Goal: Task Accomplishment & Management: Manage account settings

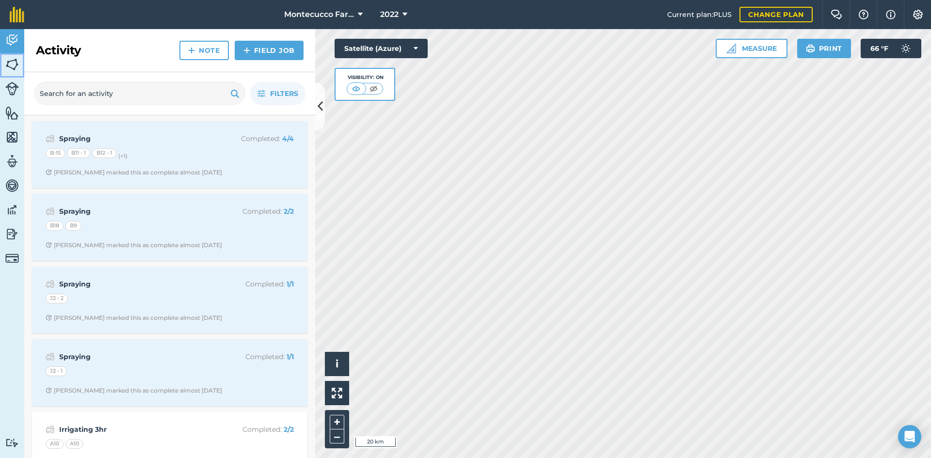
click at [14, 62] on img at bounding box center [12, 64] width 14 height 15
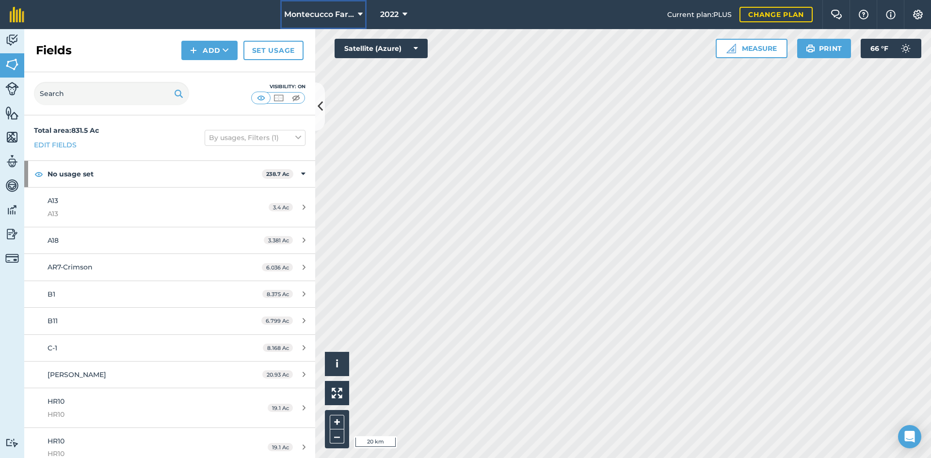
click at [346, 9] on span "Montecucco Farms" at bounding box center [319, 15] width 70 height 12
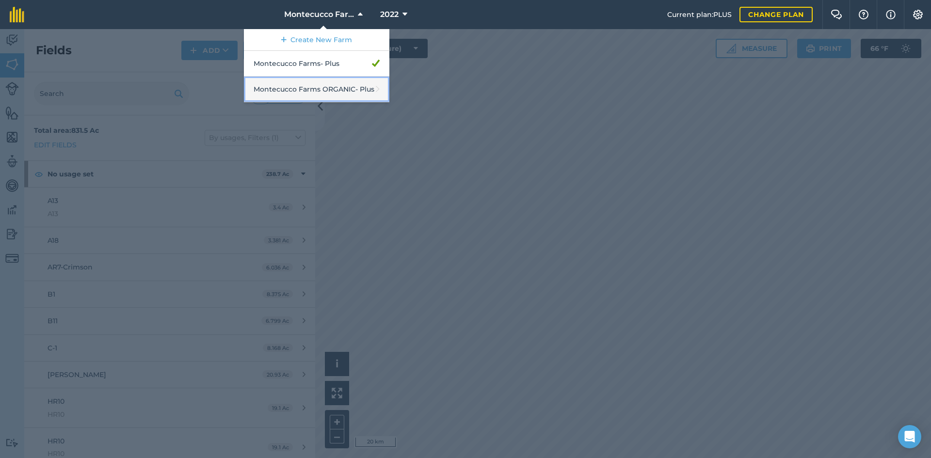
click at [333, 95] on link "Montecucco Farms ORGANIC - Plus" at bounding box center [316, 90] width 145 height 26
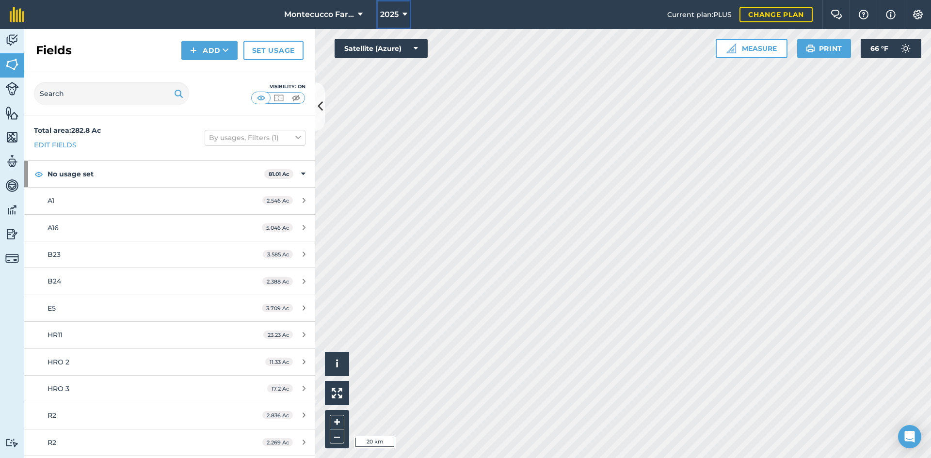
click at [389, 16] on span "2025" at bounding box center [389, 15] width 18 height 12
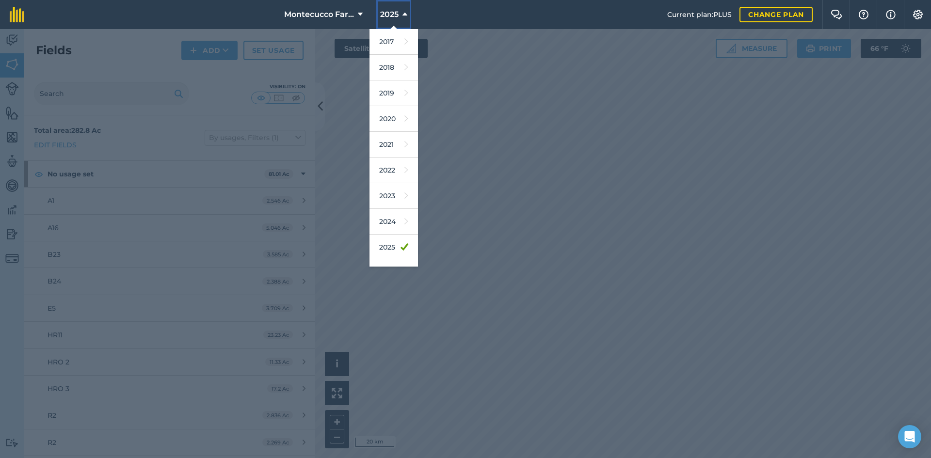
click at [389, 16] on span "2025" at bounding box center [389, 15] width 18 height 12
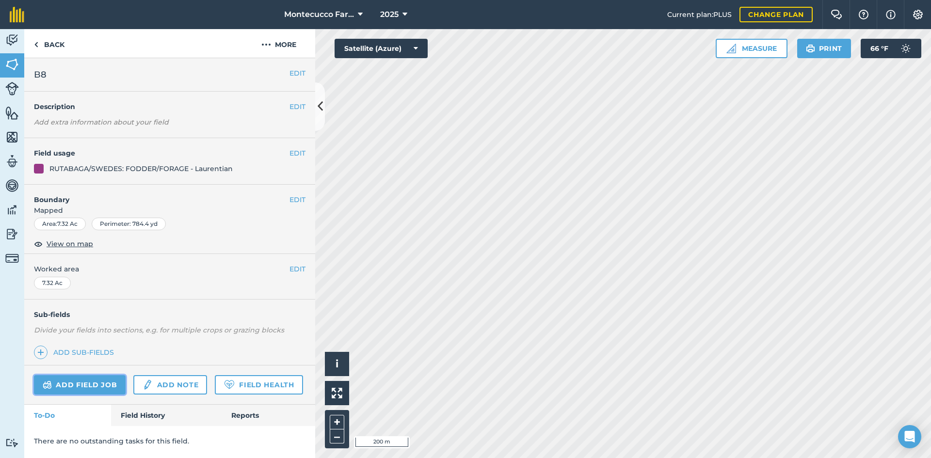
click at [94, 386] on link "Add field job" at bounding box center [80, 384] width 92 height 19
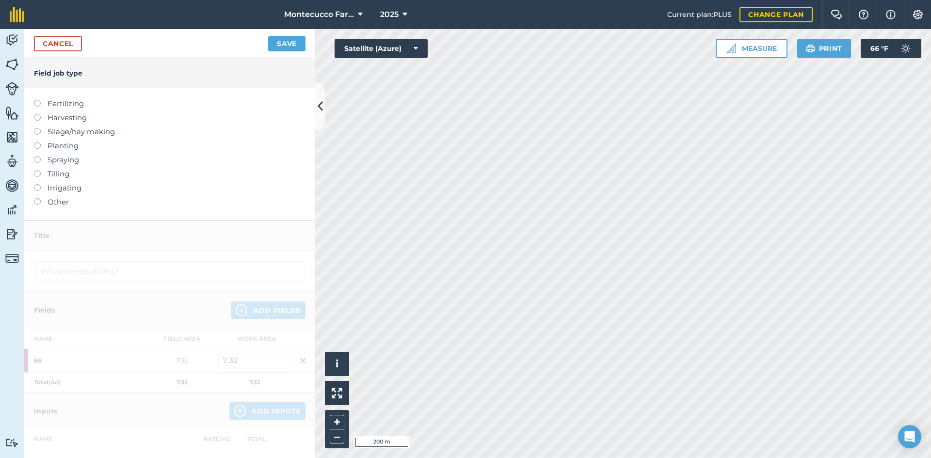
click at [40, 156] on label at bounding box center [41, 156] width 14 height 0
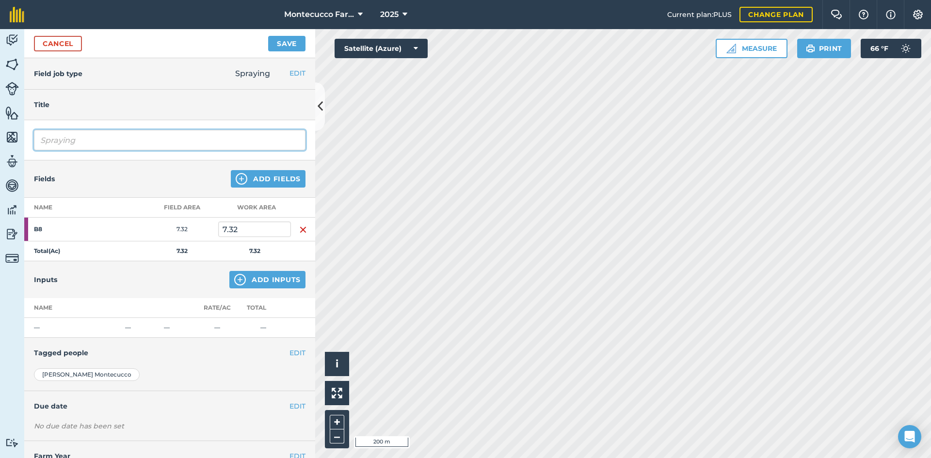
click at [97, 134] on input "Spraying" at bounding box center [169, 140] width 271 height 20
type input "Spraying [PERSON_NAME]"
click at [271, 279] on button "Add Inputs" at bounding box center [267, 279] width 76 height 17
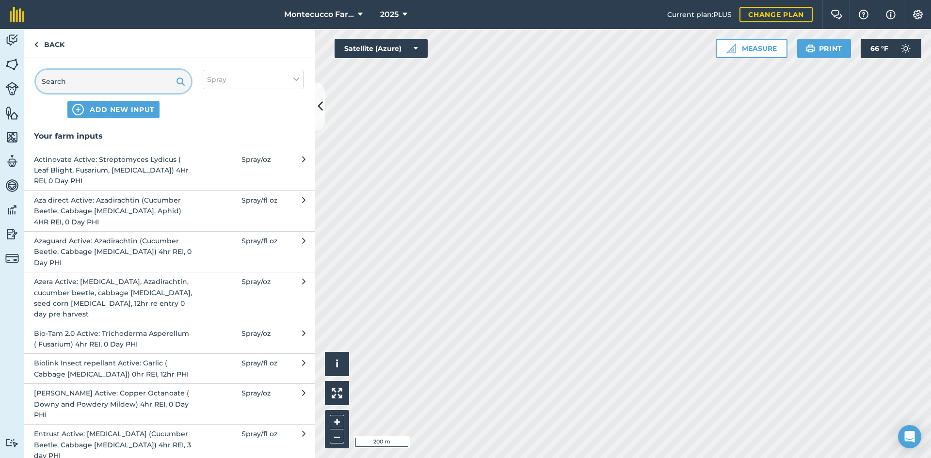
click at [107, 84] on input "text" at bounding box center [113, 81] width 155 height 23
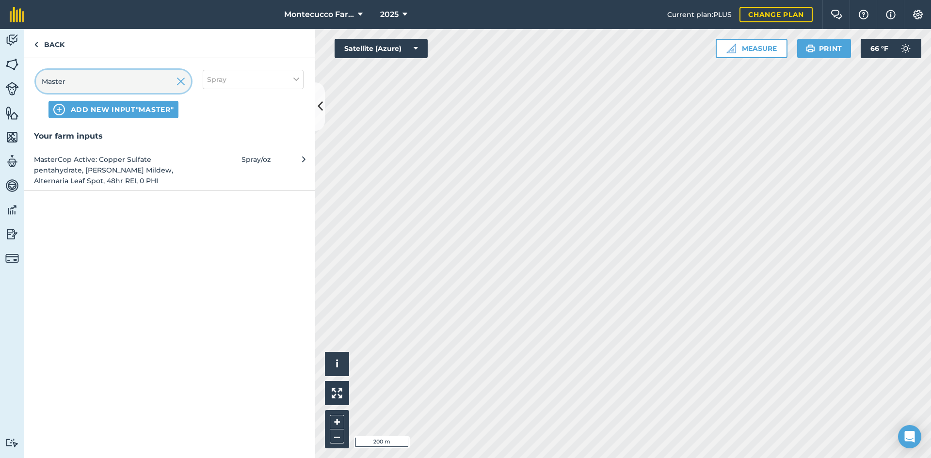
type input "Master"
click at [106, 172] on span "MasterCop Active: Copper Sulfate pentahydrate, [PERSON_NAME] Mildew, Alternaria…" at bounding box center [113, 170] width 159 height 32
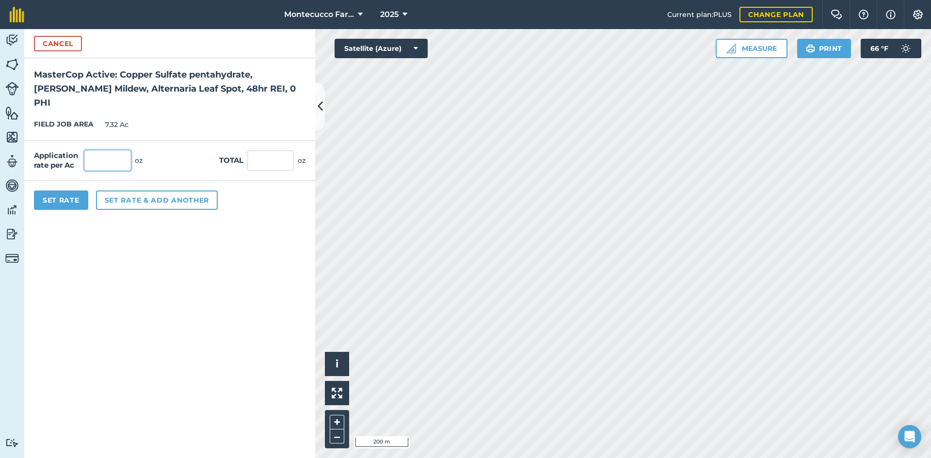
click at [107, 150] on input "text" at bounding box center [107, 160] width 47 height 20
type input "96"
click at [133, 191] on button "Set rate & add another" at bounding box center [157, 200] width 122 height 19
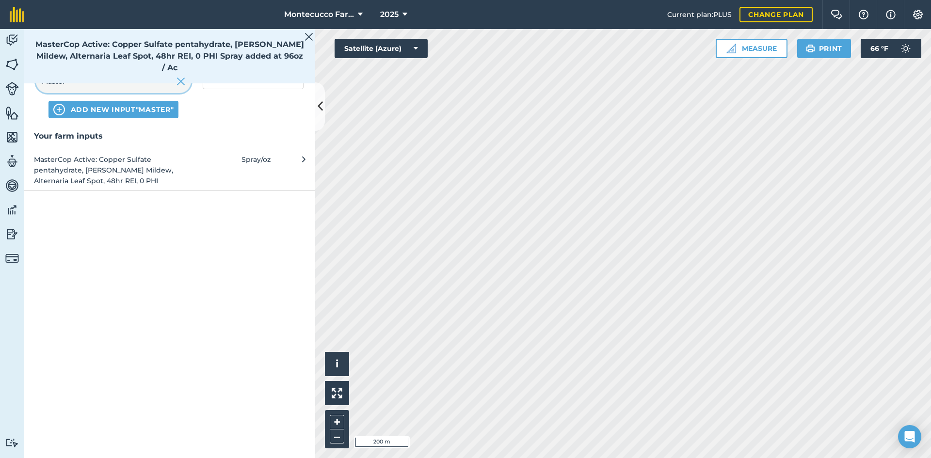
click at [84, 84] on input "Master" at bounding box center [113, 81] width 155 height 23
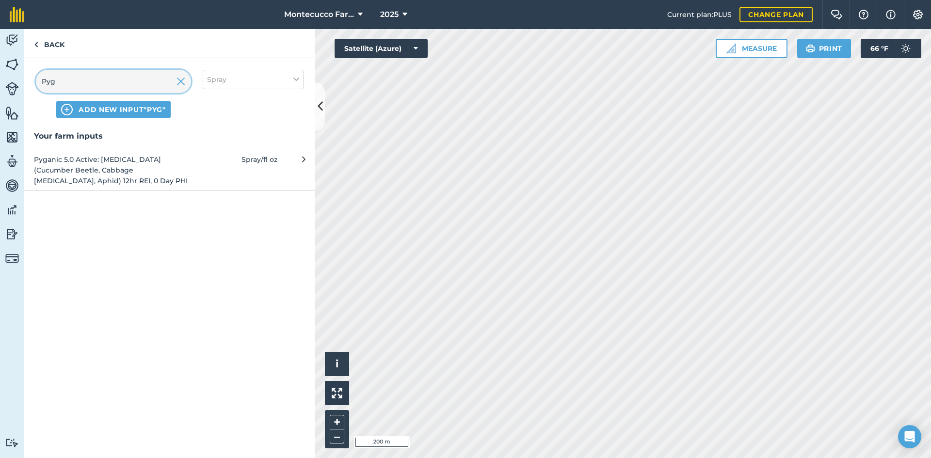
type input "Pyg"
click at [75, 171] on span "Pyganic 5.0 Active: [MEDICAL_DATA] (Cucumber Beetle, Cabbage [MEDICAL_DATA], Ap…" at bounding box center [113, 170] width 159 height 32
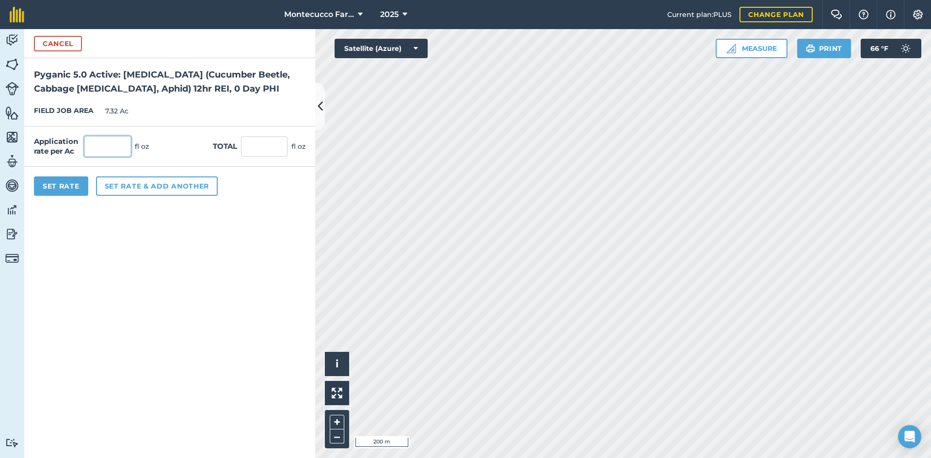
click at [107, 150] on input "text" at bounding box center [107, 146] width 47 height 20
type input "3"
type input "10"
type input "73.2"
click at [153, 190] on button "Set rate & add another" at bounding box center [157, 185] width 122 height 19
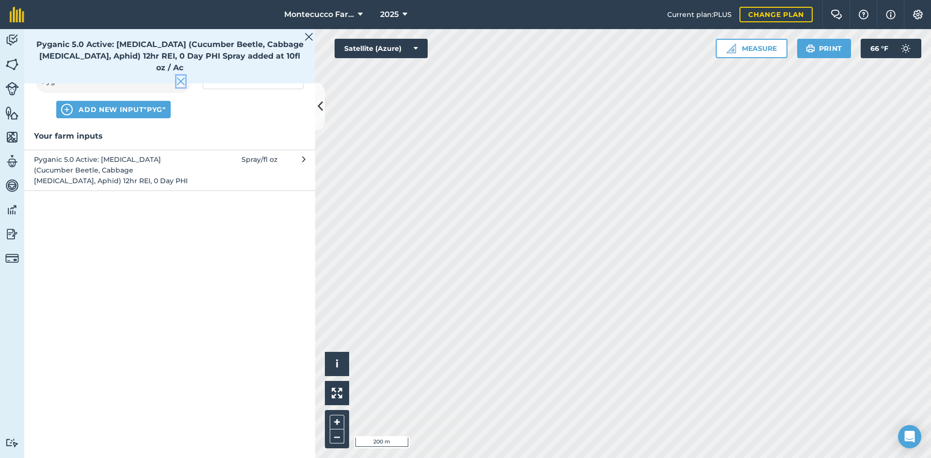
click at [180, 80] on img at bounding box center [180, 82] width 9 height 12
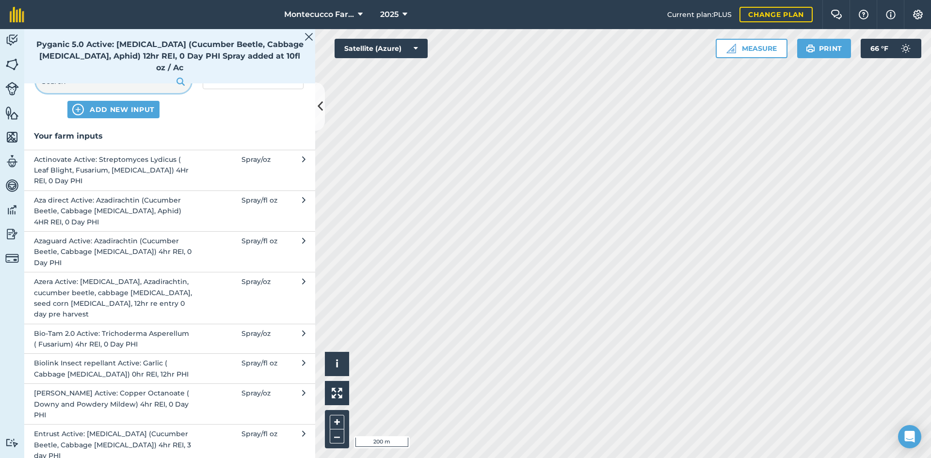
click at [132, 81] on input "text" at bounding box center [113, 81] width 155 height 23
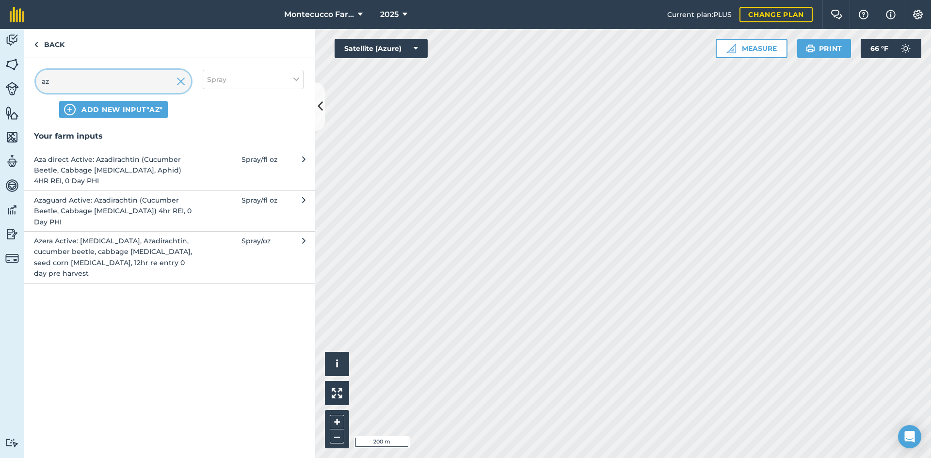
type input "az"
click at [84, 207] on span "Azaguard Active: Azadirachtin (Cucumber Beetle, Cabbage [MEDICAL_DATA]) 4hr REI…" at bounding box center [113, 211] width 159 height 32
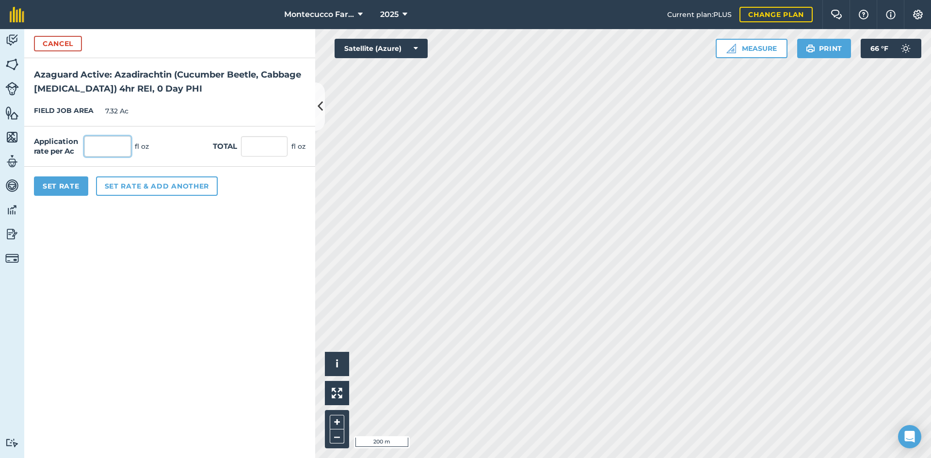
click at [112, 150] on input "text" at bounding box center [107, 146] width 47 height 20
type input "20"
type input "146.4"
click at [128, 190] on button "Set rate & add another" at bounding box center [157, 185] width 122 height 19
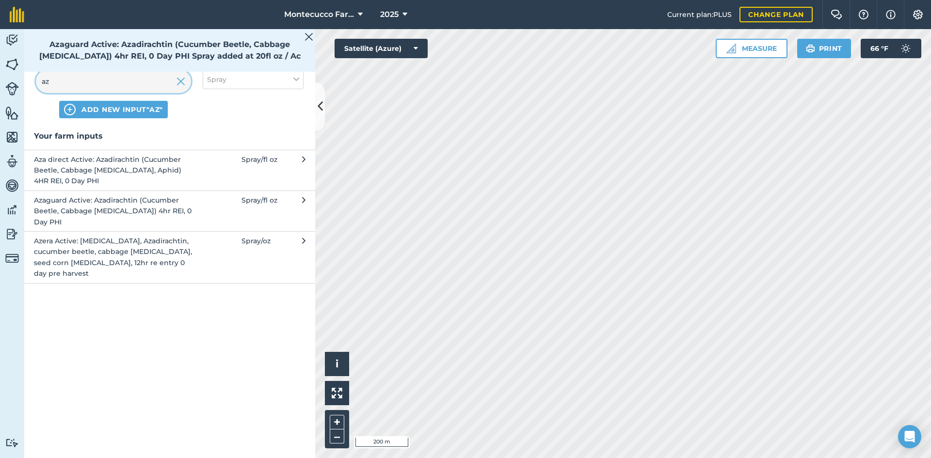
click at [84, 84] on input "az" at bounding box center [113, 81] width 155 height 23
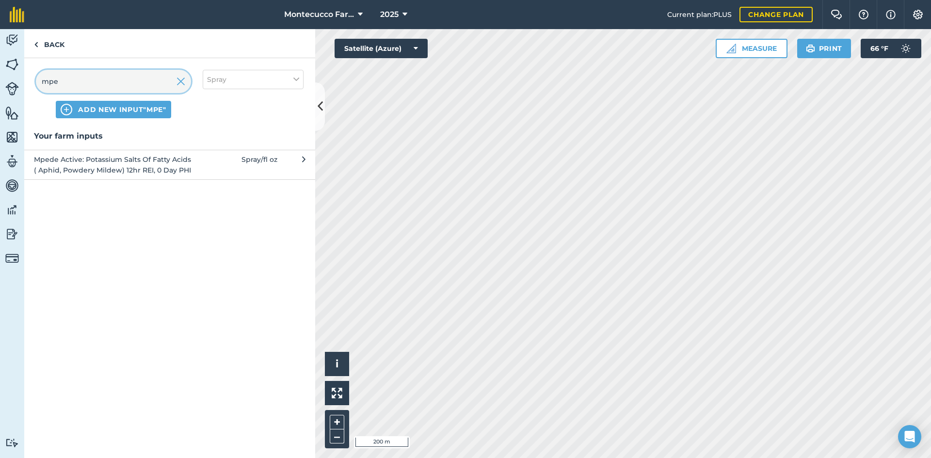
type input "mpe"
click at [88, 176] on button "Mpede Active: Potassium Salts Of Fatty Acids ( Aphid, Powdery Mildew) 12hr REI,…" at bounding box center [169, 165] width 291 height 30
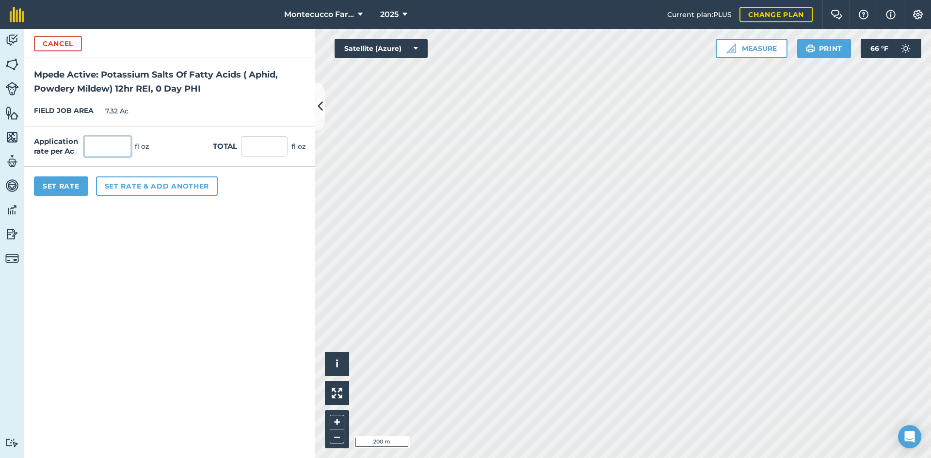
click at [100, 140] on input "text" at bounding box center [107, 146] width 47 height 20
type input "64"
type input "468.48"
click at [125, 186] on button "Set rate & add another" at bounding box center [157, 185] width 122 height 19
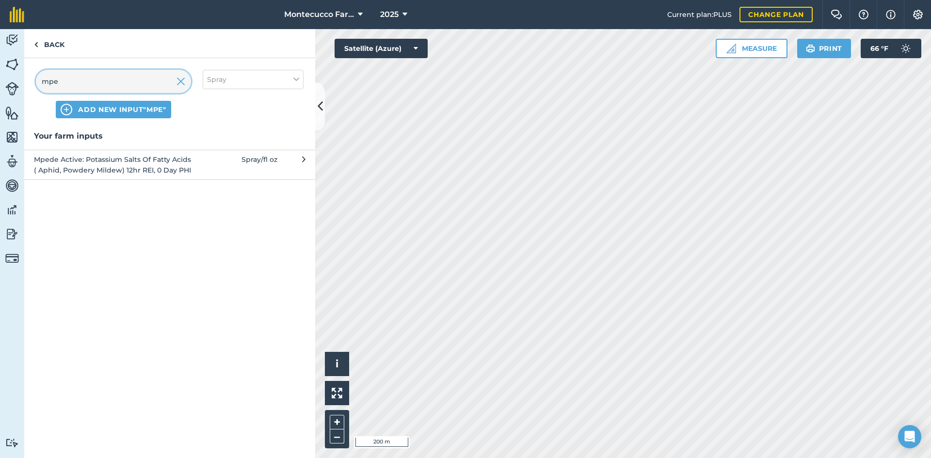
click at [91, 82] on input "mpe" at bounding box center [113, 81] width 155 height 23
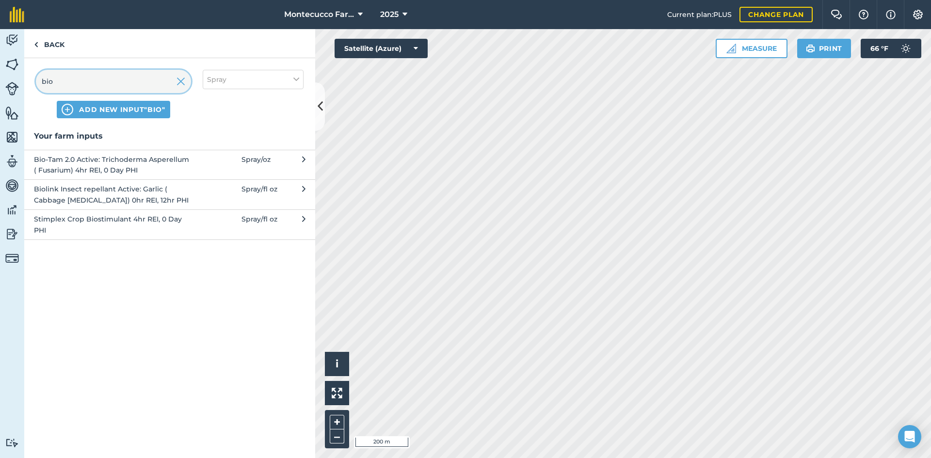
type input "bio"
click at [89, 198] on span "Biolink Insect repellant Active: Garlic ( Cabbage [MEDICAL_DATA]) 0hr REI, 12hr…" at bounding box center [113, 195] width 159 height 22
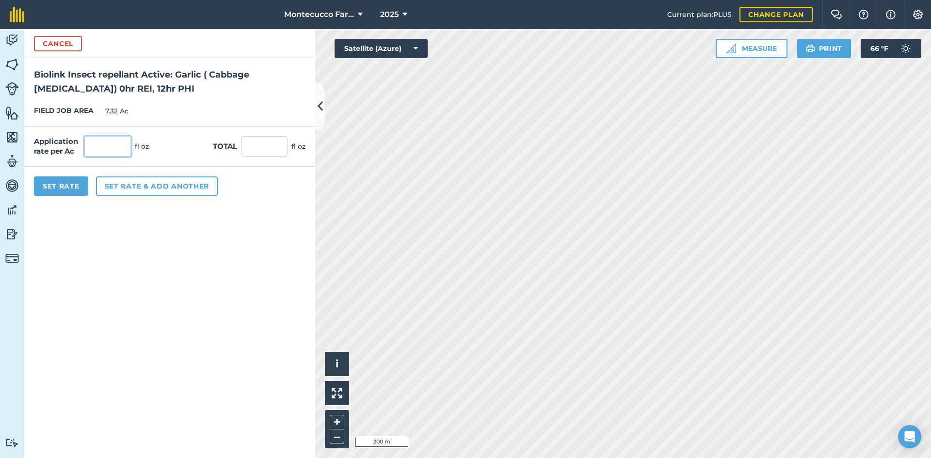
click at [111, 155] on input "text" at bounding box center [107, 146] width 47 height 20
type input "32"
type input "234.24"
click at [60, 183] on button "Set Rate" at bounding box center [61, 185] width 54 height 19
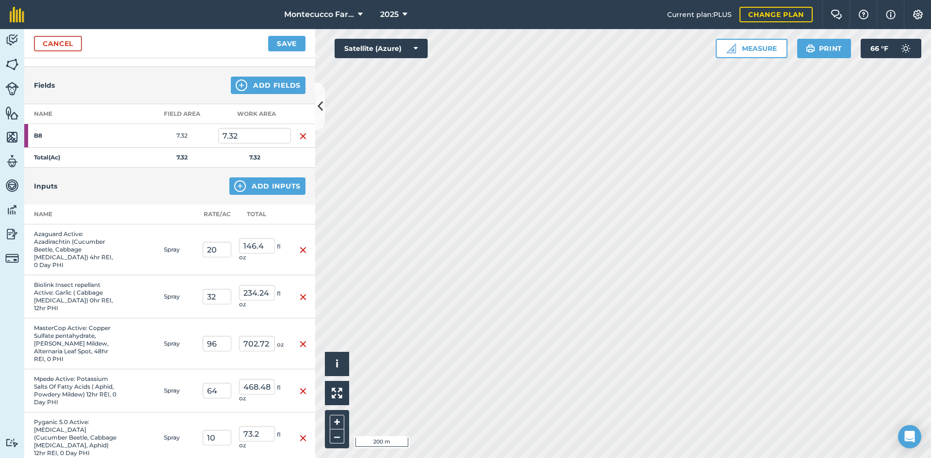
scroll to position [97, 0]
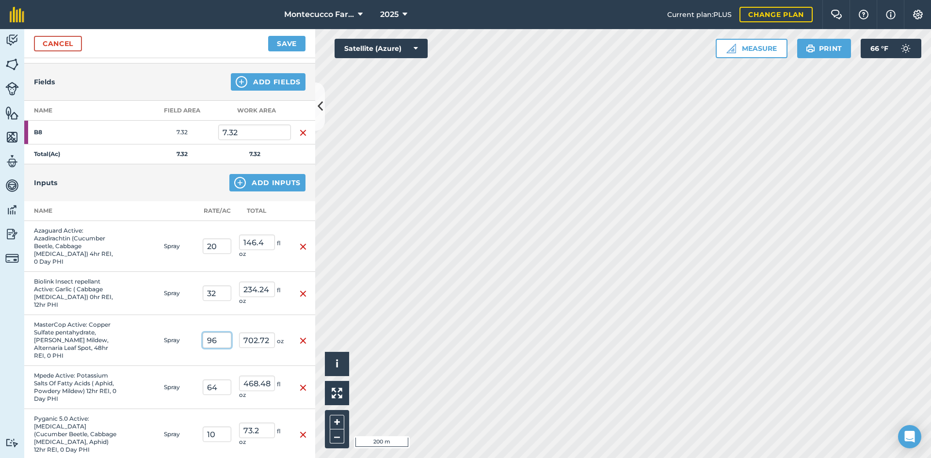
click at [216, 333] on input "96" at bounding box center [217, 341] width 29 height 16
type input "32"
type input "234.24"
click at [143, 321] on td at bounding box center [140, 340] width 39 height 51
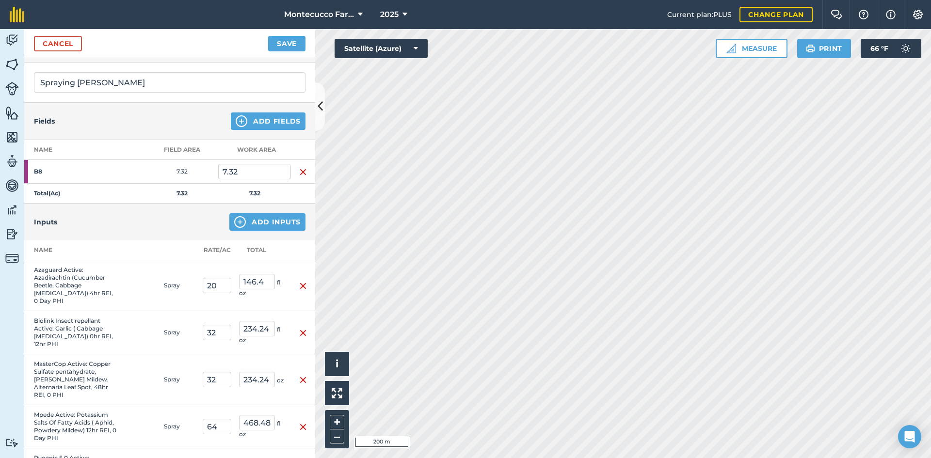
scroll to position [29, 0]
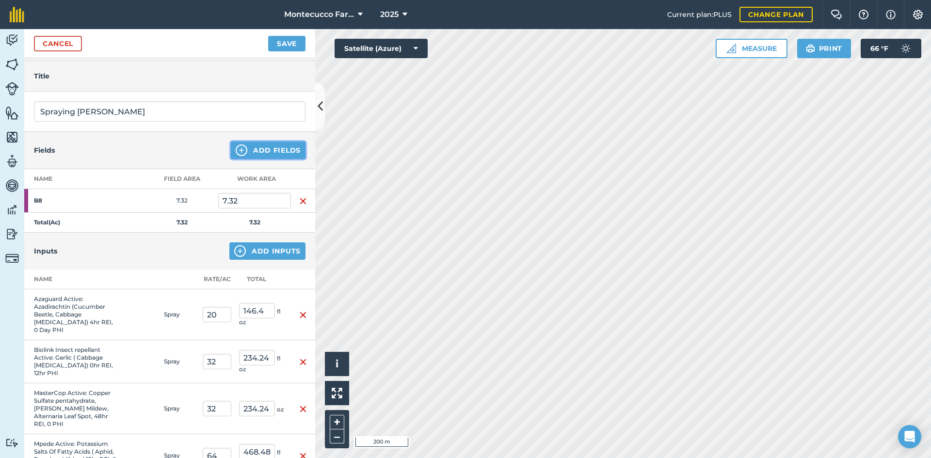
click at [256, 144] on button "Add Fields" at bounding box center [268, 150] width 75 height 17
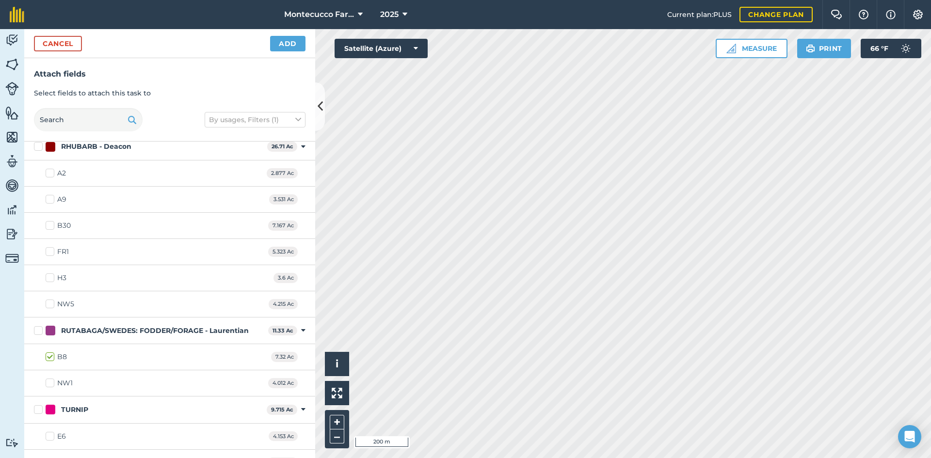
scroll to position [1260, 0]
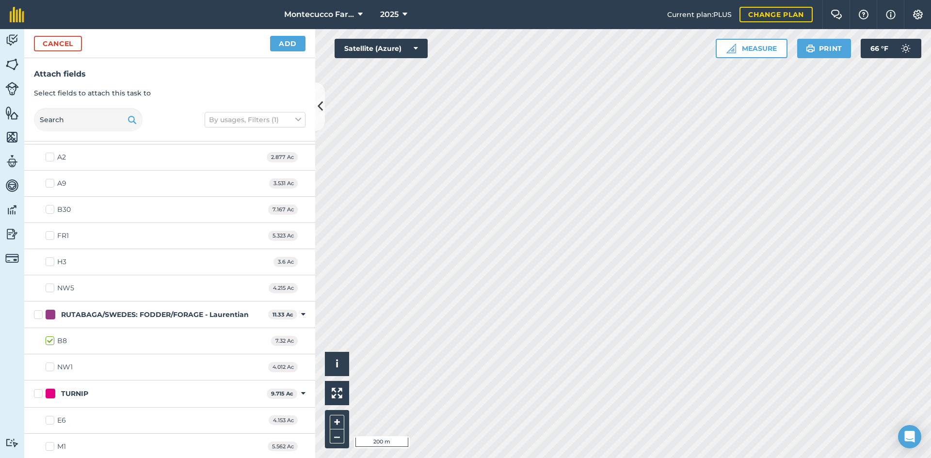
click at [51, 365] on label "NW1" at bounding box center [59, 367] width 27 height 10
click at [51, 365] on input "NW1" at bounding box center [49, 365] width 6 height 6
checkbox input "true"
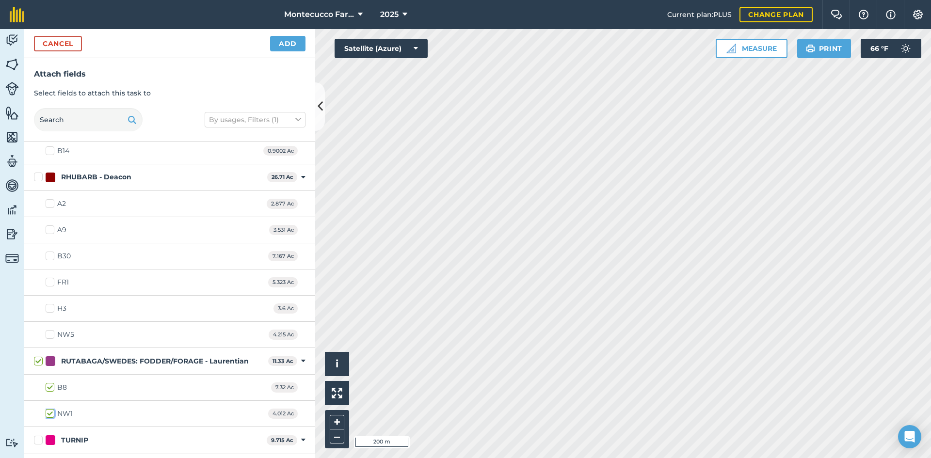
scroll to position [1262, 0]
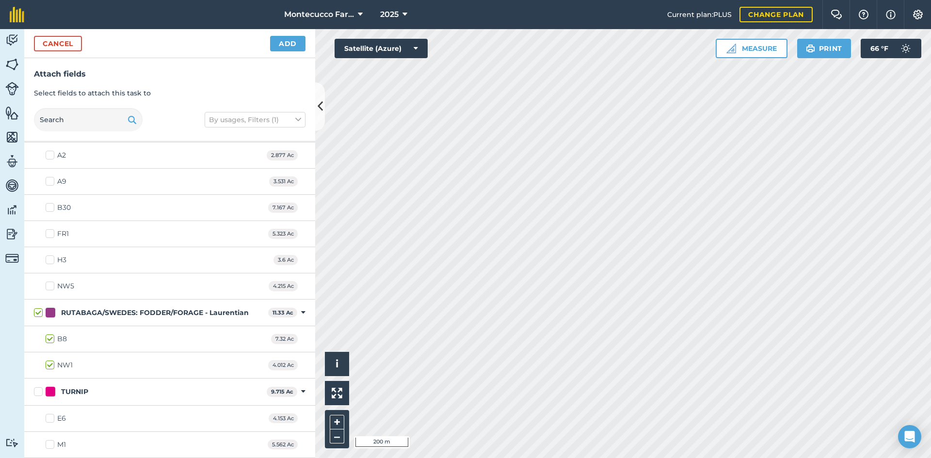
click at [47, 416] on label "E6" at bounding box center [56, 418] width 20 height 10
click at [47, 416] on input "E6" at bounding box center [49, 416] width 6 height 6
checkbox input "true"
click at [46, 445] on label "M1" at bounding box center [56, 445] width 20 height 10
click at [46, 445] on input "M1" at bounding box center [49, 443] width 6 height 6
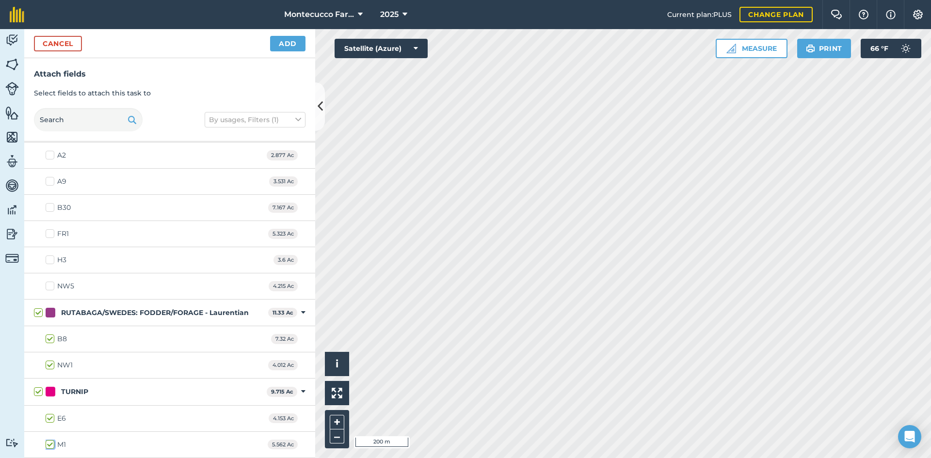
checkbox input "true"
click at [292, 48] on button "Add" at bounding box center [287, 44] width 35 height 16
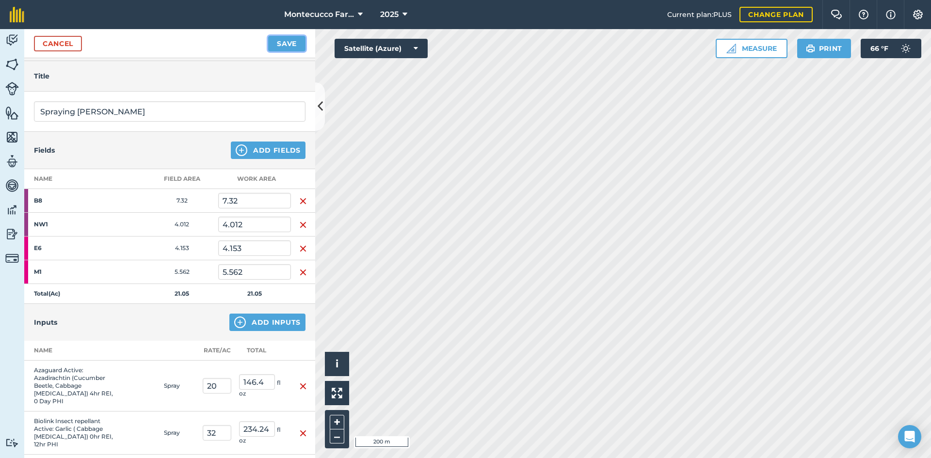
click at [280, 45] on button "Save" at bounding box center [286, 44] width 37 height 16
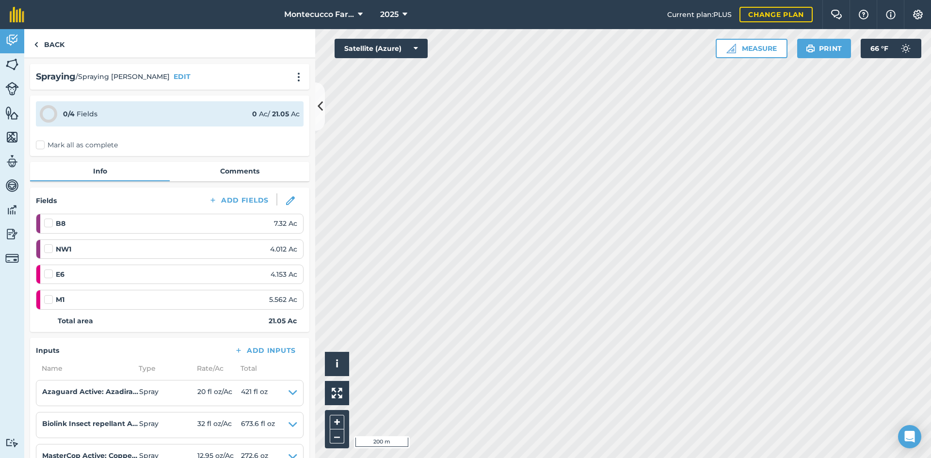
click at [40, 144] on label "Mark all as complete" at bounding box center [77, 145] width 82 height 10
click at [40, 144] on input "Mark all as complete" at bounding box center [39, 143] width 6 height 6
checkbox input "false"
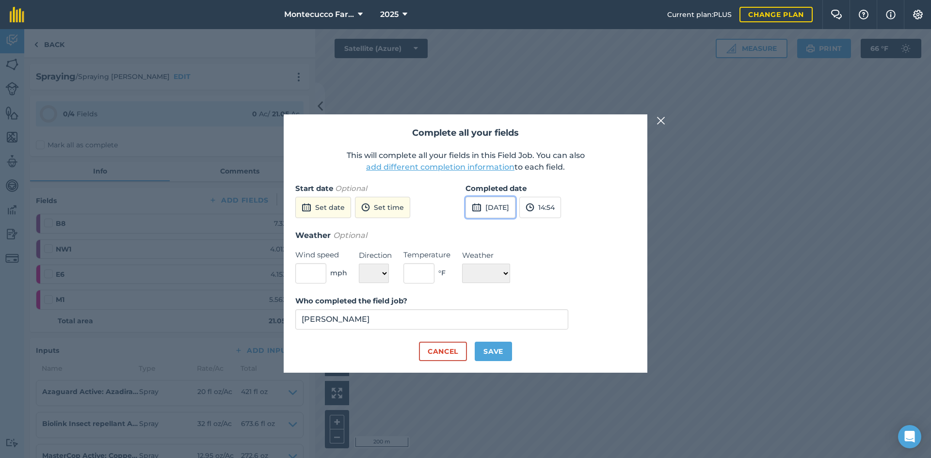
click at [461, 206] on button "[DATE]" at bounding box center [490, 207] width 50 height 21
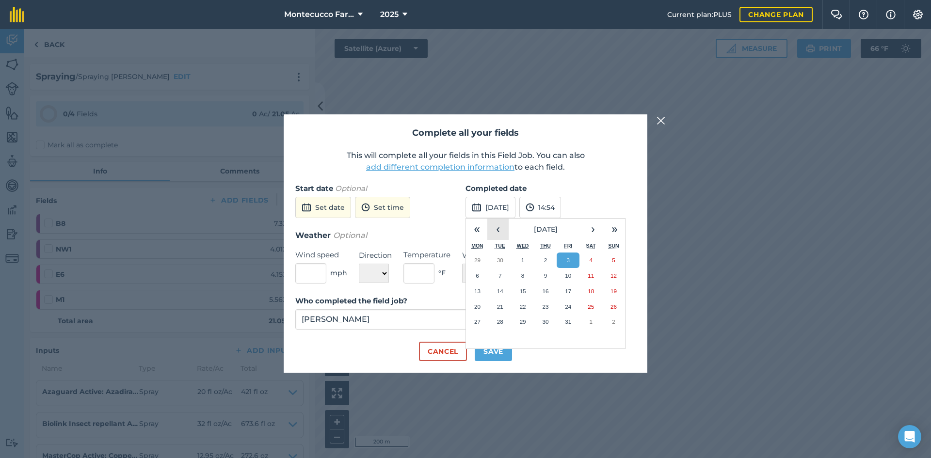
click at [461, 231] on button "‹" at bounding box center [497, 229] width 21 height 21
click at [461, 308] on abbr "24" at bounding box center [523, 306] width 6 height 6
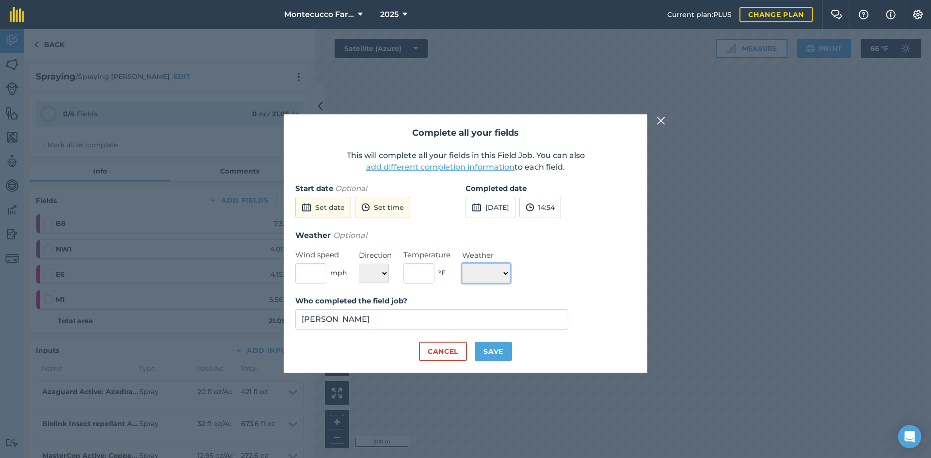
click at [461, 269] on select "☀️ Sunny 🌧 Rainy ⛅️ Cloudy 🌨 Snow ❄️ Icy" at bounding box center [486, 273] width 48 height 19
select select "Sunny"
click at [461, 264] on select "☀️ Sunny 🌧 Rainy ⛅️ Cloudy 🌨 Snow ❄️ Icy" at bounding box center [486, 273] width 48 height 19
click at [424, 273] on input "text" at bounding box center [418, 273] width 31 height 20
type input "80"
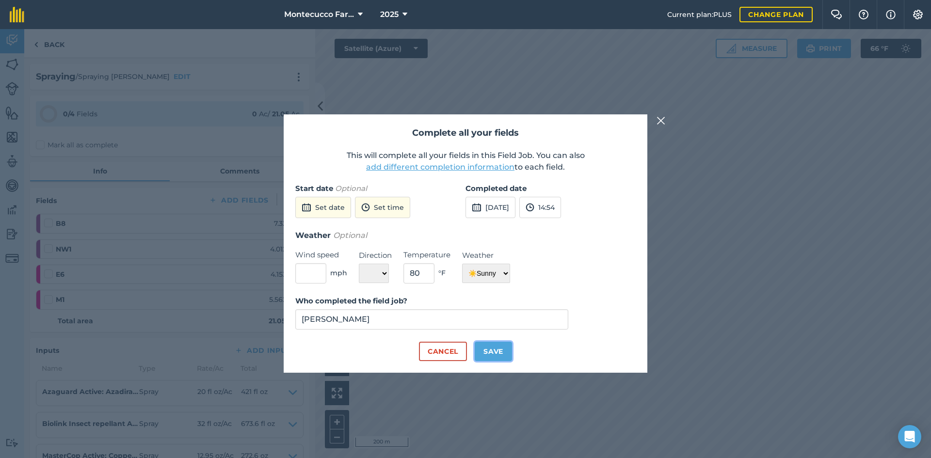
click at [461, 351] on button "Save" at bounding box center [493, 351] width 37 height 19
checkbox input "true"
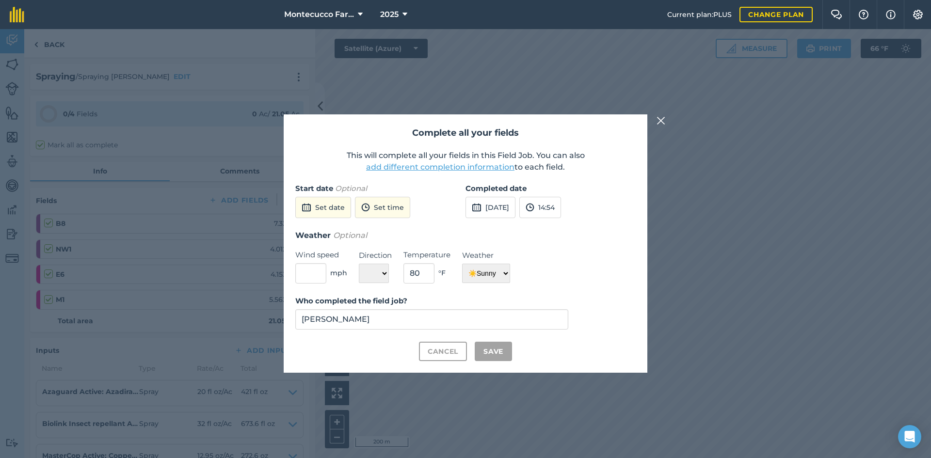
checkbox input "true"
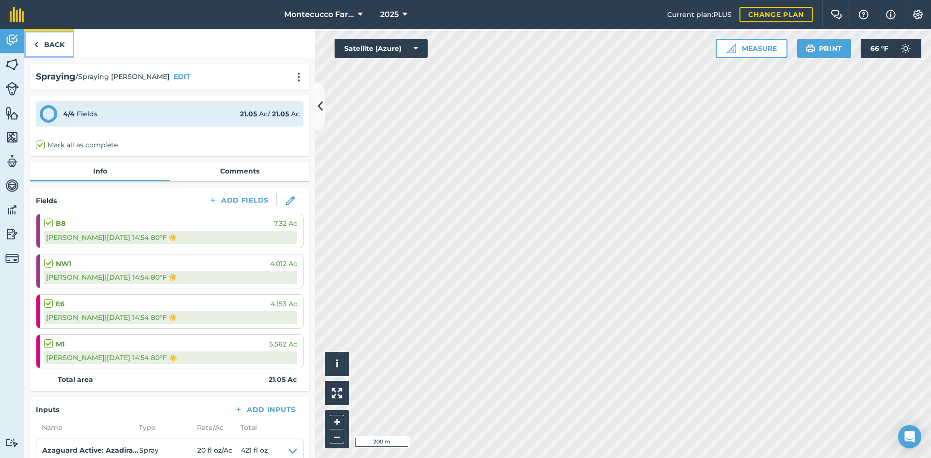
click at [56, 48] on link "Back" at bounding box center [49, 43] width 50 height 29
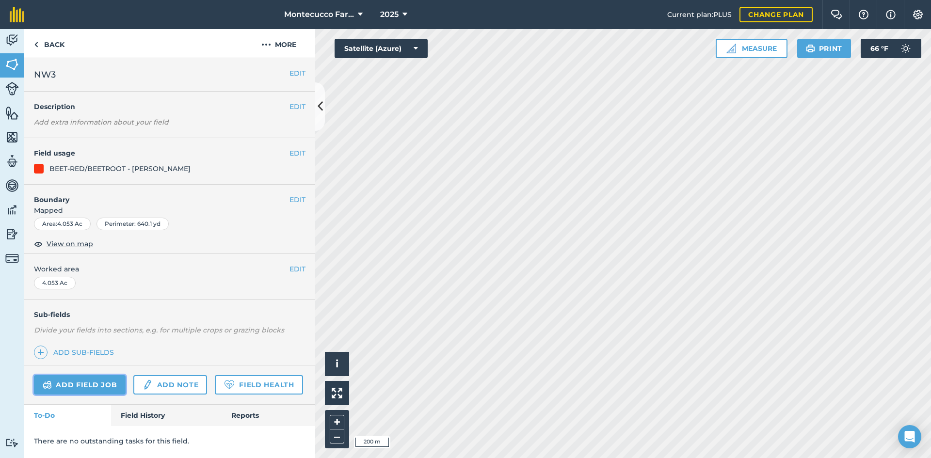
click at [91, 387] on link "Add field job" at bounding box center [80, 384] width 92 height 19
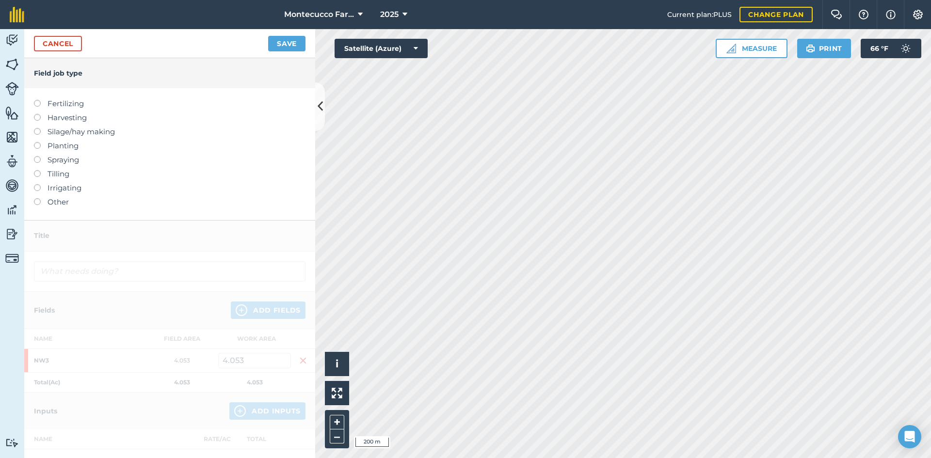
click at [36, 156] on label at bounding box center [41, 156] width 14 height 0
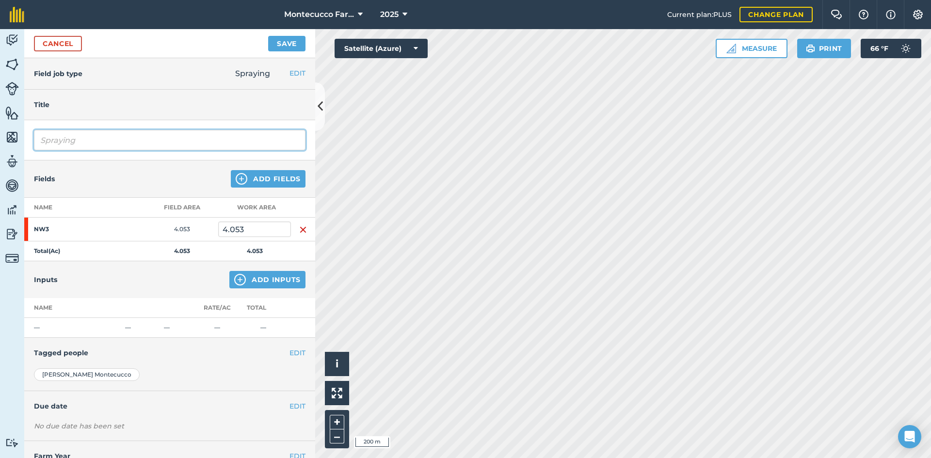
click at [93, 147] on input "Spraying" at bounding box center [169, 140] width 271 height 20
type input "Spraying [PERSON_NAME]"
click at [269, 282] on button "Add Inputs" at bounding box center [267, 279] width 76 height 17
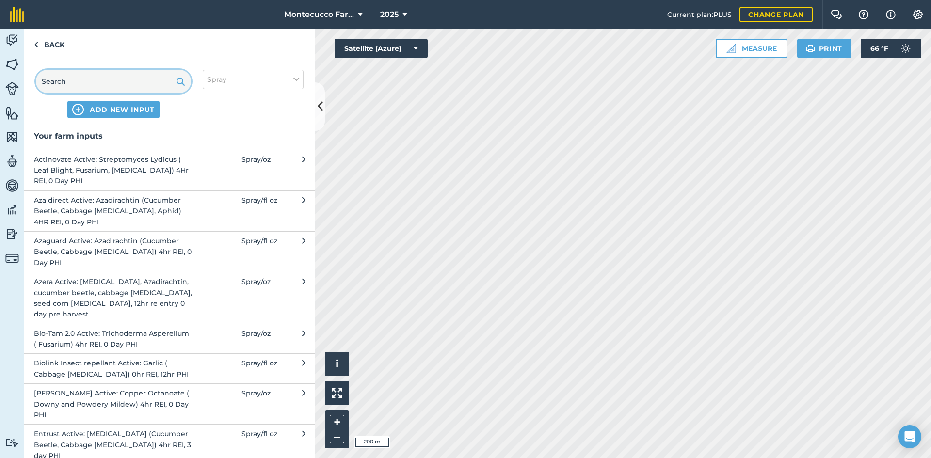
click at [82, 74] on input "text" at bounding box center [113, 81] width 155 height 23
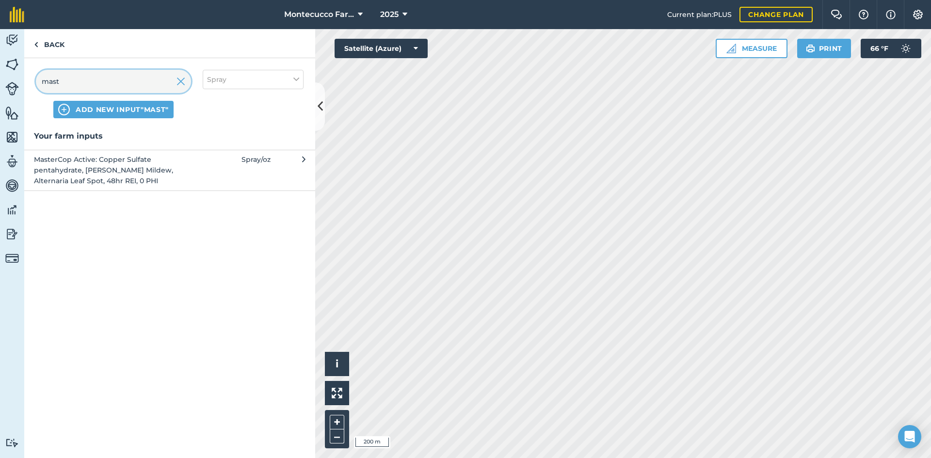
type input "mast"
click at [80, 166] on span "MasterCop Active: Copper Sulfate pentahydrate, [PERSON_NAME] Mildew, Alternaria…" at bounding box center [113, 170] width 159 height 32
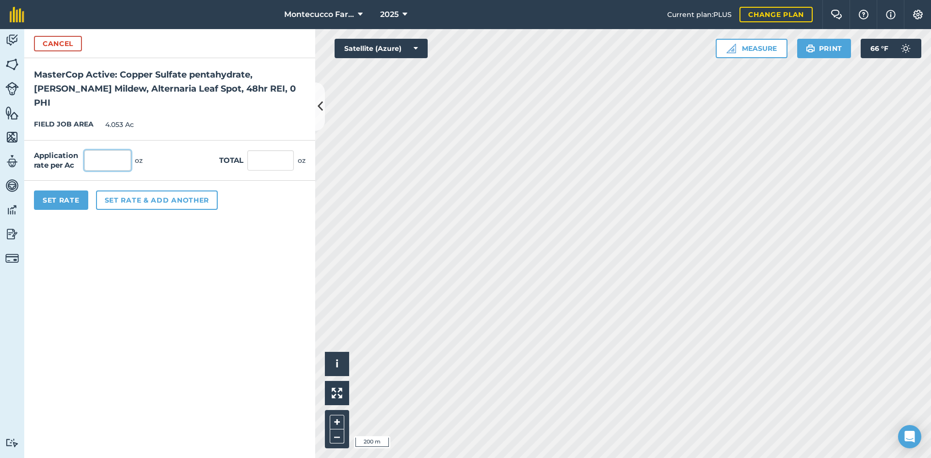
click at [99, 150] on input "text" at bounding box center [107, 160] width 47 height 20
type input "32"
type input "129.696"
click at [108, 191] on button "Set rate & add another" at bounding box center [157, 200] width 122 height 19
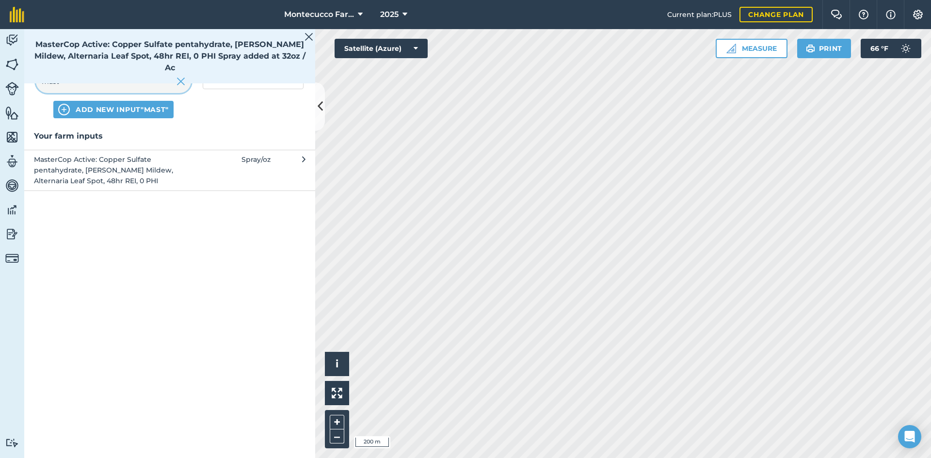
click at [90, 81] on input "mast" at bounding box center [113, 81] width 155 height 23
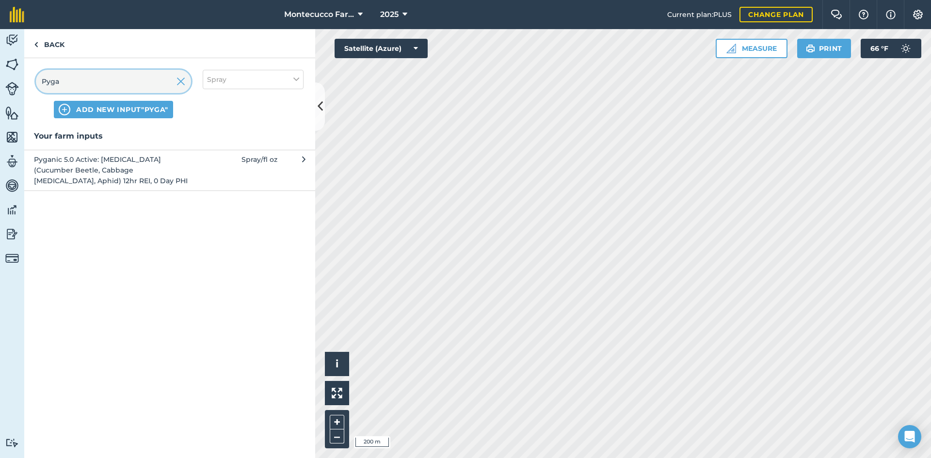
type input "Pyga"
click at [89, 178] on span "Pyganic 5.0 Active: [MEDICAL_DATA] (Cucumber Beetle, Cabbage [MEDICAL_DATA], Ap…" at bounding box center [113, 170] width 159 height 32
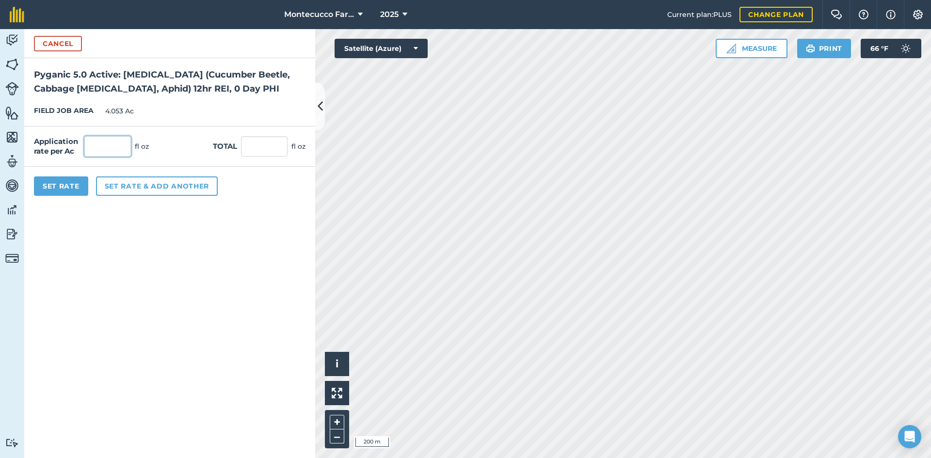
click at [118, 146] on input "text" at bounding box center [107, 146] width 47 height 20
type input "10"
type input "40.53"
click at [150, 187] on button "Set rate & add another" at bounding box center [157, 185] width 122 height 19
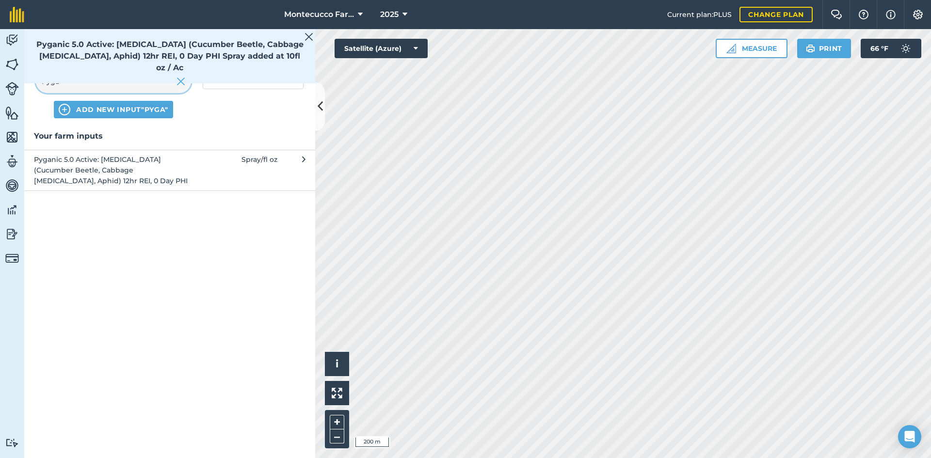
click at [111, 88] on input "Pyga" at bounding box center [113, 81] width 155 height 23
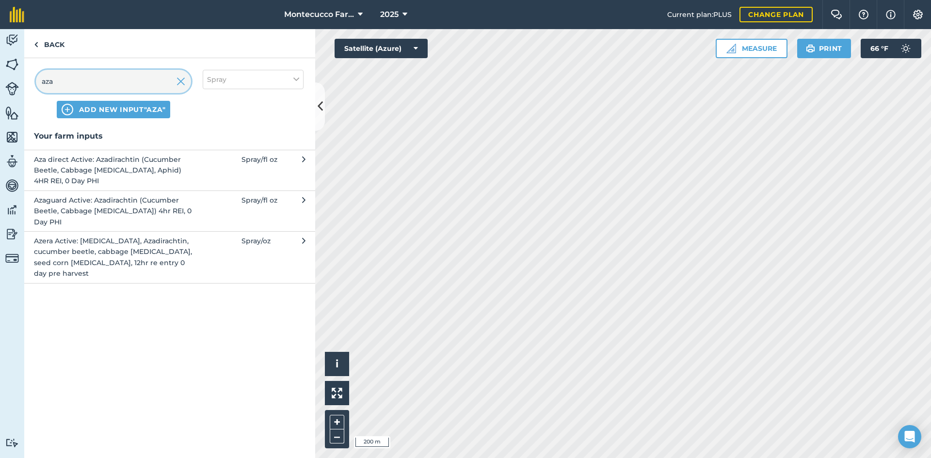
type input "aza"
click at [84, 205] on span "Azaguard Active: Azadirachtin (Cucumber Beetle, Cabbage [MEDICAL_DATA]) 4hr REI…" at bounding box center [113, 211] width 159 height 32
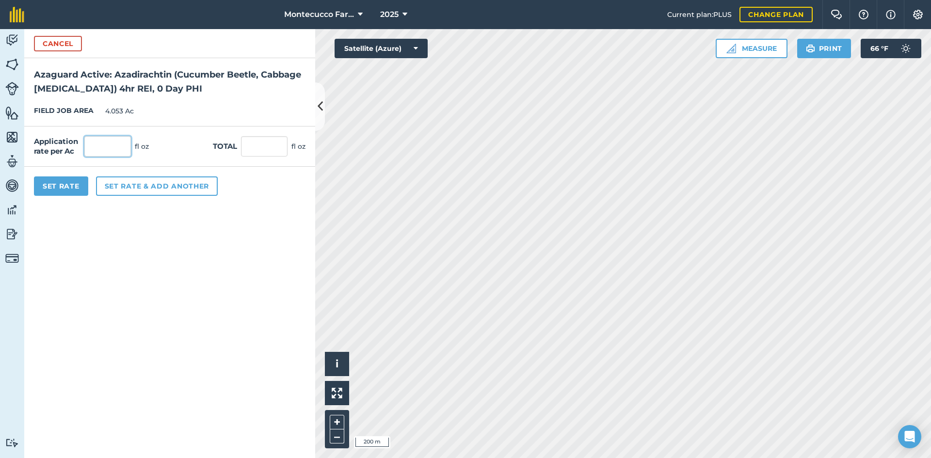
click at [114, 146] on input "text" at bounding box center [107, 146] width 47 height 20
type input "20"
type input "81.06"
click at [127, 183] on button "Set rate & add another" at bounding box center [157, 185] width 122 height 19
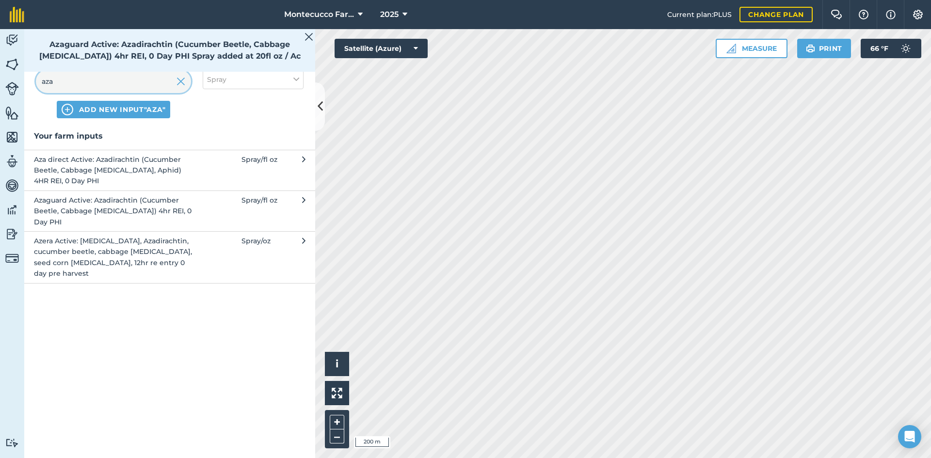
click at [94, 85] on input "aza" at bounding box center [113, 81] width 155 height 23
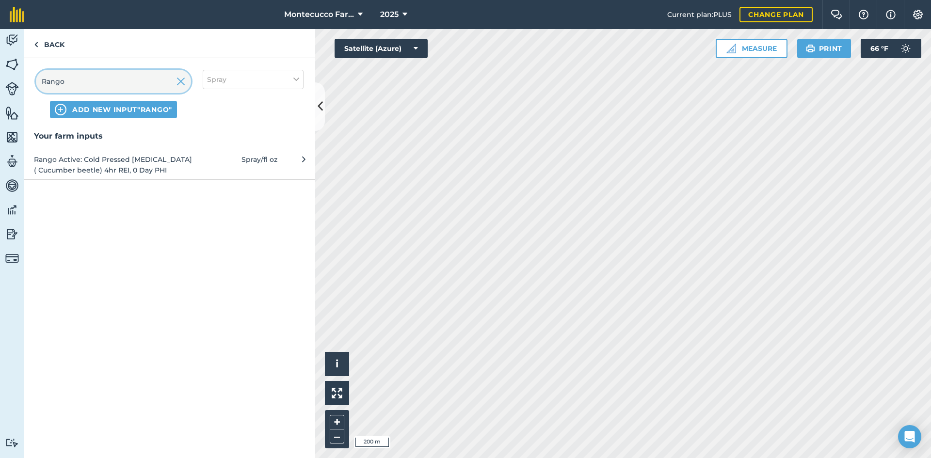
type input "Rango"
click at [104, 169] on span "Rango Active: Cold Pressed [MEDICAL_DATA] ( Cucumber beetle) 4hr REI, 0 Day PHI" at bounding box center [113, 165] width 159 height 22
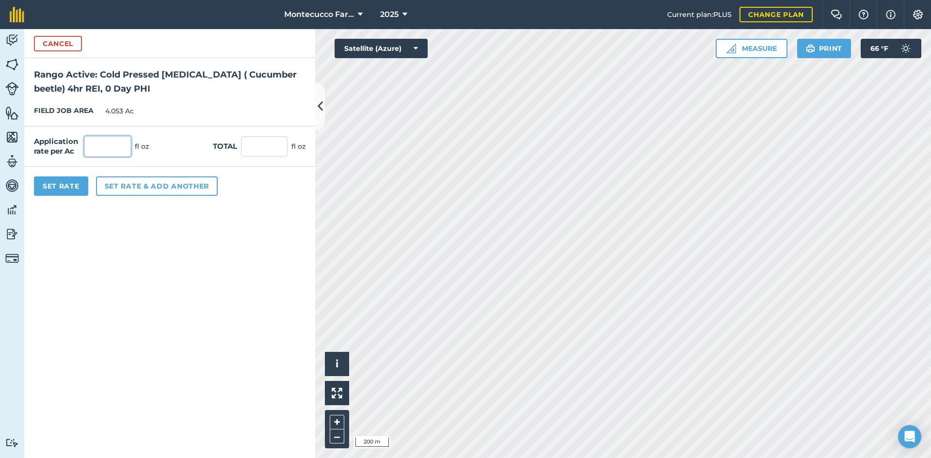
click at [123, 148] on input "text" at bounding box center [107, 146] width 47 height 20
type input "32"
click at [100, 144] on input "32" at bounding box center [107, 146] width 47 height 20
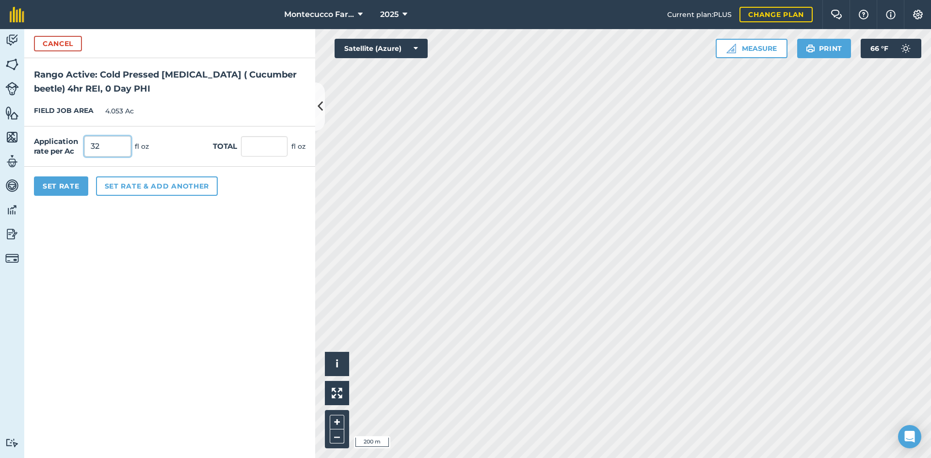
type input "32"
type input "129.696"
click at [125, 184] on button "Set rate & add another" at bounding box center [157, 185] width 122 height 19
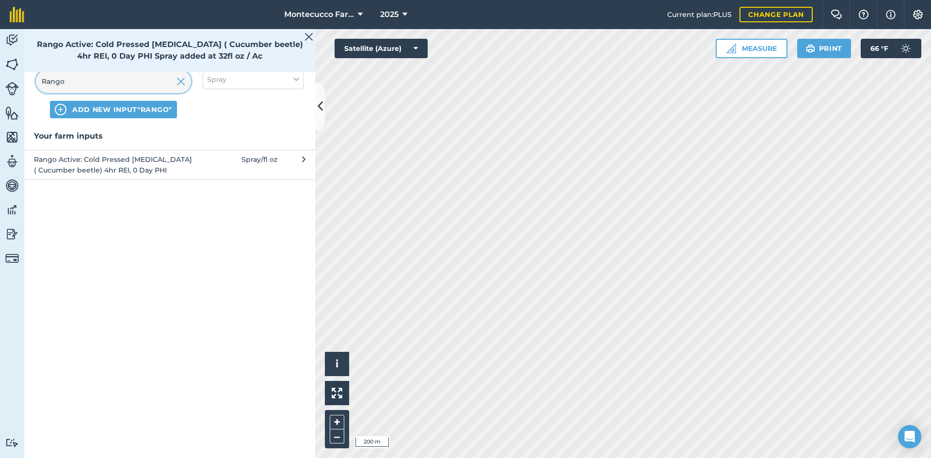
click at [102, 77] on input "Rango" at bounding box center [113, 81] width 155 height 23
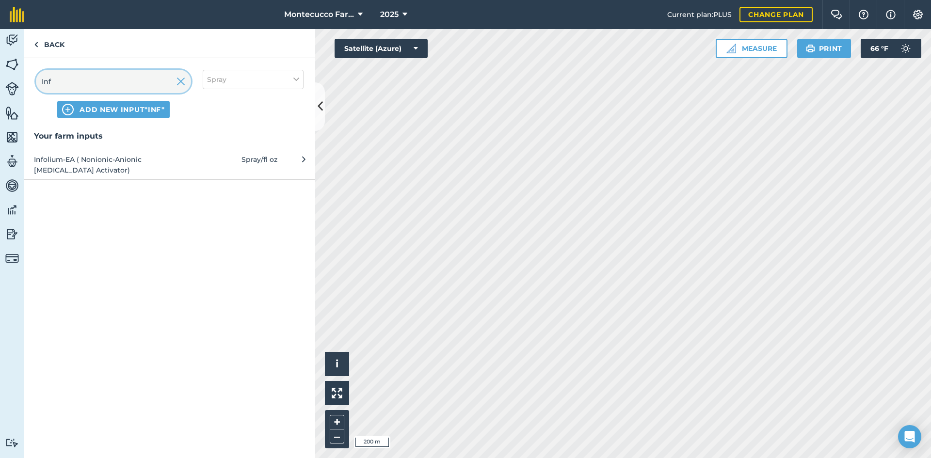
type input "Inf"
click at [57, 163] on span "Infolium-EA ( Nonionic-Anionic [MEDICAL_DATA] Activator)" at bounding box center [113, 165] width 159 height 22
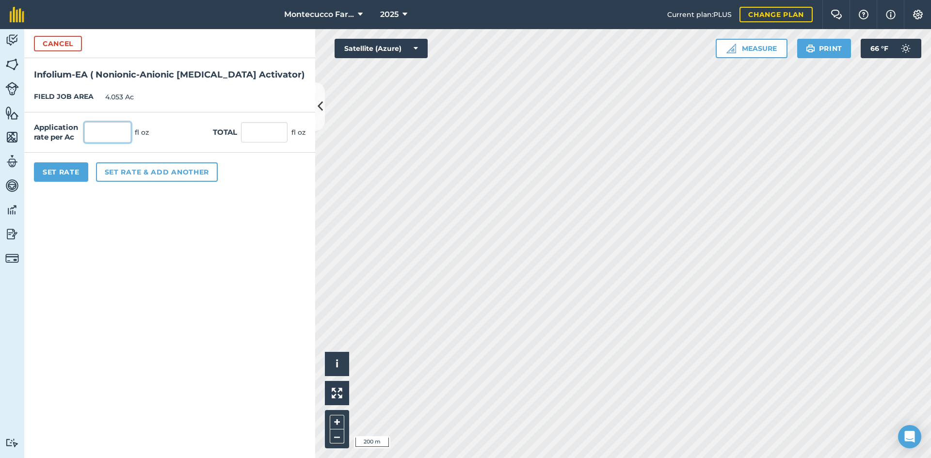
click at [95, 132] on input "text" at bounding box center [107, 132] width 47 height 20
type input "8"
type input "32.424"
click at [119, 175] on button "Set rate & add another" at bounding box center [157, 171] width 122 height 19
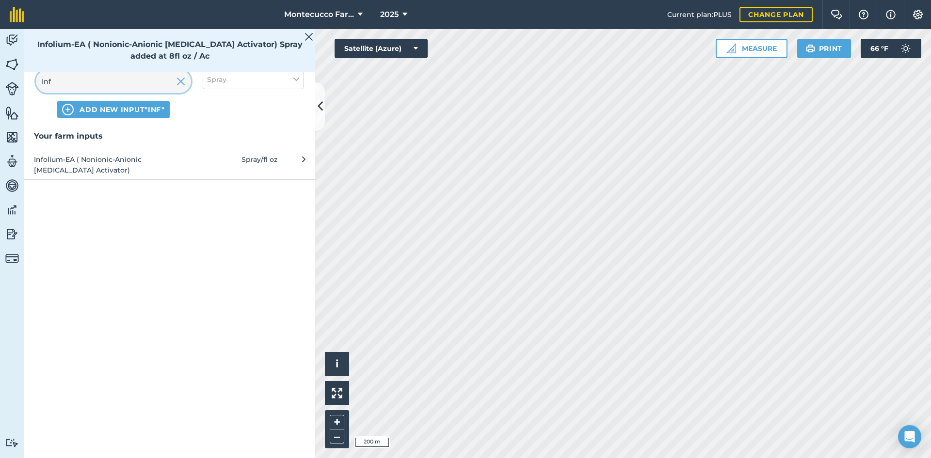
click at [116, 84] on input "Inf" at bounding box center [113, 81] width 155 height 23
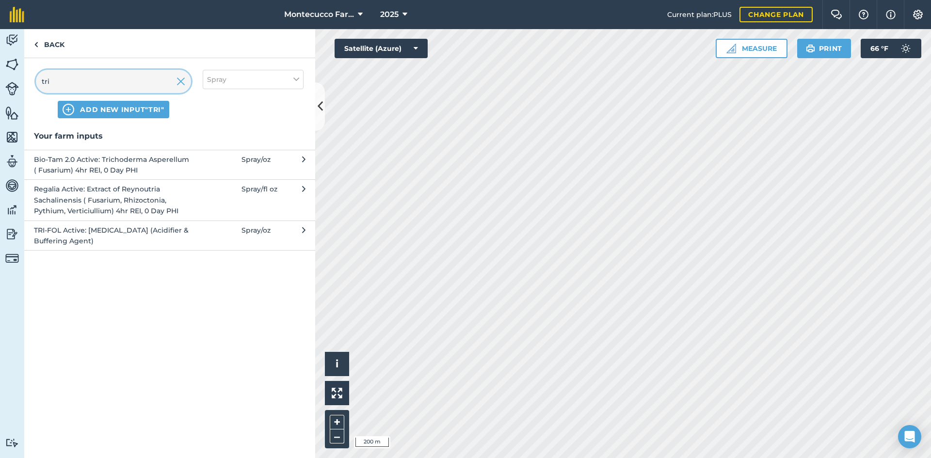
type input "tri"
click at [69, 234] on span "TRI-FOL Active: [MEDICAL_DATA] (Acidifier & Buffering Agent)" at bounding box center [113, 236] width 159 height 22
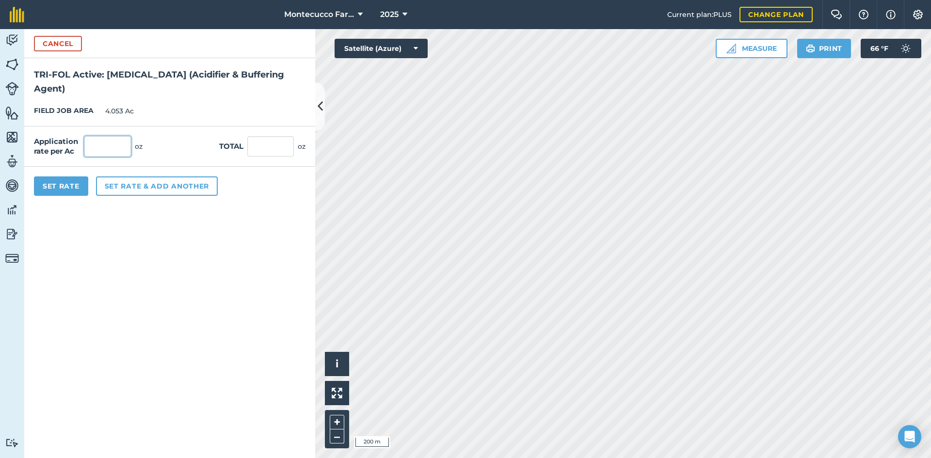
click at [104, 141] on input "text" at bounding box center [107, 146] width 47 height 20
type input "8"
type input "32.424"
click at [68, 190] on button "Set Rate" at bounding box center [61, 185] width 54 height 19
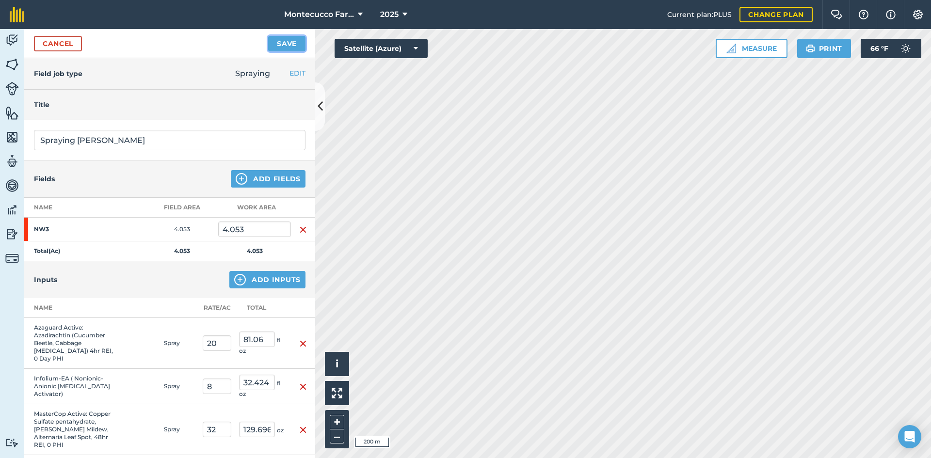
click at [281, 48] on button "Save" at bounding box center [286, 44] width 37 height 16
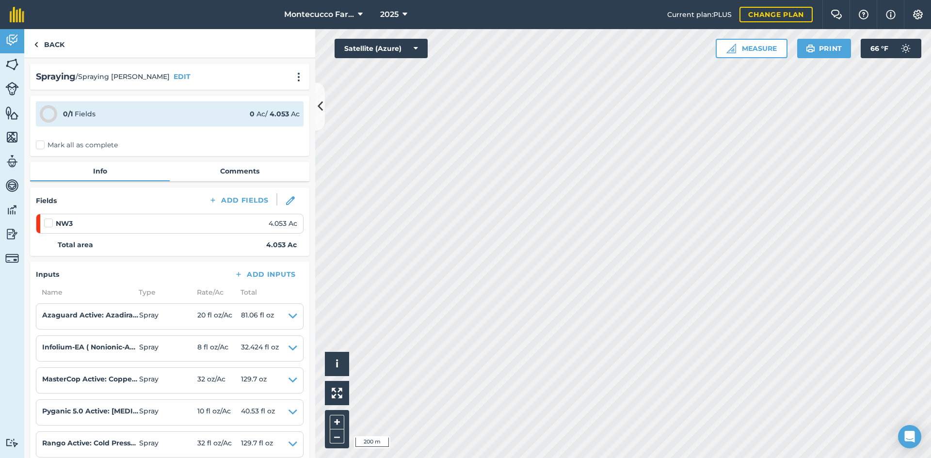
click at [39, 146] on label "Mark all as complete" at bounding box center [77, 145] width 82 height 10
click at [39, 146] on input "Mark all as complete" at bounding box center [39, 143] width 6 height 6
checkbox input "false"
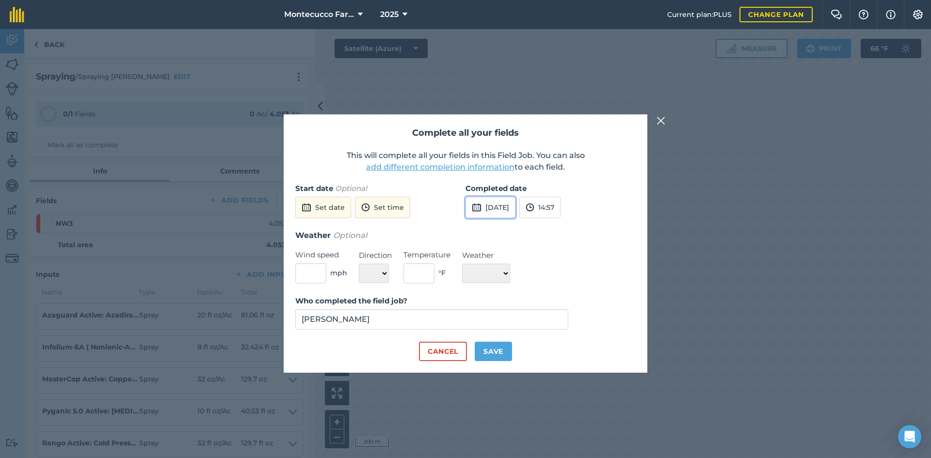
click at [461, 207] on button "[DATE]" at bounding box center [490, 207] width 50 height 21
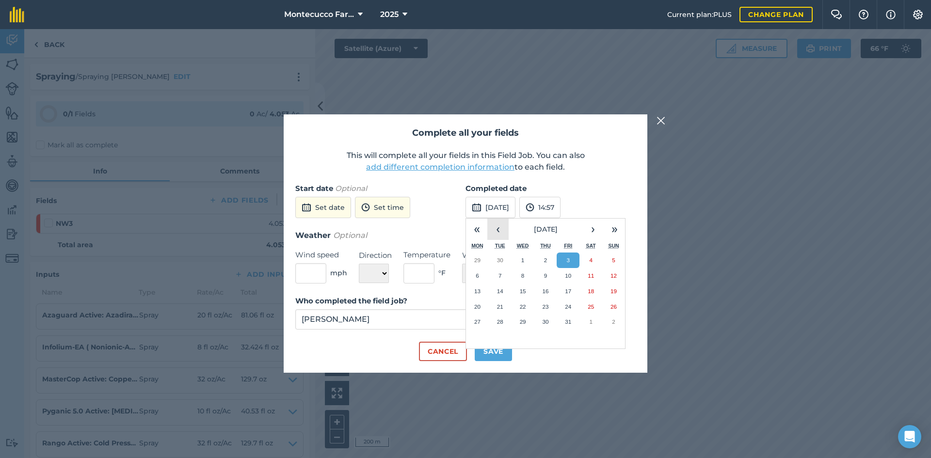
click at [461, 228] on button "‹" at bounding box center [497, 229] width 21 height 21
click at [461, 308] on abbr "24" at bounding box center [523, 306] width 6 height 6
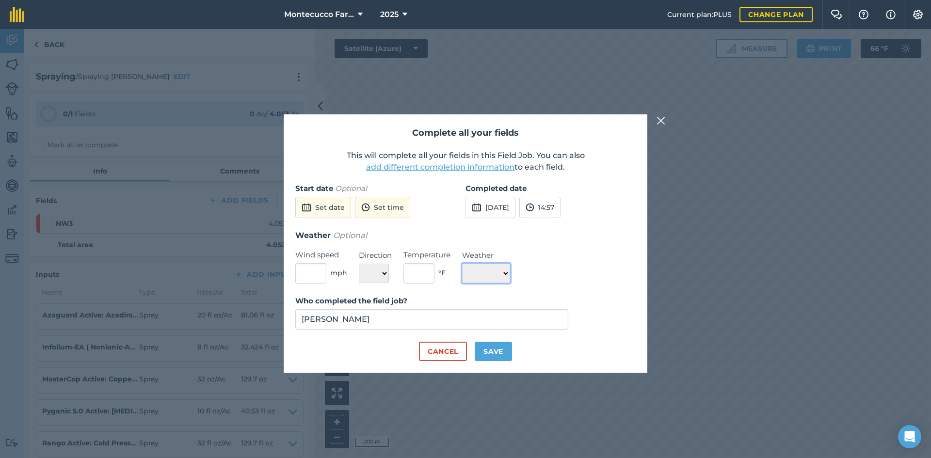
click at [461, 277] on select "☀️ Sunny 🌧 Rainy ⛅️ Cloudy 🌨 Snow ❄️ Icy" at bounding box center [486, 273] width 48 height 19
select select "Sunny"
click at [461, 264] on select "☀️ Sunny 🌧 Rainy ⛅️ Cloudy 🌨 Snow ❄️ Icy" at bounding box center [486, 273] width 48 height 19
drag, startPoint x: 437, startPoint y: 287, endPoint x: 426, endPoint y: 279, distance: 13.9
click at [436, 286] on form "Start date Optional Set date Set time Completed date [DATE] 14:57 Weather Optio…" at bounding box center [465, 272] width 340 height 178
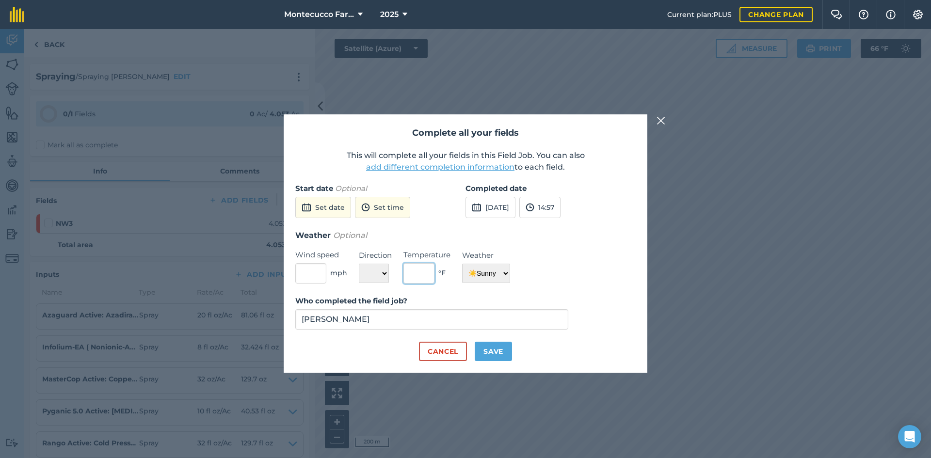
click at [426, 279] on input "text" at bounding box center [418, 273] width 31 height 20
type input "80"
click at [461, 355] on button "Save" at bounding box center [493, 351] width 37 height 19
checkbox input "true"
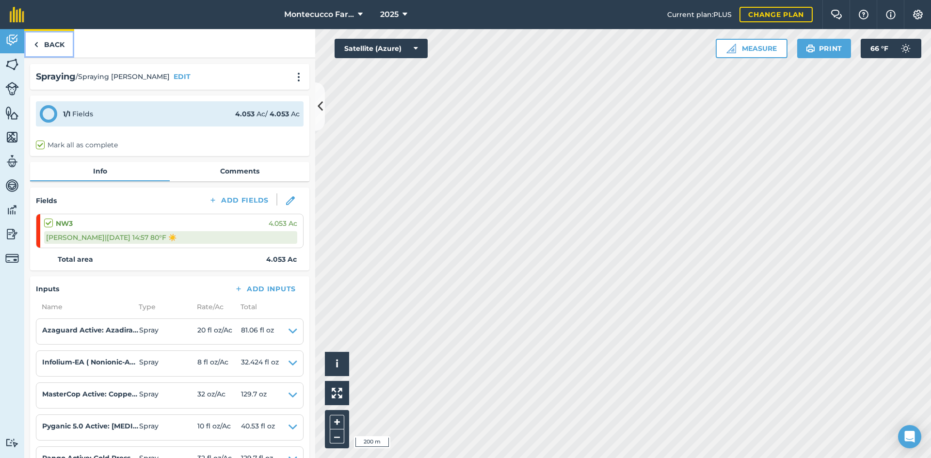
click at [34, 44] on img at bounding box center [36, 45] width 4 height 12
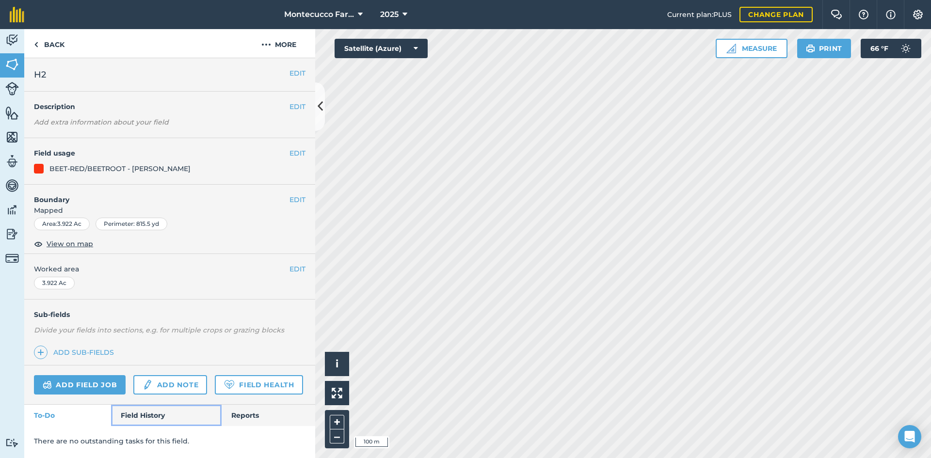
click at [153, 409] on link "Field History" at bounding box center [166, 415] width 110 height 21
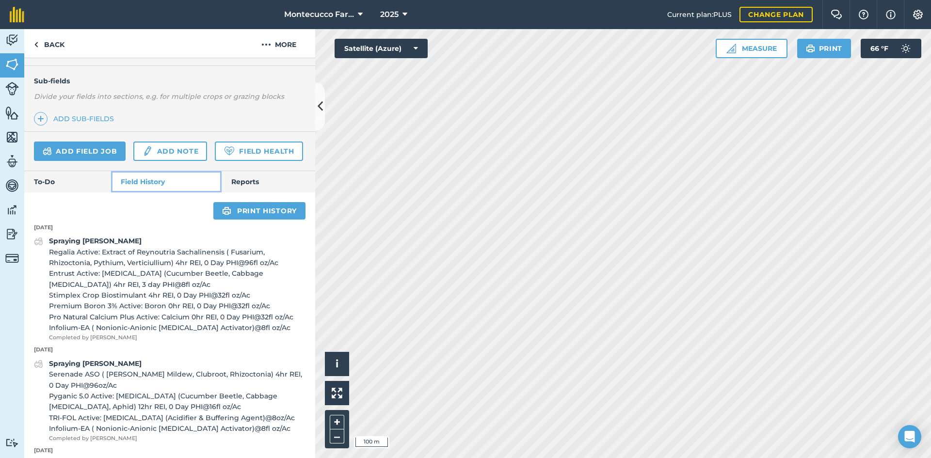
scroll to position [242, 0]
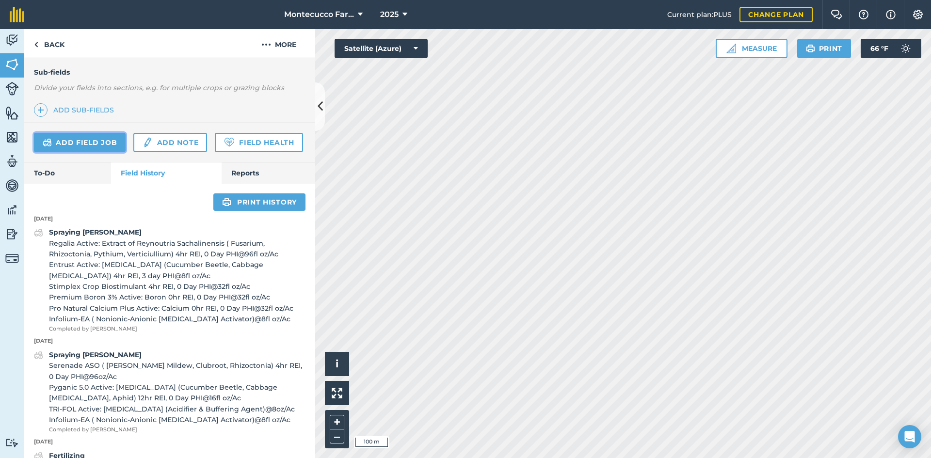
click at [94, 150] on link "Add field job" at bounding box center [80, 142] width 92 height 19
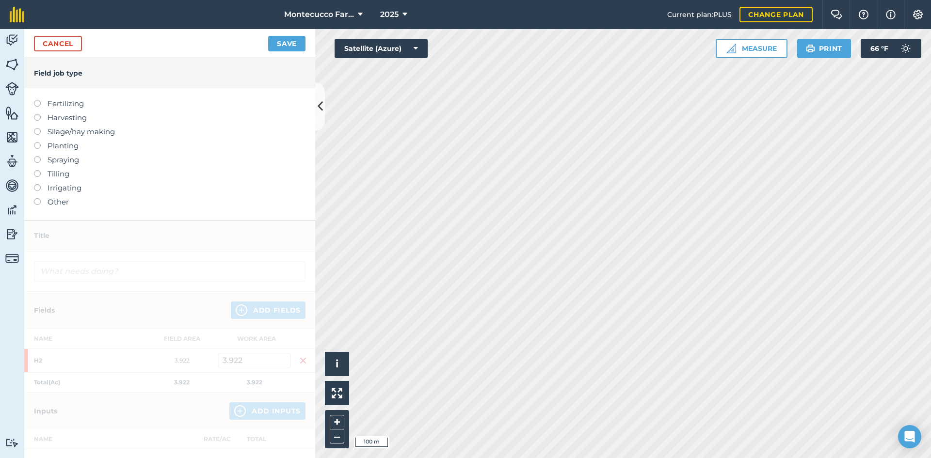
click at [39, 156] on label at bounding box center [41, 156] width 14 height 0
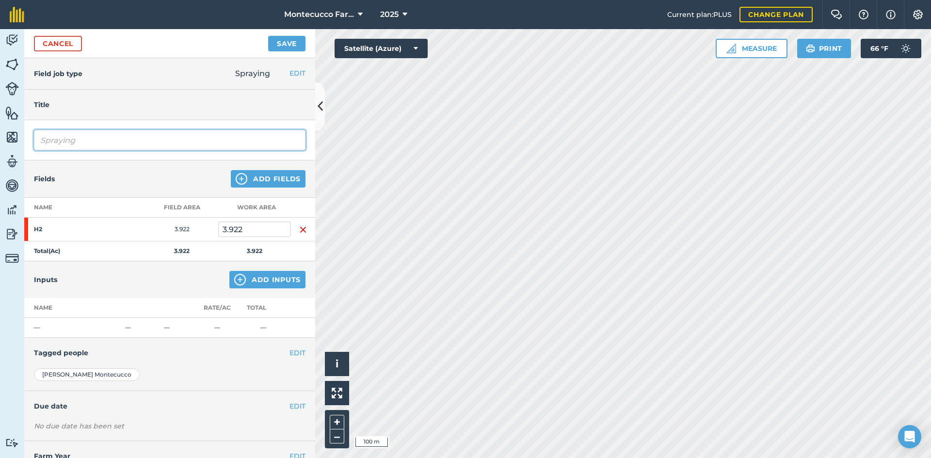
click at [110, 148] on input "Spraying" at bounding box center [169, 140] width 271 height 20
type input "Spraying [PERSON_NAME]"
click at [271, 284] on button "Add Inputs" at bounding box center [267, 279] width 76 height 17
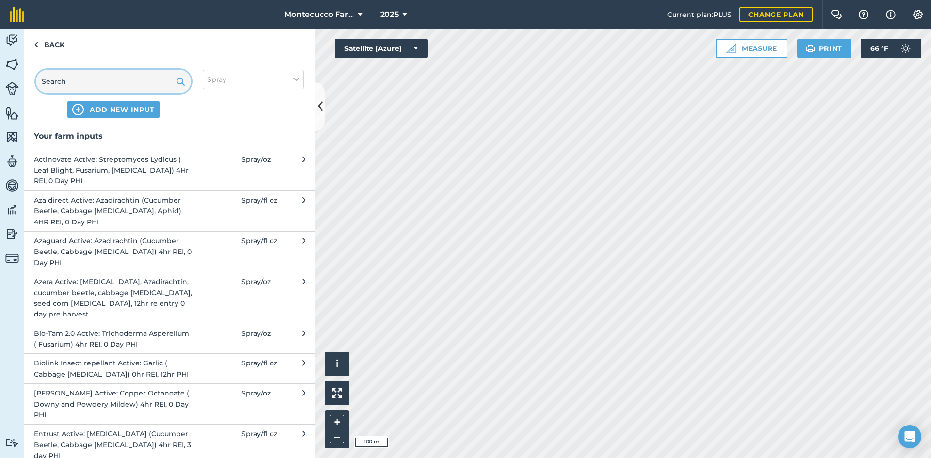
click at [91, 79] on input "text" at bounding box center [113, 81] width 155 height 23
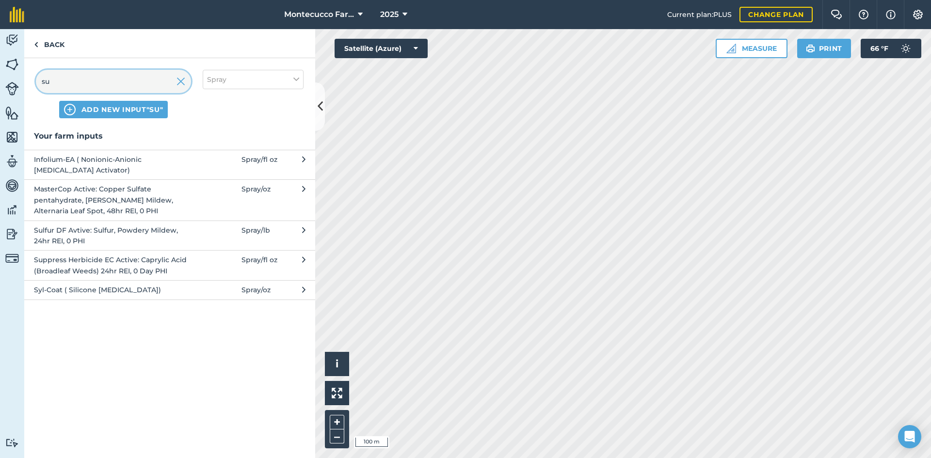
type input "su"
click at [75, 233] on span "Sulfur DF Avtive: Sulfur, Powdery Mildew, 24hr REI, 0 PHI" at bounding box center [113, 236] width 159 height 22
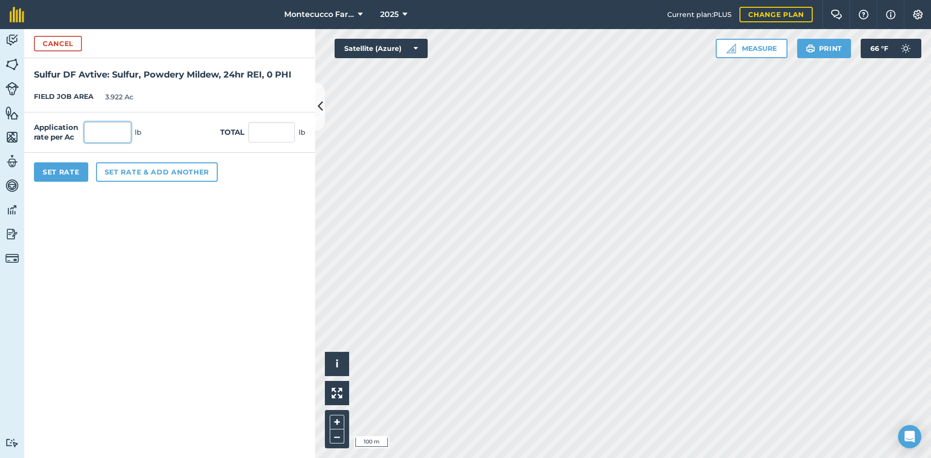
click at [99, 132] on input "text" at bounding box center [107, 132] width 47 height 20
type input "3"
type input "11.766"
click at [116, 173] on button "Set rate & add another" at bounding box center [157, 171] width 122 height 19
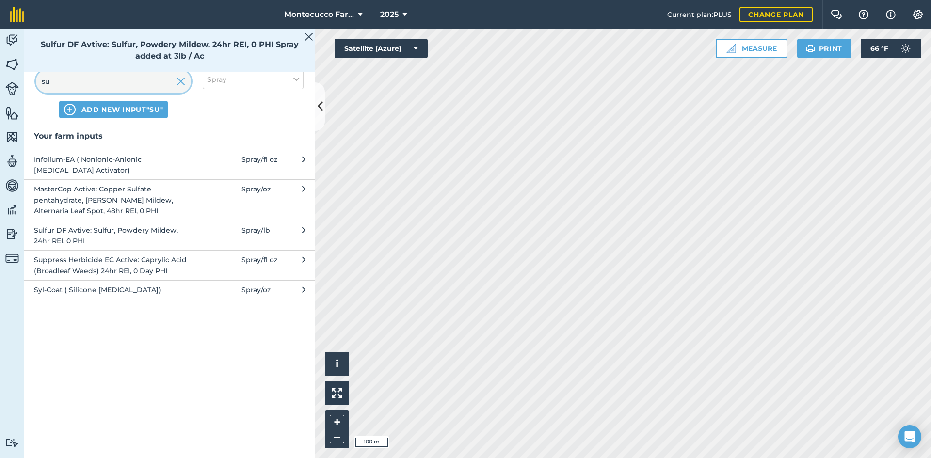
click at [111, 83] on input "su" at bounding box center [113, 81] width 155 height 23
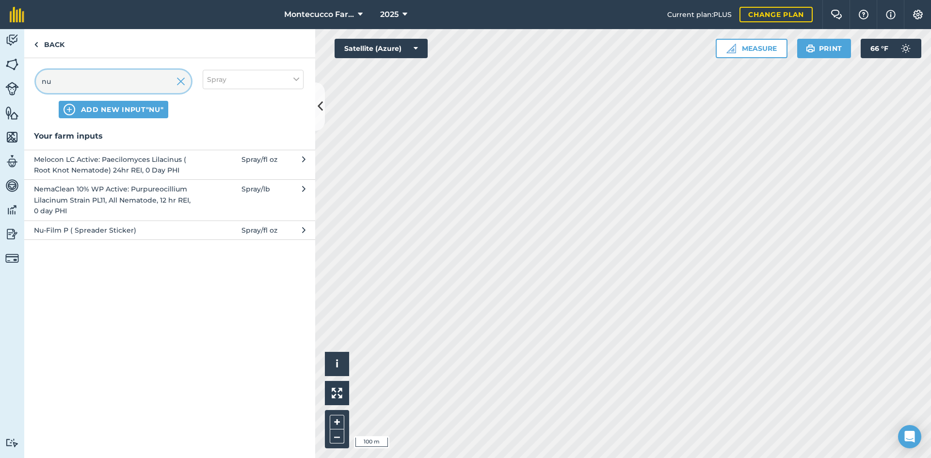
type input "nu"
click at [71, 234] on span "Nu-Film P ( Spreader Sticker)" at bounding box center [113, 230] width 159 height 11
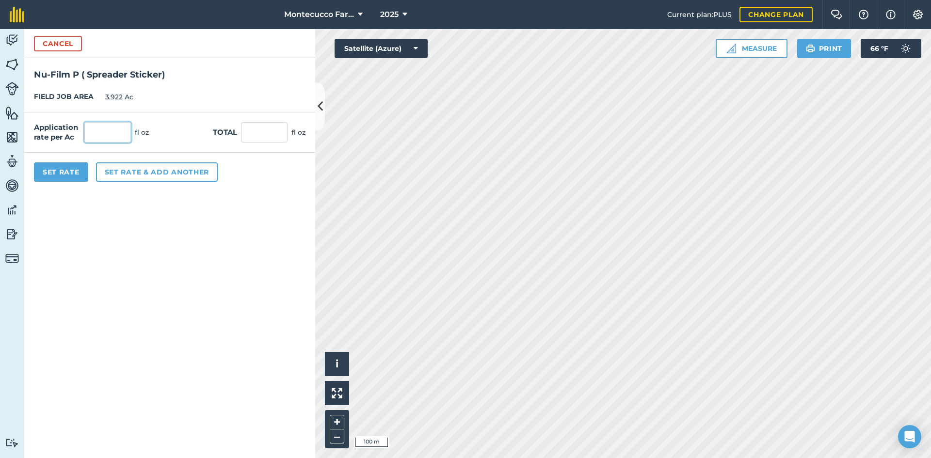
click at [109, 122] on input "text" at bounding box center [107, 132] width 47 height 20
type input "4"
type input "15.688"
click at [79, 168] on button "Set Rate" at bounding box center [61, 171] width 54 height 19
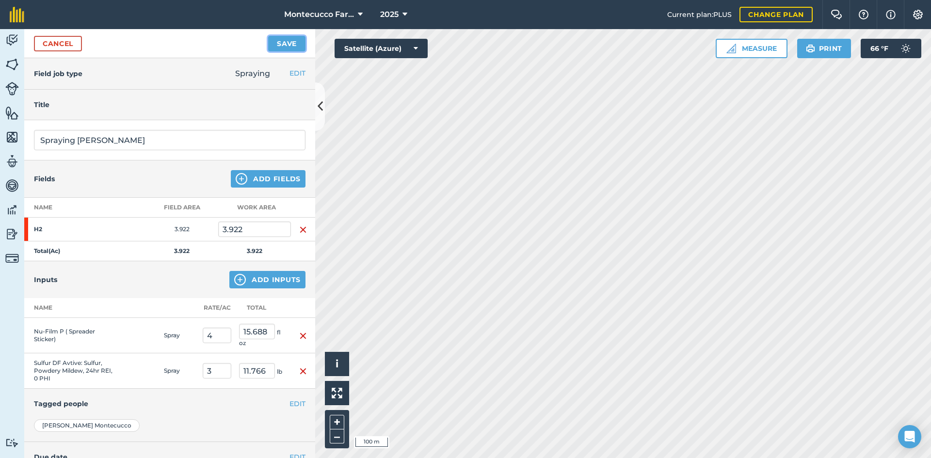
click at [287, 44] on button "Save" at bounding box center [286, 44] width 37 height 16
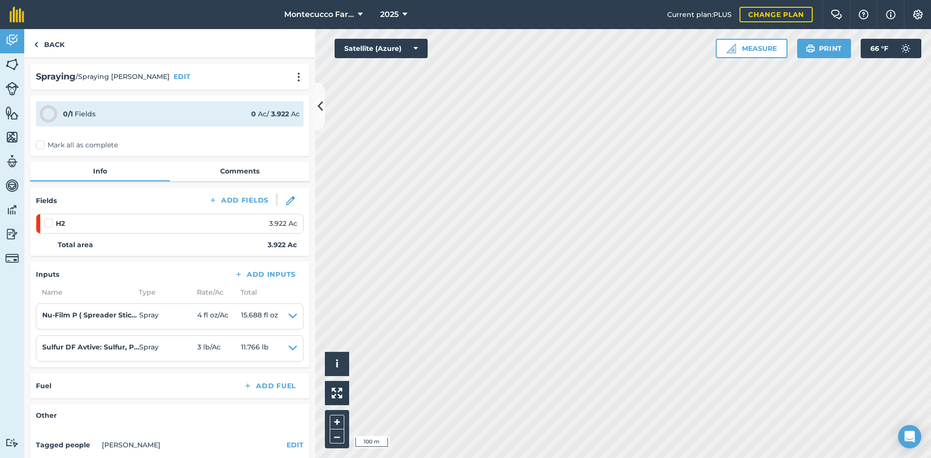
click at [43, 146] on label "Mark all as complete" at bounding box center [77, 145] width 82 height 10
click at [42, 146] on input "Mark all as complete" at bounding box center [39, 143] width 6 height 6
checkbox input "false"
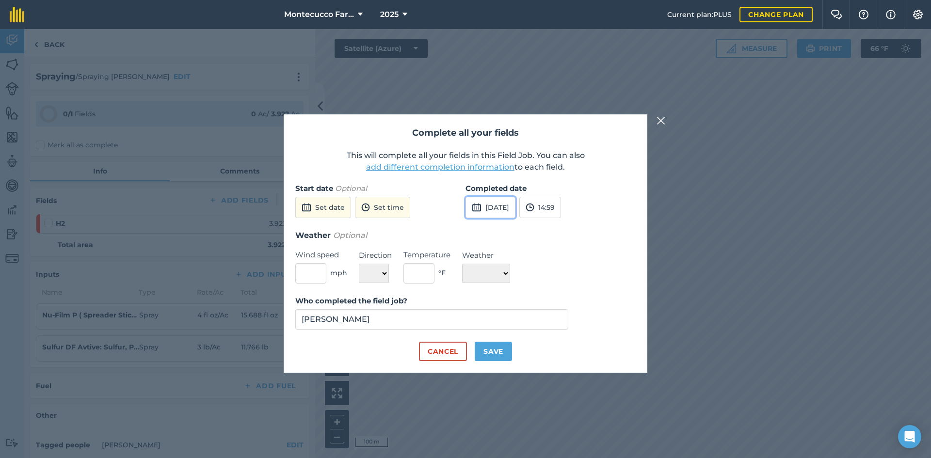
click at [461, 214] on button "[DATE]" at bounding box center [490, 207] width 50 height 21
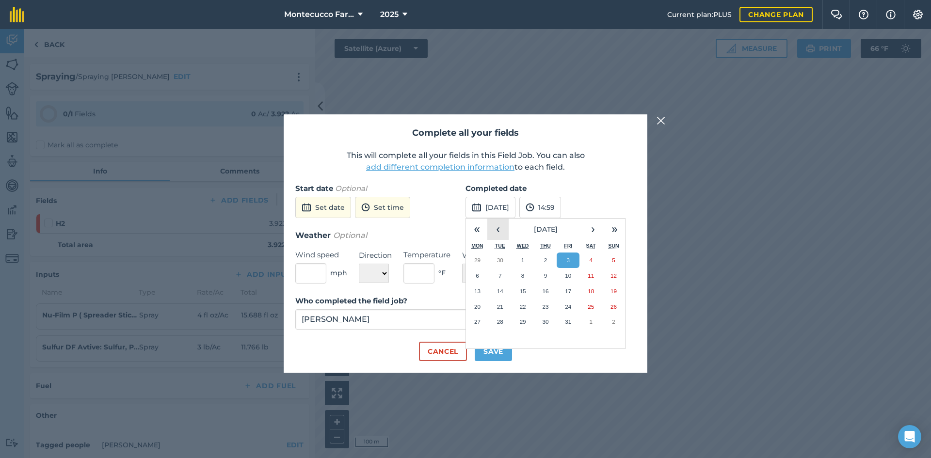
click at [461, 232] on button "‹" at bounding box center [497, 229] width 21 height 21
click at [461, 305] on button "22" at bounding box center [477, 307] width 23 height 16
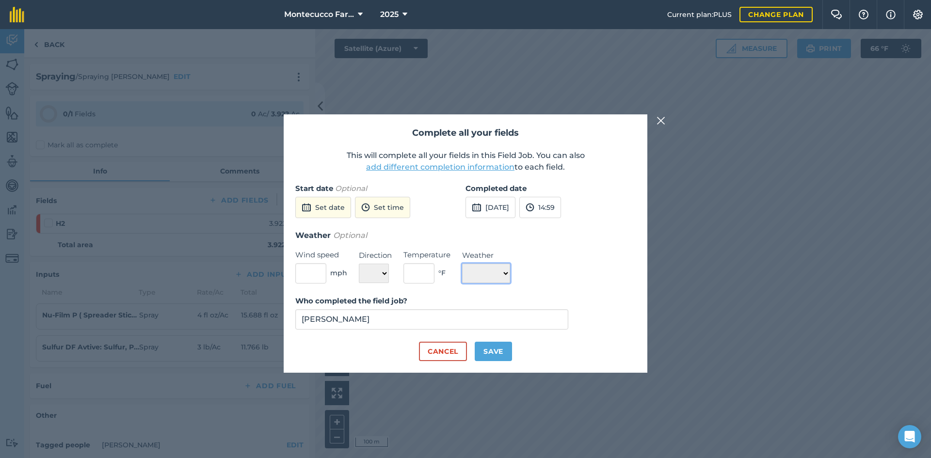
click at [461, 276] on select "☀️ Sunny 🌧 Rainy ⛅️ Cloudy 🌨 Snow ❄️ Icy" at bounding box center [486, 273] width 48 height 19
select select "Sunny"
click at [461, 264] on select "☀️ Sunny 🌧 Rainy ⛅️ Cloudy 🌨 Snow ❄️ Icy" at bounding box center [486, 273] width 48 height 19
click at [424, 278] on input "text" at bounding box center [418, 273] width 31 height 20
type input "65"
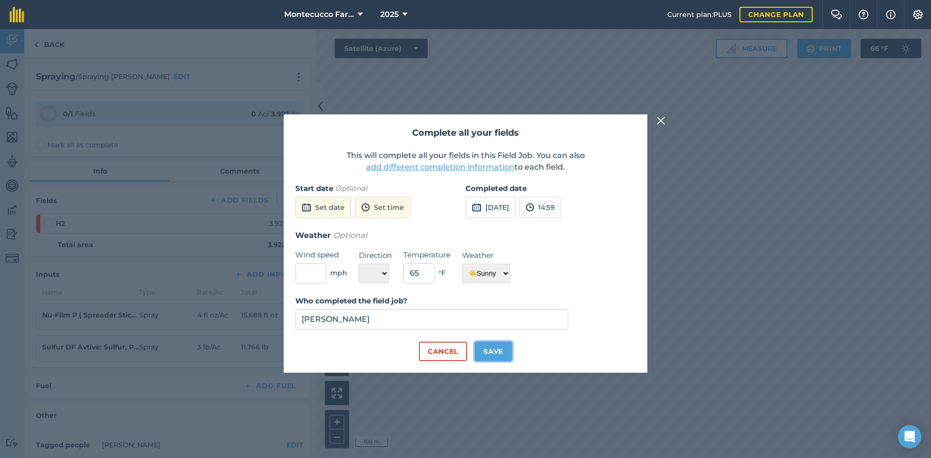
click at [461, 355] on button "Save" at bounding box center [493, 351] width 37 height 19
checkbox input "true"
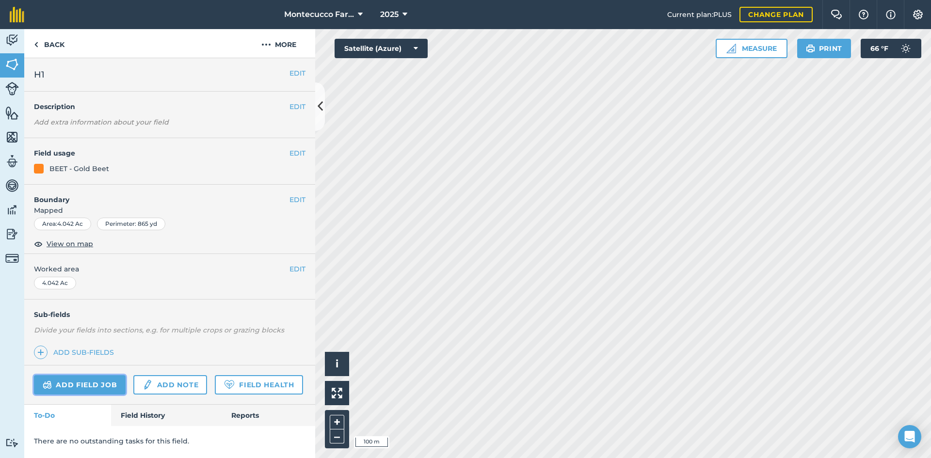
click at [92, 380] on link "Add field job" at bounding box center [80, 384] width 92 height 19
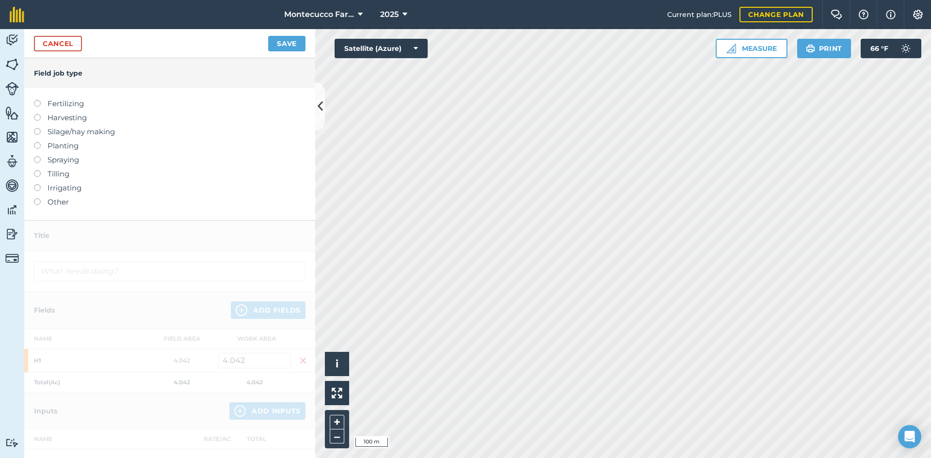
click at [35, 156] on label at bounding box center [41, 156] width 14 height 0
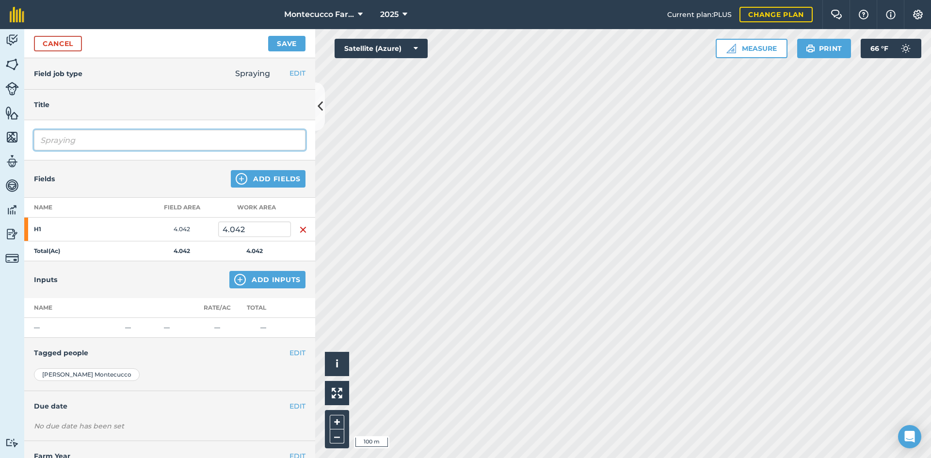
click at [123, 140] on input "Spraying" at bounding box center [169, 140] width 271 height 20
type input "Spraying [PERSON_NAME]"
click at [275, 284] on button "Add Inputs" at bounding box center [267, 279] width 76 height 17
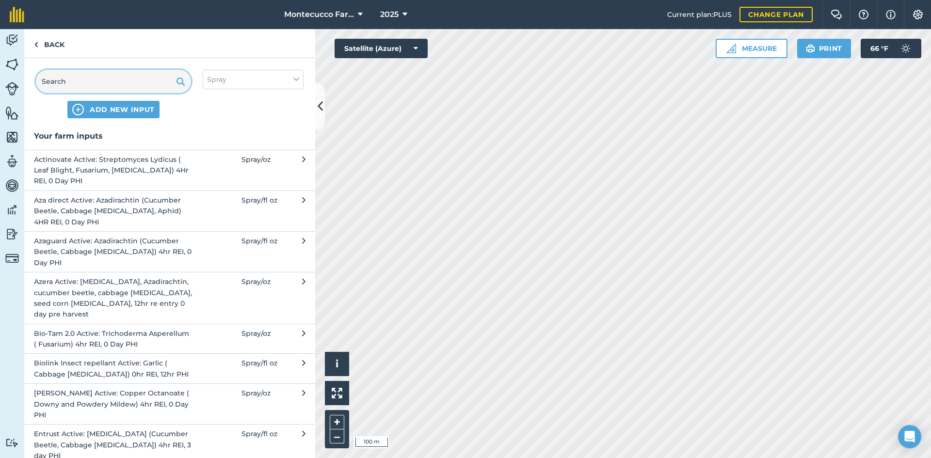
click at [80, 74] on input "text" at bounding box center [113, 81] width 155 height 23
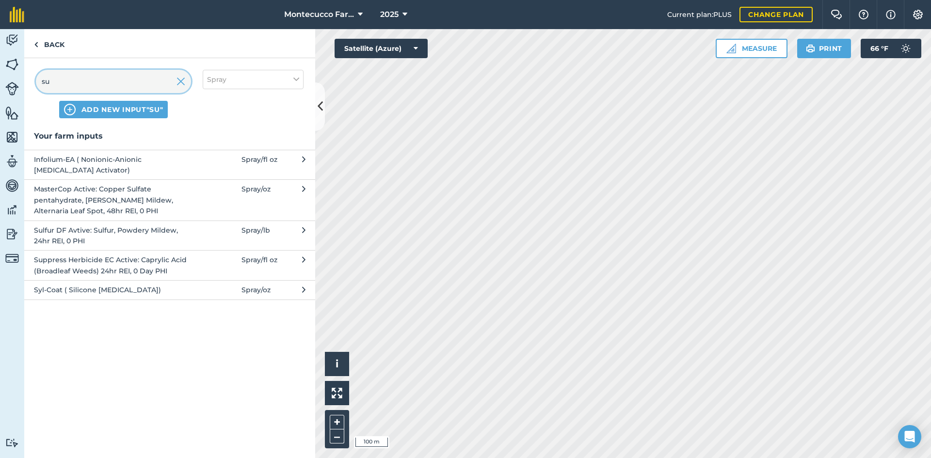
type input "su"
click at [75, 237] on span "Sulfur DF Avtive: Sulfur, Powdery Mildew, 24hr REI, 0 PHI" at bounding box center [113, 236] width 159 height 22
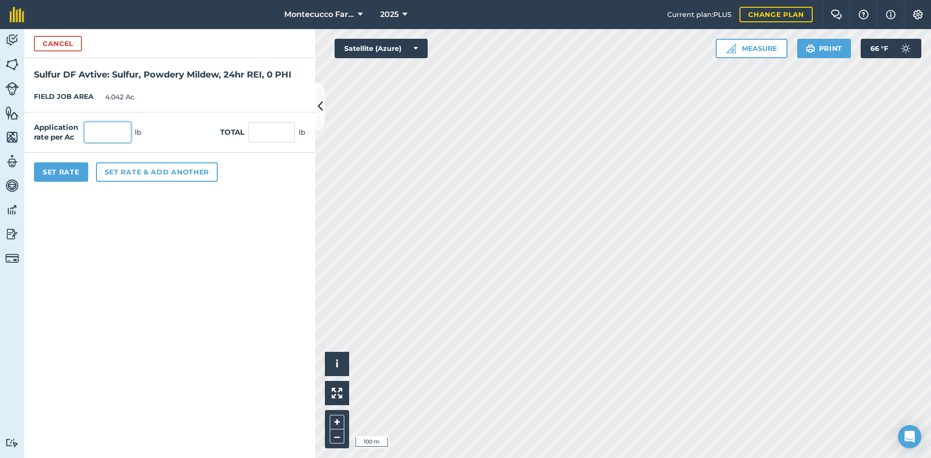
click at [109, 133] on input "text" at bounding box center [107, 132] width 47 height 20
type input "3"
type input "12.126"
click at [128, 173] on button "Set rate & add another" at bounding box center [157, 171] width 122 height 19
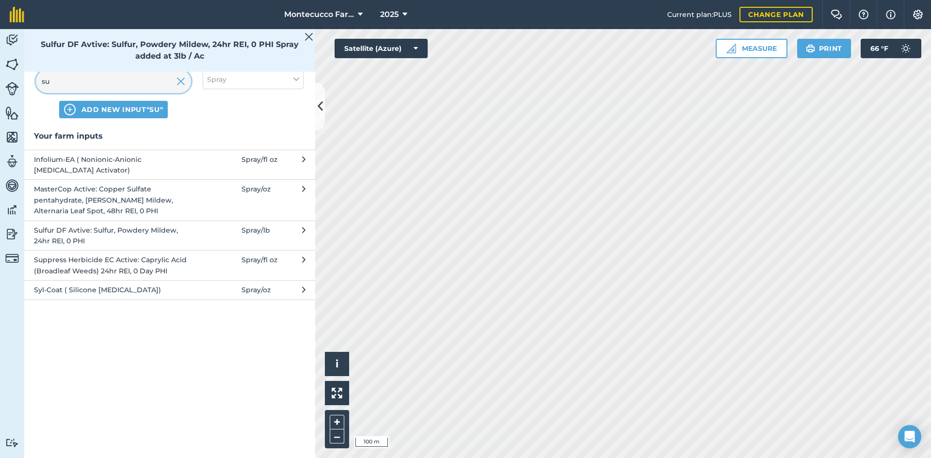
click at [104, 79] on input "su" at bounding box center [113, 81] width 155 height 23
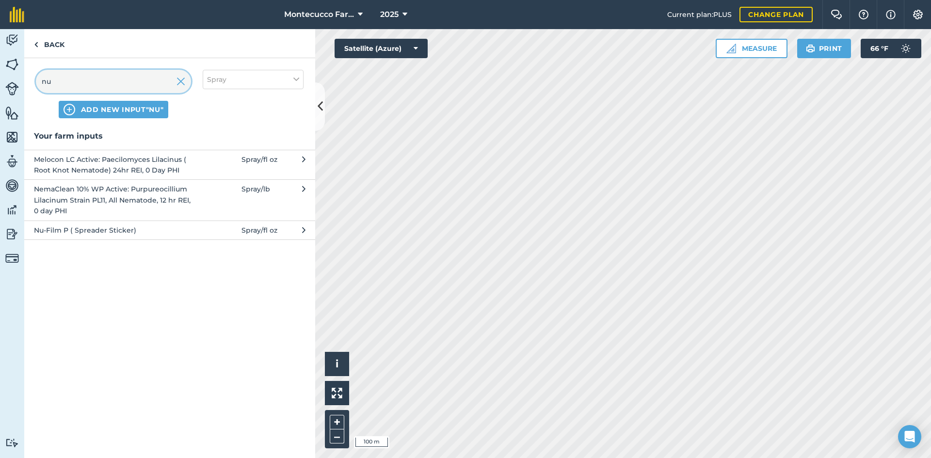
type input "nu"
click at [67, 230] on span "Nu-Film P ( Spreader Sticker)" at bounding box center [113, 230] width 159 height 11
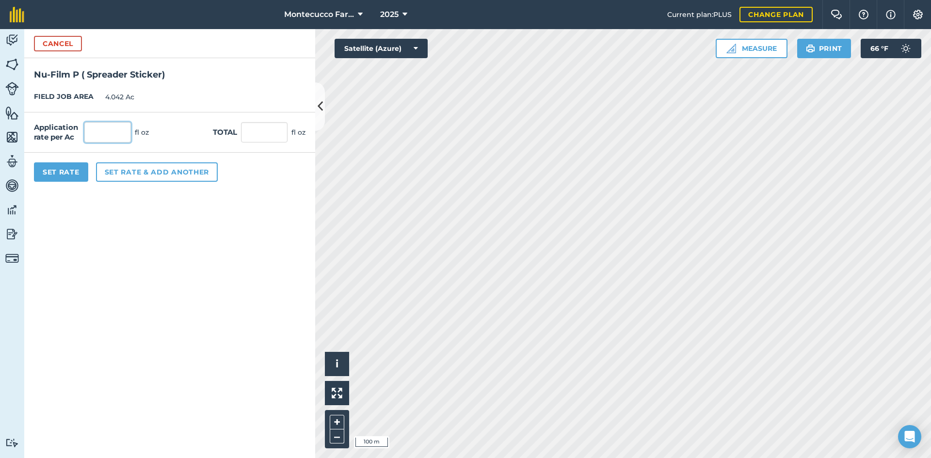
click at [101, 127] on input "text" at bounding box center [107, 132] width 47 height 20
type input "4"
type input "16.168"
click at [58, 174] on button "Set Rate" at bounding box center [61, 171] width 54 height 19
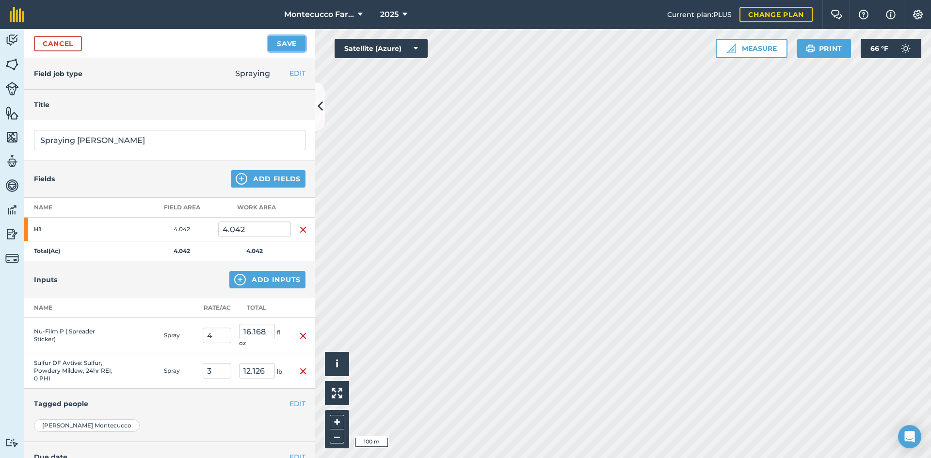
click at [289, 44] on button "Save" at bounding box center [286, 44] width 37 height 16
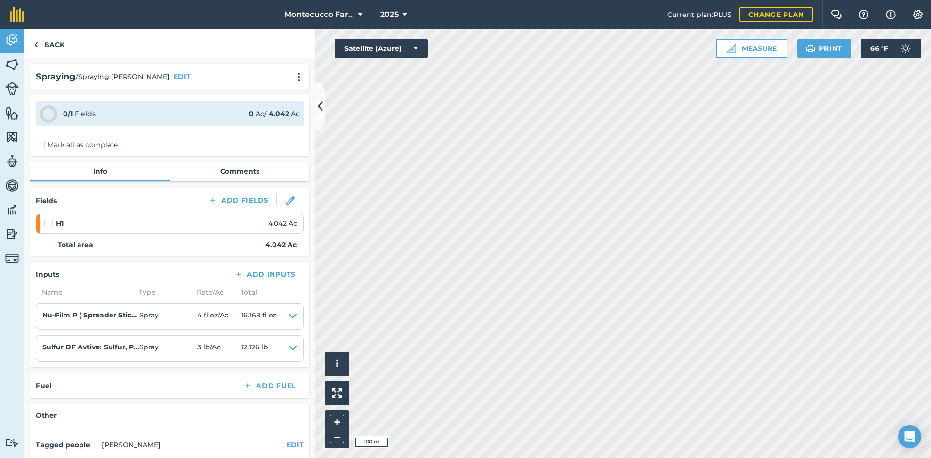
click at [39, 143] on label "Mark all as complete" at bounding box center [77, 145] width 82 height 10
click at [39, 143] on input "Mark all as complete" at bounding box center [39, 143] width 6 height 6
checkbox input "false"
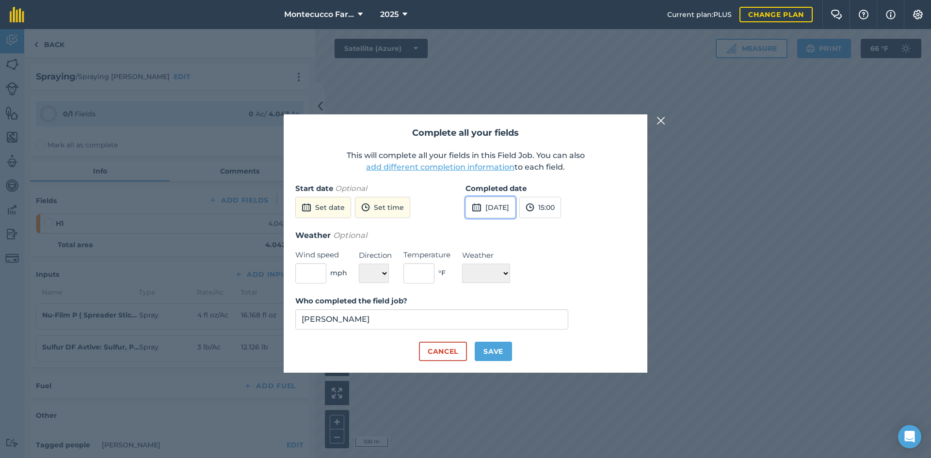
click at [461, 213] on button "[DATE]" at bounding box center [490, 207] width 50 height 21
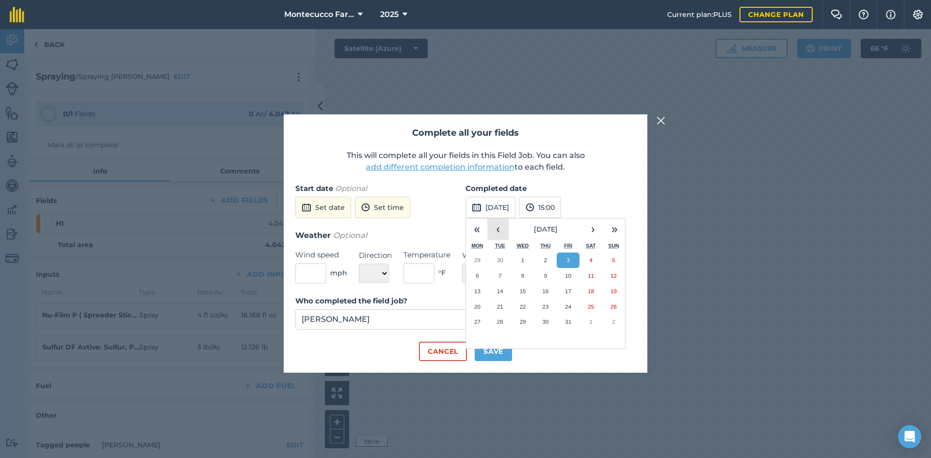
click at [461, 232] on button "‹" at bounding box center [497, 229] width 21 height 21
click at [461, 305] on abbr "24" at bounding box center [523, 306] width 6 height 6
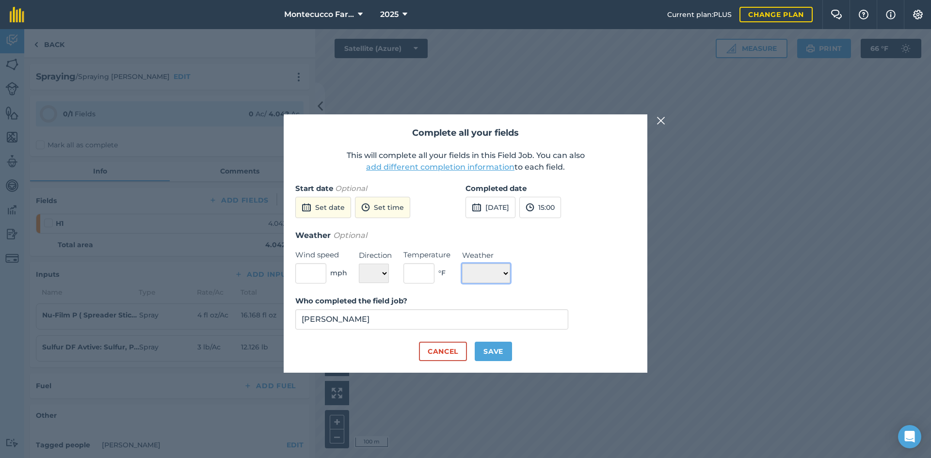
click at [461, 274] on select "☀️ Sunny 🌧 Rainy ⛅️ Cloudy 🌨 Snow ❄️ Icy" at bounding box center [486, 273] width 48 height 19
select select "Sunny"
click at [461, 264] on select "☀️ Sunny 🌧 Rainy ⛅️ Cloudy 🌨 Snow ❄️ Icy" at bounding box center [486, 273] width 48 height 19
click at [421, 276] on input "text" at bounding box center [418, 273] width 31 height 20
type input "70"
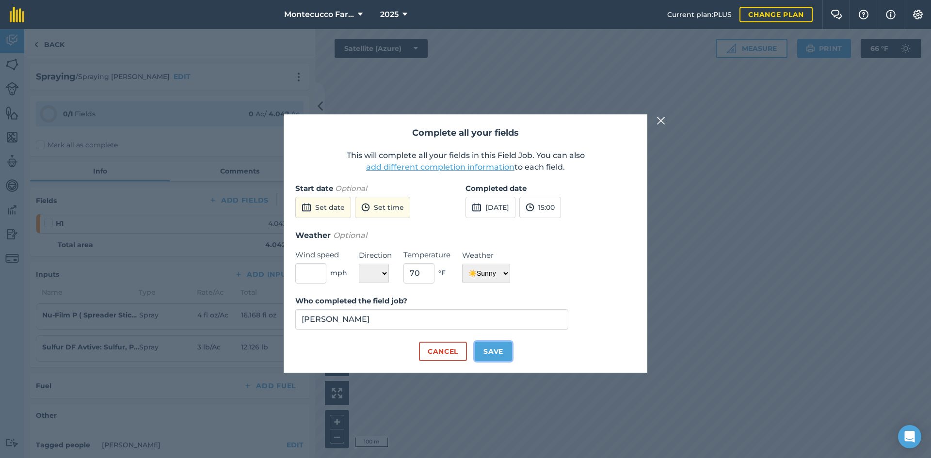
click at [461, 350] on button "Save" at bounding box center [493, 351] width 37 height 19
checkbox input "true"
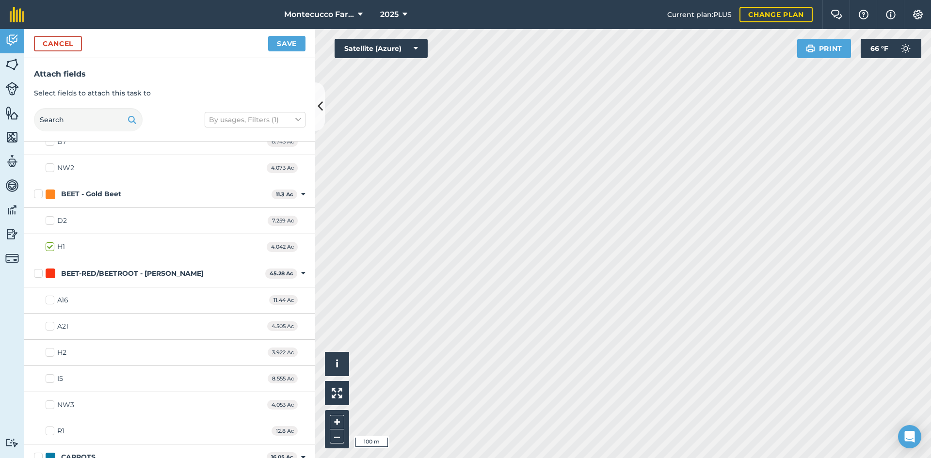
scroll to position [436, 0]
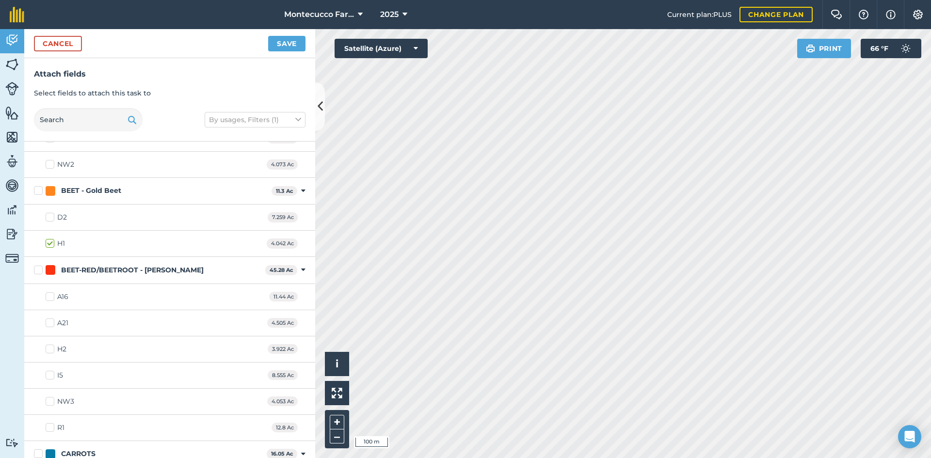
click at [50, 402] on label "NW3" at bounding box center [60, 402] width 29 height 10
click at [50, 402] on input "NW3" at bounding box center [49, 400] width 6 height 6
checkbox input "true"
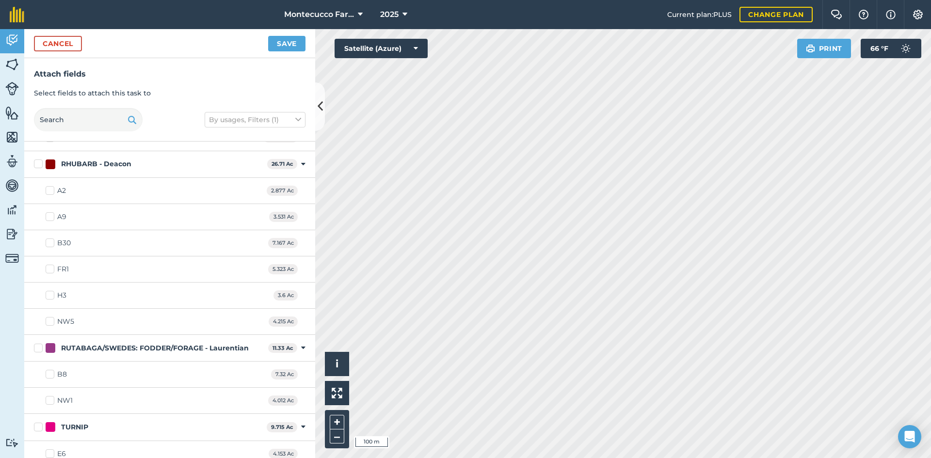
scroll to position [1262, 0]
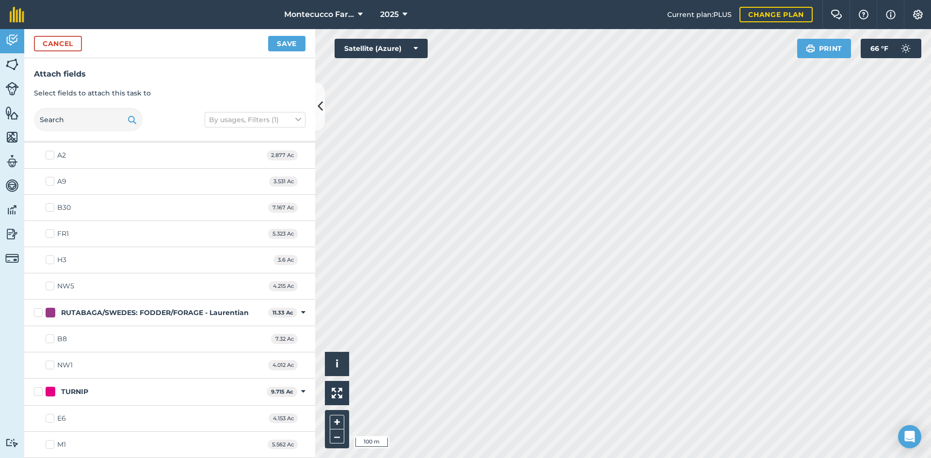
click at [51, 363] on label "NW1" at bounding box center [59, 365] width 27 height 10
click at [51, 363] on input "NW1" at bounding box center [49, 363] width 6 height 6
checkbox input "true"
click at [289, 41] on button "Save" at bounding box center [286, 44] width 37 height 16
checkbox input "false"
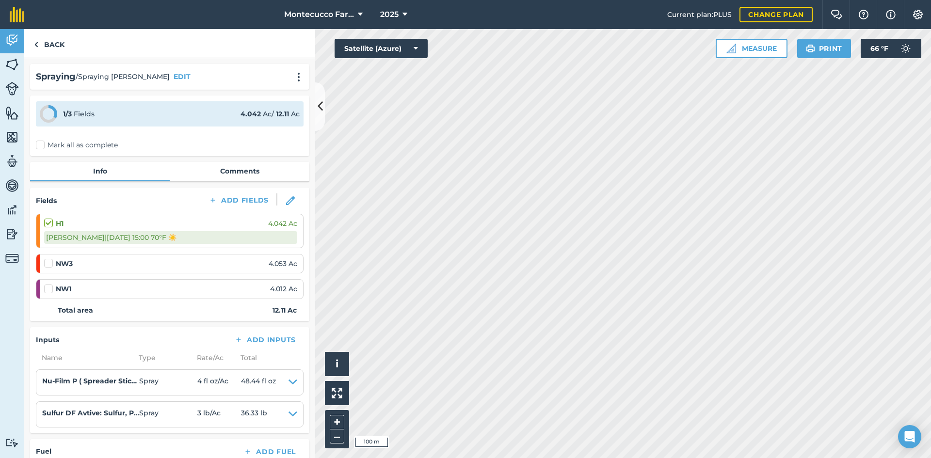
click at [44, 258] on label at bounding box center [50, 258] width 12 height 0
click at [44, 261] on input "checkbox" at bounding box center [47, 261] width 6 height 6
checkbox input "false"
select select "Sunny"
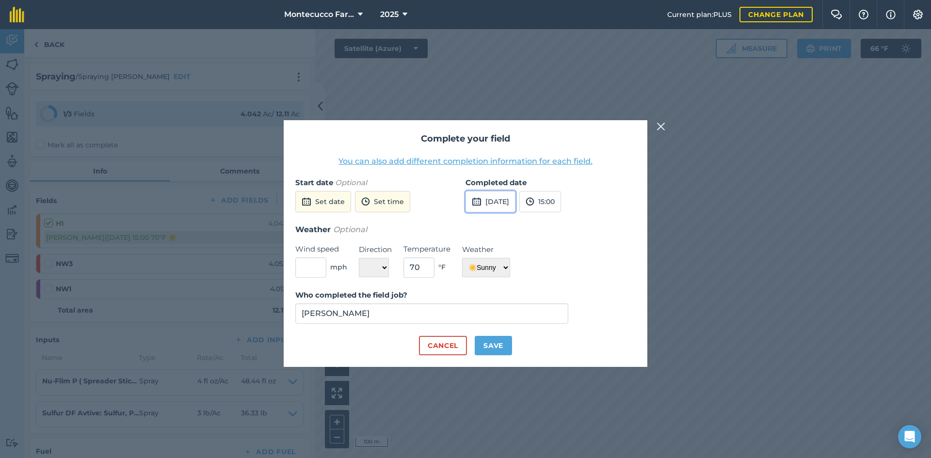
click at [461, 204] on button "[DATE]" at bounding box center [490, 201] width 50 height 21
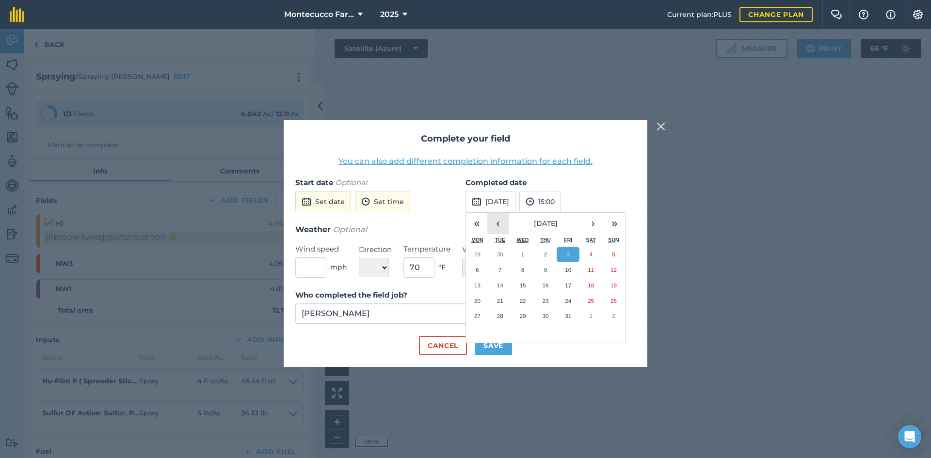
click at [461, 225] on button "‹" at bounding box center [497, 223] width 21 height 21
click at [461, 302] on abbr "24" at bounding box center [523, 301] width 6 height 6
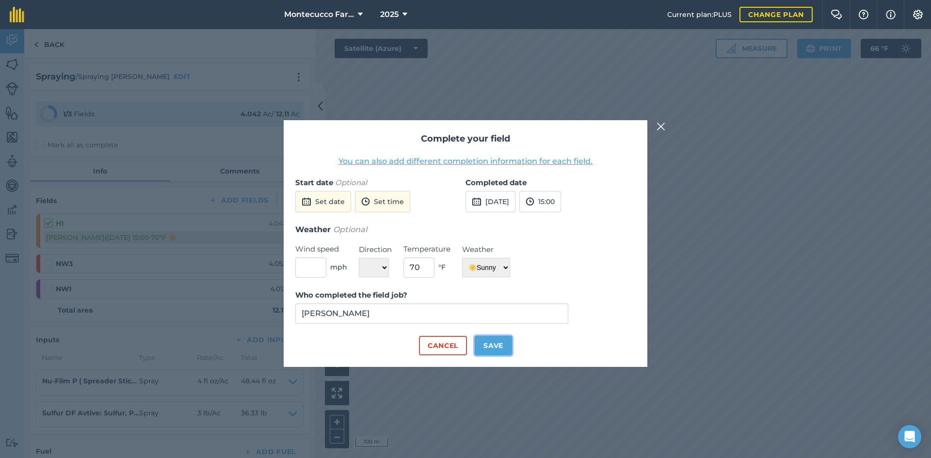
drag, startPoint x: 499, startPoint y: 344, endPoint x: 492, endPoint y: 336, distance: 10.3
click at [461, 344] on button "Save" at bounding box center [493, 345] width 37 height 19
checkbox input "true"
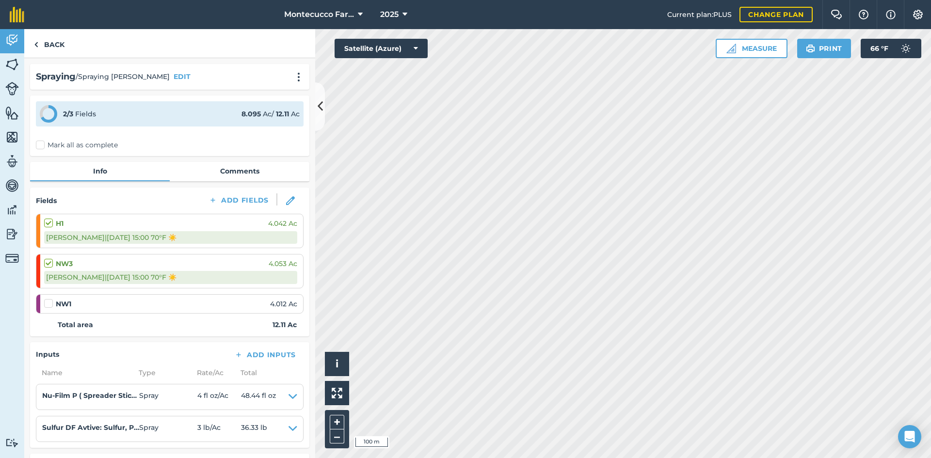
click at [52, 299] on label at bounding box center [50, 299] width 12 height 0
click at [50, 304] on input "checkbox" at bounding box center [47, 302] width 6 height 6
checkbox input "false"
select select "Sunny"
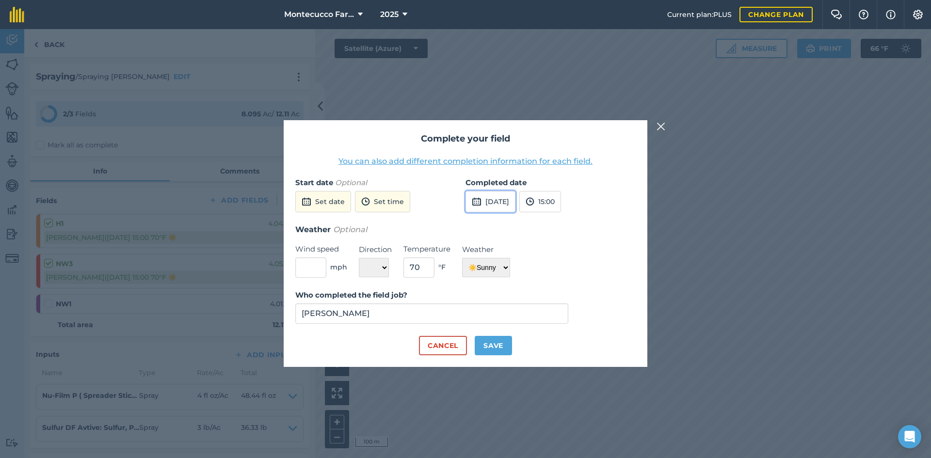
click at [461, 200] on button "[DATE]" at bounding box center [490, 201] width 50 height 21
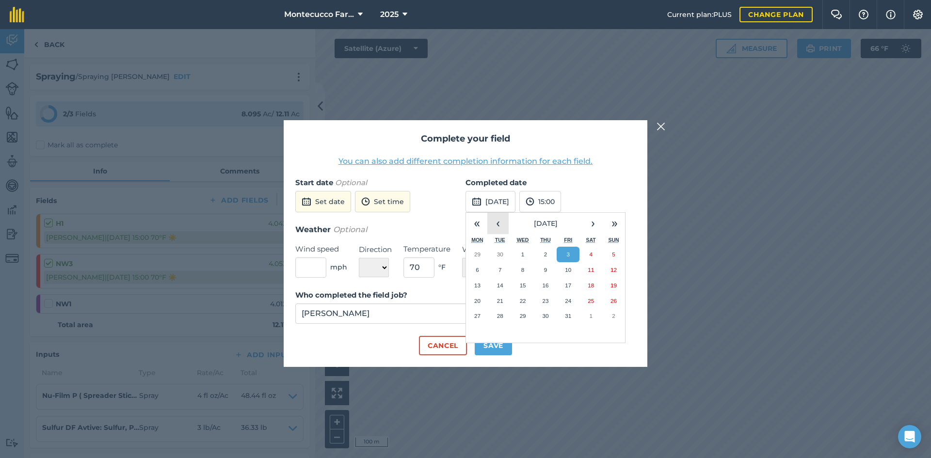
click at [461, 223] on button "‹" at bounding box center [497, 223] width 21 height 21
click at [461, 299] on abbr "24" at bounding box center [523, 301] width 6 height 6
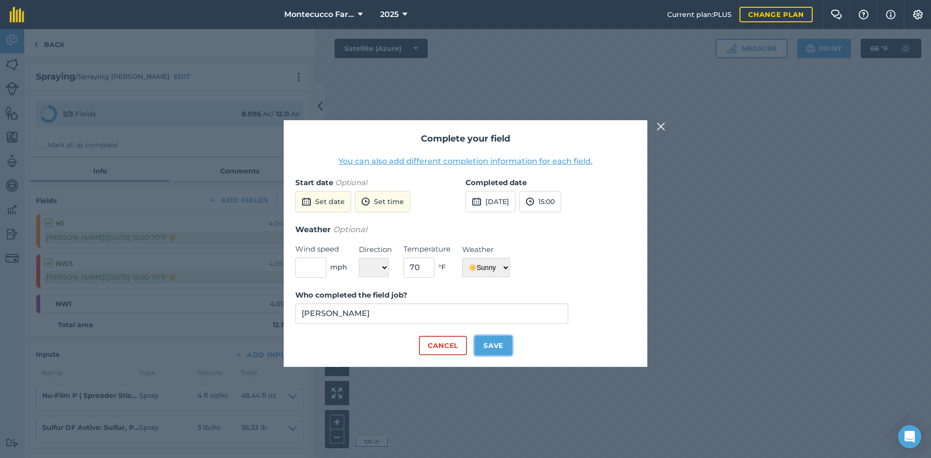
click at [461, 349] on button "Save" at bounding box center [493, 345] width 37 height 19
checkbox input "true"
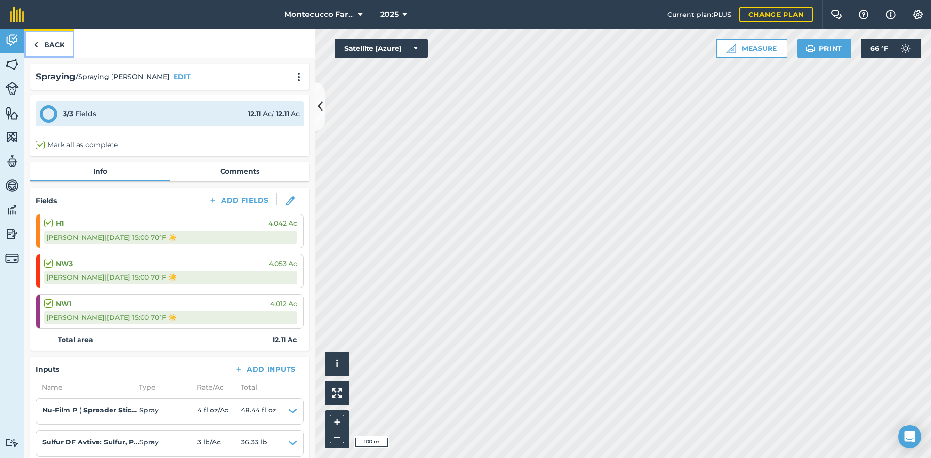
click at [54, 48] on link "Back" at bounding box center [49, 43] width 50 height 29
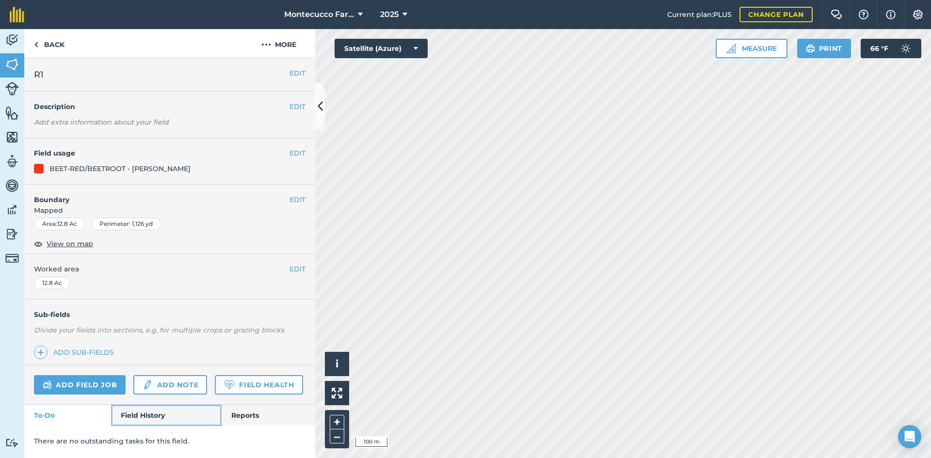
click at [146, 416] on link "Field History" at bounding box center [166, 415] width 110 height 21
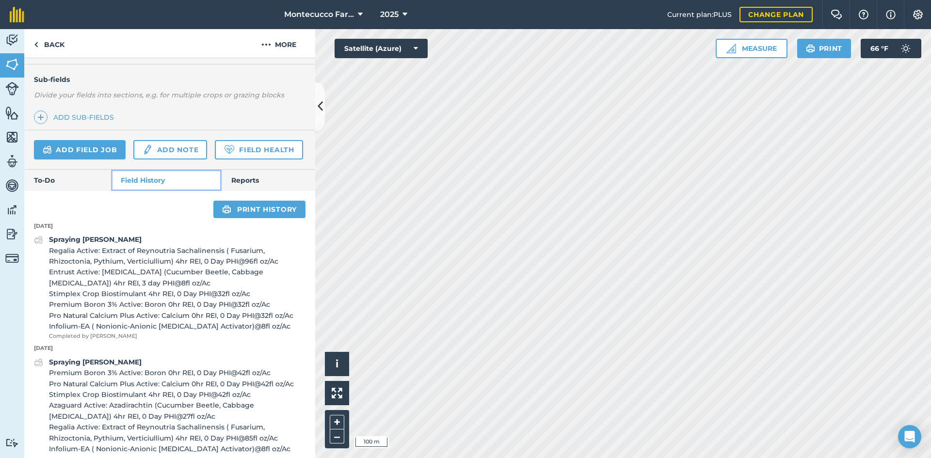
scroll to position [242, 0]
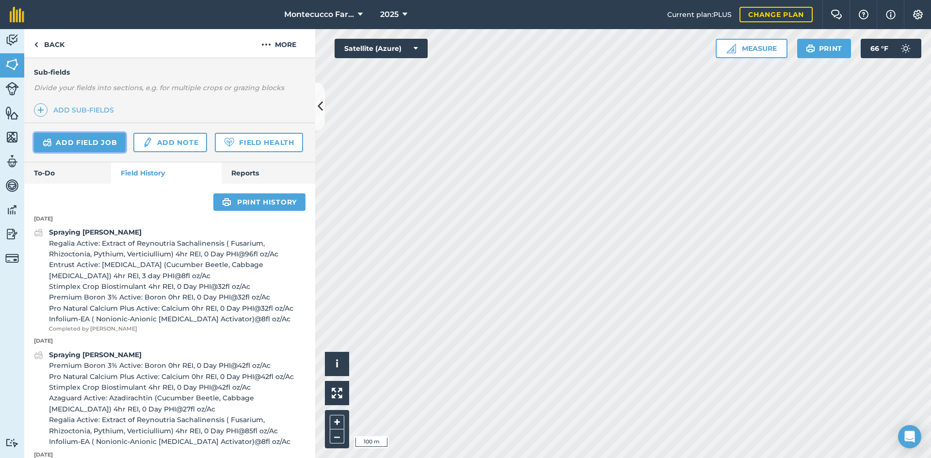
click at [84, 145] on link "Add field job" at bounding box center [80, 142] width 92 height 19
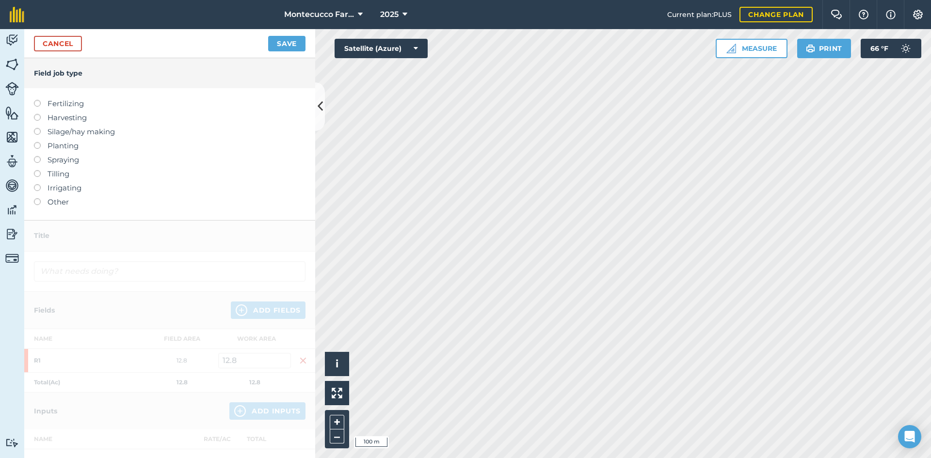
click at [38, 156] on label at bounding box center [41, 156] width 14 height 0
type input "Spraying"
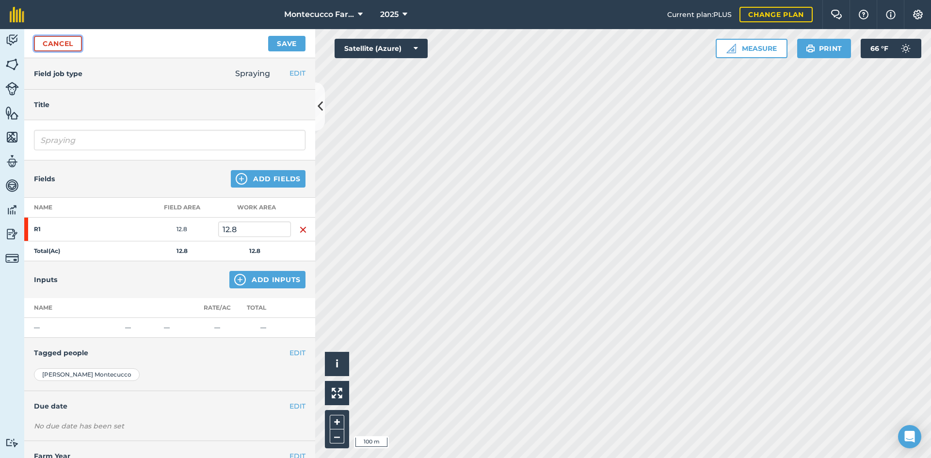
click at [62, 39] on link "Cancel" at bounding box center [58, 44] width 48 height 16
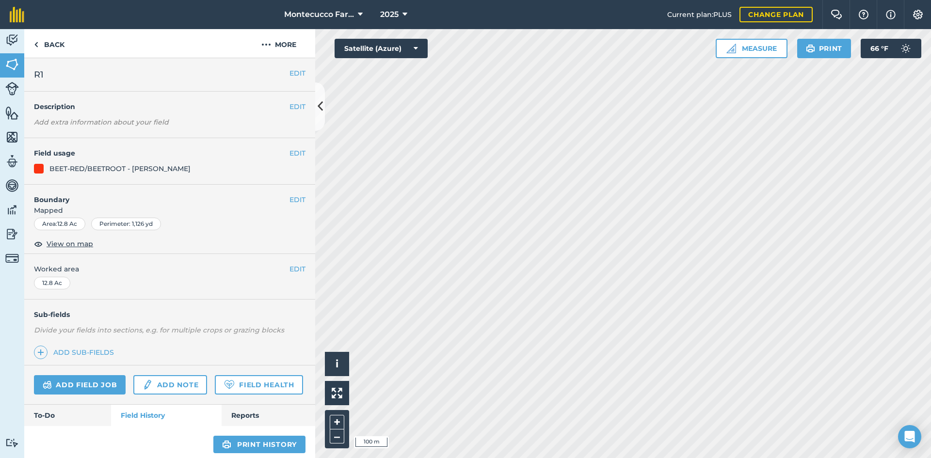
scroll to position [291, 0]
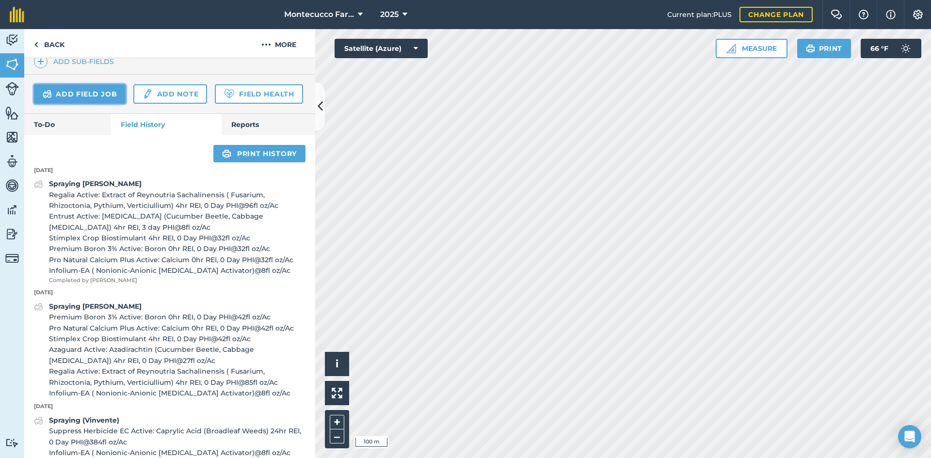
click at [75, 96] on link "Add field job" at bounding box center [80, 93] width 92 height 19
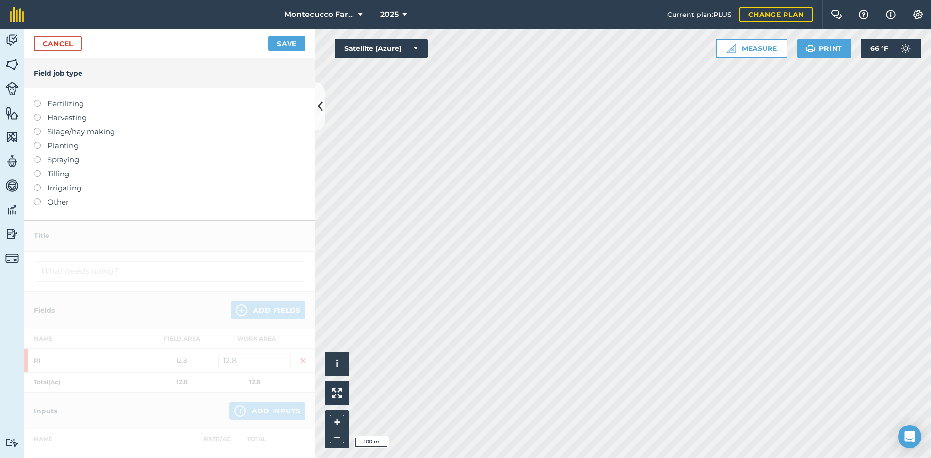
click at [35, 156] on label at bounding box center [41, 156] width 14 height 0
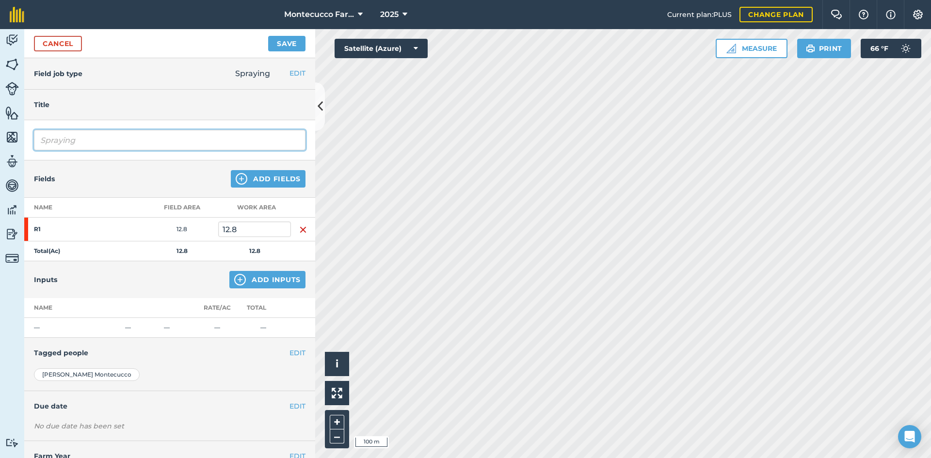
click at [102, 143] on input "Spraying" at bounding box center [169, 140] width 271 height 20
type input "Spraying [PERSON_NAME]"
click at [268, 286] on button "Add Inputs" at bounding box center [267, 279] width 76 height 17
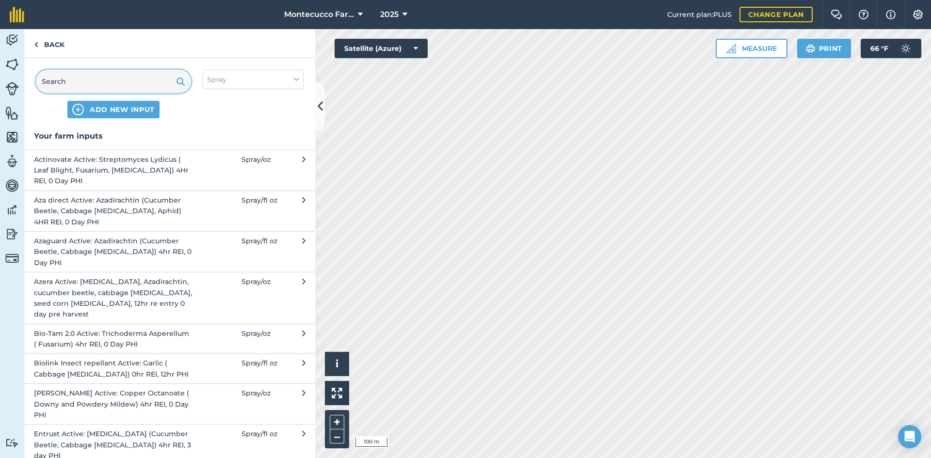
click at [80, 79] on input "text" at bounding box center [113, 81] width 155 height 23
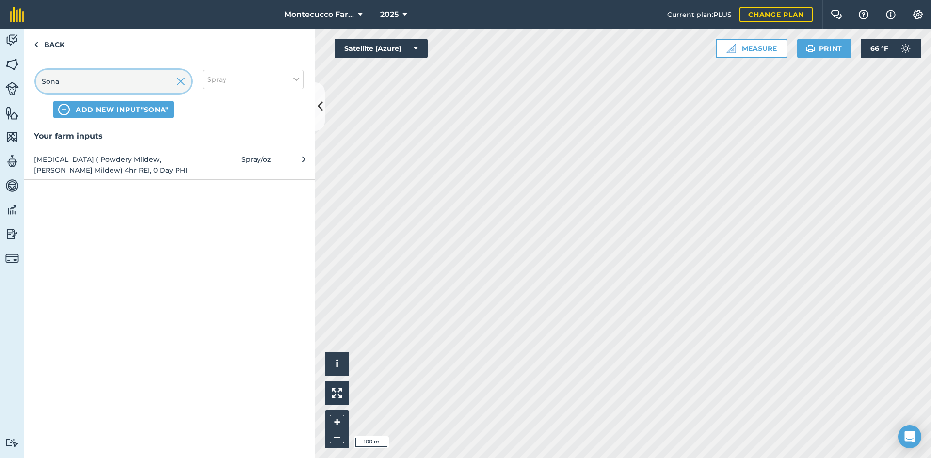
type input "Sona"
click at [83, 175] on span "[MEDICAL_DATA] ( Powdery Mildew, [PERSON_NAME] Mildew) 4hr REI, 0 Day PHI" at bounding box center [113, 165] width 159 height 22
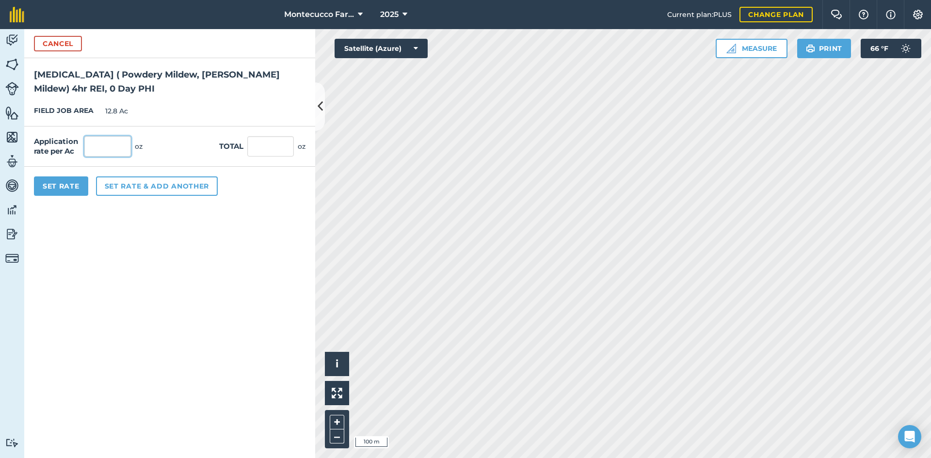
click at [95, 144] on input "text" at bounding box center [107, 146] width 47 height 20
type input "96"
type input "1,228.8"
click at [122, 185] on button "Set rate & add another" at bounding box center [157, 185] width 122 height 19
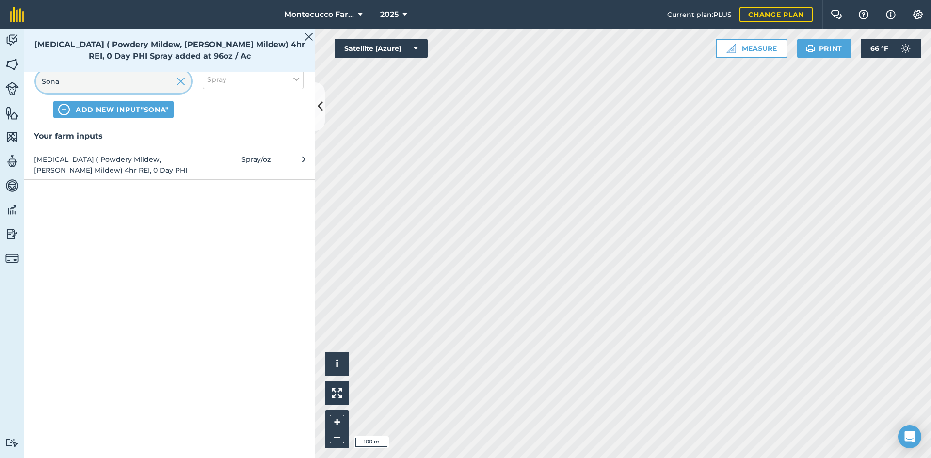
click at [103, 84] on input "Sona" at bounding box center [113, 81] width 155 height 23
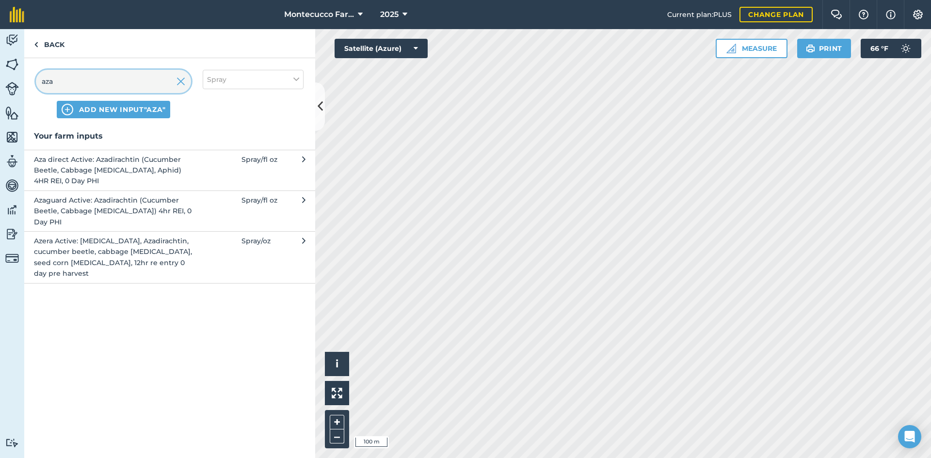
type input "aza"
click at [83, 206] on span "Azaguard Active: Azadirachtin (Cucumber Beetle, Cabbage [MEDICAL_DATA]) 4hr REI…" at bounding box center [113, 211] width 159 height 32
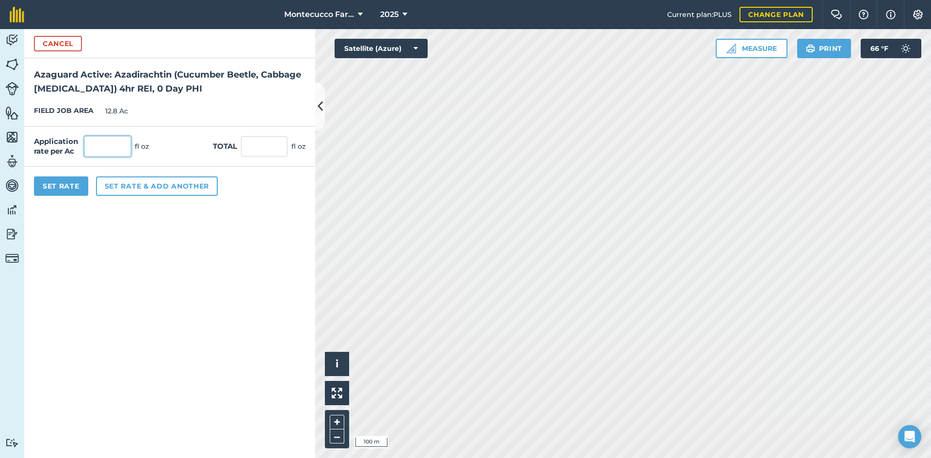
click at [104, 145] on input "text" at bounding box center [107, 146] width 47 height 20
type input "20"
type input "256"
click at [119, 188] on button "Set rate & add another" at bounding box center [157, 185] width 122 height 19
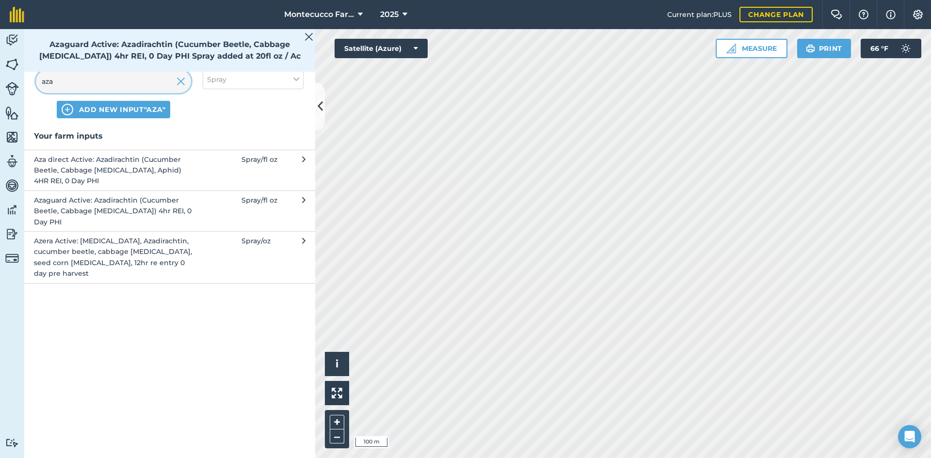
click at [92, 78] on input "aza" at bounding box center [113, 81] width 155 height 23
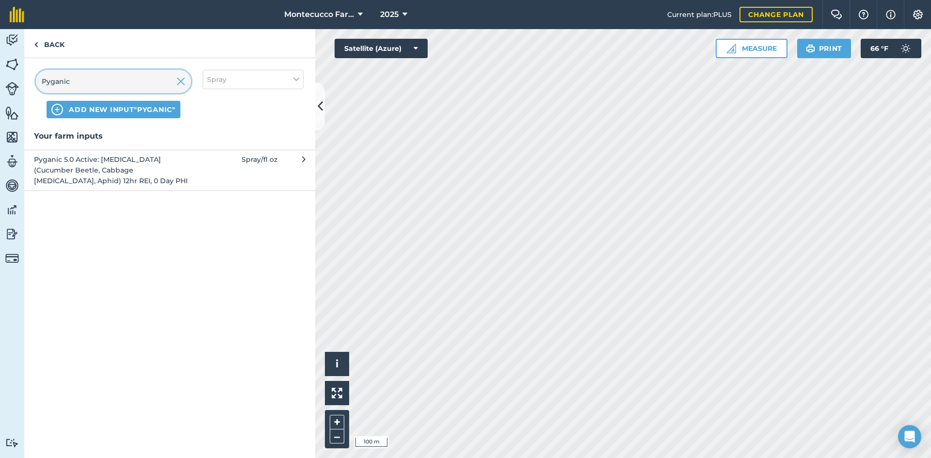
type input "Pyganic"
click at [97, 178] on span "Pyganic 5.0 Active: [MEDICAL_DATA] (Cucumber Beetle, Cabbage [MEDICAL_DATA], Ap…" at bounding box center [113, 170] width 159 height 32
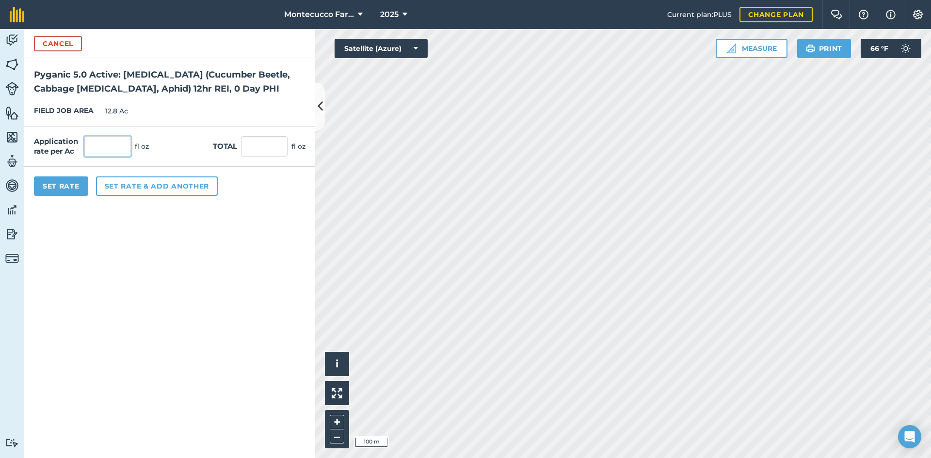
click at [108, 145] on input "text" at bounding box center [107, 146] width 47 height 20
type input "8"
type input "102.4"
click at [123, 183] on button "Set rate & add another" at bounding box center [157, 185] width 122 height 19
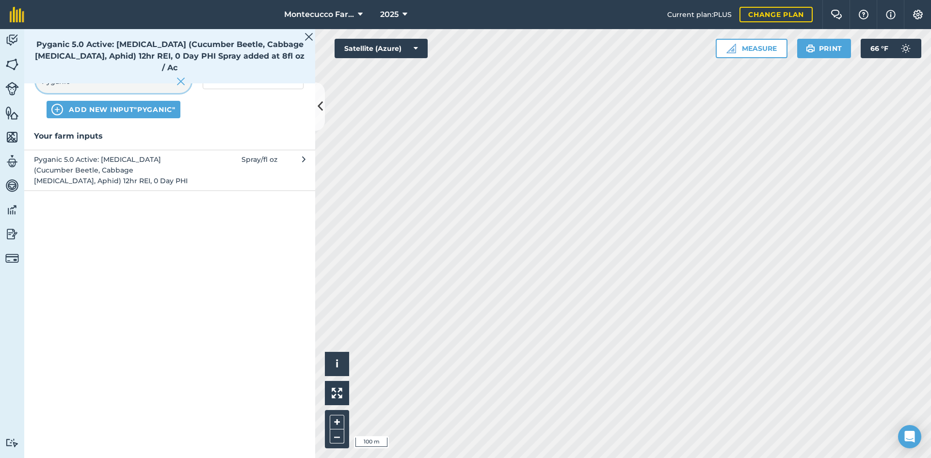
click at [97, 80] on input "Pyganic" at bounding box center [113, 81] width 155 height 23
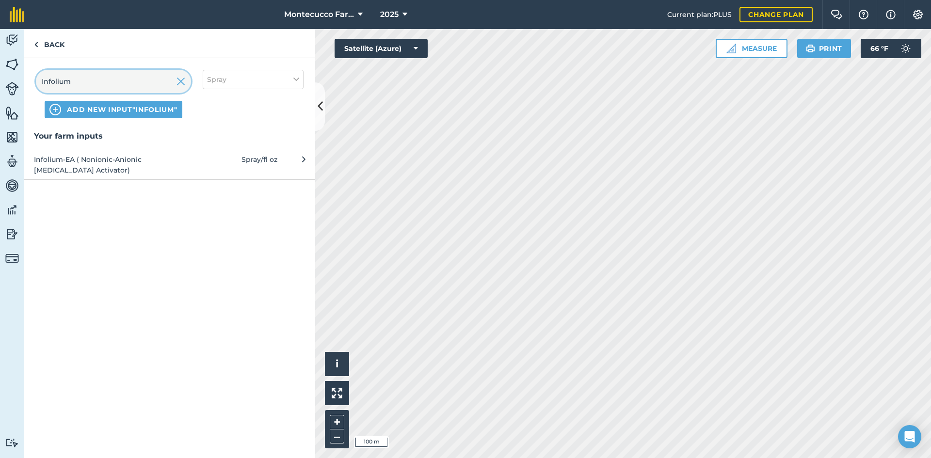
type input "Infolium"
click at [64, 161] on span "Infolium-EA ( Nonionic-Anionic [MEDICAL_DATA] Activator)" at bounding box center [113, 165] width 159 height 22
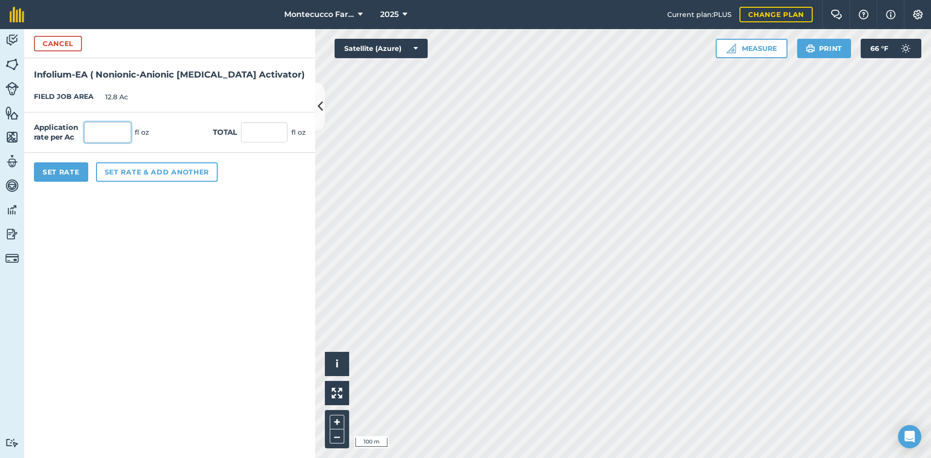
click at [105, 127] on input "text" at bounding box center [107, 132] width 47 height 20
type input "8"
type input "102.4"
click at [70, 169] on button "Set Rate" at bounding box center [61, 171] width 54 height 19
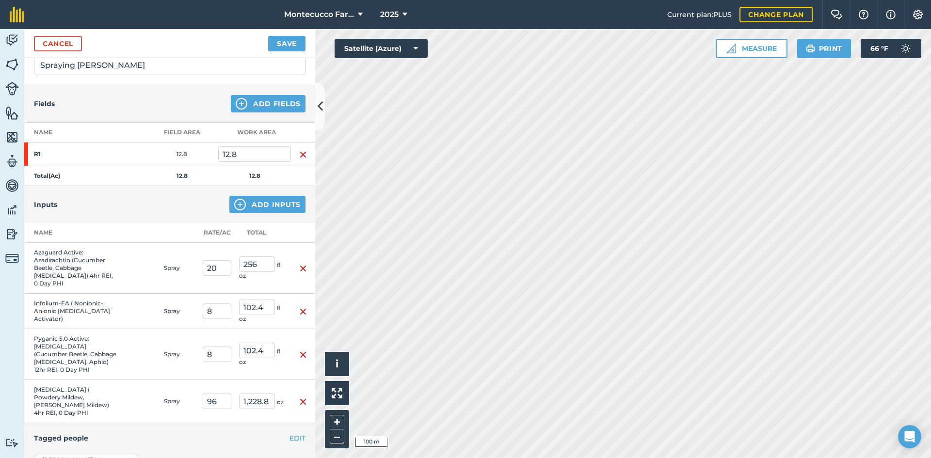
scroll to position [97, 0]
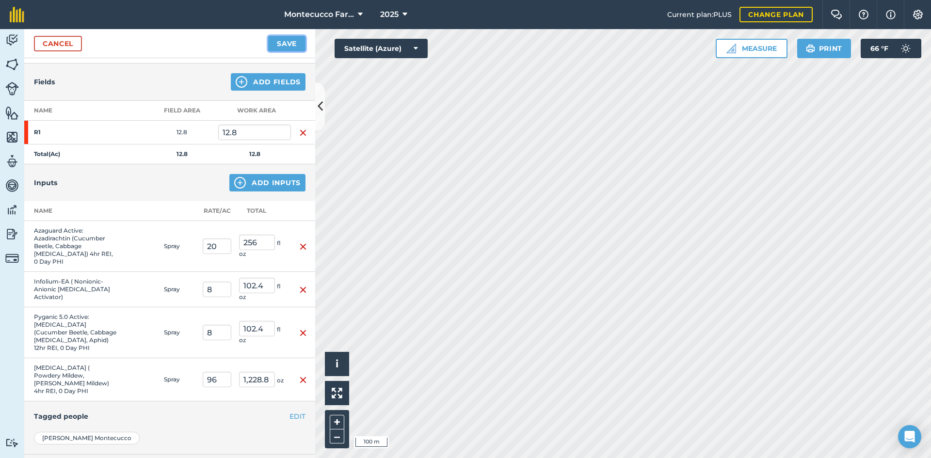
click at [286, 46] on button "Save" at bounding box center [286, 44] width 37 height 16
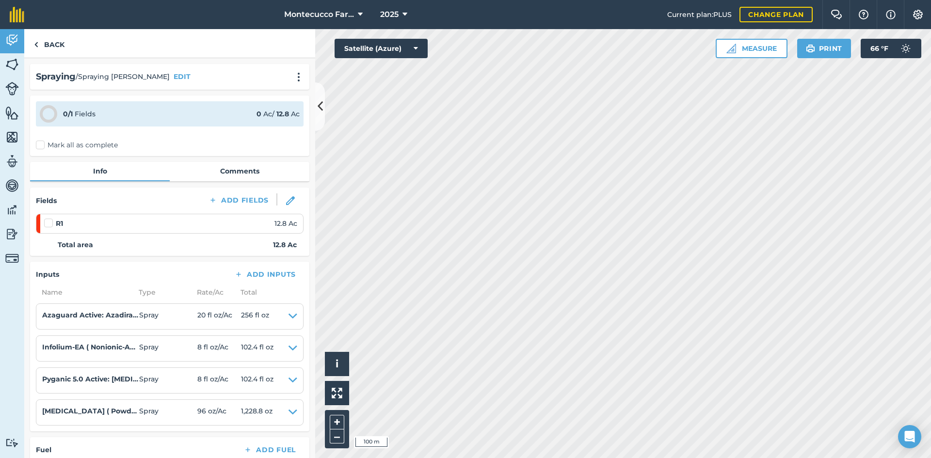
click at [44, 148] on label "Mark all as complete" at bounding box center [77, 145] width 82 height 10
click at [42, 146] on input "Mark all as complete" at bounding box center [39, 143] width 6 height 6
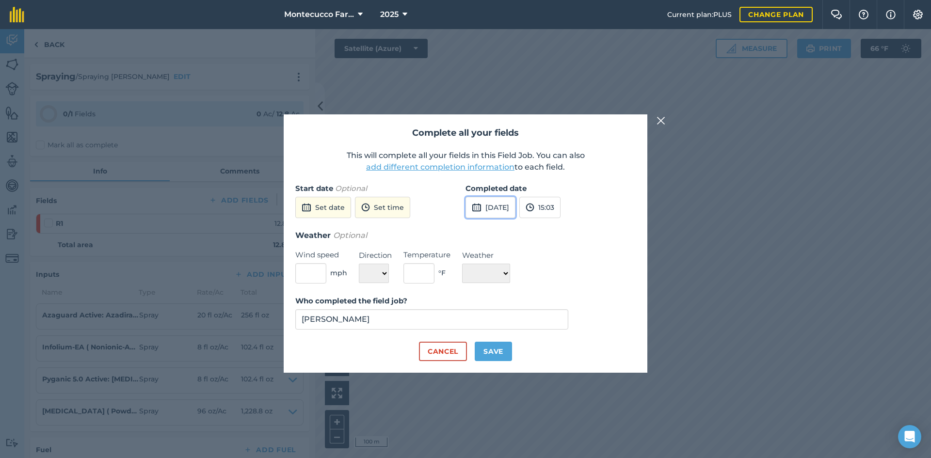
click at [461, 210] on button "[DATE]" at bounding box center [490, 207] width 50 height 21
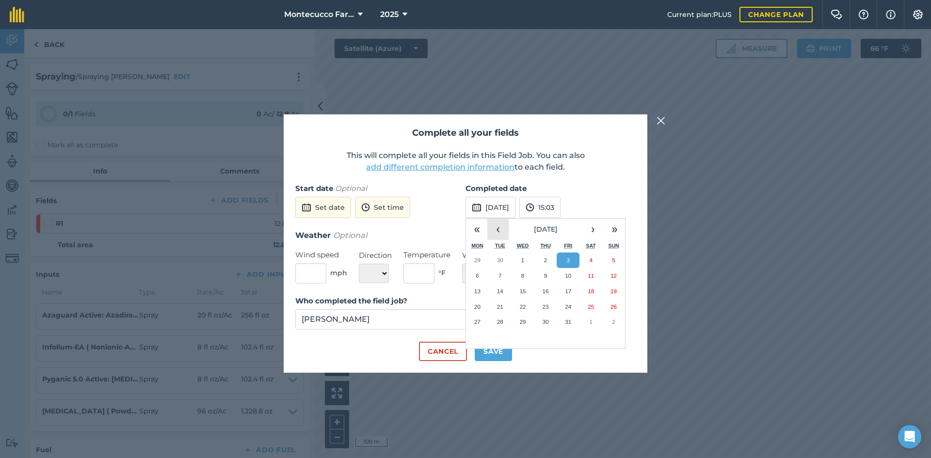
click at [461, 227] on button "‹" at bounding box center [497, 229] width 21 height 21
click at [461, 291] on abbr "19" at bounding box center [568, 291] width 6 height 6
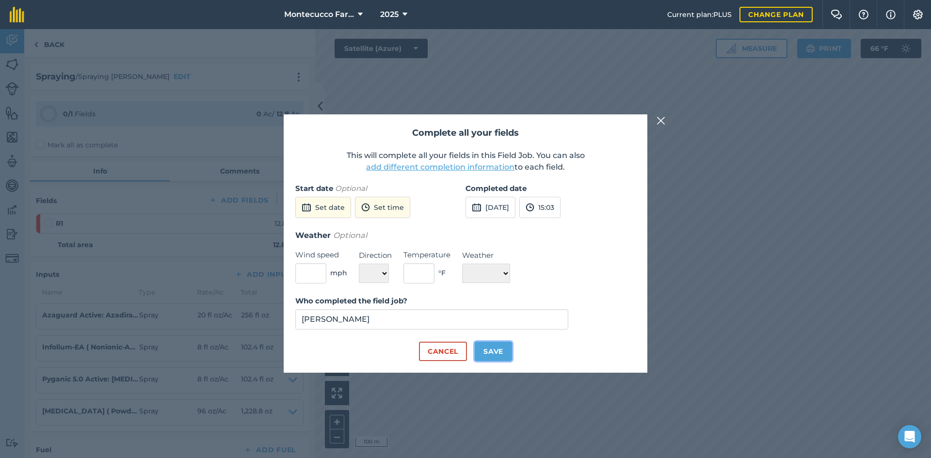
click at [461, 355] on button "Save" at bounding box center [493, 351] width 37 height 19
checkbox input "true"
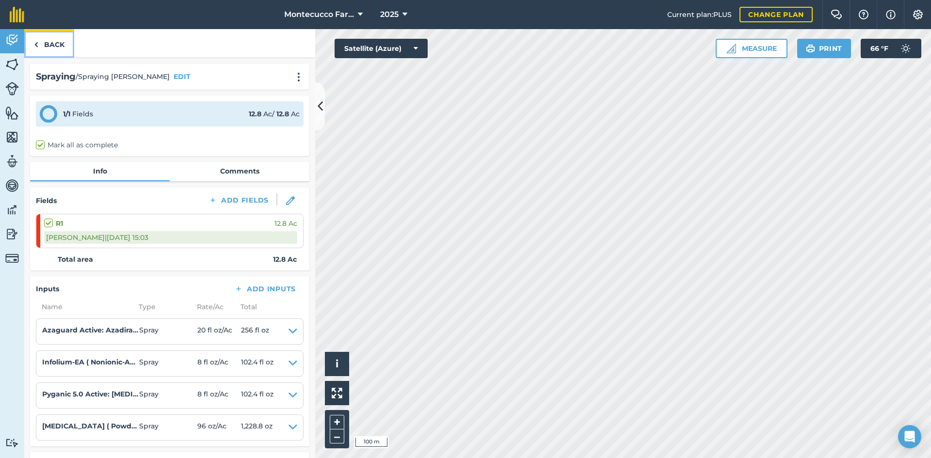
click at [54, 42] on link "Back" at bounding box center [49, 43] width 50 height 29
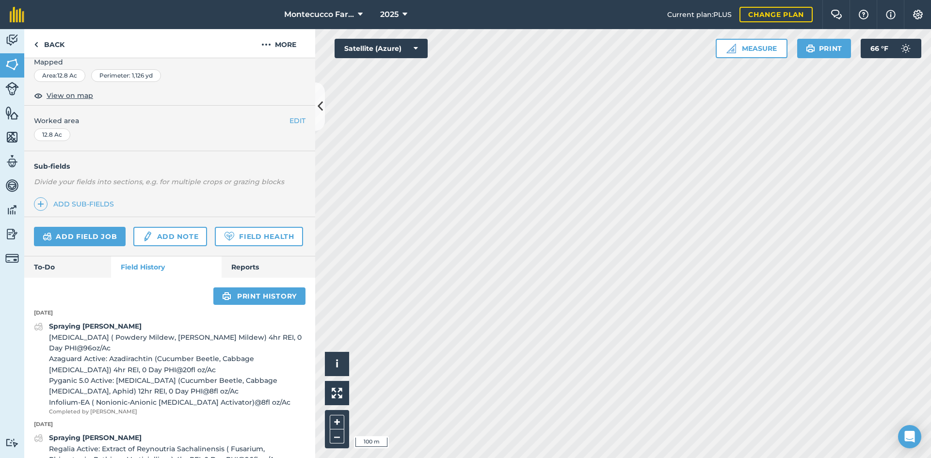
scroll to position [291, 0]
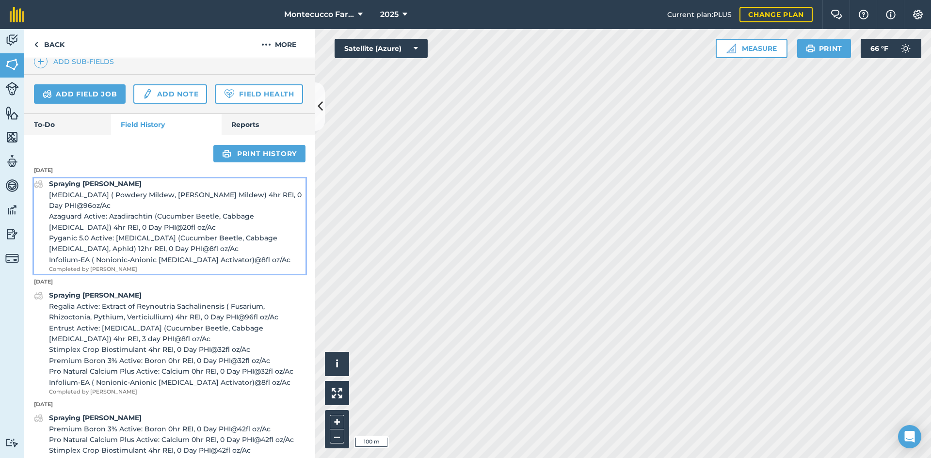
click at [118, 233] on span "Azaguard Active: Azadirachtin (Cucumber Beetle, Cabbage [MEDICAL_DATA]) 4hr REI…" at bounding box center [177, 222] width 256 height 22
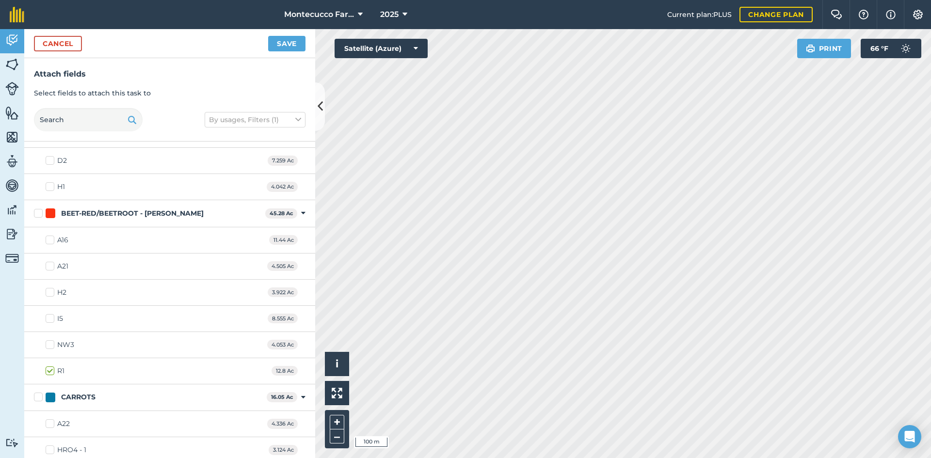
scroll to position [485, 0]
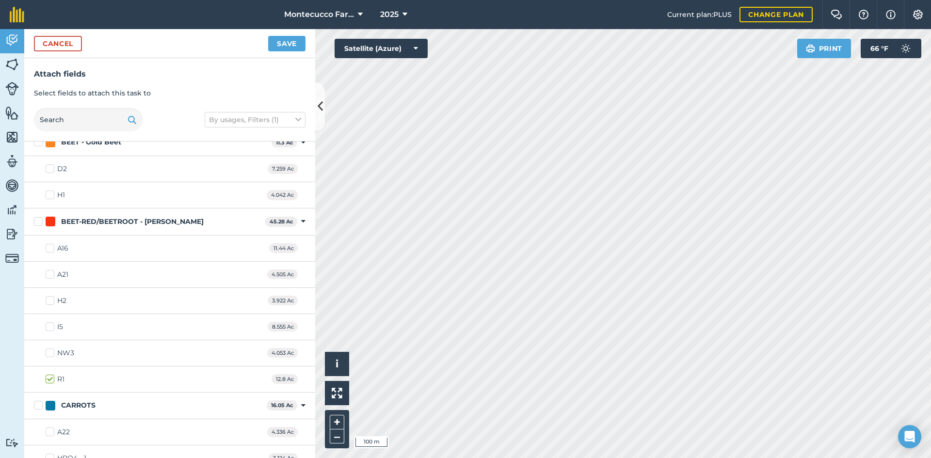
click at [52, 247] on label "A16" at bounding box center [57, 248] width 23 height 10
click at [52, 247] on input "A16" at bounding box center [49, 246] width 6 height 6
checkbox input "true"
click at [50, 352] on label "NW3" at bounding box center [60, 353] width 29 height 10
click at [50, 352] on input "NW3" at bounding box center [49, 351] width 6 height 6
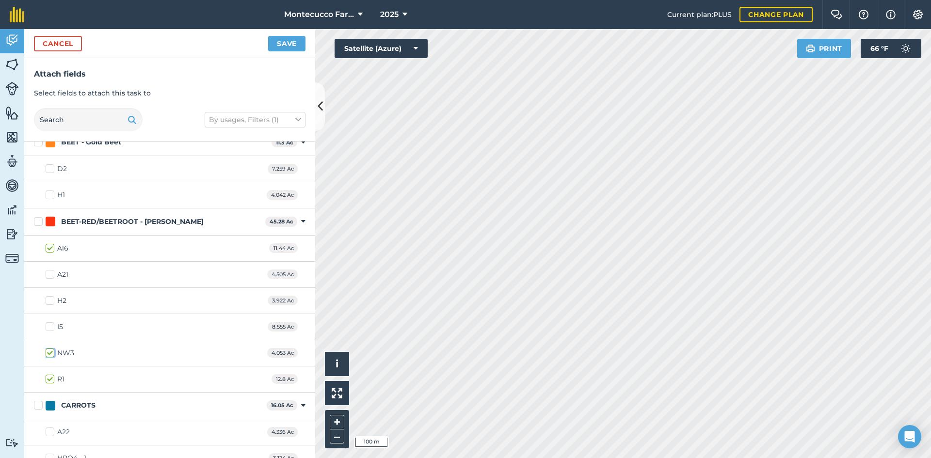
checkbox input "true"
click at [49, 301] on label "H2" at bounding box center [56, 301] width 21 height 10
click at [49, 301] on input "H2" at bounding box center [49, 299] width 6 height 6
checkbox input "true"
click at [289, 45] on button "Save" at bounding box center [286, 44] width 37 height 16
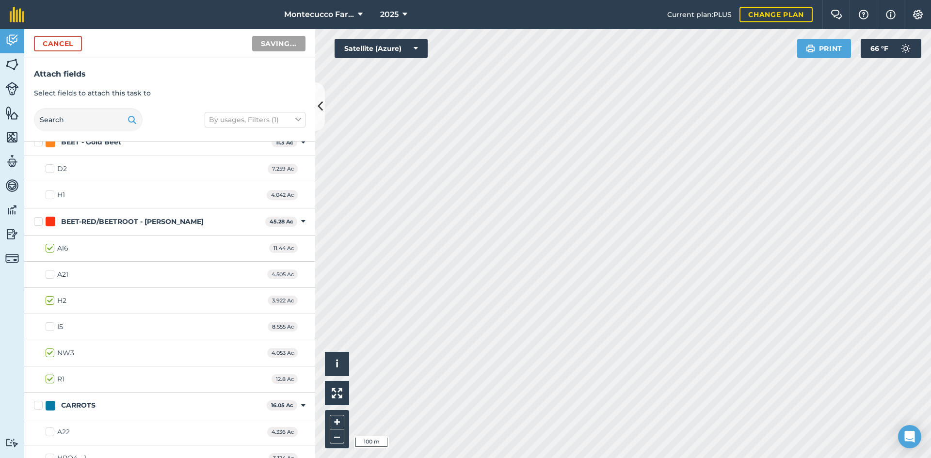
checkbox input "false"
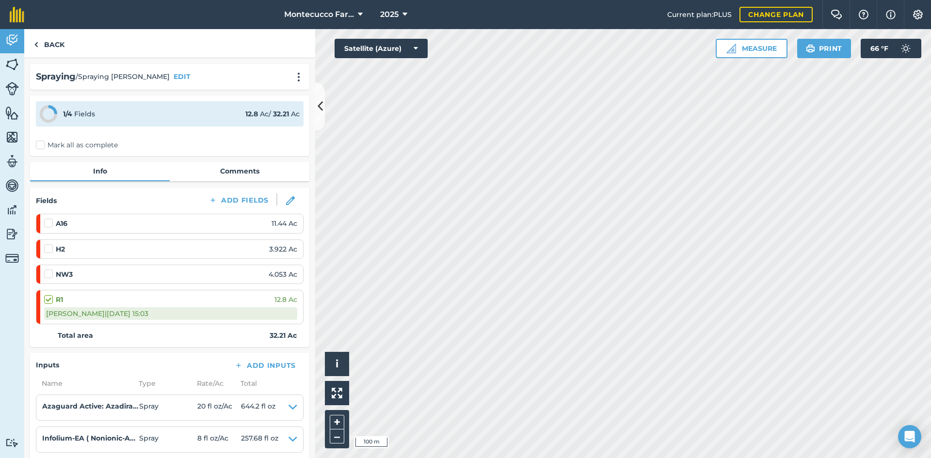
click at [50, 269] on label at bounding box center [50, 269] width 12 height 0
click at [50, 272] on input "checkbox" at bounding box center [47, 272] width 6 height 6
checkbox input "false"
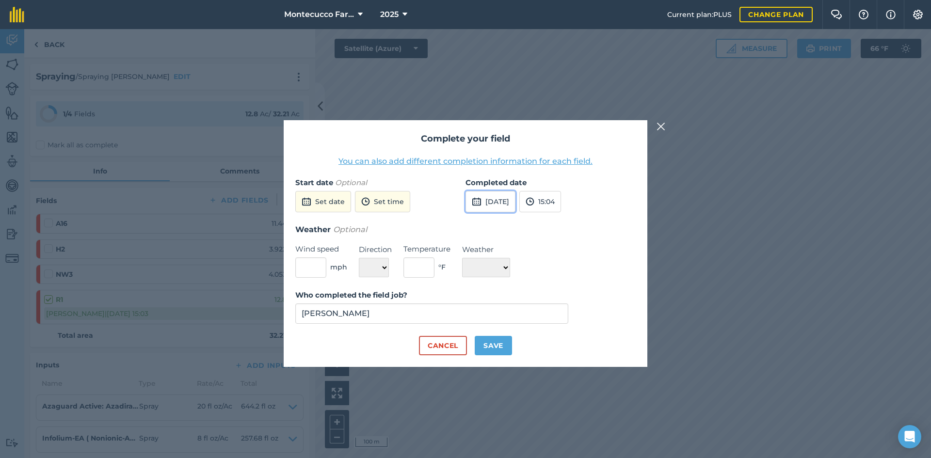
click at [461, 203] on button "[DATE]" at bounding box center [490, 201] width 50 height 21
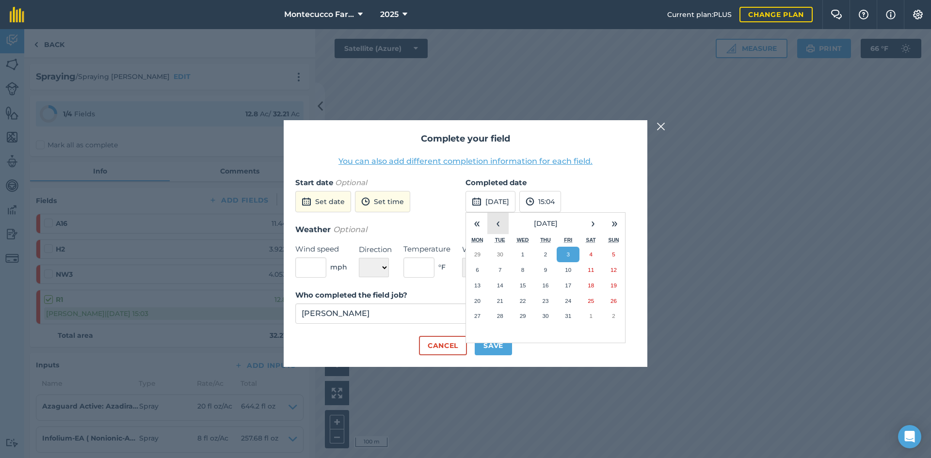
click at [461, 226] on button "‹" at bounding box center [497, 223] width 21 height 21
click at [461, 270] on abbr "11" at bounding box center [545, 270] width 6 height 6
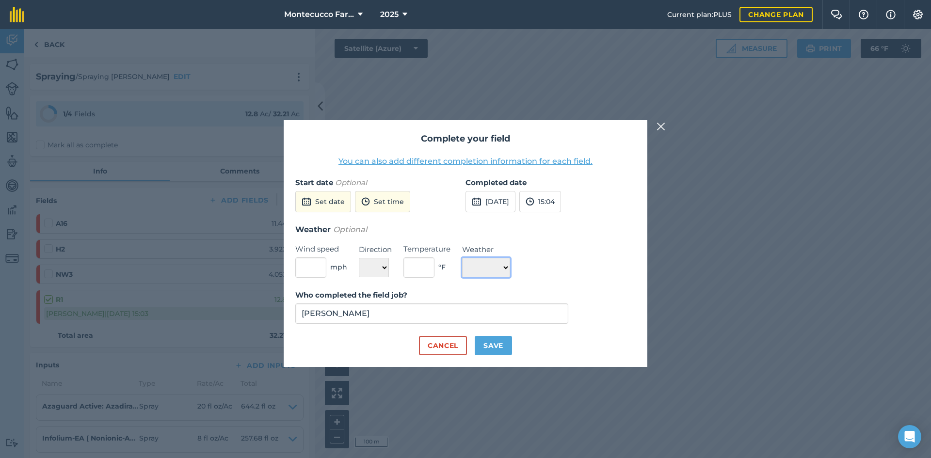
click at [461, 267] on select "☀️ Sunny 🌧 Rainy ⛅️ Cloudy 🌨 Snow ❄️ Icy" at bounding box center [486, 267] width 48 height 19
select select "Sunny"
click at [461, 258] on select "☀️ Sunny 🌧 Rainy ⛅️ Cloudy 🌨 Snow ❄️ Icy" at bounding box center [486, 267] width 48 height 19
click at [461, 346] on button "Save" at bounding box center [493, 345] width 37 height 19
checkbox input "true"
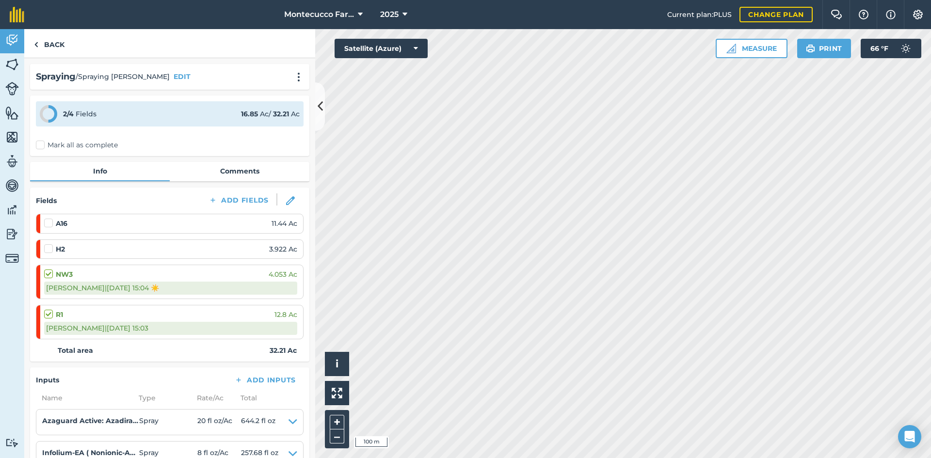
click at [50, 309] on label at bounding box center [50, 309] width 12 height 0
click at [50, 315] on input "checkbox" at bounding box center [47, 312] width 6 height 6
click at [50, 309] on label at bounding box center [50, 309] width 12 height 0
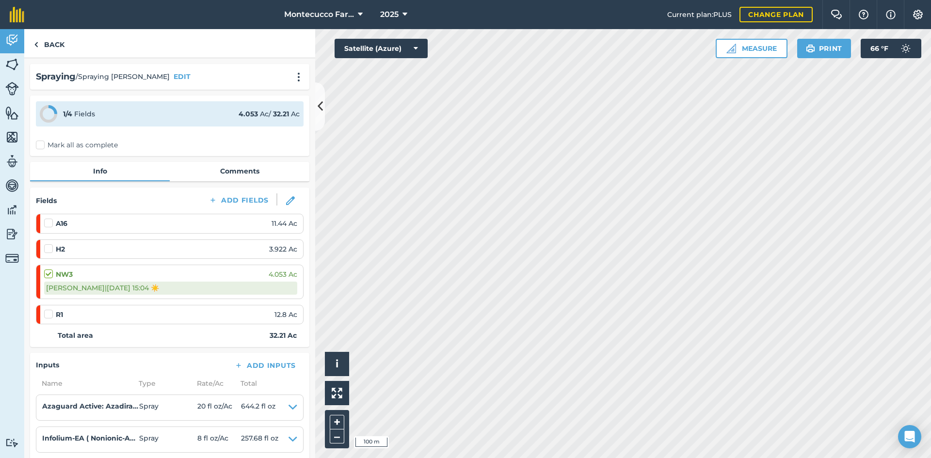
click at [50, 309] on label at bounding box center [50, 309] width 12 height 0
click at [50, 315] on input "checkbox" at bounding box center [47, 312] width 6 height 6
checkbox input "false"
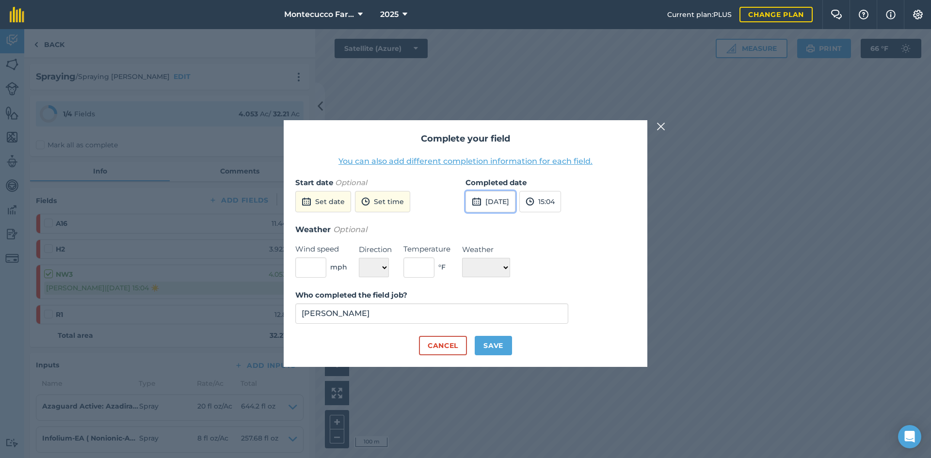
click at [461, 201] on button "[DATE]" at bounding box center [490, 201] width 50 height 21
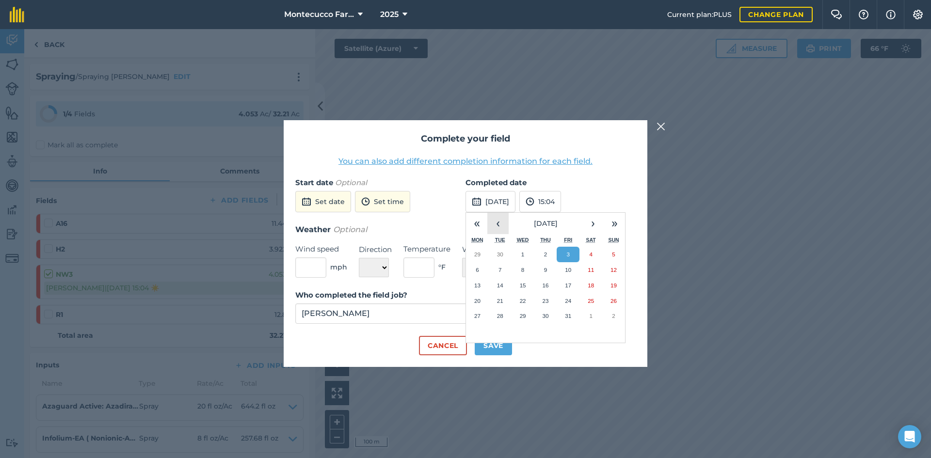
click at [461, 226] on button "‹" at bounding box center [497, 223] width 21 height 21
click at [461, 270] on button "12" at bounding box center [567, 270] width 23 height 16
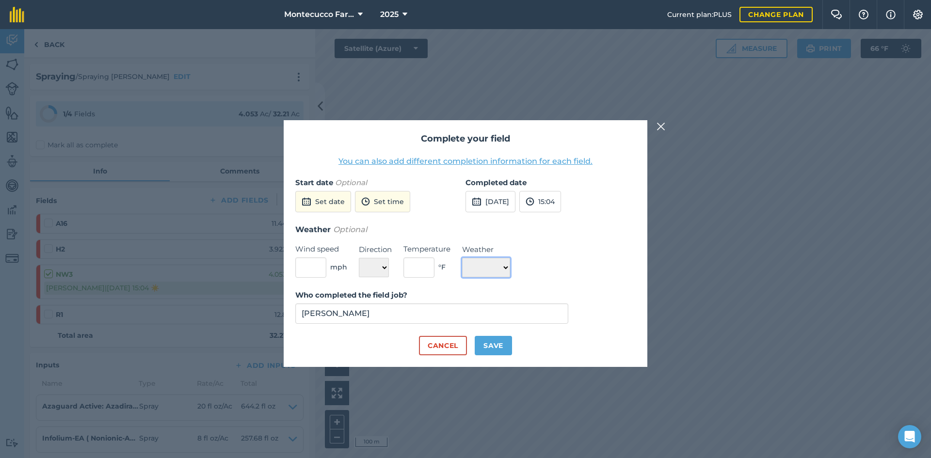
click at [461, 269] on select "☀️ Sunny 🌧 Rainy ⛅️ Cloudy 🌨 Snow ❄️ Icy" at bounding box center [486, 267] width 48 height 19
select select "Sunny"
click at [461, 258] on select "☀️ Sunny 🌧 Rainy ⛅️ Cloudy 🌨 Snow ❄️ Icy" at bounding box center [486, 267] width 48 height 19
click at [461, 341] on button "Save" at bounding box center [493, 345] width 37 height 19
checkbox input "true"
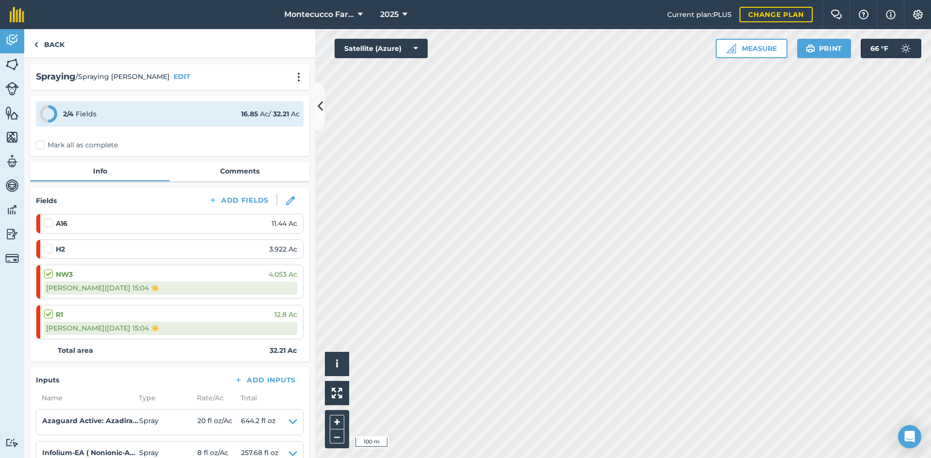
click at [50, 244] on label at bounding box center [50, 244] width 12 height 0
click at [50, 246] on input "checkbox" at bounding box center [47, 247] width 6 height 6
checkbox input "false"
select select "Sunny"
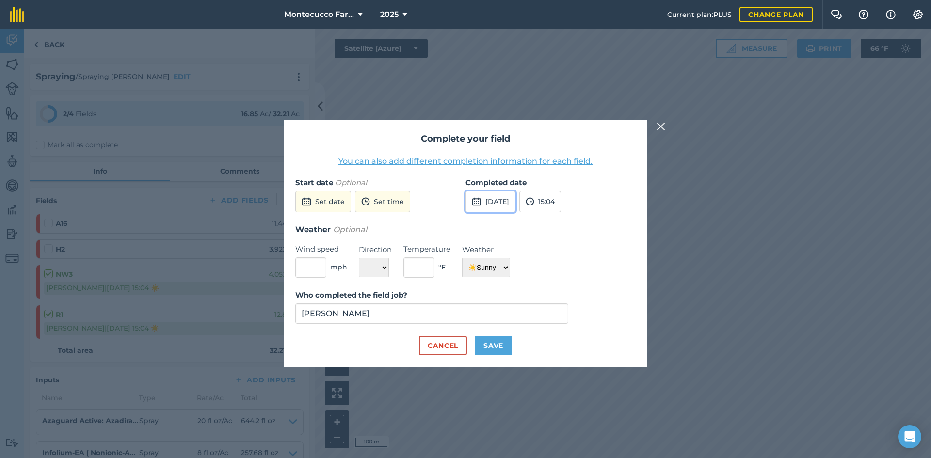
click at [461, 204] on button "[DATE]" at bounding box center [490, 201] width 50 height 21
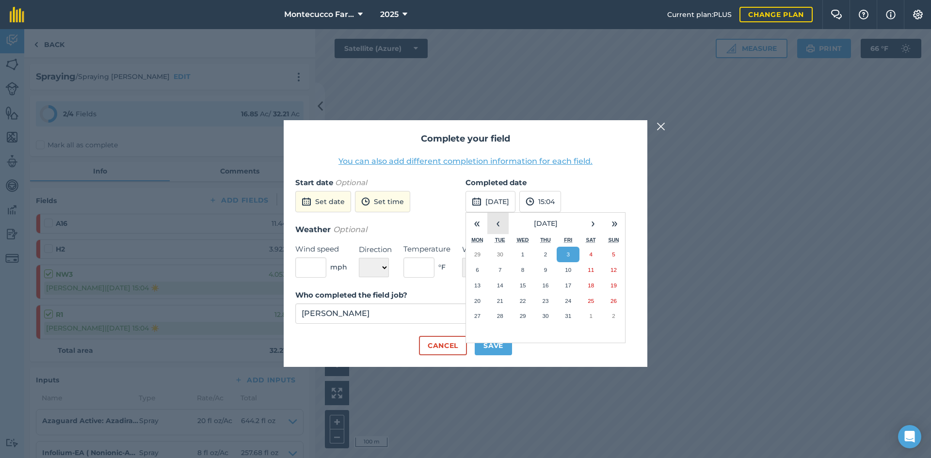
click at [461, 225] on button "‹" at bounding box center [497, 223] width 21 height 21
click at [461, 271] on abbr "10" at bounding box center [523, 270] width 6 height 6
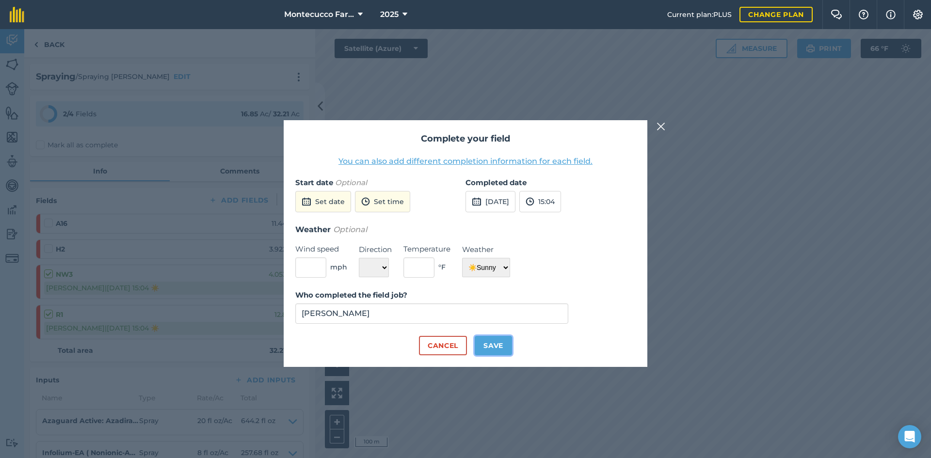
click at [461, 345] on button "Save" at bounding box center [493, 345] width 37 height 19
checkbox input "true"
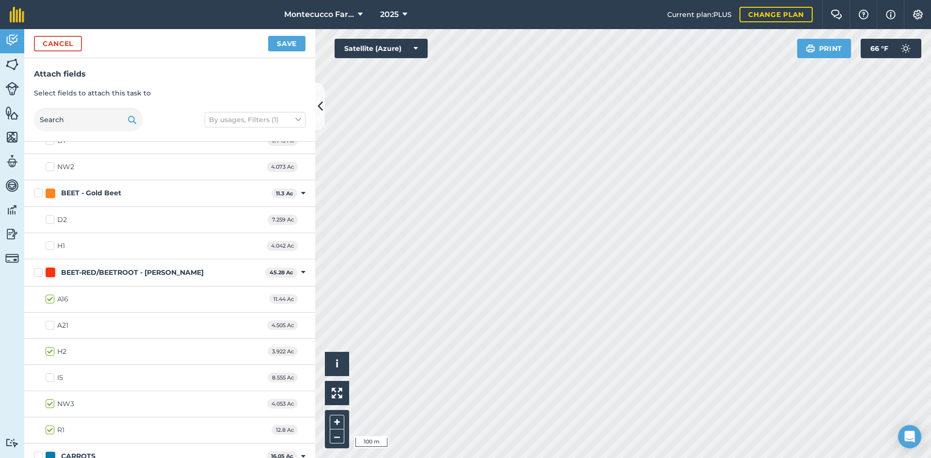
scroll to position [436, 0]
click at [52, 244] on label "H1" at bounding box center [55, 243] width 19 height 10
click at [52, 244] on input "H1" at bounding box center [49, 241] width 6 height 6
checkbox input "true"
click at [52, 215] on label "D2" at bounding box center [56, 217] width 21 height 10
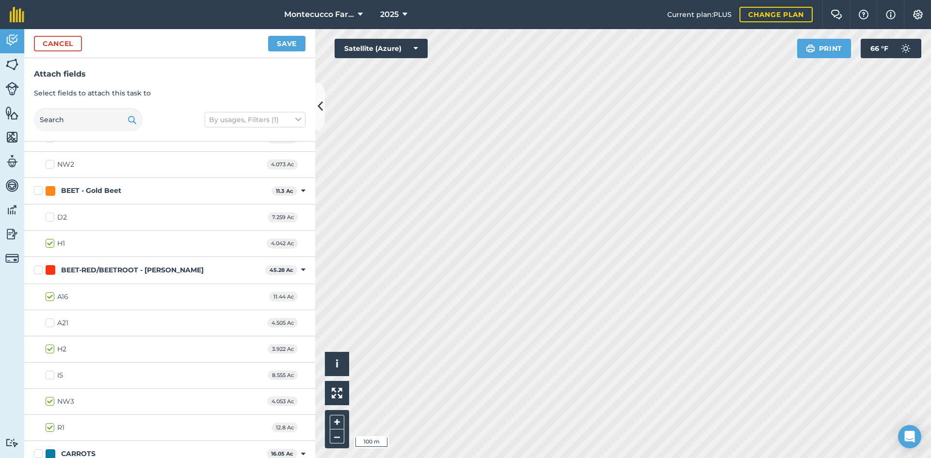
click at [52, 215] on input "D2" at bounding box center [49, 215] width 6 height 6
checkbox input "true"
click at [290, 44] on button "Save" at bounding box center [286, 44] width 37 height 16
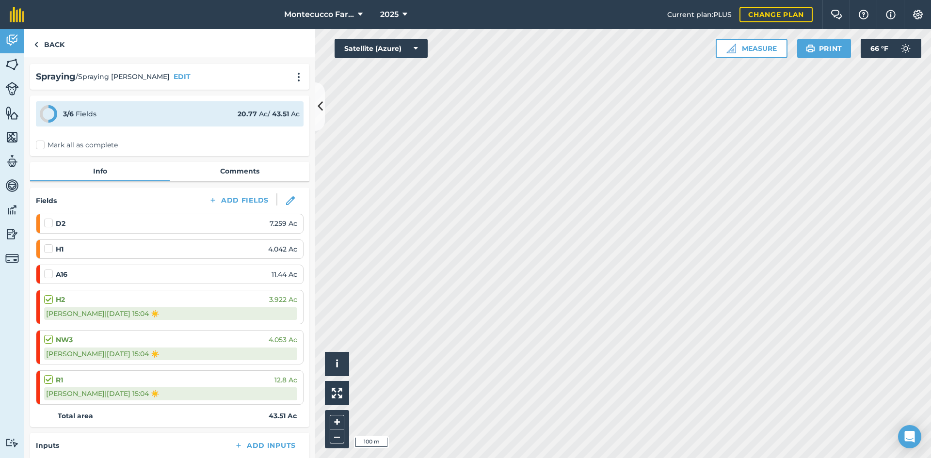
click at [51, 244] on label at bounding box center [50, 244] width 12 height 0
click at [50, 250] on input "checkbox" at bounding box center [47, 247] width 6 height 6
checkbox input "false"
select select "Sunny"
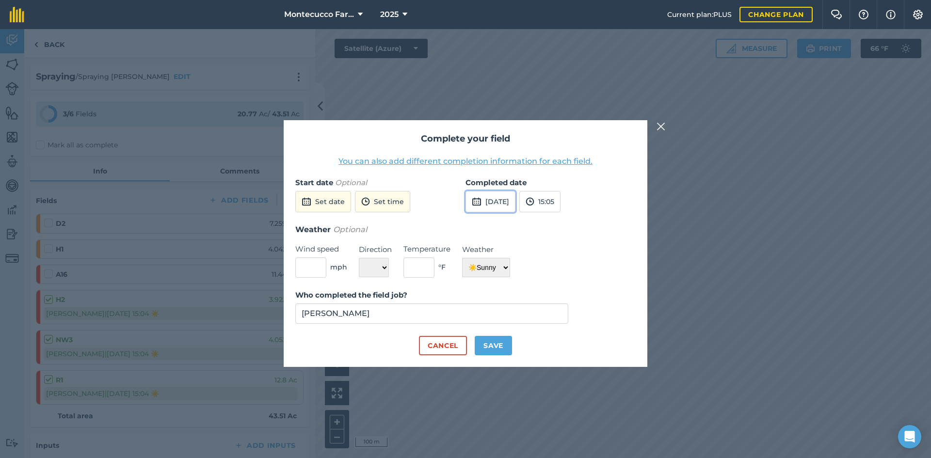
click at [461, 208] on button "[DATE]" at bounding box center [490, 201] width 50 height 21
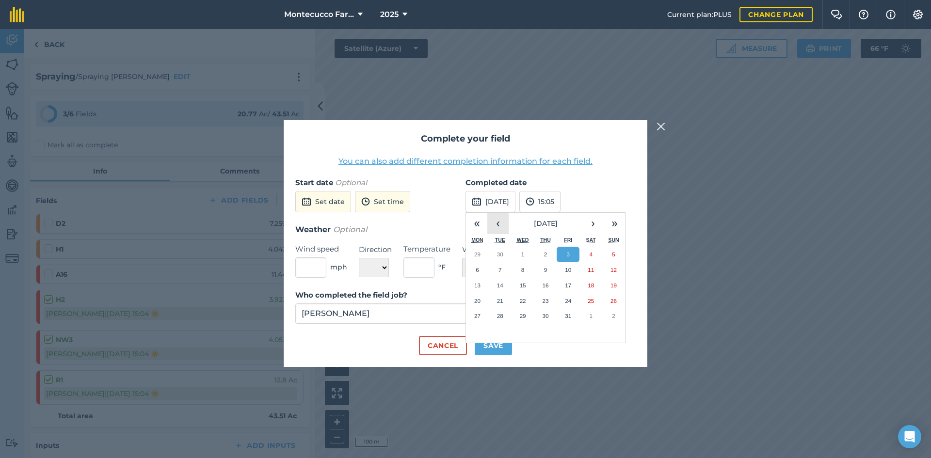
click at [461, 221] on button "‹" at bounding box center [497, 223] width 21 height 21
click at [461, 276] on button "10" at bounding box center [522, 270] width 23 height 16
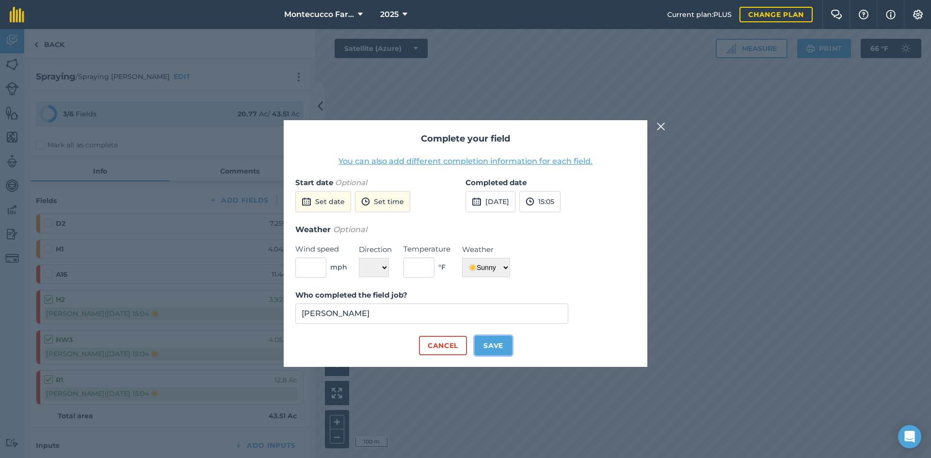
click at [461, 348] on button "Save" at bounding box center [493, 345] width 37 height 19
checkbox input "true"
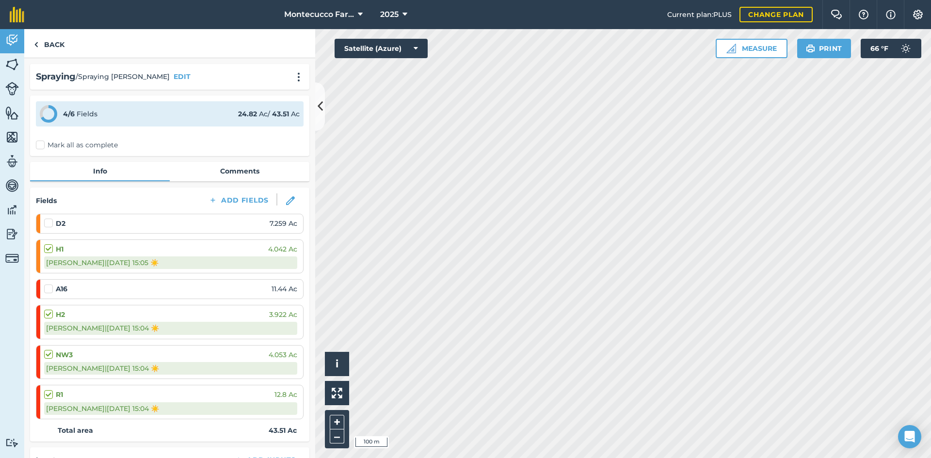
click at [48, 218] on label at bounding box center [50, 218] width 12 height 0
click at [48, 224] on input "checkbox" at bounding box center [47, 221] width 6 height 6
checkbox input "false"
select select "Sunny"
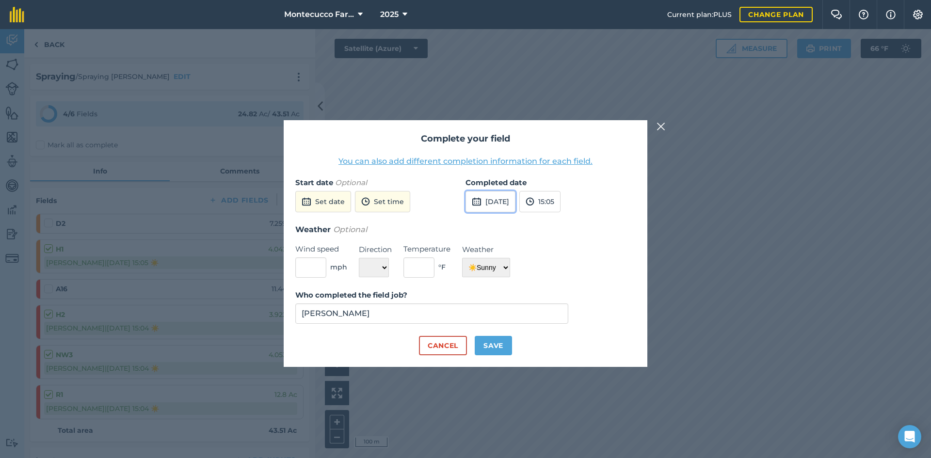
click at [461, 201] on button "[DATE]" at bounding box center [490, 201] width 50 height 21
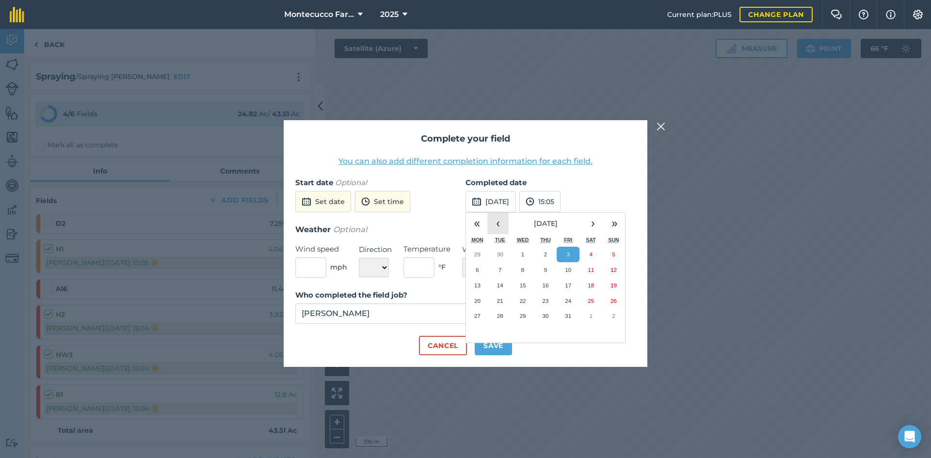
click at [461, 223] on button "‹" at bounding box center [497, 223] width 21 height 21
click at [461, 263] on button "10" at bounding box center [522, 270] width 23 height 16
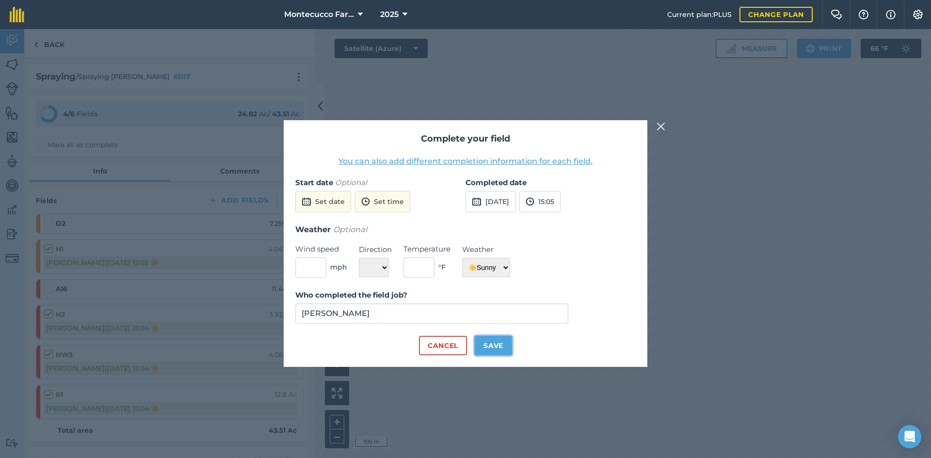
click at [461, 343] on button "Save" at bounding box center [493, 345] width 37 height 19
checkbox input "true"
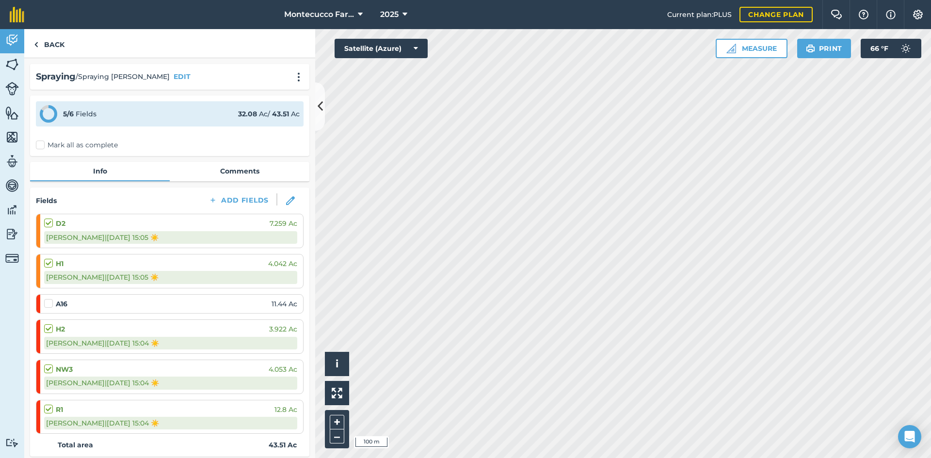
click at [43, 305] on li "A16 11.44 Ac" at bounding box center [170, 303] width 268 height 19
click at [45, 299] on label at bounding box center [50, 299] width 12 height 0
click at [45, 303] on input "checkbox" at bounding box center [47, 302] width 6 height 6
checkbox input "false"
select select "Sunny"
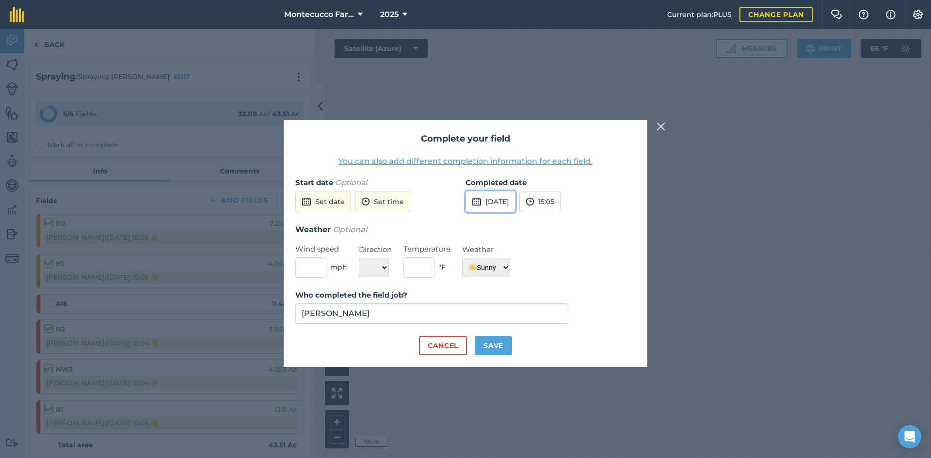
click at [461, 209] on button "[DATE]" at bounding box center [490, 201] width 50 height 21
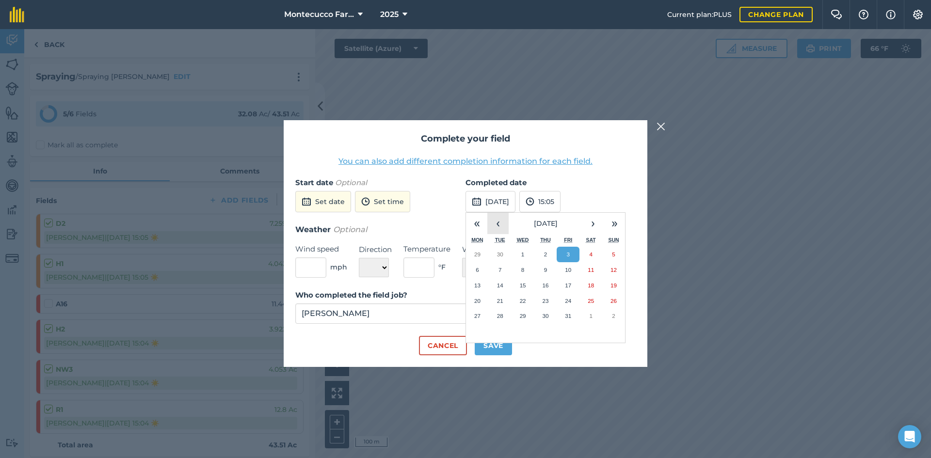
click at [461, 226] on button "‹" at bounding box center [497, 223] width 21 height 21
click at [461, 269] on button "9" at bounding box center [500, 270] width 23 height 16
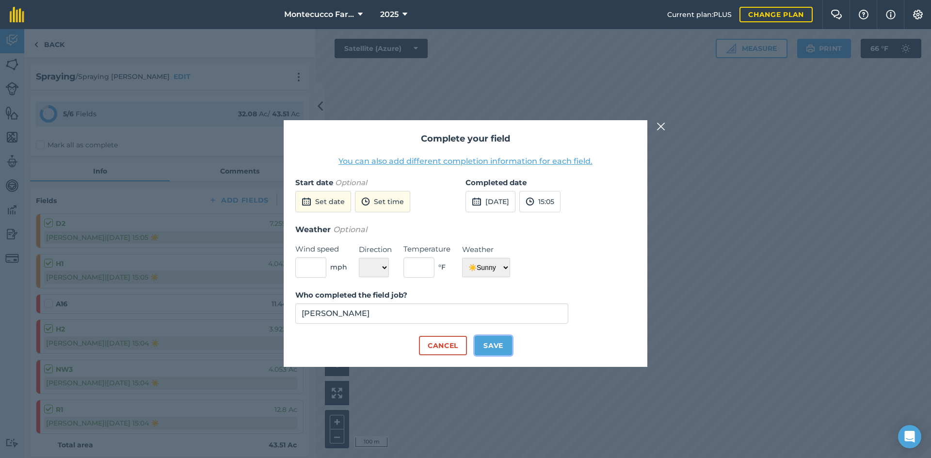
click at [461, 348] on button "Save" at bounding box center [493, 345] width 37 height 19
checkbox input "true"
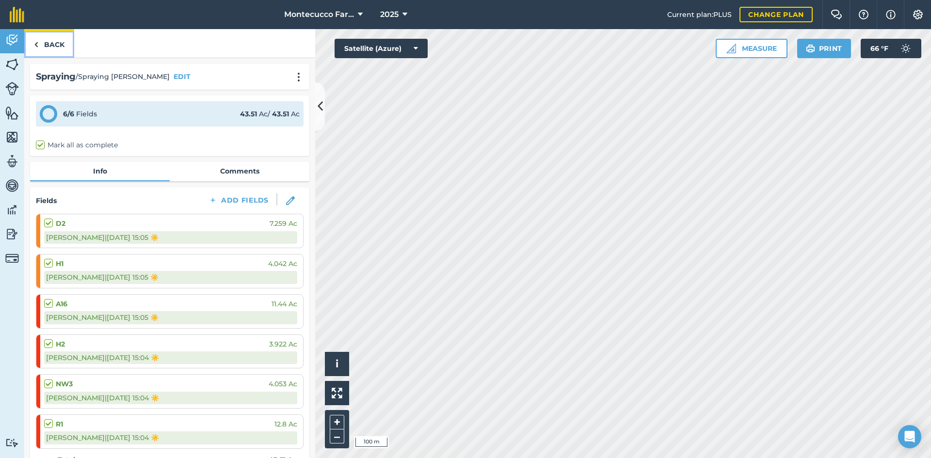
click at [55, 46] on link "Back" at bounding box center [49, 43] width 50 height 29
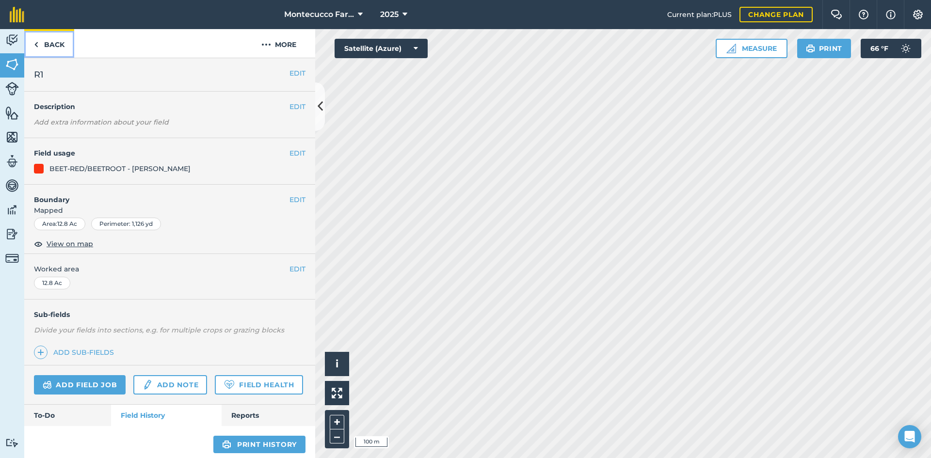
click at [60, 50] on link "Back" at bounding box center [49, 43] width 50 height 29
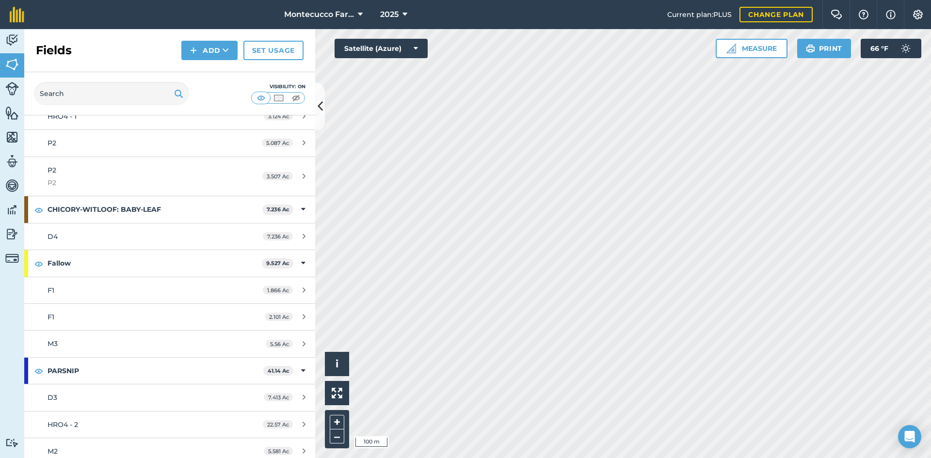
scroll to position [1339, 0]
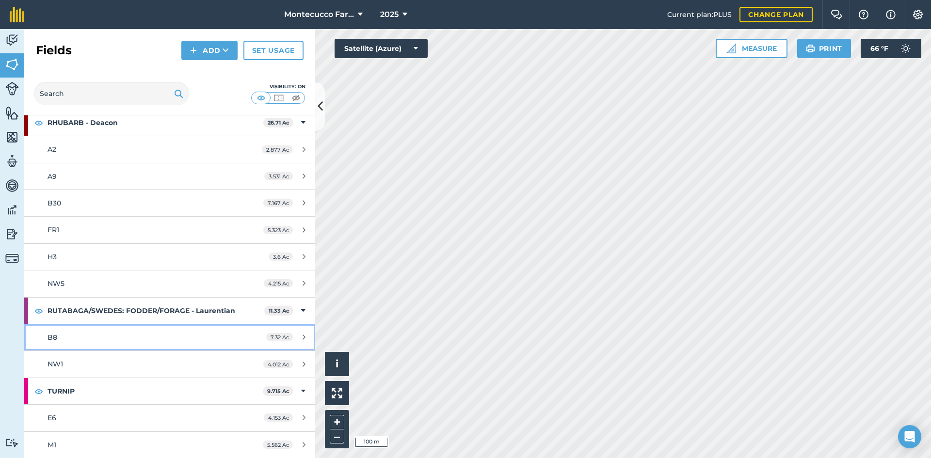
click at [60, 342] on div "B8" at bounding box center [139, 337] width 182 height 11
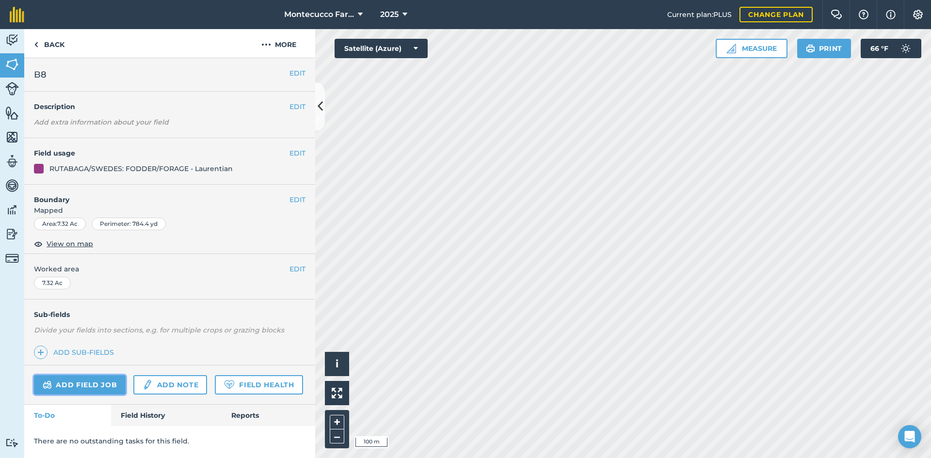
click at [107, 381] on link "Add field job" at bounding box center [80, 384] width 92 height 19
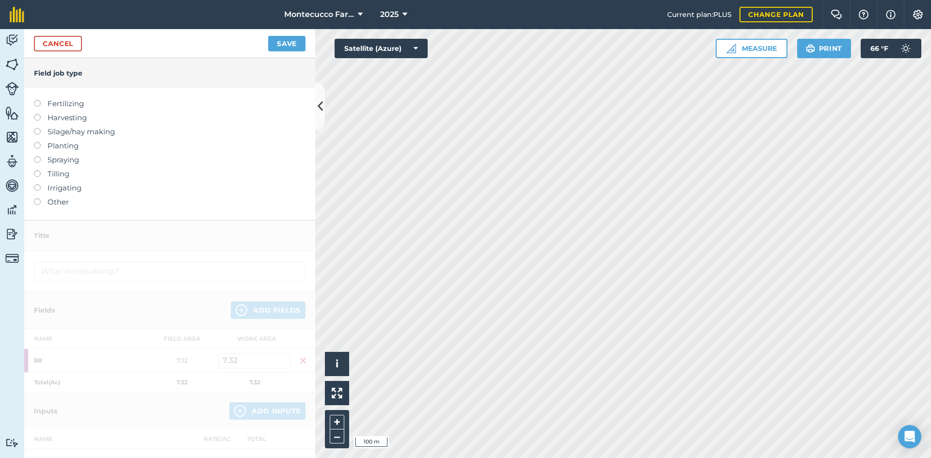
click at [39, 156] on label at bounding box center [41, 156] width 14 height 0
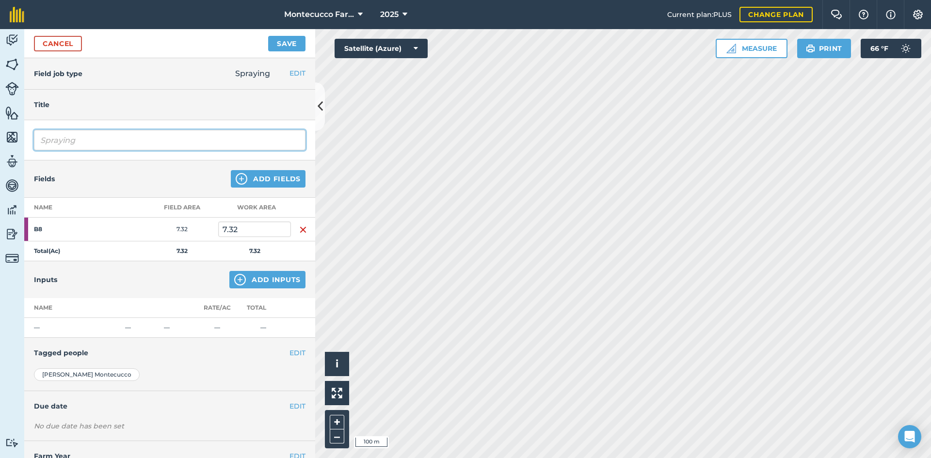
click at [148, 146] on input "Spraying" at bounding box center [169, 140] width 271 height 20
type input "Spraying [PERSON_NAME]"
click at [246, 286] on button "Add Inputs" at bounding box center [267, 279] width 76 height 17
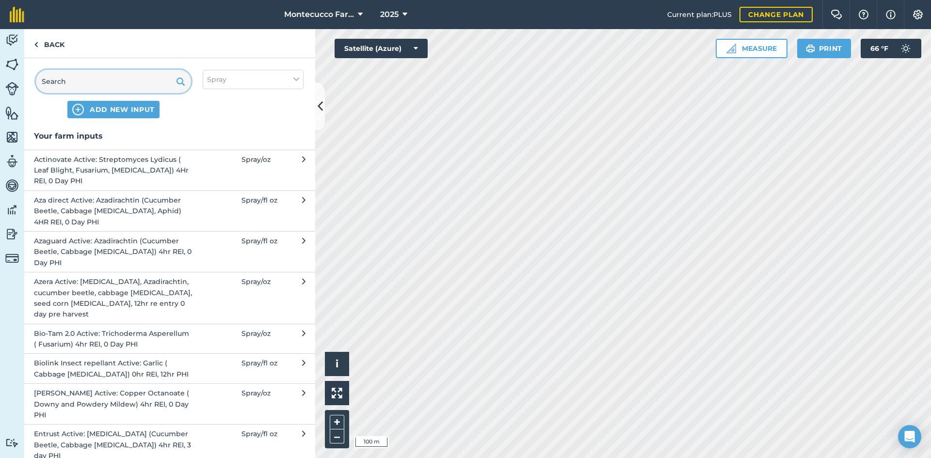
click at [77, 88] on input "text" at bounding box center [113, 81] width 155 height 23
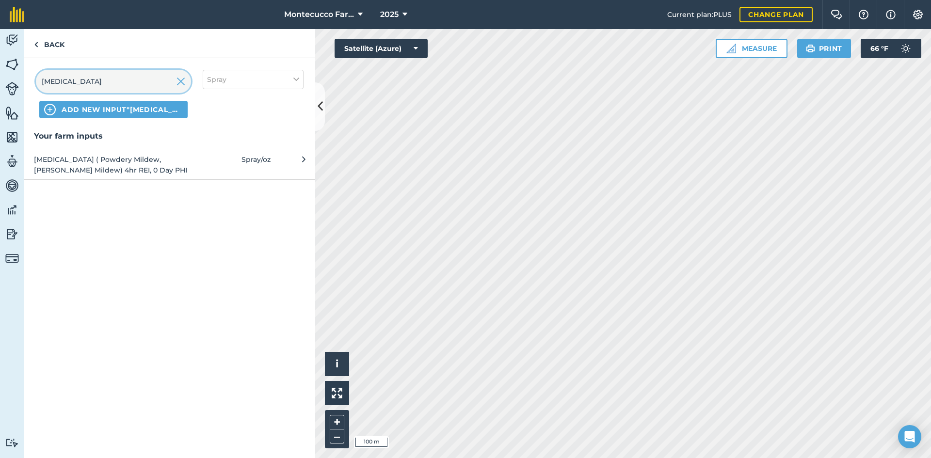
type input "[MEDICAL_DATA]"
click at [78, 170] on span "[MEDICAL_DATA] ( Powdery Mildew, [PERSON_NAME] Mildew) 4hr REI, 0 Day PHI" at bounding box center [113, 165] width 159 height 22
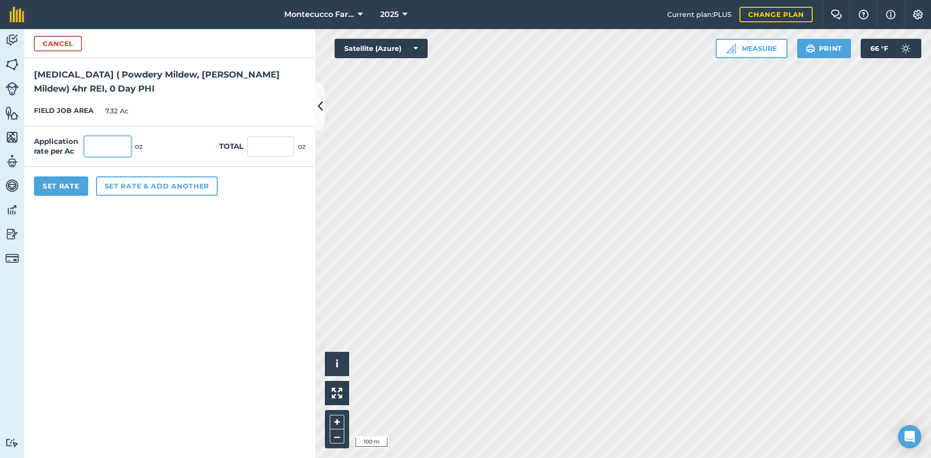
click at [104, 146] on input "text" at bounding box center [107, 146] width 47 height 20
type input "128"
type input "936.96"
click at [121, 181] on button "Set rate & add another" at bounding box center [157, 185] width 122 height 19
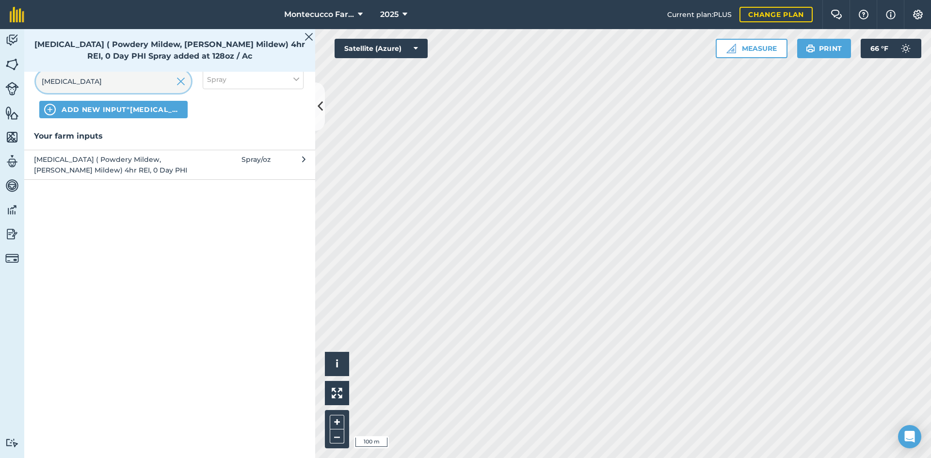
click at [82, 81] on input "[MEDICAL_DATA]" at bounding box center [113, 81] width 155 height 23
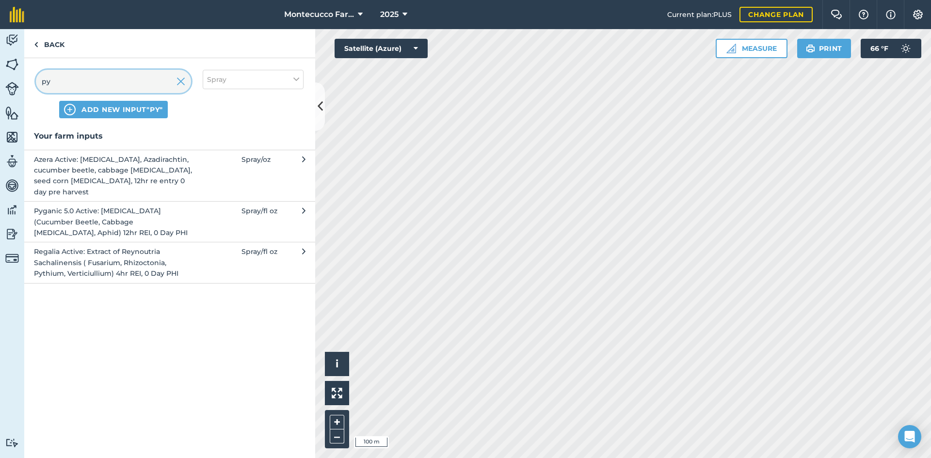
type input "py"
click at [62, 217] on span "Pyganic 5.0 Active: [MEDICAL_DATA] (Cucumber Beetle, Cabbage [MEDICAL_DATA], Ap…" at bounding box center [113, 222] width 159 height 32
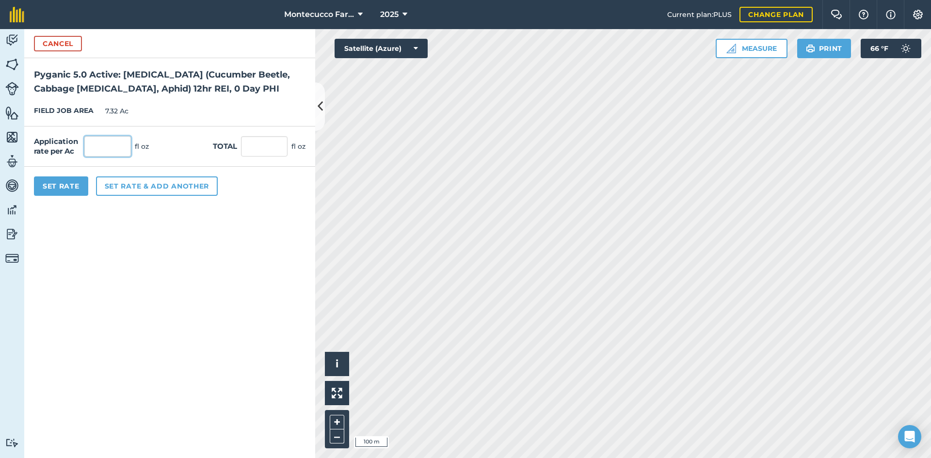
click at [99, 148] on input "text" at bounding box center [107, 146] width 47 height 20
type input "16"
type input "117.12"
click at [111, 195] on button "Set rate & add another" at bounding box center [157, 185] width 122 height 19
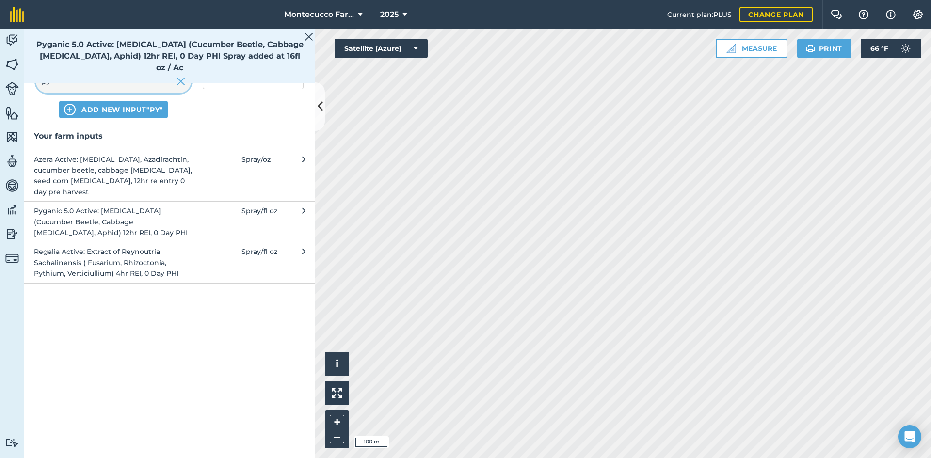
click at [109, 80] on input "py" at bounding box center [113, 81] width 155 height 23
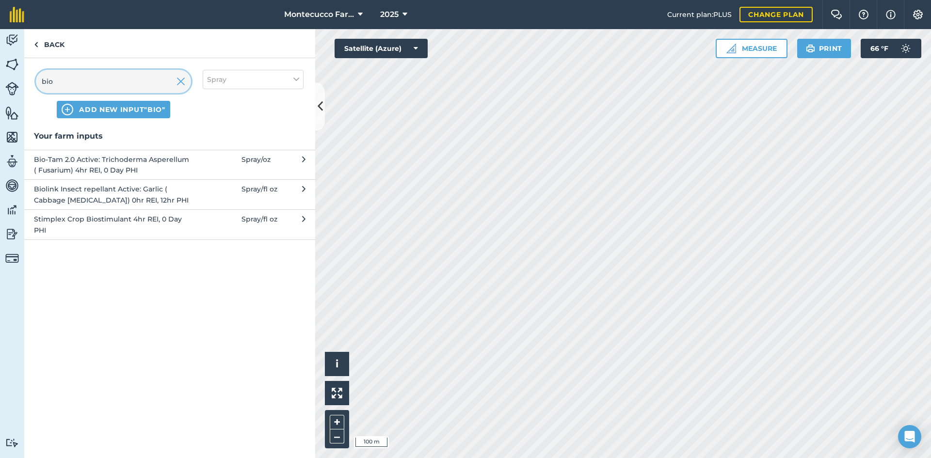
type input "bio"
click at [109, 193] on span "Biolink Insect repellant Active: Garlic ( Cabbage [MEDICAL_DATA]) 0hr REI, 12hr…" at bounding box center [113, 195] width 159 height 22
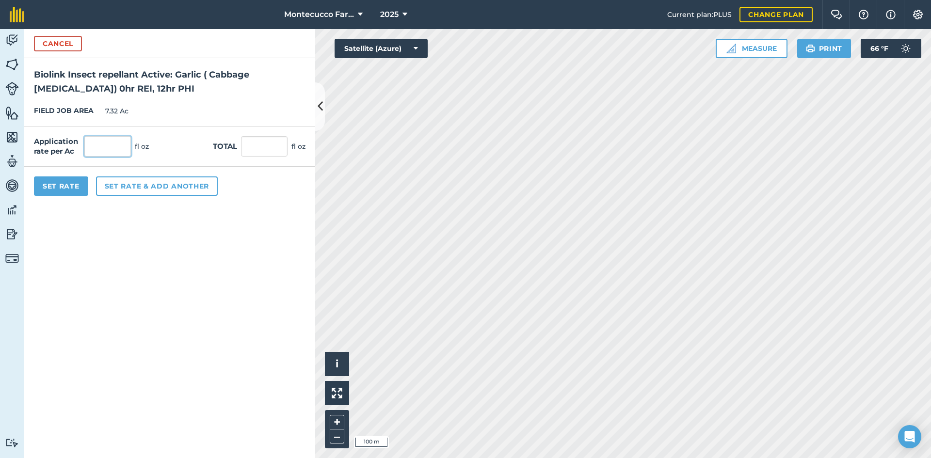
click at [113, 145] on input "text" at bounding box center [107, 146] width 47 height 20
type input "32"
type input "234.24"
click at [126, 192] on button "Set rate & add another" at bounding box center [157, 185] width 122 height 19
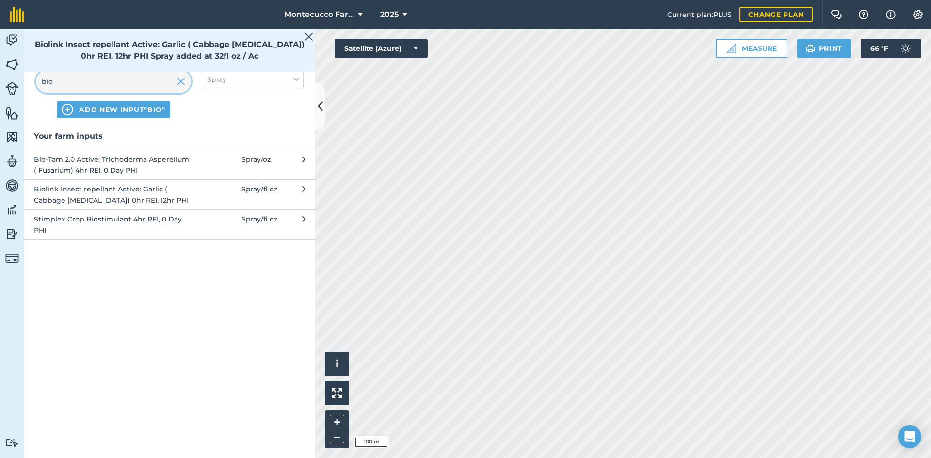
click at [97, 82] on input "bio" at bounding box center [113, 81] width 155 height 23
click at [97, 83] on input "bio" at bounding box center [113, 81] width 155 height 23
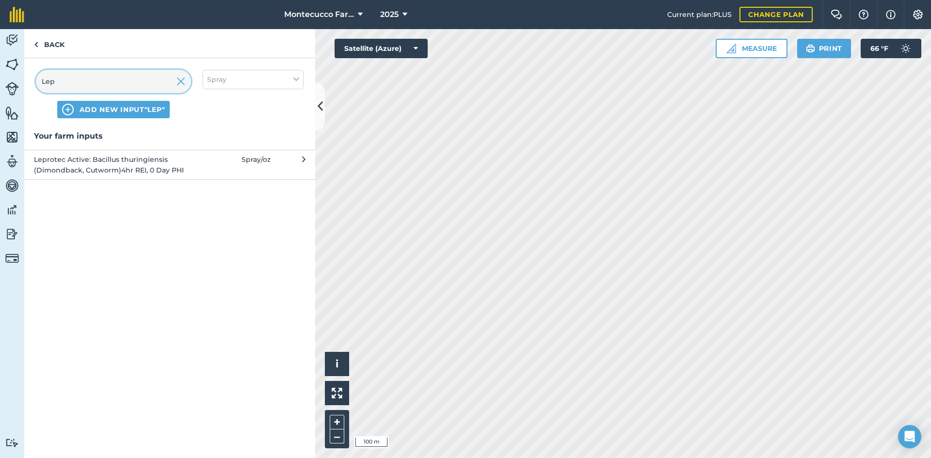
type input "Lep"
click at [114, 162] on span "Leprotec Active: Bacillus thuringiensis (Dimondback, Cutworm)4hr REI, 0 Day PHI" at bounding box center [113, 165] width 159 height 22
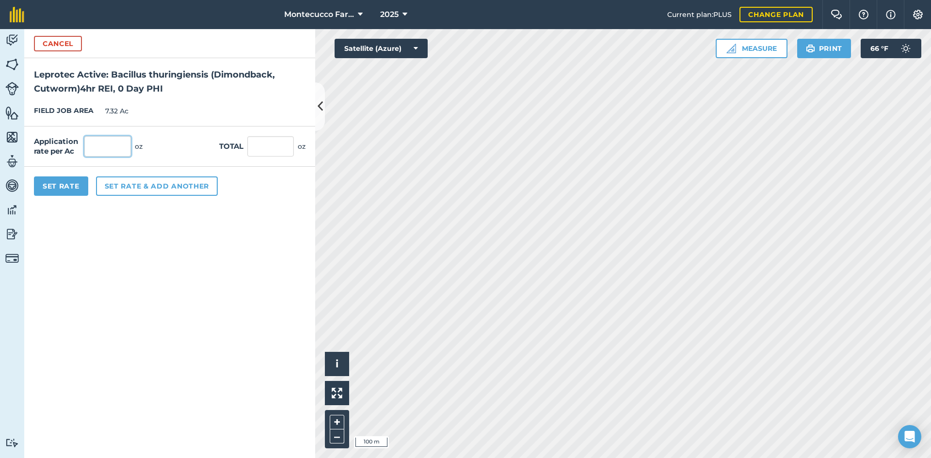
click at [101, 144] on input "text" at bounding box center [107, 146] width 47 height 20
type input "1"
type input "16"
type input "117.12"
click at [121, 191] on button "Set rate & add another" at bounding box center [157, 185] width 122 height 19
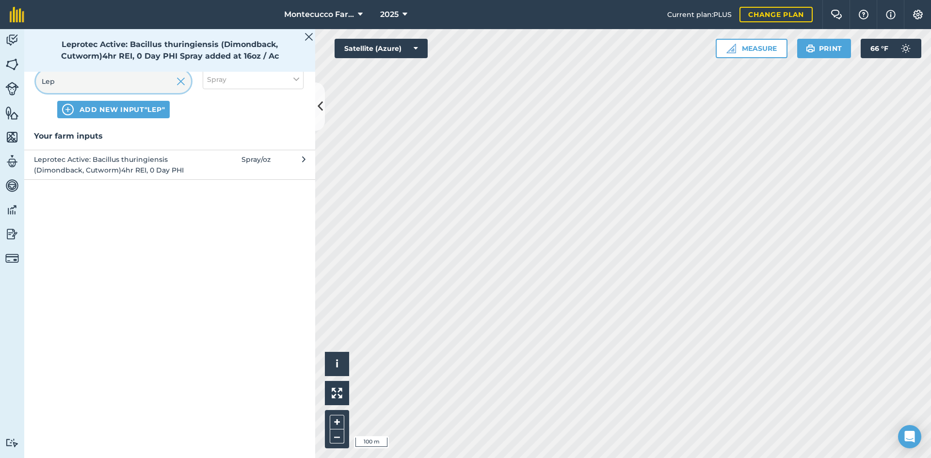
click at [79, 81] on input "Lep" at bounding box center [113, 81] width 155 height 23
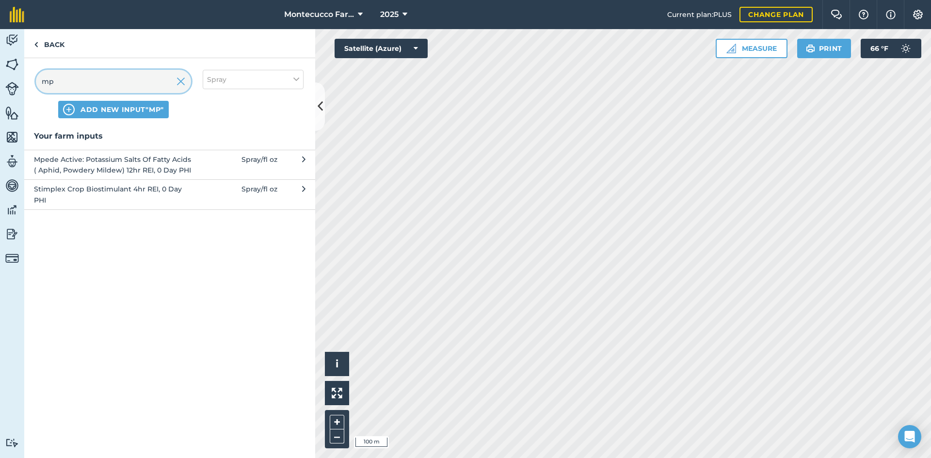
type input "mp"
click at [85, 163] on span "Mpede Active: Potassium Salts Of Fatty Acids ( Aphid, Powdery Mildew) 12hr REI,…" at bounding box center [113, 165] width 159 height 22
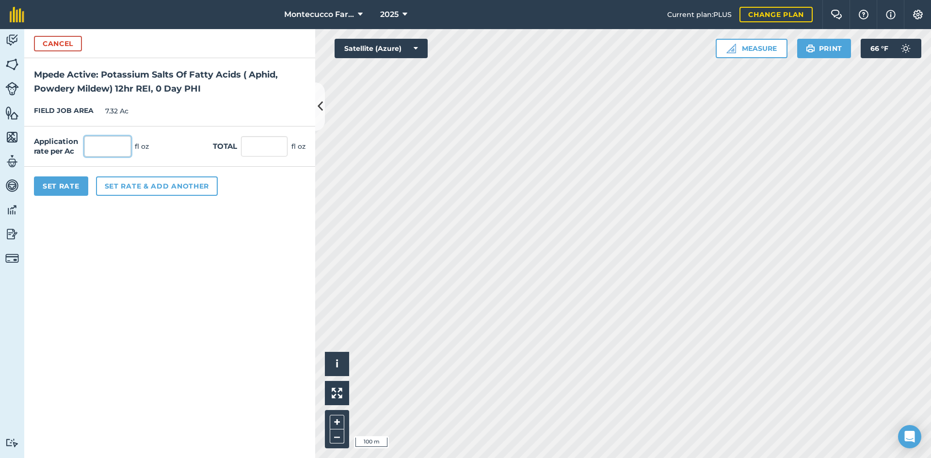
click at [103, 151] on input "text" at bounding box center [107, 146] width 47 height 20
type input "96"
type input "702.72"
click at [62, 185] on button "Set Rate" at bounding box center [61, 185] width 54 height 19
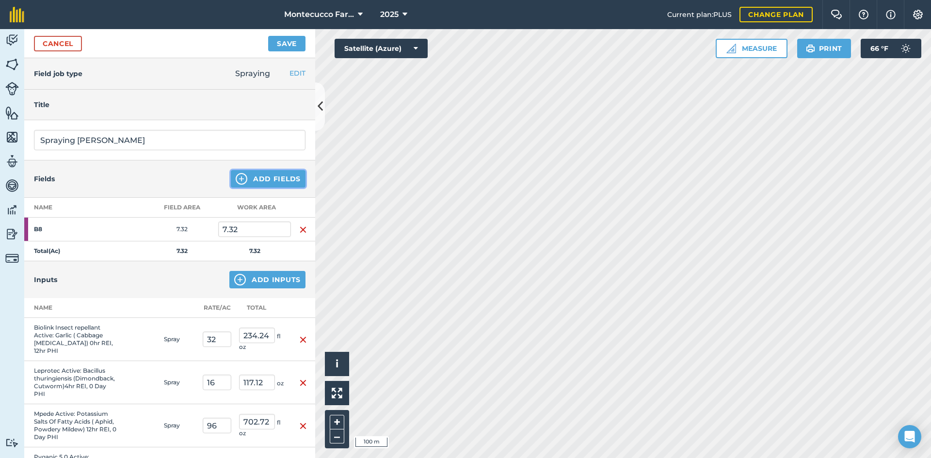
click at [259, 179] on button "Add Fields" at bounding box center [268, 178] width 75 height 17
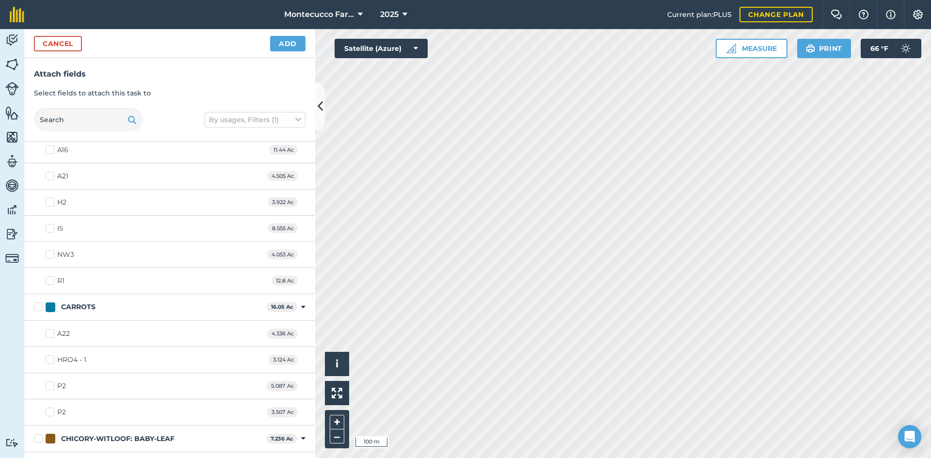
scroll to position [1262, 0]
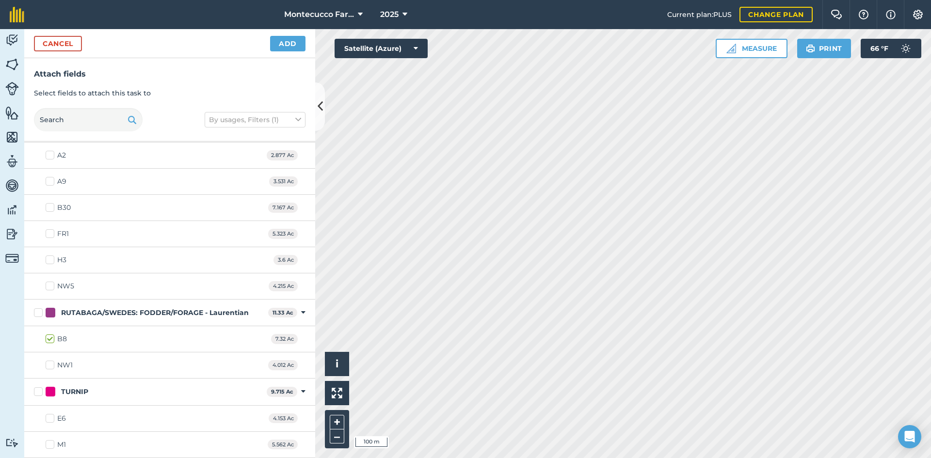
click at [51, 416] on label "E6" at bounding box center [56, 418] width 20 height 10
click at [51, 416] on input "E6" at bounding box center [49, 416] width 6 height 6
checkbox input "true"
click at [52, 445] on label "M1" at bounding box center [56, 445] width 20 height 10
click at [52, 445] on input "M1" at bounding box center [49, 443] width 6 height 6
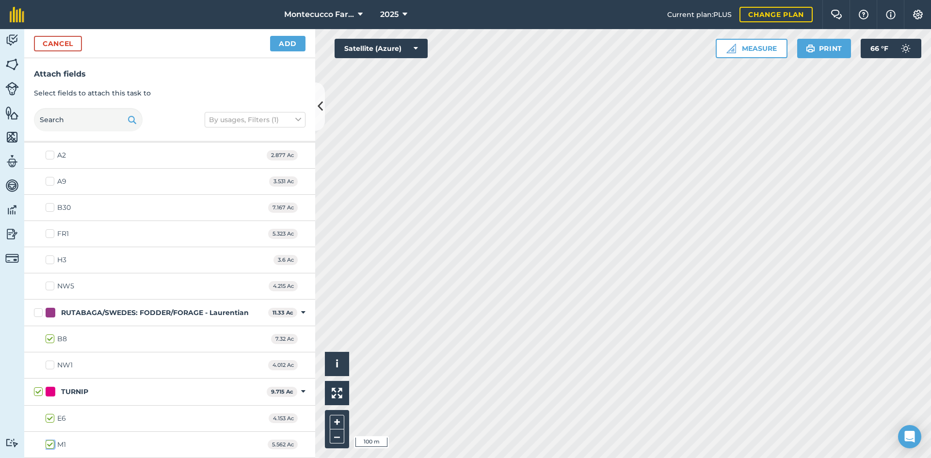
checkbox input "true"
click at [289, 43] on button "Add" at bounding box center [287, 44] width 35 height 16
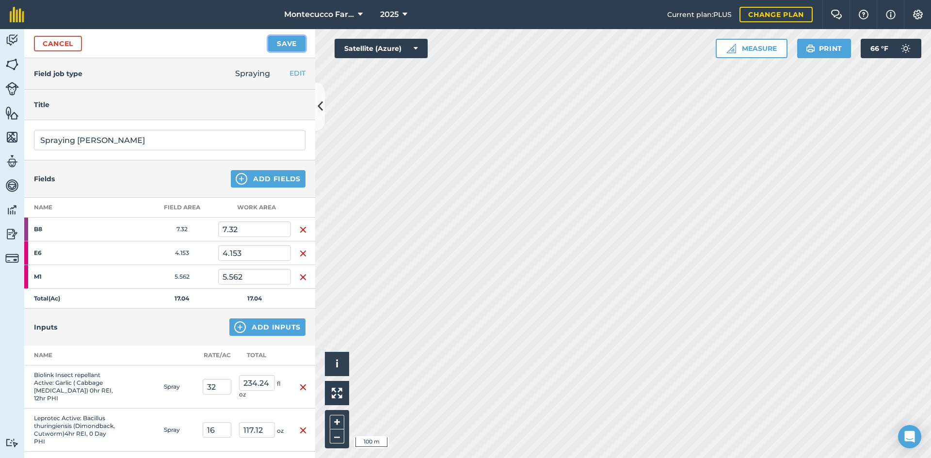
click at [287, 42] on button "Save" at bounding box center [286, 44] width 37 height 16
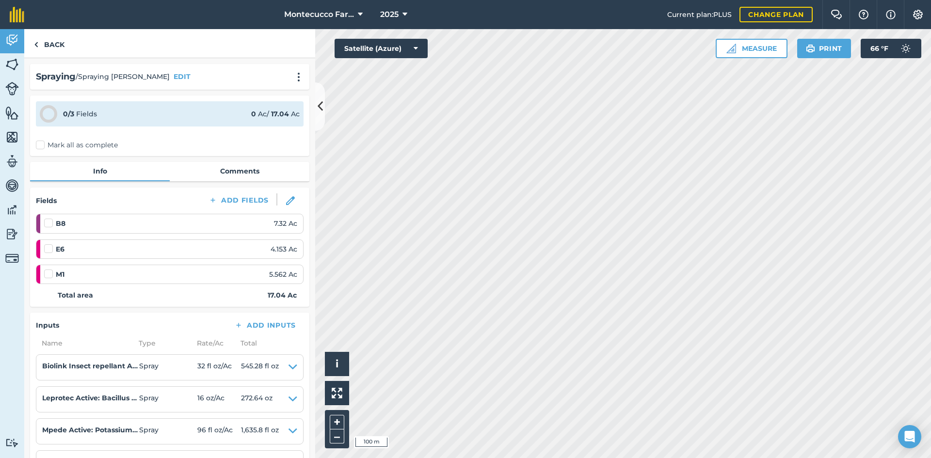
click at [48, 218] on label at bounding box center [50, 218] width 12 height 0
click at [48, 224] on input "checkbox" at bounding box center [47, 221] width 6 height 6
checkbox input "false"
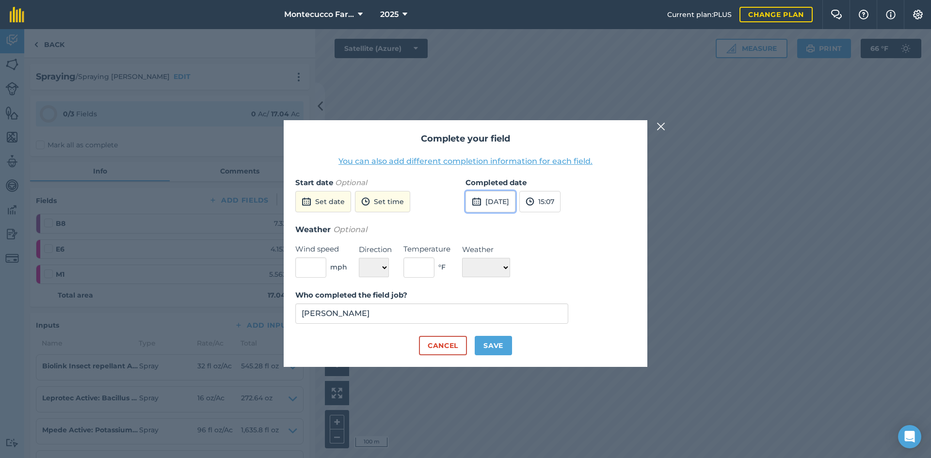
click at [461, 208] on button "[DATE]" at bounding box center [490, 201] width 50 height 21
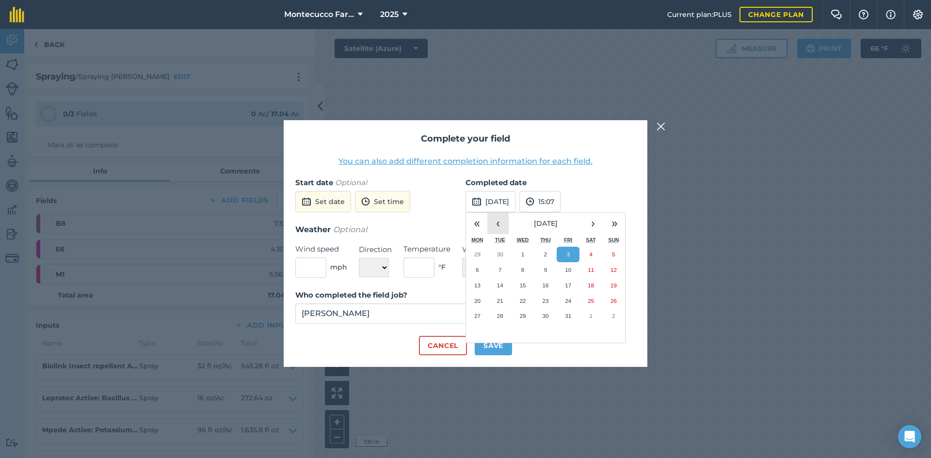
click at [461, 228] on button "‹" at bounding box center [497, 223] width 21 height 21
click at [461, 258] on button "5" at bounding box center [567, 255] width 23 height 16
click at [461, 279] on form "Start date Optional Set date Set time Completed date [DATE] 15:07 Weather Optio…" at bounding box center [465, 266] width 340 height 178
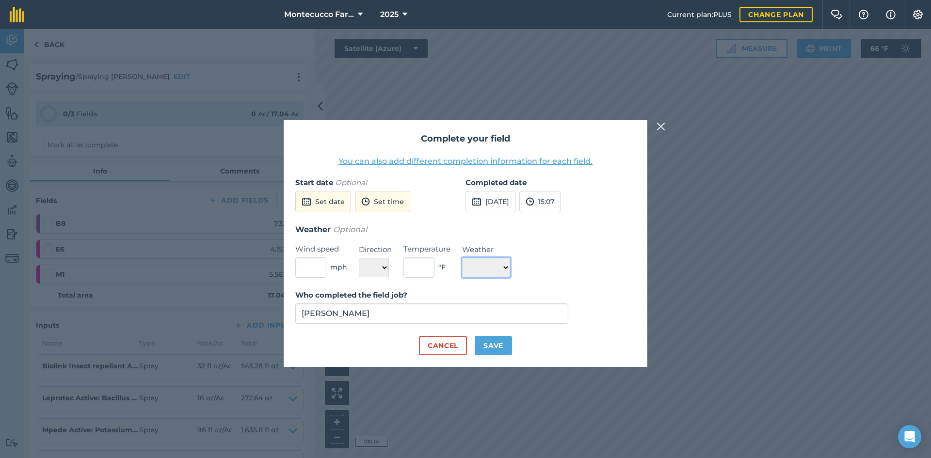
click at [461, 270] on select "☀️ Sunny 🌧 Rainy ⛅️ Cloudy 🌨 Snow ❄️ Icy" at bounding box center [486, 267] width 48 height 19
select select "Sunny"
click at [461, 258] on select "☀️ Sunny 🌧 Rainy ⛅️ Cloudy 🌨 Snow ❄️ Icy" at bounding box center [486, 267] width 48 height 19
click at [461, 348] on button "Save" at bounding box center [493, 345] width 37 height 19
checkbox input "true"
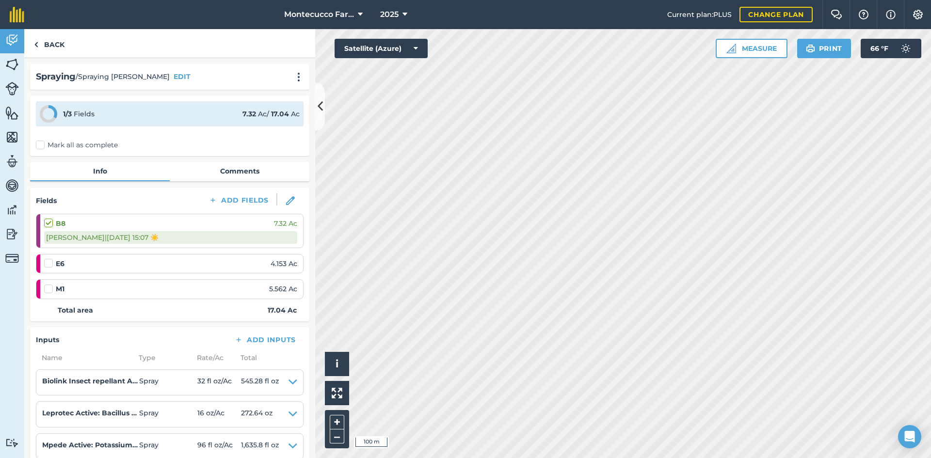
click at [50, 258] on label at bounding box center [50, 258] width 12 height 0
click at [50, 263] on input "checkbox" at bounding box center [47, 261] width 6 height 6
checkbox input "false"
select select "Sunny"
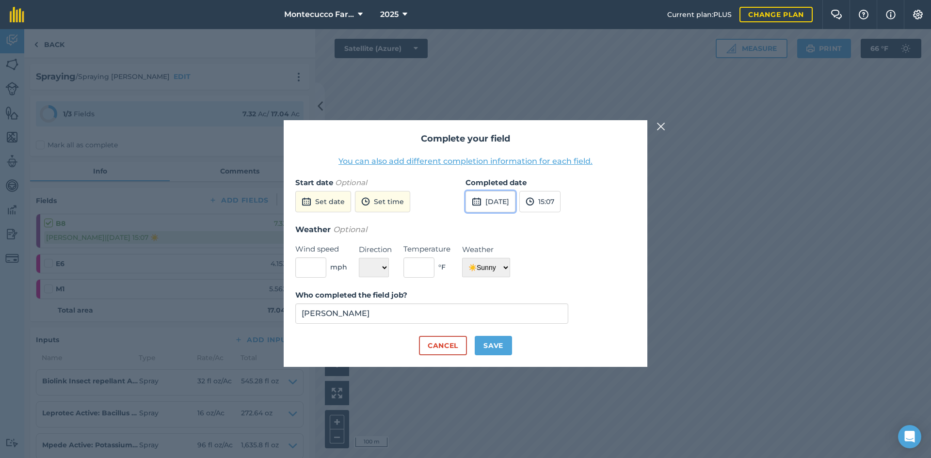
click at [461, 202] on button "[DATE]" at bounding box center [490, 201] width 50 height 21
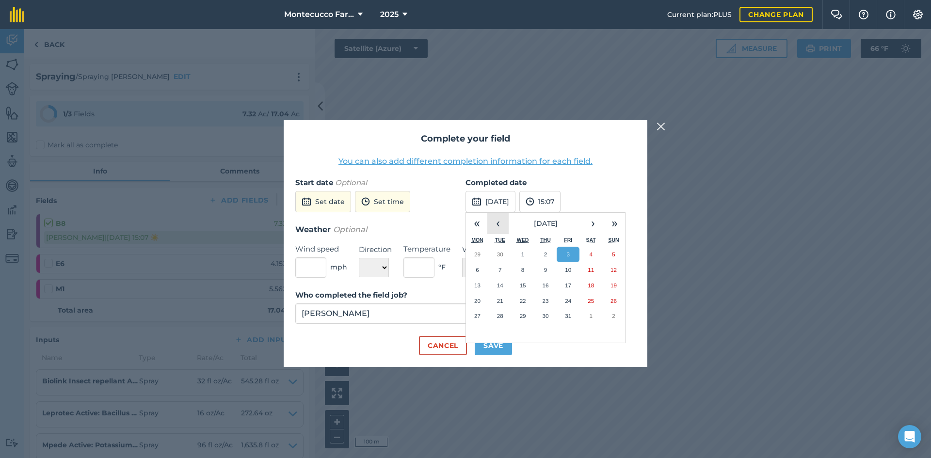
click at [461, 223] on button "‹" at bounding box center [497, 223] width 21 height 21
click at [461, 270] on button "9" at bounding box center [500, 270] width 23 height 16
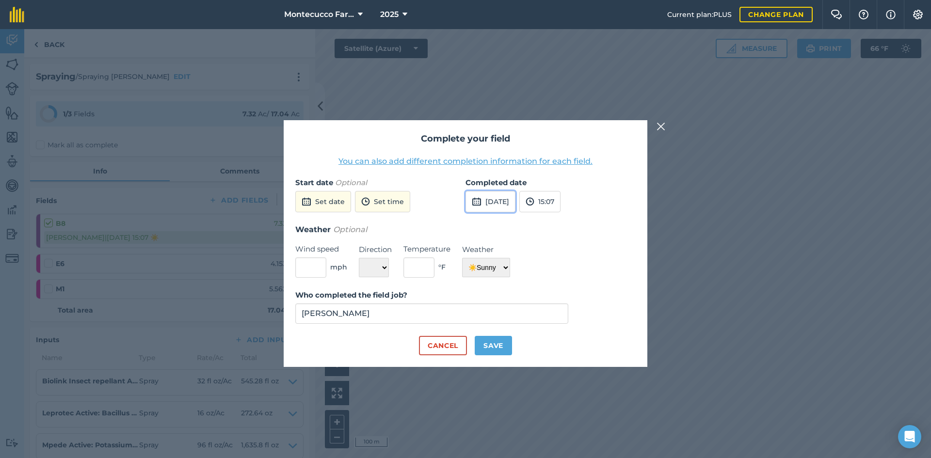
click at [461, 204] on button "[DATE]" at bounding box center [490, 201] width 50 height 21
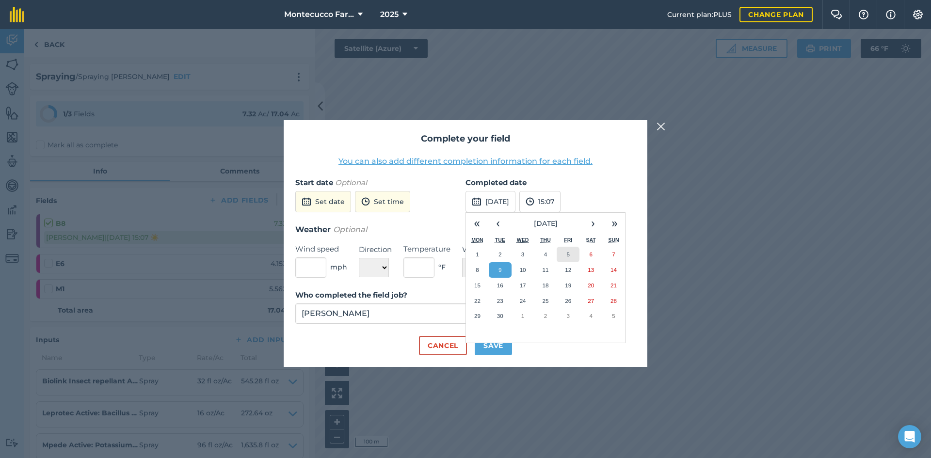
click at [461, 253] on button "5" at bounding box center [567, 255] width 23 height 16
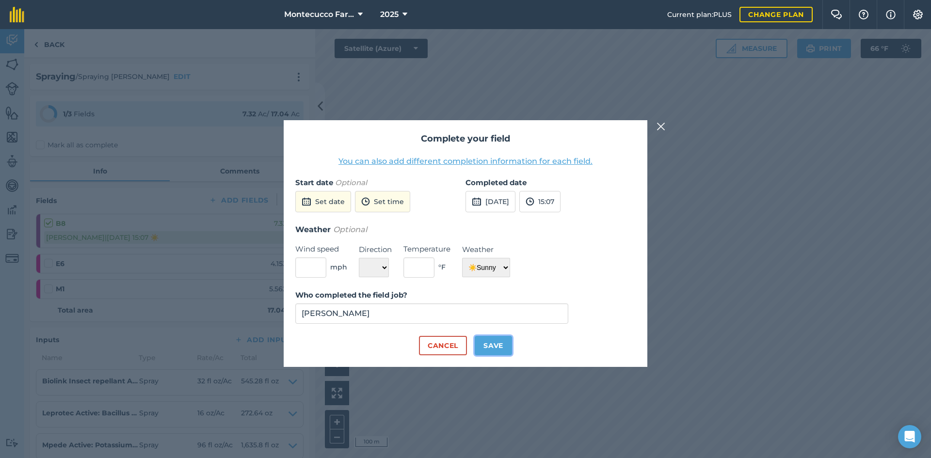
click at [461, 347] on button "Save" at bounding box center [493, 345] width 37 height 19
checkbox input "true"
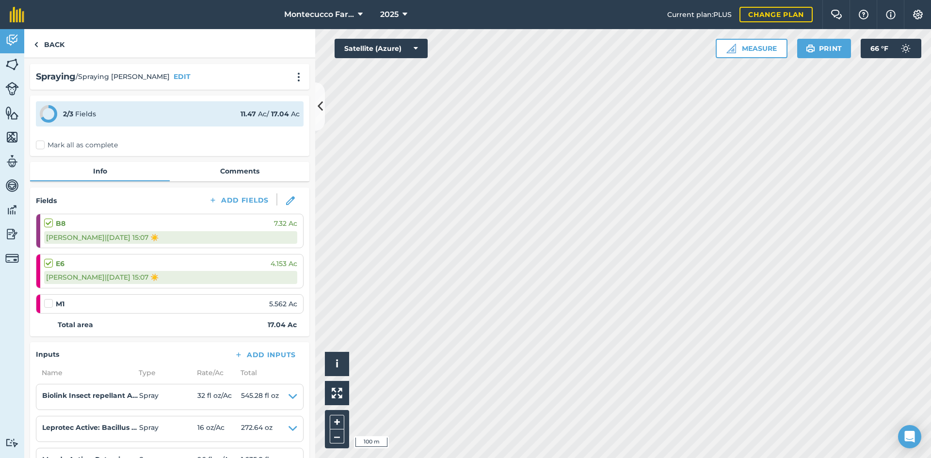
click at [49, 218] on label at bounding box center [50, 218] width 12 height 0
click at [49, 222] on input "checkbox" at bounding box center [47, 221] width 6 height 6
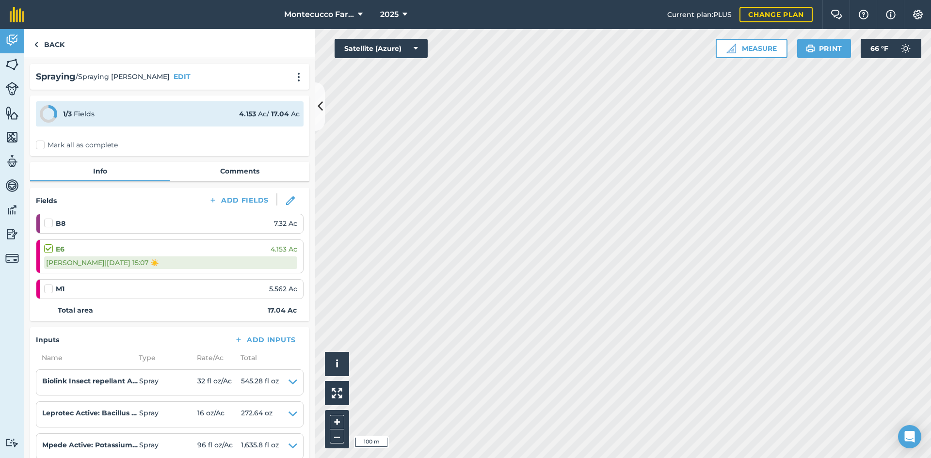
click at [49, 218] on label at bounding box center [50, 218] width 12 height 0
click at [49, 222] on input "checkbox" at bounding box center [47, 221] width 6 height 6
checkbox input "false"
select select "Sunny"
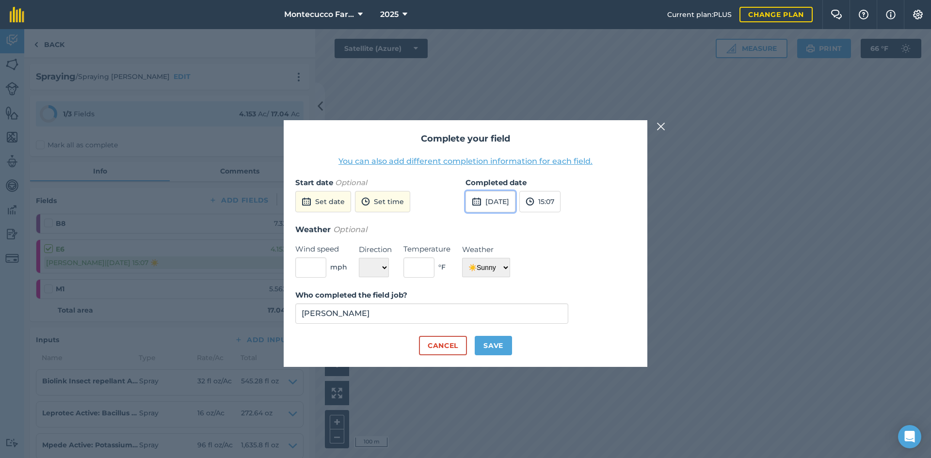
click at [461, 193] on button "[DATE]" at bounding box center [490, 201] width 50 height 21
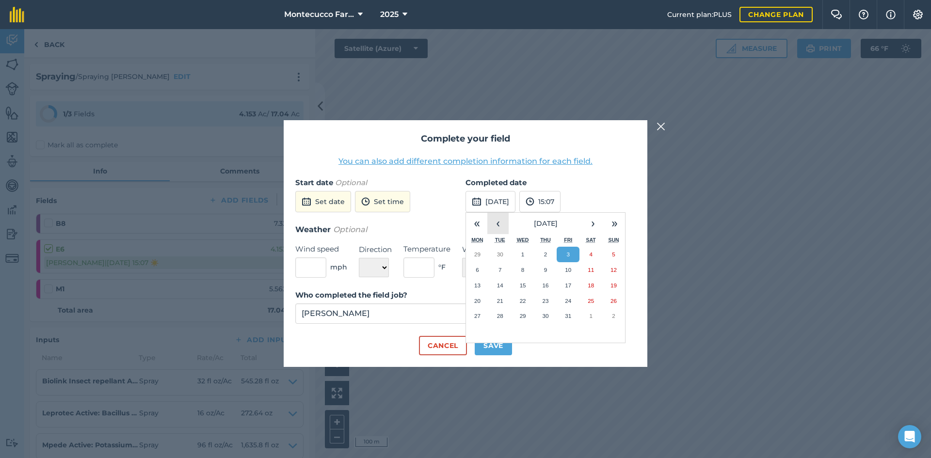
click at [461, 224] on button "‹" at bounding box center [497, 223] width 21 height 21
drag, startPoint x: 505, startPoint y: 267, endPoint x: 503, endPoint y: 287, distance: 20.0
click at [461, 268] on button "9" at bounding box center [500, 270] width 23 height 16
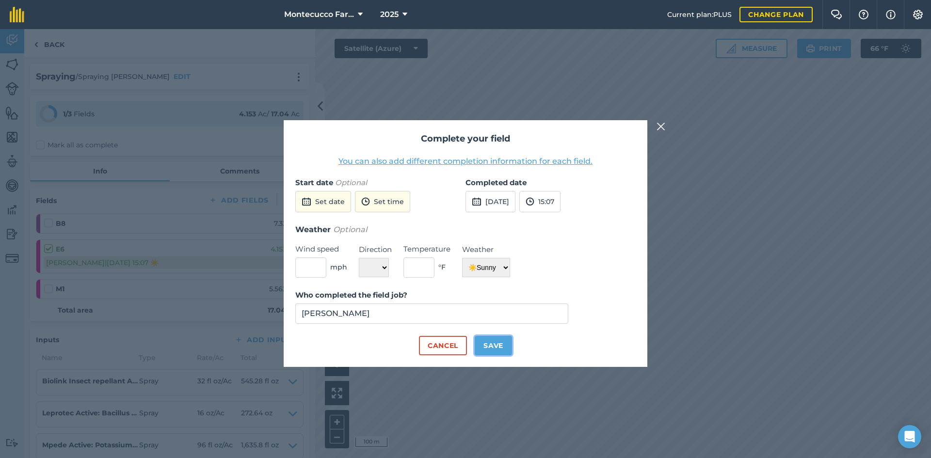
click at [461, 353] on button "Save" at bounding box center [493, 345] width 37 height 19
checkbox input "true"
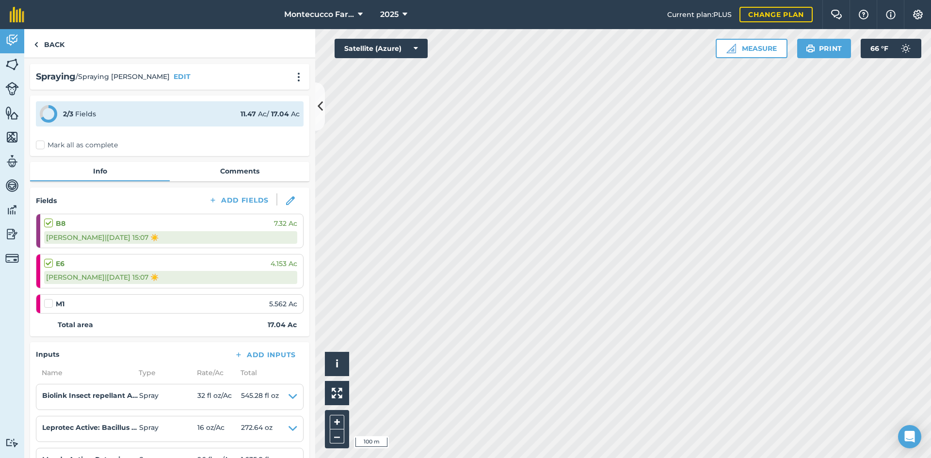
click at [48, 299] on label at bounding box center [50, 299] width 12 height 0
click at [48, 305] on input "checkbox" at bounding box center [47, 302] width 6 height 6
checkbox input "false"
select select "Sunny"
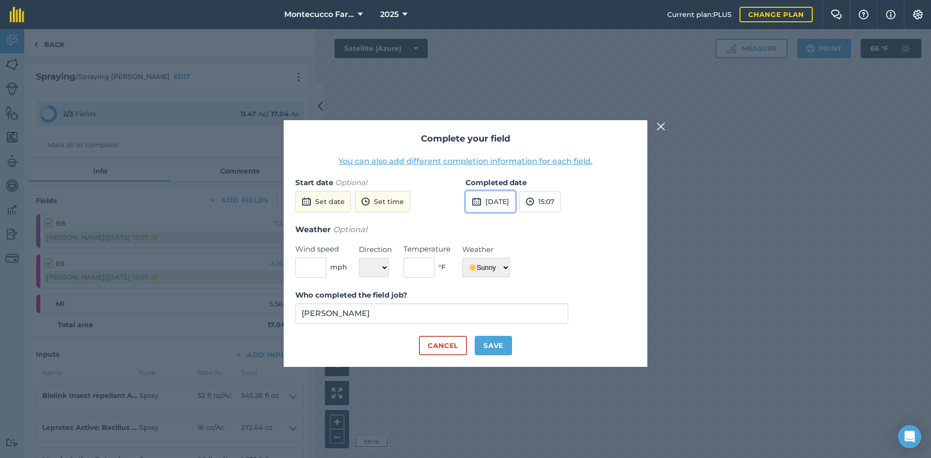
click at [461, 207] on button "[DATE]" at bounding box center [490, 201] width 50 height 21
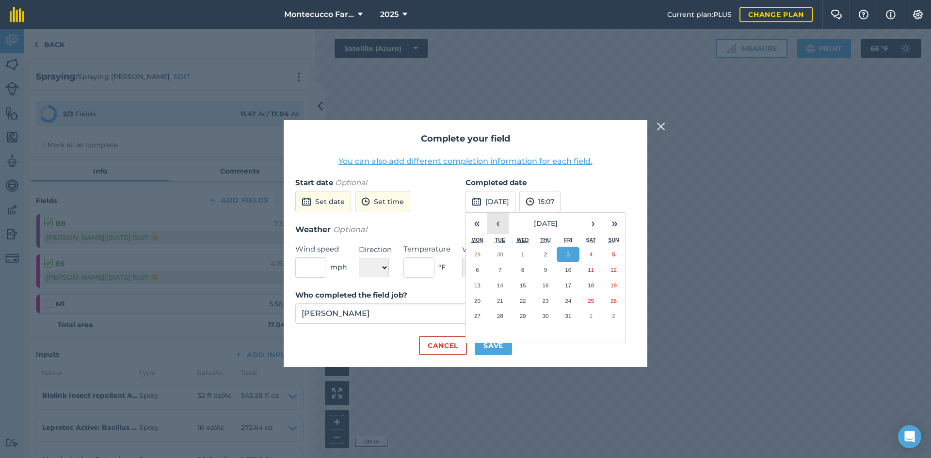
click at [461, 224] on button "‹" at bounding box center [497, 223] width 21 height 21
click at [461, 254] on button "5" at bounding box center [567, 255] width 23 height 16
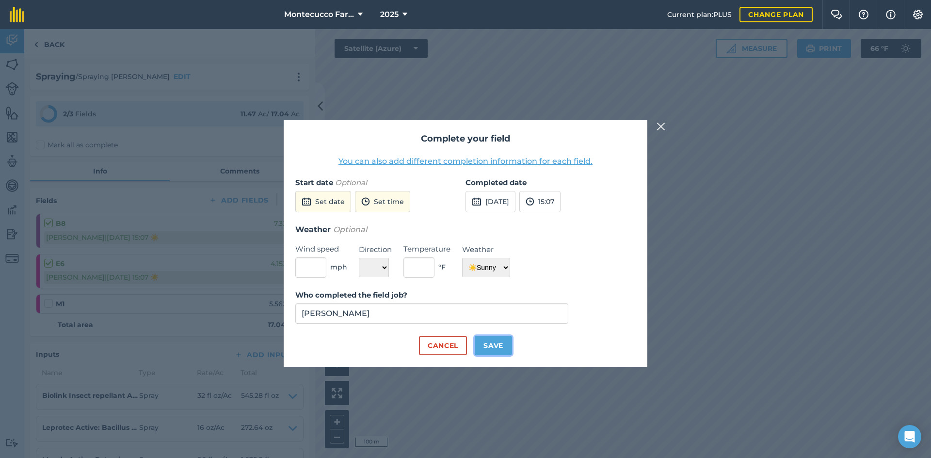
click at [461, 344] on button "Save" at bounding box center [493, 345] width 37 height 19
checkbox input "true"
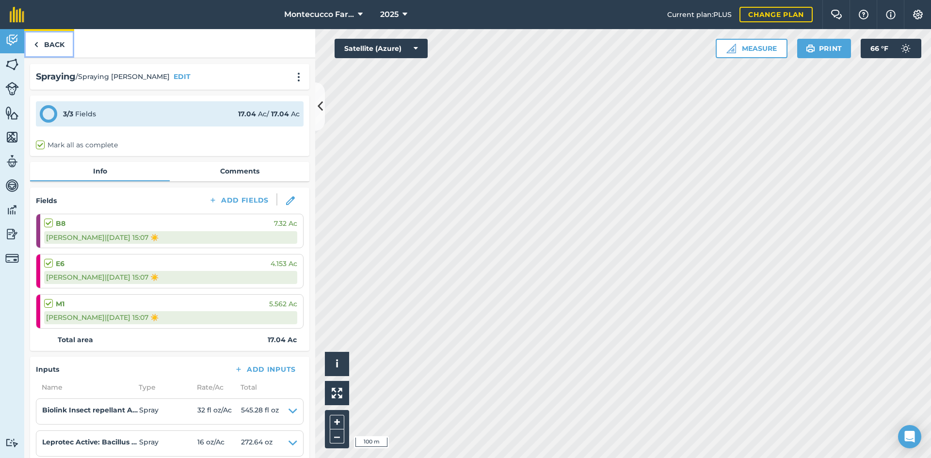
click at [42, 46] on link "Back" at bounding box center [49, 43] width 50 height 29
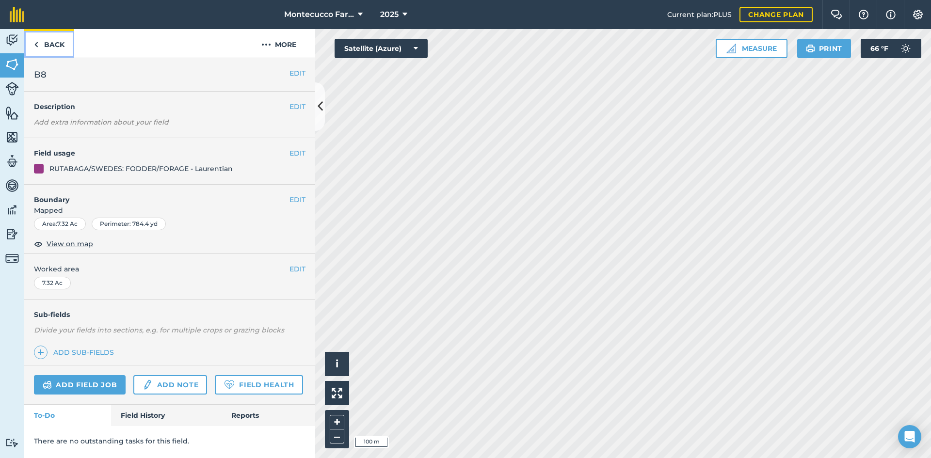
click at [50, 42] on link "Back" at bounding box center [49, 43] width 50 height 29
click at [147, 420] on link "Field History" at bounding box center [166, 415] width 110 height 21
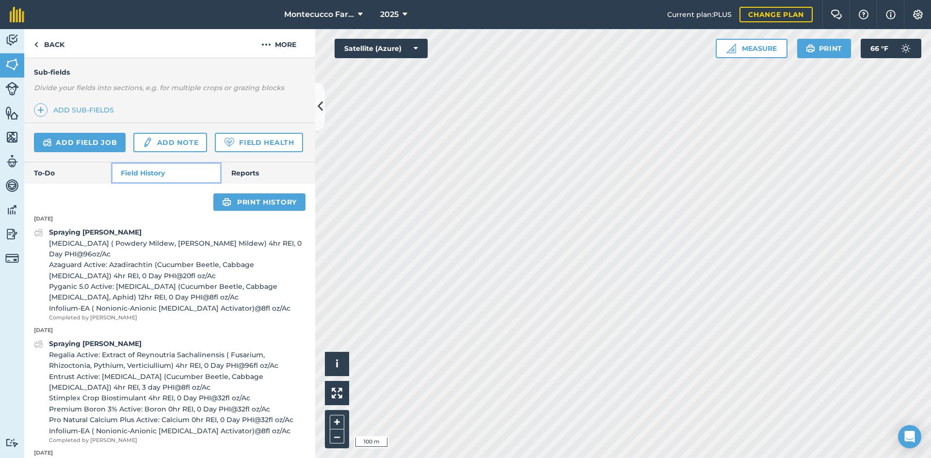
scroll to position [291, 0]
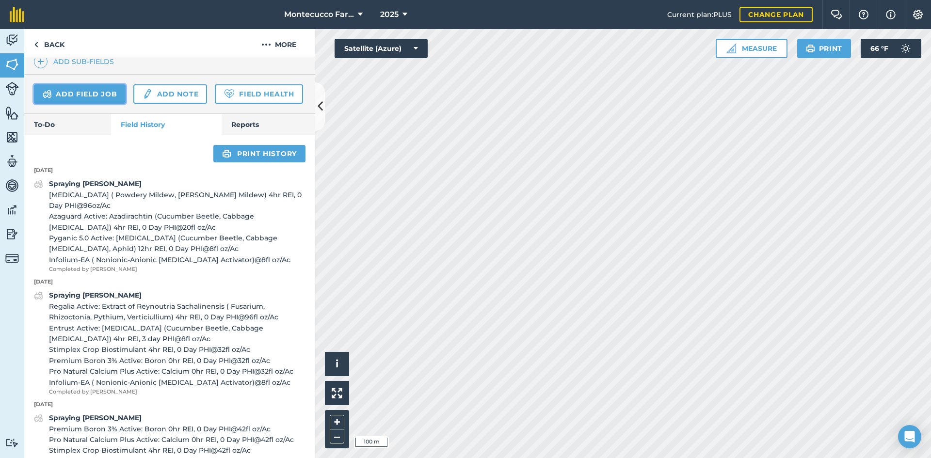
click at [82, 90] on link "Add field job" at bounding box center [80, 93] width 92 height 19
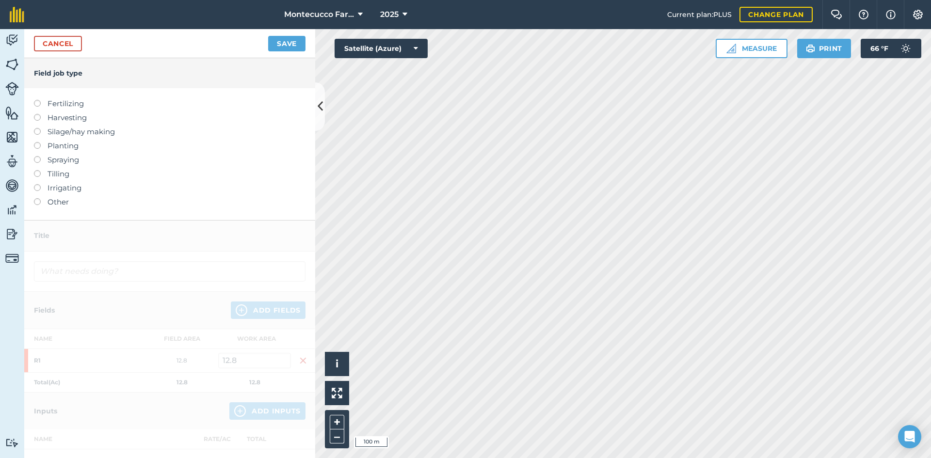
click at [39, 156] on label at bounding box center [41, 156] width 14 height 0
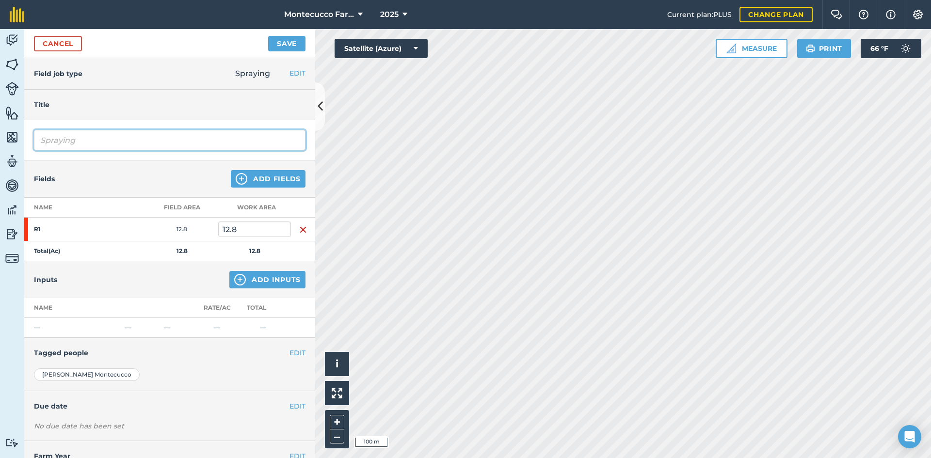
click at [88, 141] on input "Spraying" at bounding box center [169, 140] width 271 height 20
type input "Spraying [PERSON_NAME]"
click at [261, 278] on button "Add Inputs" at bounding box center [267, 279] width 76 height 17
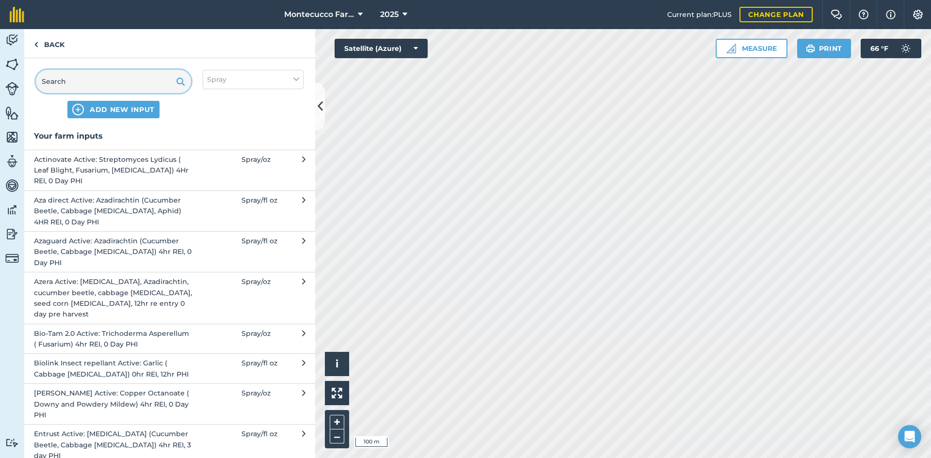
click at [68, 80] on input "text" at bounding box center [113, 81] width 155 height 23
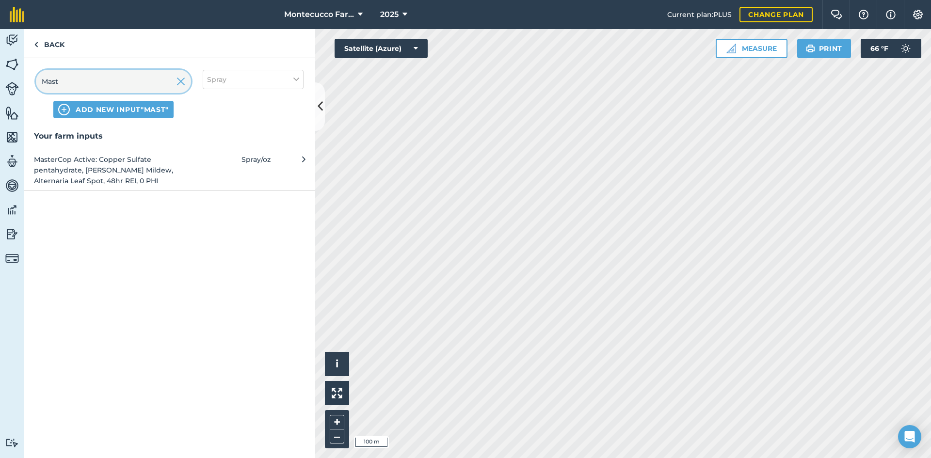
type input "Mast"
click at [72, 173] on span "MasterCop Active: Copper Sulfate pentahydrate, [PERSON_NAME] Mildew, Alternaria…" at bounding box center [113, 170] width 159 height 32
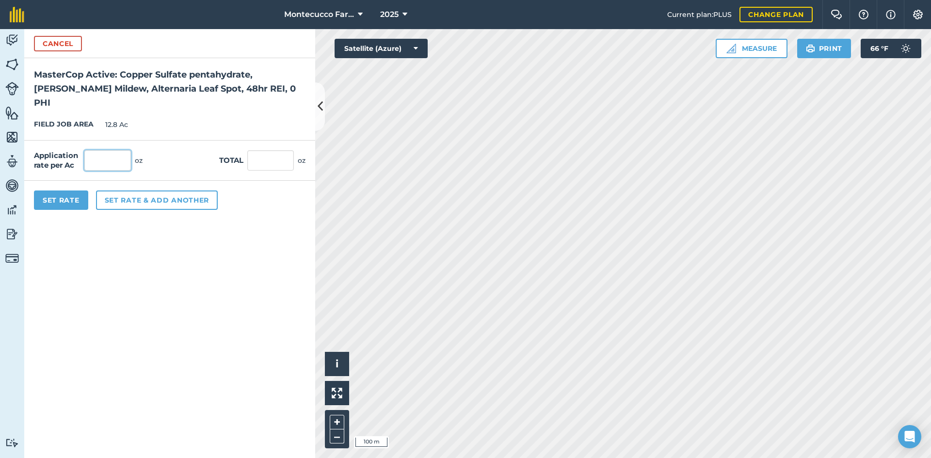
click at [101, 150] on input "text" at bounding box center [107, 160] width 47 height 20
type input "32"
type input "409.6"
click at [127, 198] on div "Set Rate Set rate & add another" at bounding box center [169, 200] width 291 height 39
click at [127, 192] on button "Set rate & add another" at bounding box center [157, 200] width 122 height 19
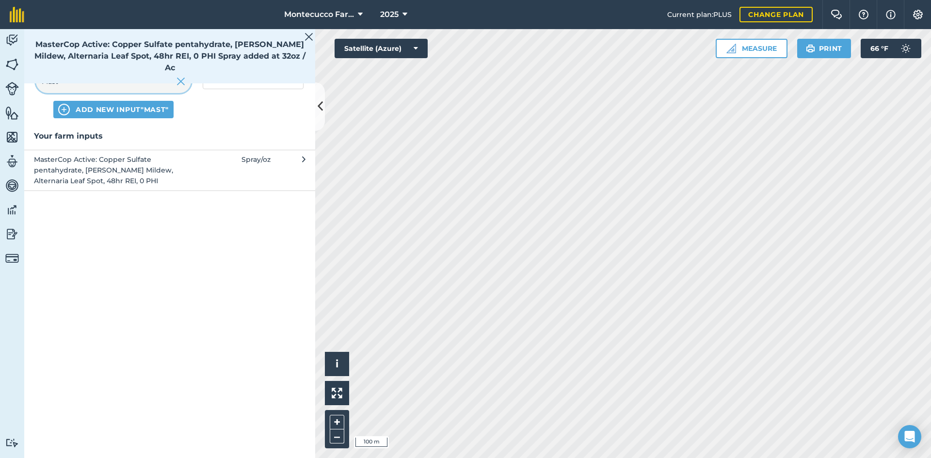
click at [67, 82] on input "Mast" at bounding box center [113, 81] width 155 height 23
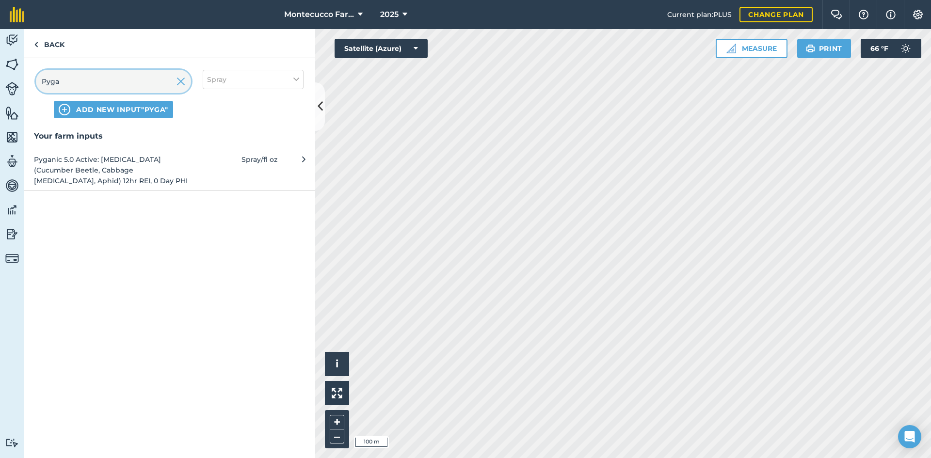
type input "Pyga"
drag, startPoint x: 88, startPoint y: 152, endPoint x: 85, endPoint y: 159, distance: 8.0
click at [85, 159] on button "Pyganic 5.0 Active: [MEDICAL_DATA] (Cucumber Beetle, Cabbage [MEDICAL_DATA], Ap…" at bounding box center [169, 170] width 291 height 41
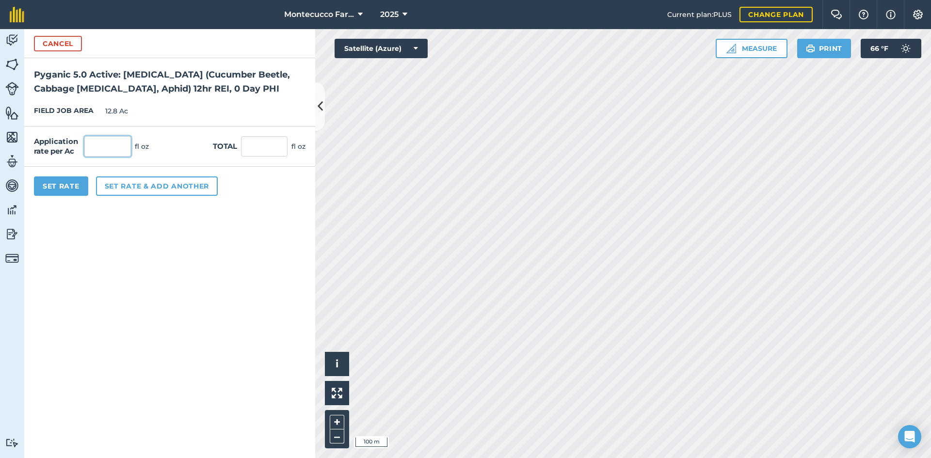
click at [115, 140] on input "text" at bounding box center [107, 146] width 47 height 20
type input "10"
type input "128"
click at [148, 185] on button "Set rate & add another" at bounding box center [157, 185] width 122 height 19
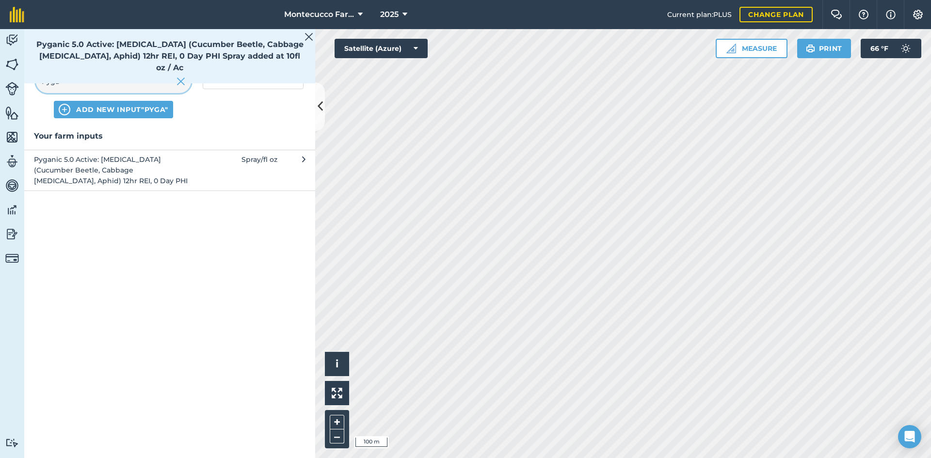
click at [79, 81] on input "Pyga" at bounding box center [113, 81] width 155 height 23
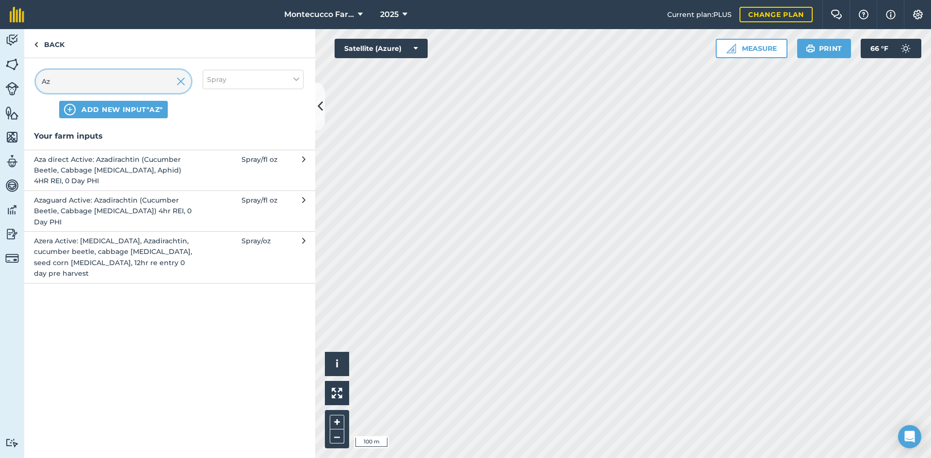
type input "Az"
click at [93, 206] on span "Azaguard Active: Azadirachtin (Cucumber Beetle, Cabbage [MEDICAL_DATA]) 4hr REI…" at bounding box center [113, 211] width 159 height 32
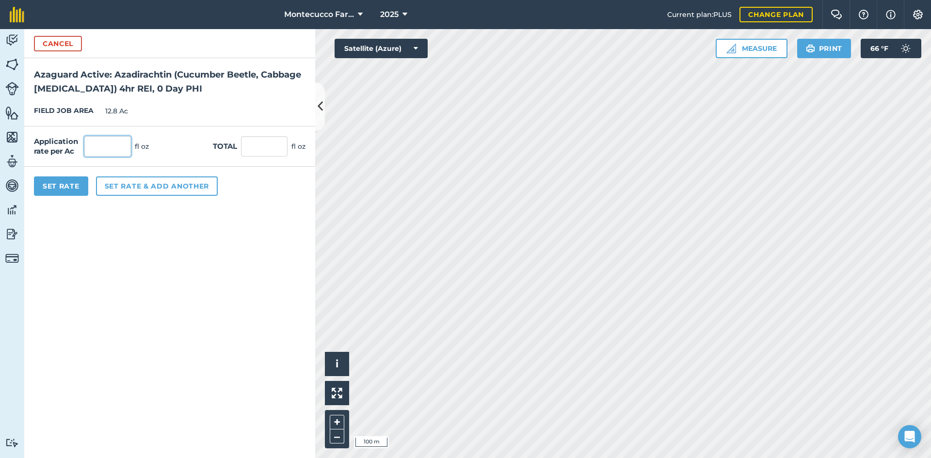
click at [91, 143] on input "text" at bounding box center [107, 146] width 47 height 20
type input "3"
type input "20"
type input "256"
click at [122, 183] on button "Set rate & add another" at bounding box center [157, 185] width 122 height 19
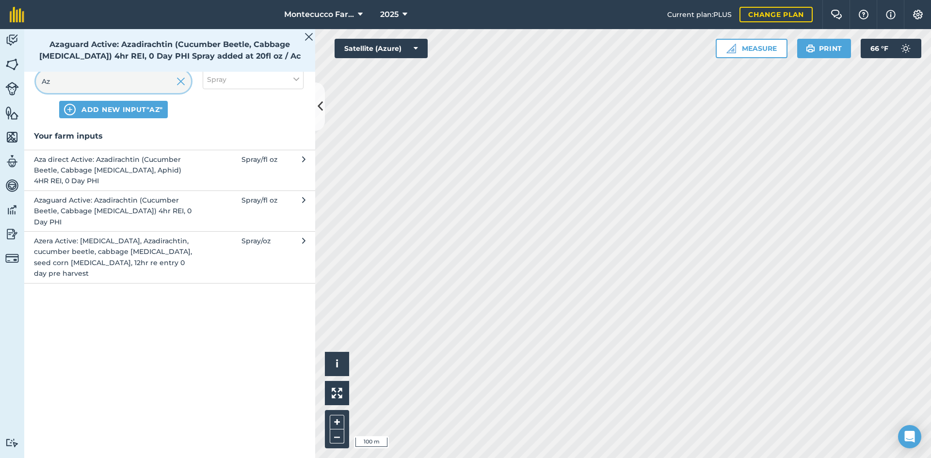
click at [107, 84] on input "Az" at bounding box center [113, 81] width 155 height 23
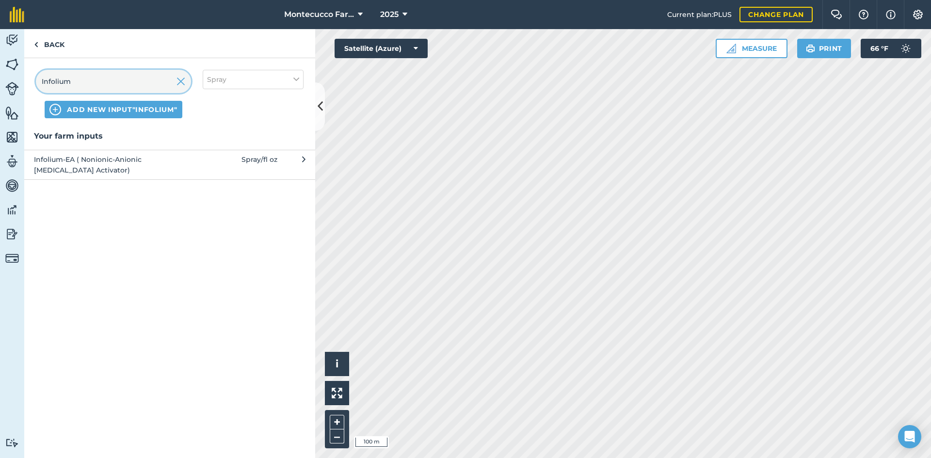
type input "Infolium"
click at [92, 161] on span "Infolium-EA ( Nonionic-Anionic [MEDICAL_DATA] Activator)" at bounding box center [113, 165] width 159 height 22
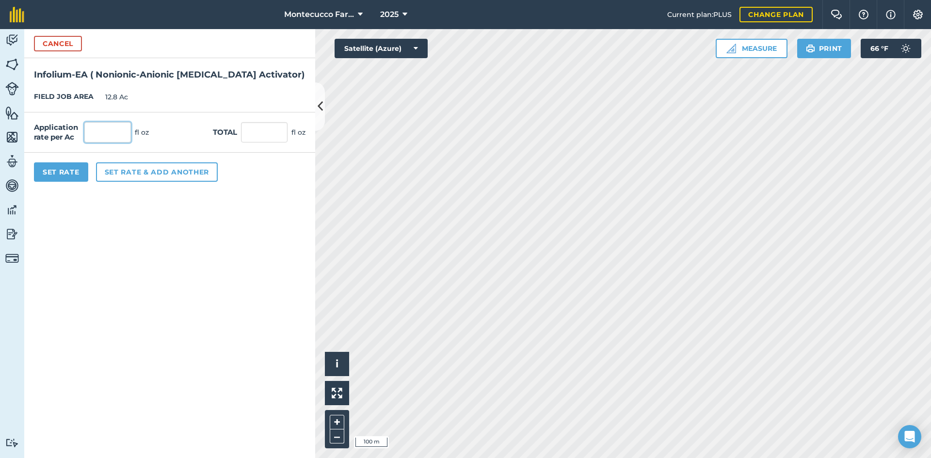
click at [121, 136] on input "text" at bounding box center [107, 132] width 47 height 20
type input "8"
type input "102.4"
click at [129, 178] on button "Set rate & add another" at bounding box center [157, 171] width 122 height 19
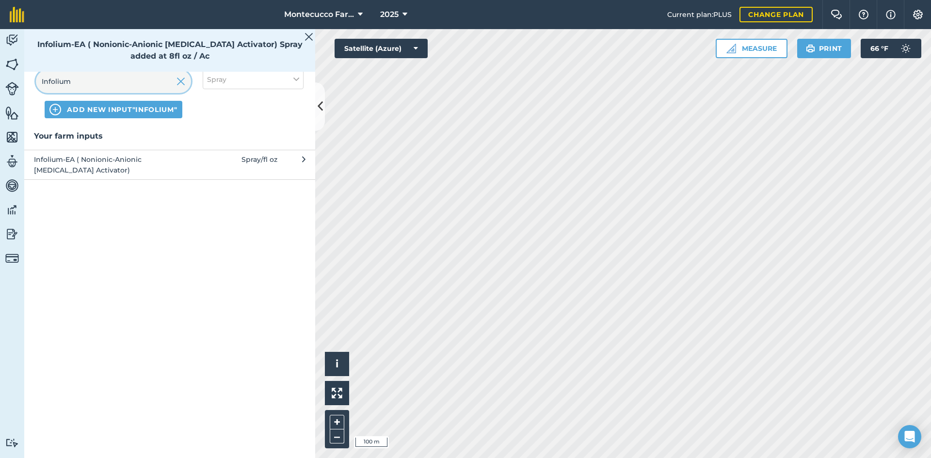
click at [97, 79] on input "Infolium" at bounding box center [113, 81] width 155 height 23
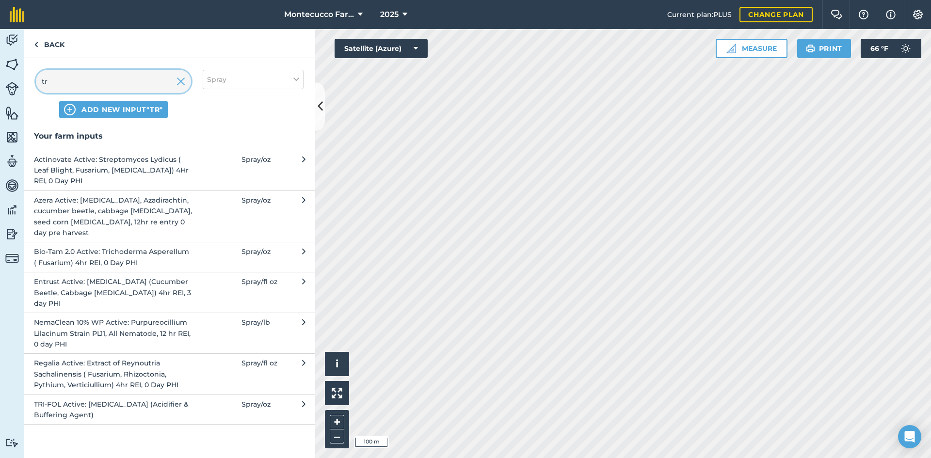
type input "tr"
click at [68, 399] on span "TRI-FOL Active: [MEDICAL_DATA] (Acidifier & Buffering Agent)" at bounding box center [113, 410] width 159 height 22
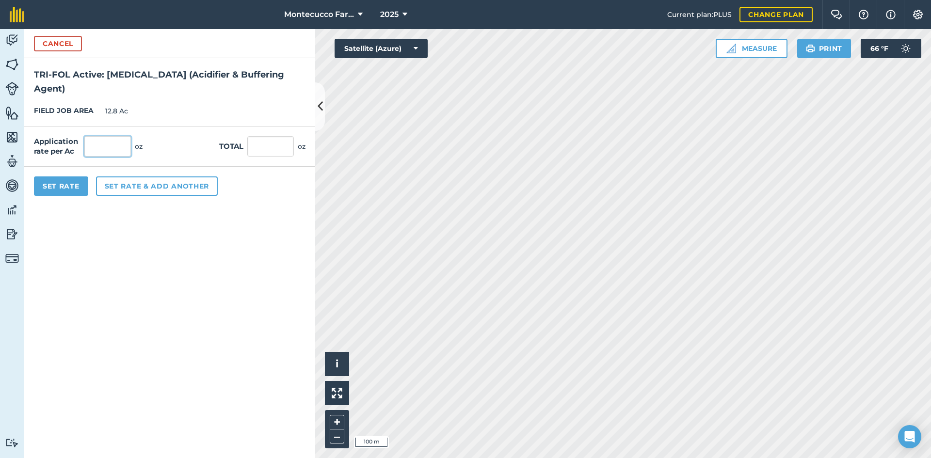
click at [107, 143] on input "text" at bounding box center [107, 146] width 47 height 20
type input "8"
type input "102.4"
click at [55, 181] on button "Set Rate" at bounding box center [61, 185] width 54 height 19
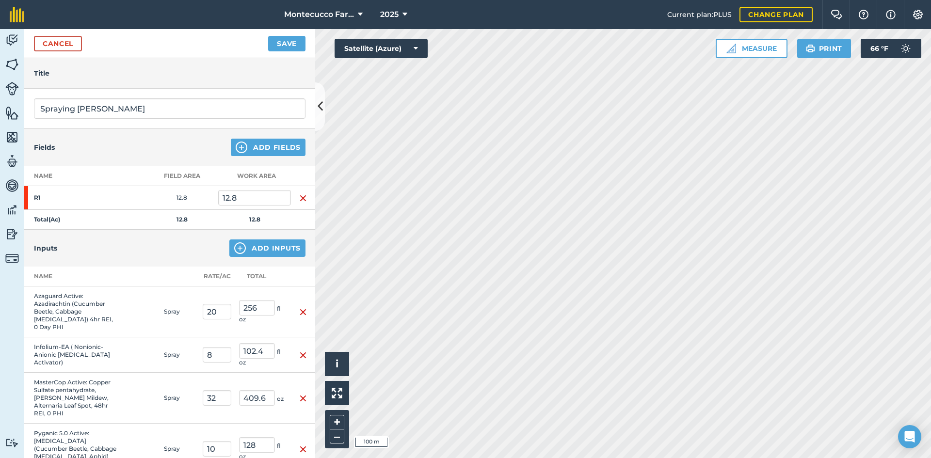
scroll to position [48, 0]
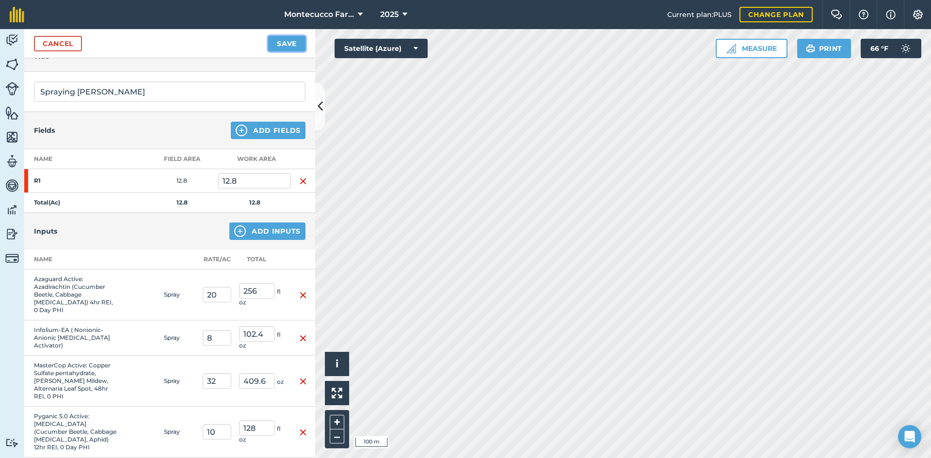
click at [273, 43] on button "Save" at bounding box center [286, 44] width 37 height 16
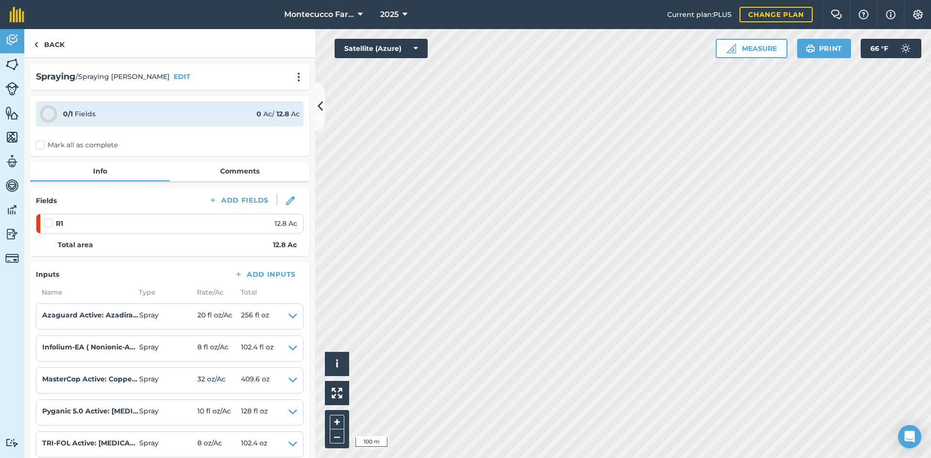
click at [40, 145] on label "Mark all as complete" at bounding box center [77, 145] width 82 height 10
click at [40, 145] on input "Mark all as complete" at bounding box center [39, 143] width 6 height 6
checkbox input "false"
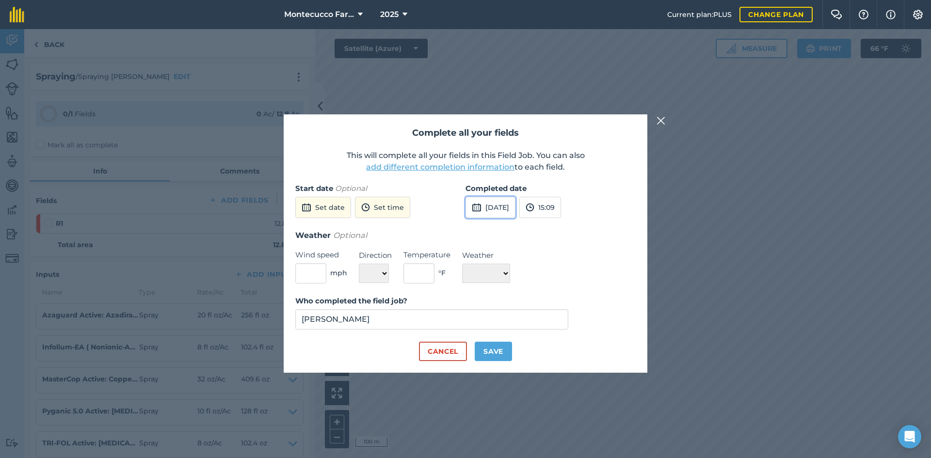
click at [461, 209] on button "[DATE]" at bounding box center [490, 207] width 50 height 21
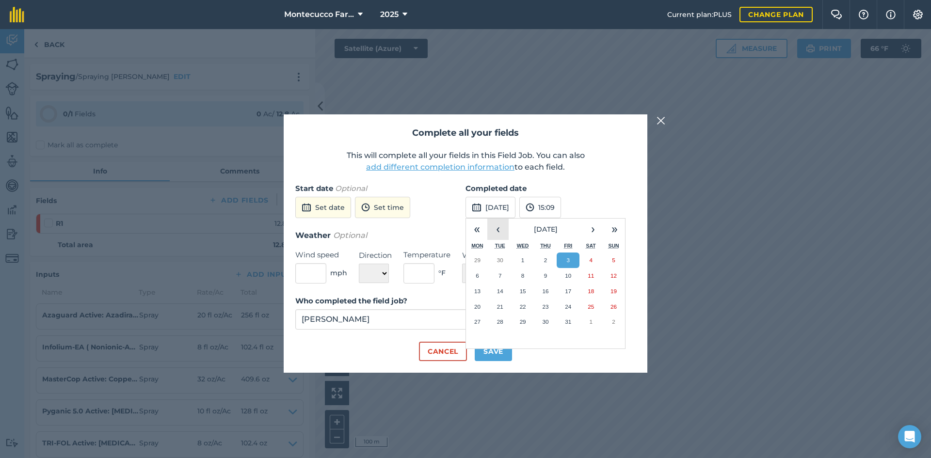
click at [461, 234] on button "‹" at bounding box center [497, 229] width 21 height 21
click at [461, 305] on abbr "25" at bounding box center [545, 306] width 6 height 6
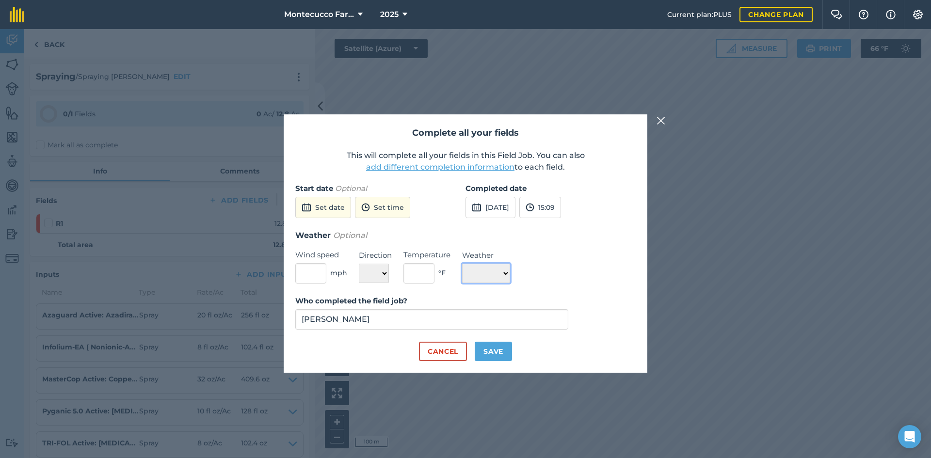
click at [461, 275] on select "☀️ Sunny 🌧 Rainy ⛅️ Cloudy 🌨 Snow ❄️ Icy" at bounding box center [486, 273] width 48 height 19
select select "Sunny"
click at [461, 264] on select "☀️ Sunny 🌧 Rainy ⛅️ Cloudy 🌨 Snow ❄️ Icy" at bounding box center [486, 273] width 48 height 19
click at [461, 351] on button "Save" at bounding box center [493, 351] width 37 height 19
checkbox input "true"
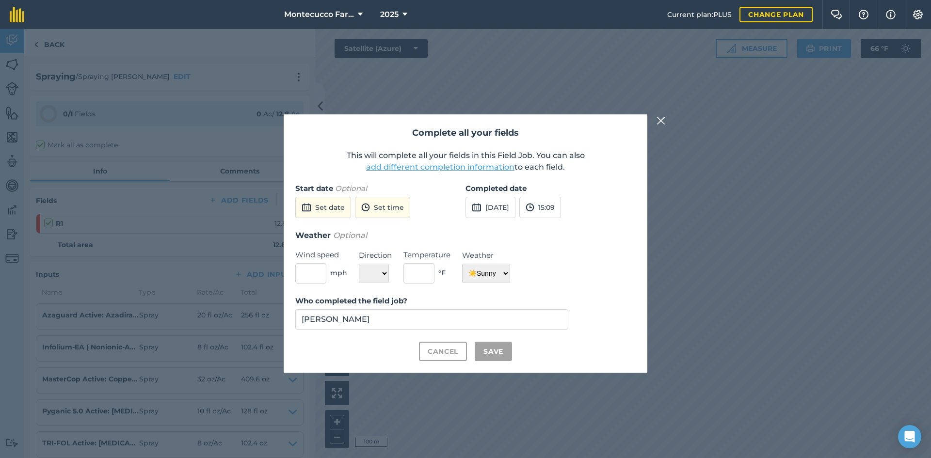
checkbox input "true"
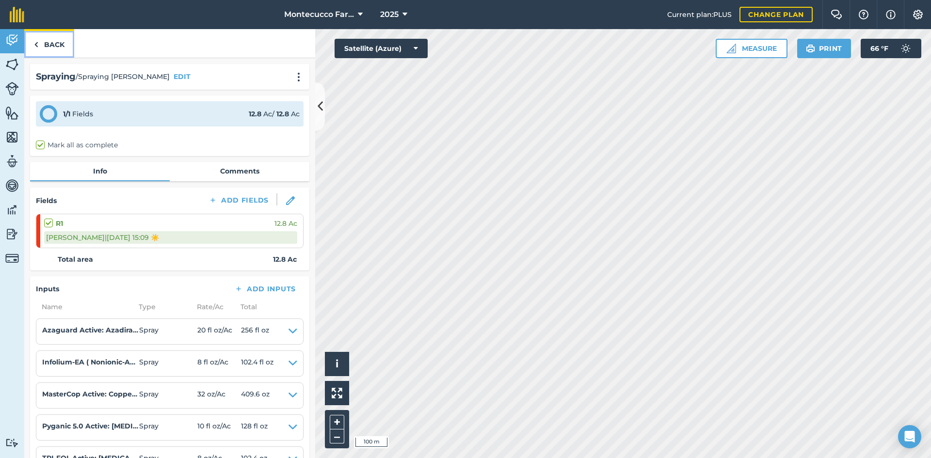
click at [66, 53] on link "Back" at bounding box center [49, 43] width 50 height 29
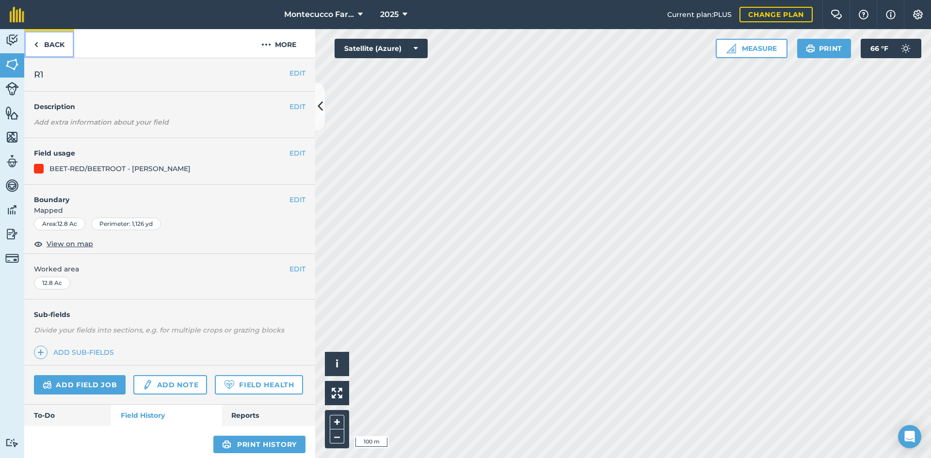
click at [60, 56] on link "Back" at bounding box center [49, 43] width 50 height 29
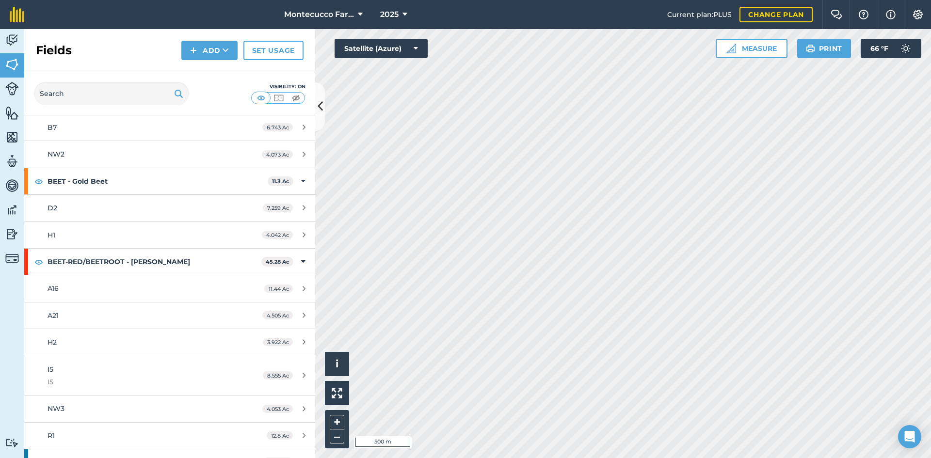
scroll to position [1339, 0]
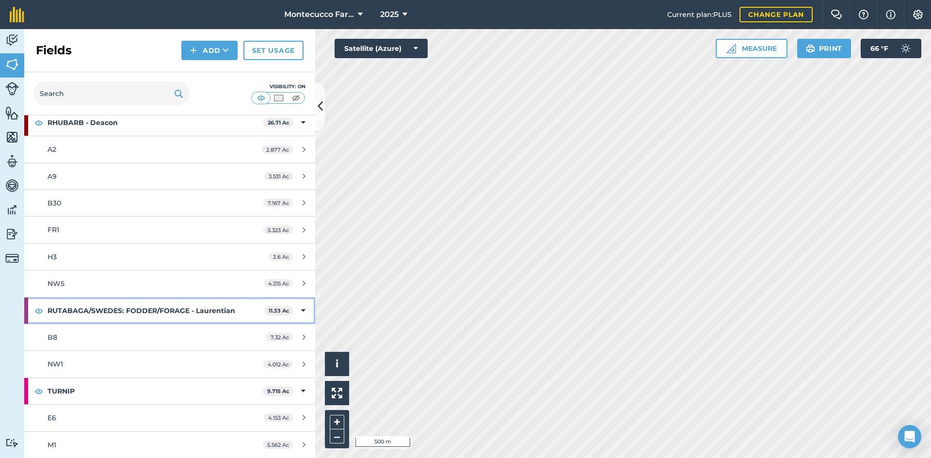
click at [78, 315] on strong "RUTABAGA/SWEDES: FODDER/FORAGE - Laurentian" at bounding box center [156, 311] width 217 height 26
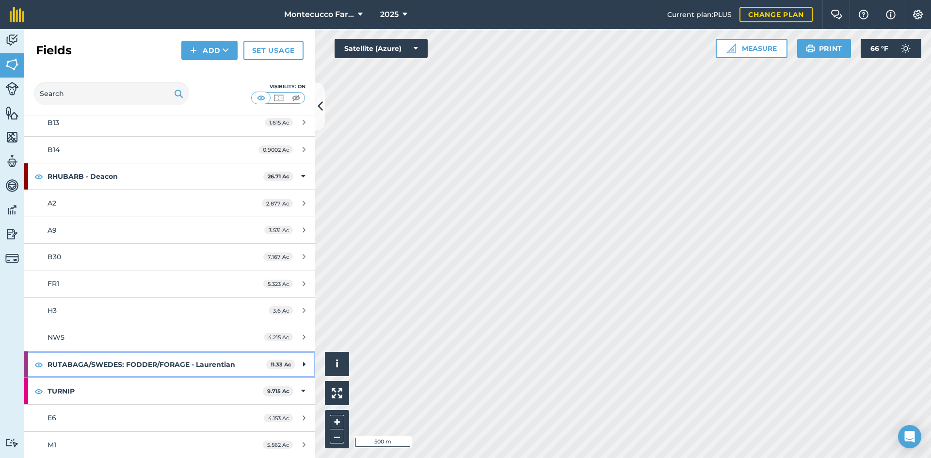
click at [90, 359] on strong "RUTABAGA/SWEDES: FODDER/FORAGE - Laurentian" at bounding box center [157, 364] width 219 height 26
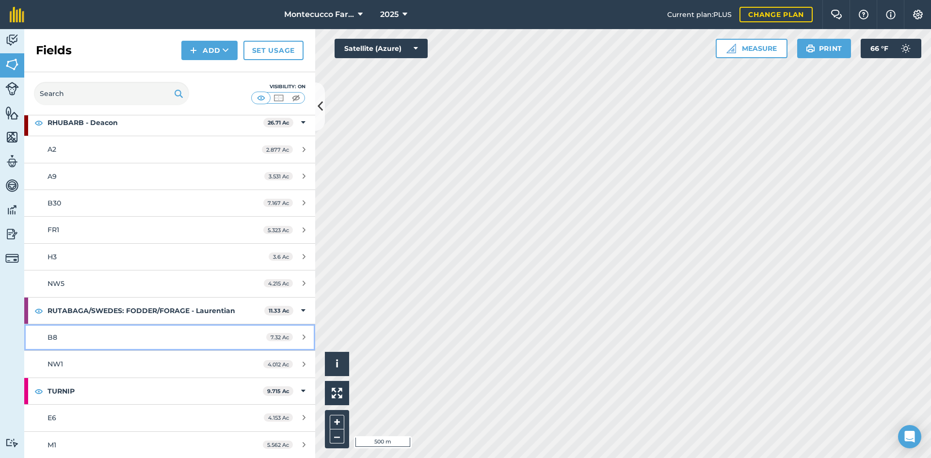
click at [76, 336] on div "B8" at bounding box center [139, 337] width 182 height 11
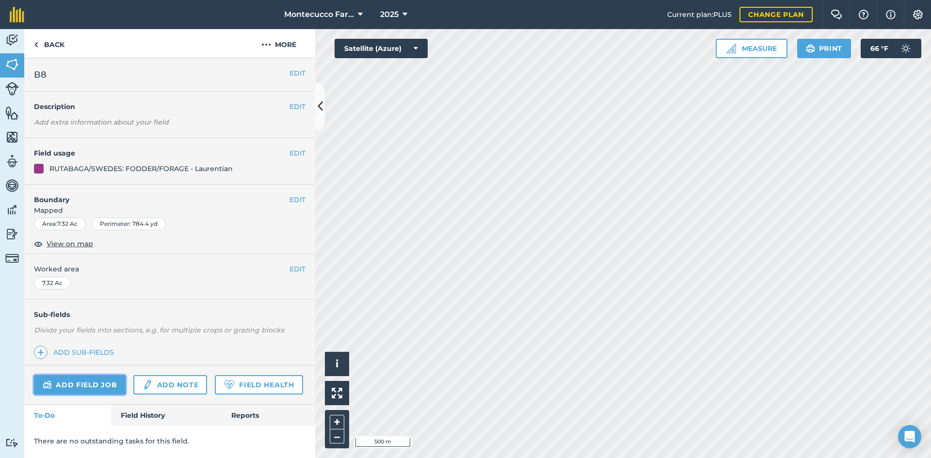
click at [98, 384] on link "Add field job" at bounding box center [80, 384] width 92 height 19
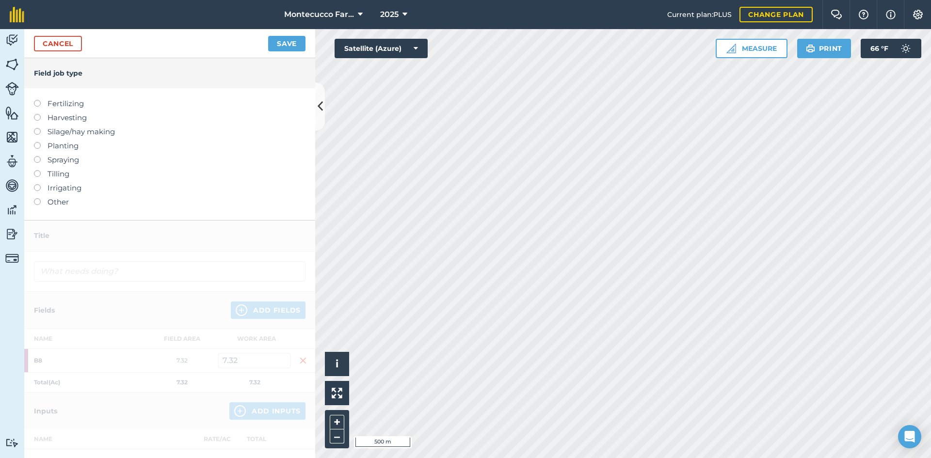
click at [38, 156] on label at bounding box center [41, 156] width 14 height 0
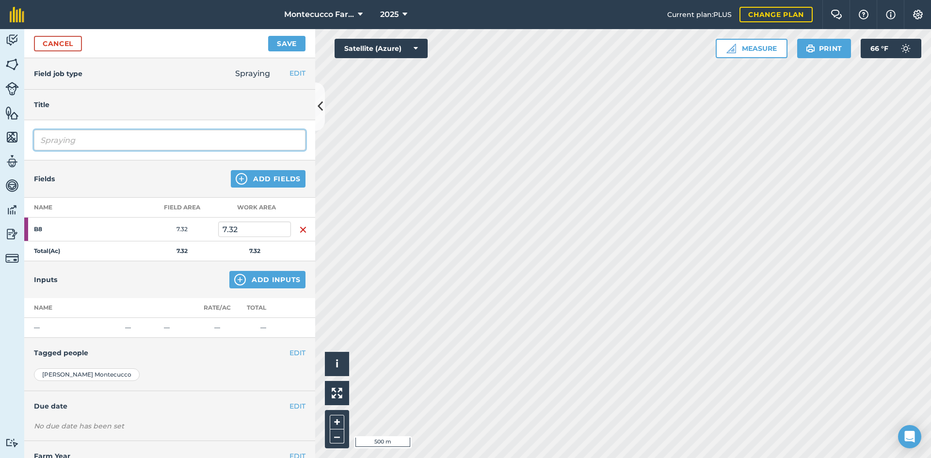
click at [91, 141] on input "Spraying" at bounding box center [169, 140] width 271 height 20
type input "Spraying [PERSON_NAME]"
click at [258, 277] on button "Add Inputs" at bounding box center [267, 279] width 76 height 17
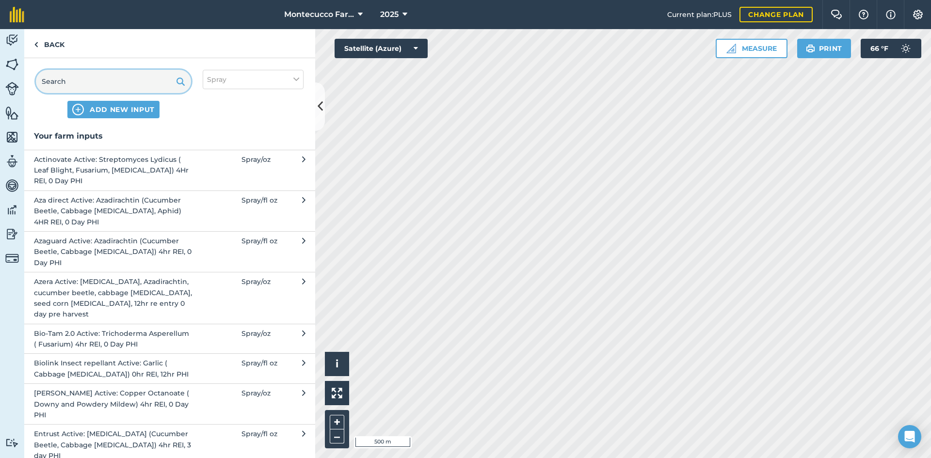
click at [72, 84] on input "text" at bounding box center [113, 81] width 155 height 23
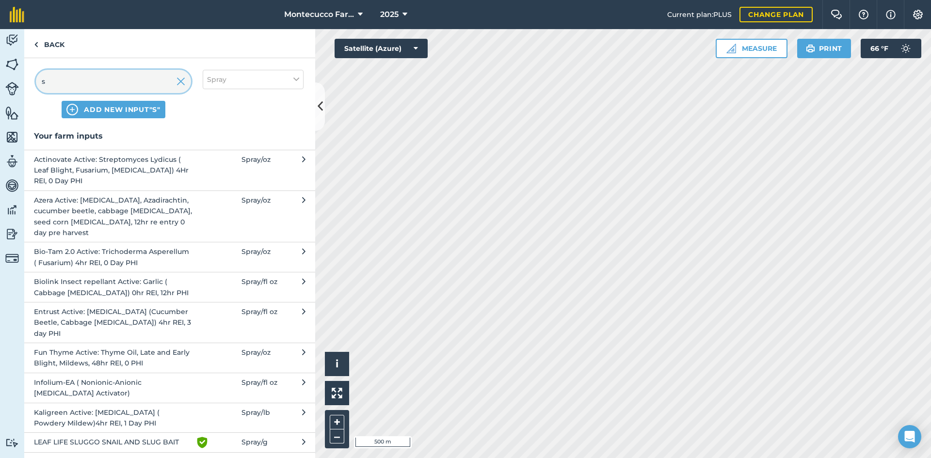
type input "sl"
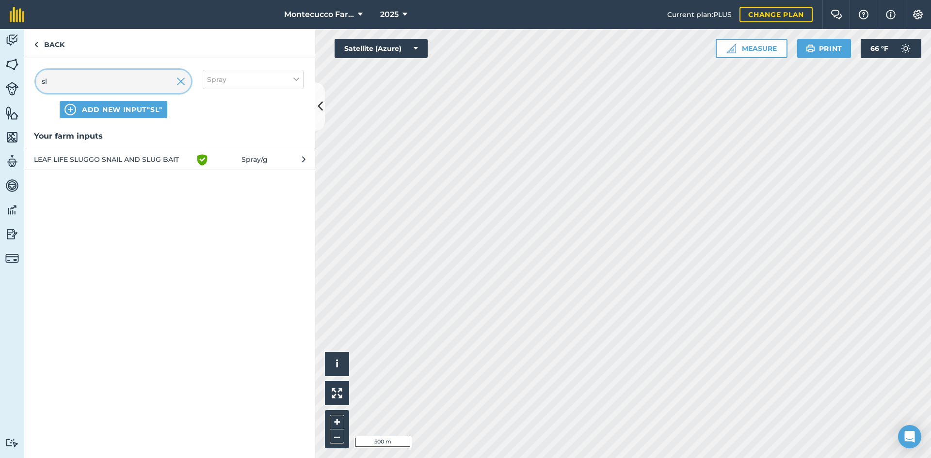
click at [74, 83] on input "sl" at bounding box center [113, 81] width 155 height 23
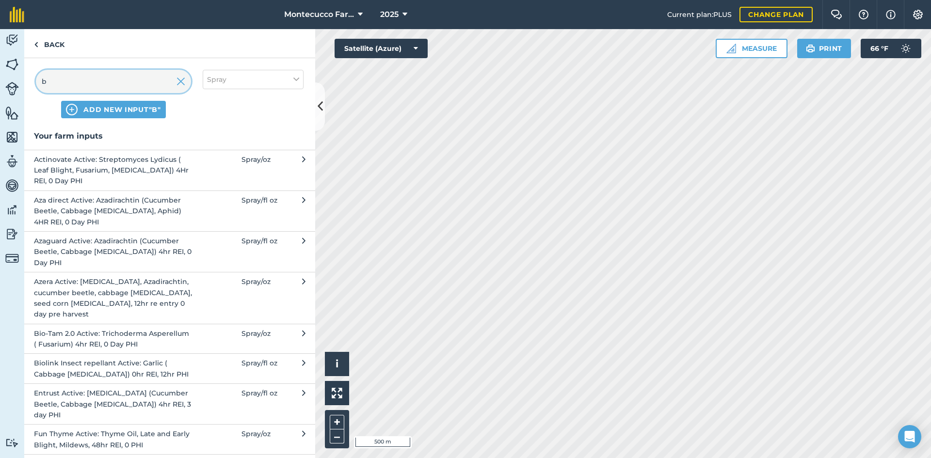
type input "b"
click at [95, 81] on input "b" at bounding box center [113, 81] width 155 height 23
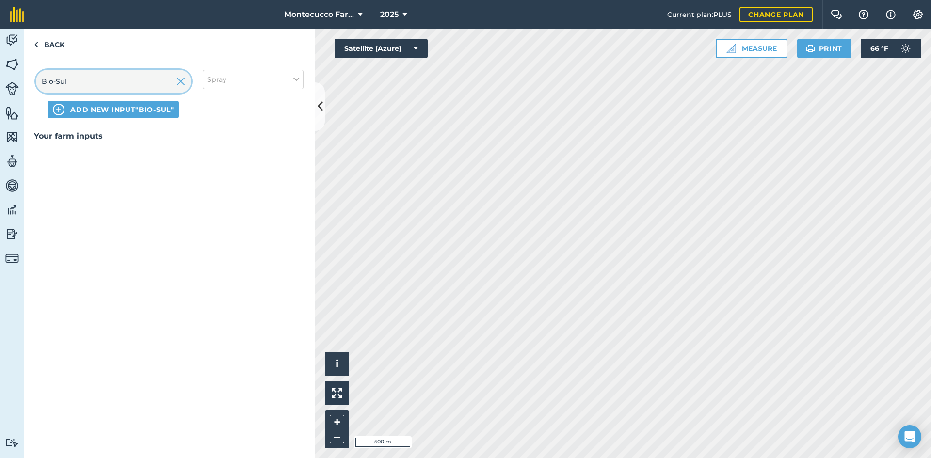
type input "Bio-Sul"
click at [97, 114] on span "ADD NEW INPUT "Bio-Sul"" at bounding box center [121, 110] width 103 height 10
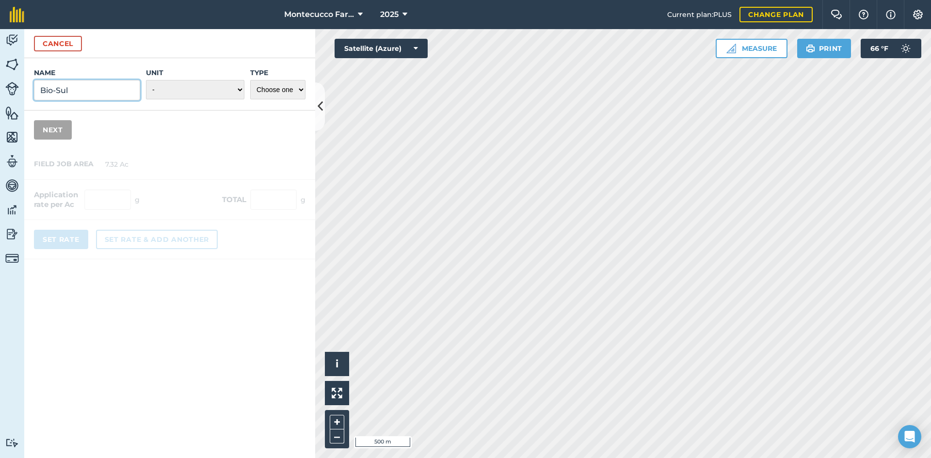
click at [85, 90] on input "Bio-Sul" at bounding box center [87, 90] width 106 height 20
type input "Bio-Sul Slug & Snail Bait Active: Sulfur Pest: Slugs"
click at [238, 92] on select "- Grams/g Kilograms/kg Metric tonnes/t Millilitres/ml Litres/L Ounces/oz Pounds…" at bounding box center [195, 89] width 98 height 19
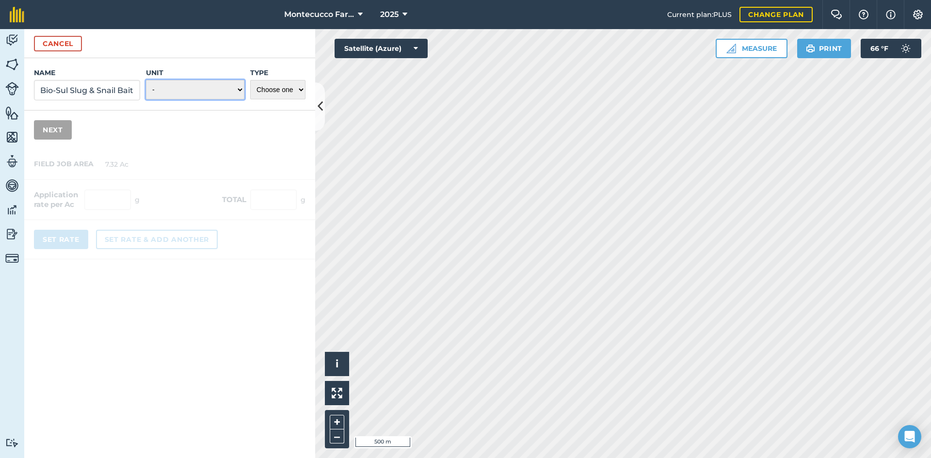
select select "POUNDS"
click at [146, 80] on select "- Grams/g Kilograms/kg Metric tonnes/t Millilitres/ml Litres/L Ounces/oz Pounds…" at bounding box center [195, 89] width 98 height 19
click at [284, 84] on select "Choose one Fertilizer Seed Spray Fuel Other" at bounding box center [277, 89] width 55 height 19
select select "SPRAY"
click at [250, 80] on select "Choose one Fertilizer Seed Spray Fuel Other" at bounding box center [277, 89] width 55 height 19
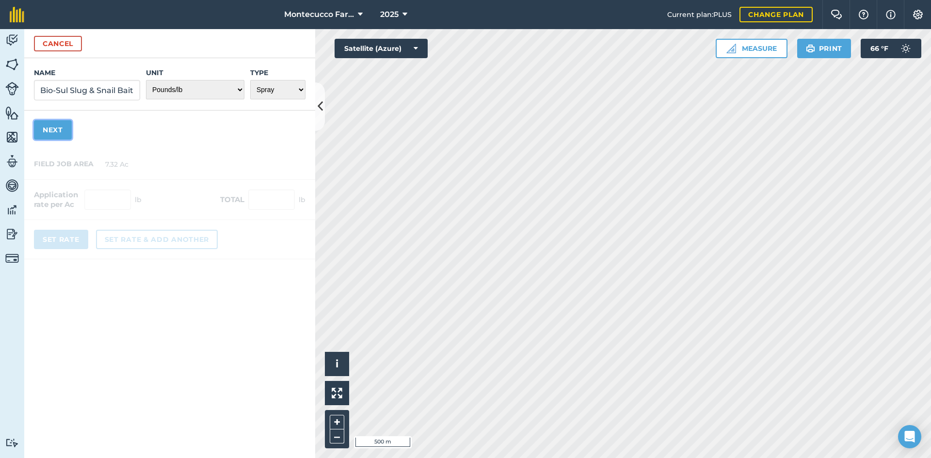
click at [67, 133] on button "Next" at bounding box center [53, 129] width 38 height 19
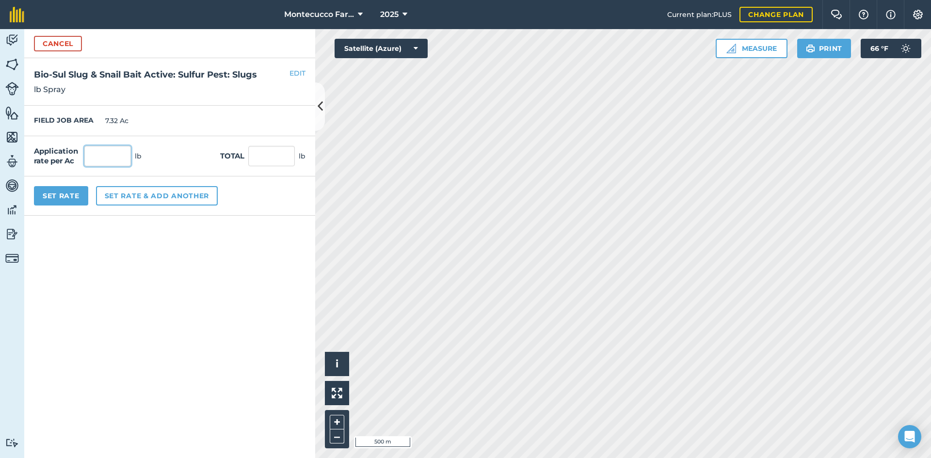
click at [104, 154] on input "text" at bounding box center [107, 156] width 47 height 20
type input "20"
type input "146.4"
click at [80, 196] on button "Set Rate" at bounding box center [61, 195] width 54 height 19
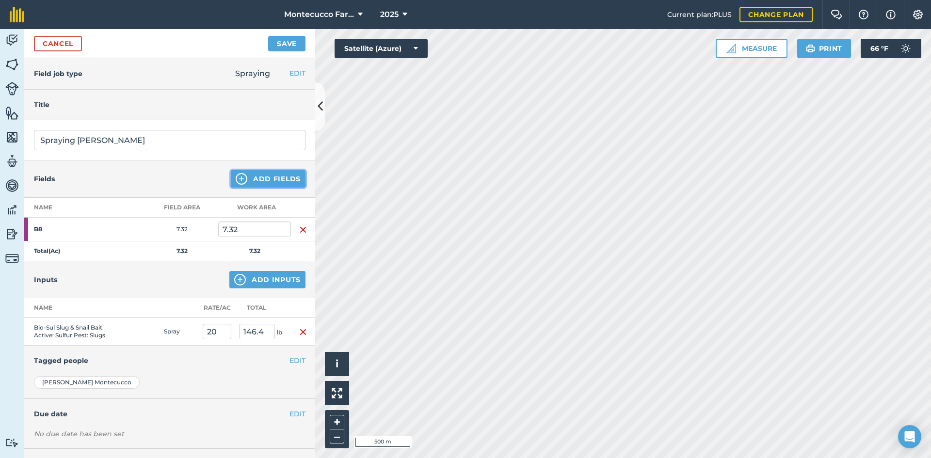
click at [269, 182] on button "Add Fields" at bounding box center [268, 178] width 75 height 17
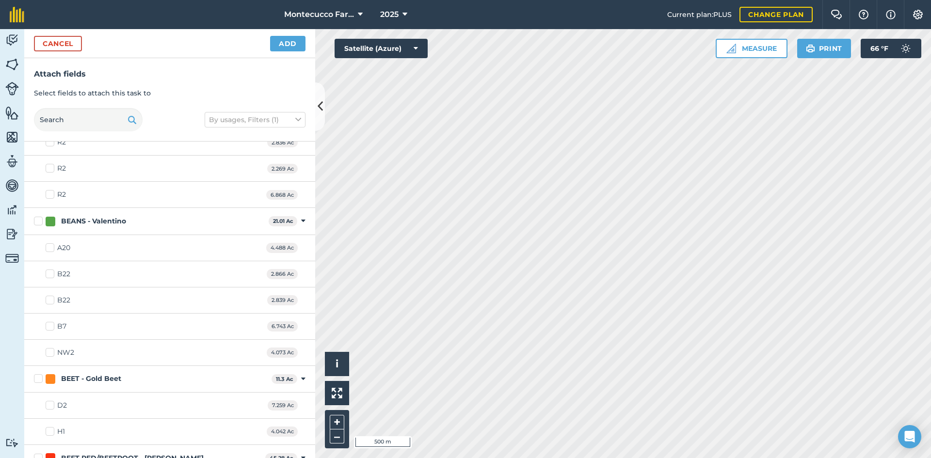
scroll to position [1262, 0]
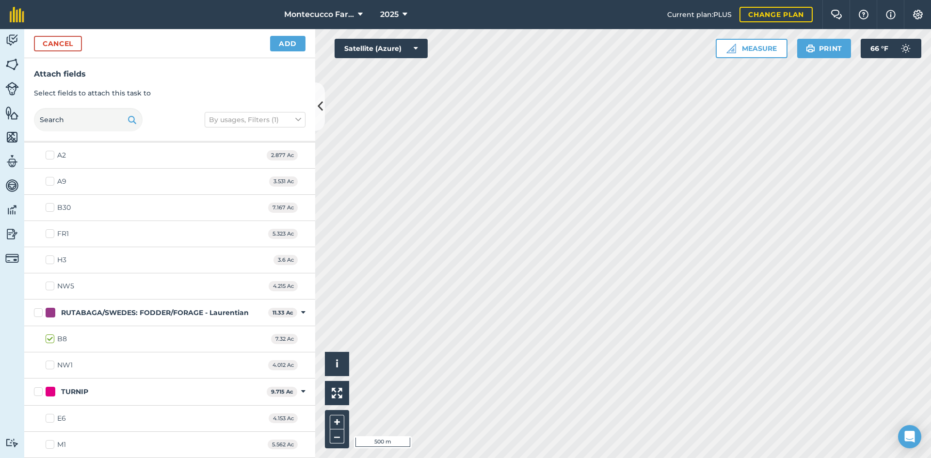
drag, startPoint x: 48, startPoint y: 365, endPoint x: 49, endPoint y: 432, distance: 67.4
click at [48, 366] on label "NW1" at bounding box center [59, 365] width 27 height 10
click at [48, 366] on input "NW1" at bounding box center [49, 363] width 6 height 6
checkbox input "true"
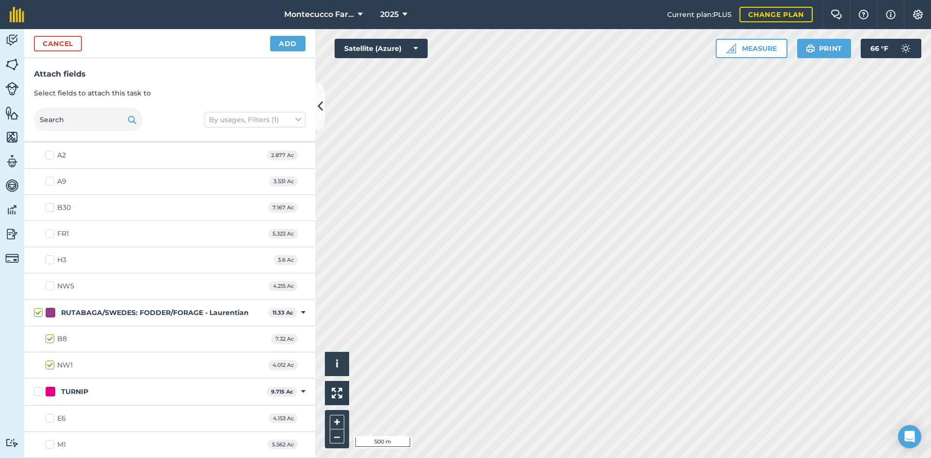
click at [51, 419] on label "E6" at bounding box center [56, 418] width 20 height 10
click at [51, 419] on input "E6" at bounding box center [49, 416] width 6 height 6
checkbox input "true"
click at [52, 445] on label "M1" at bounding box center [56, 445] width 20 height 10
click at [52, 445] on input "M1" at bounding box center [49, 443] width 6 height 6
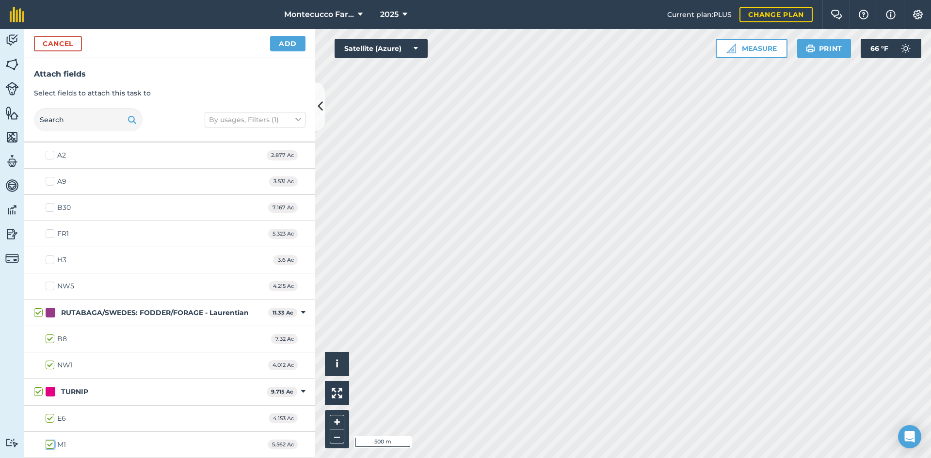
checkbox input "true"
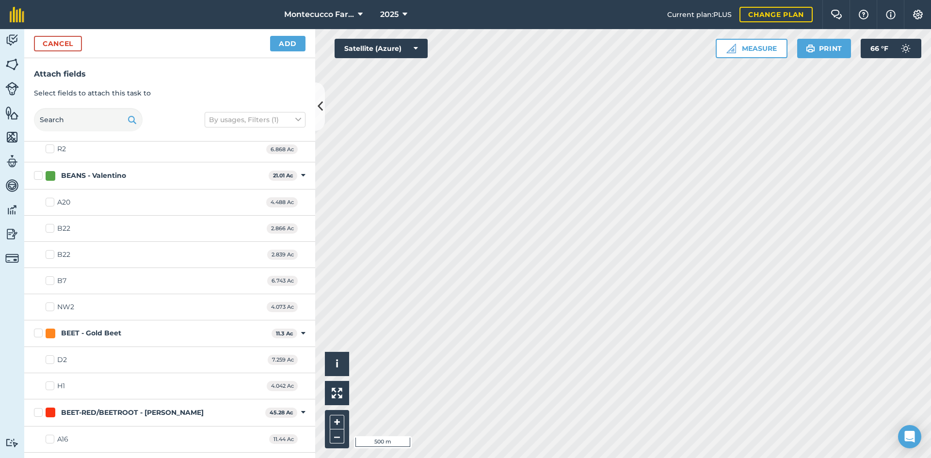
scroll to position [293, 0]
click at [48, 387] on label "H1" at bounding box center [55, 387] width 19 height 10
click at [48, 387] on input "H1" at bounding box center [49, 385] width 6 height 6
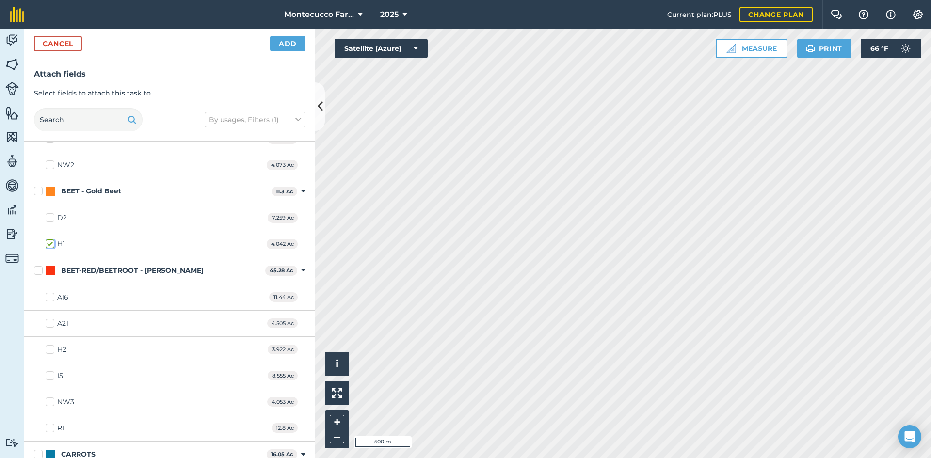
scroll to position [438, 0]
click at [52, 349] on label "H2" at bounding box center [56, 347] width 21 height 10
click at [52, 349] on input "H2" at bounding box center [49, 345] width 6 height 6
click at [50, 400] on label "NW3" at bounding box center [60, 400] width 29 height 10
click at [50, 400] on input "NW3" at bounding box center [49, 398] width 6 height 6
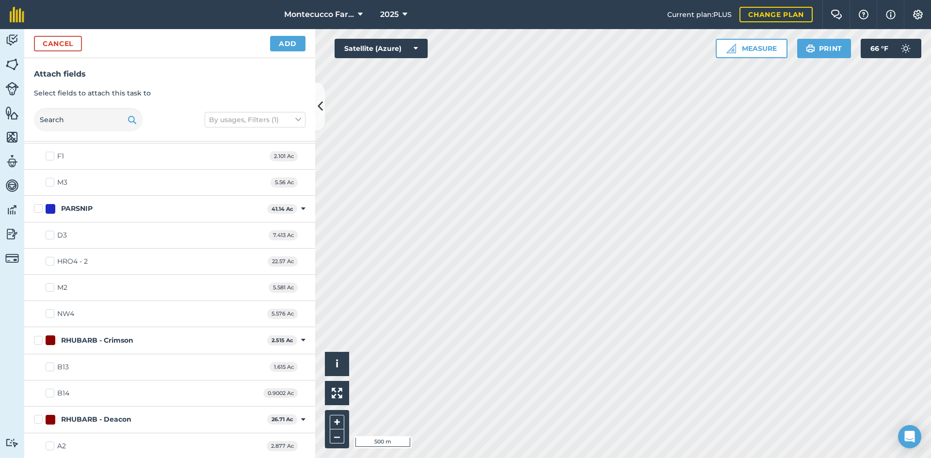
scroll to position [1068, 0]
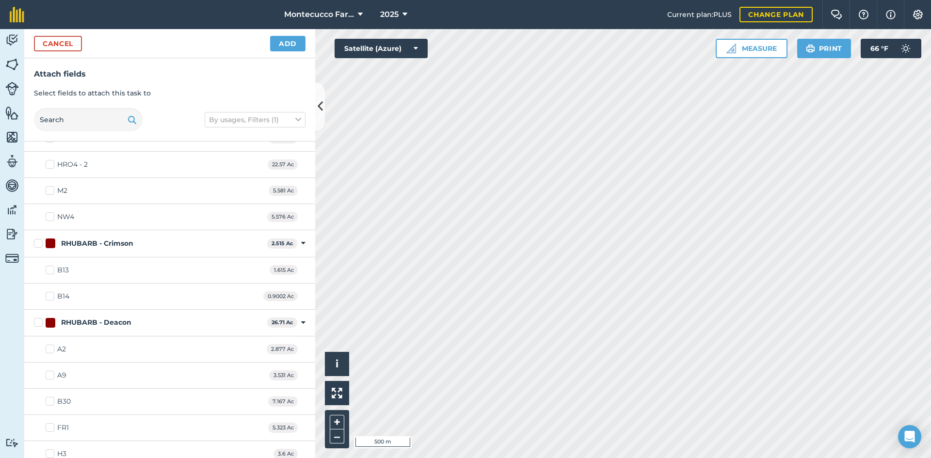
click at [46, 269] on label "B13" at bounding box center [57, 270] width 23 height 10
click at [46, 269] on input "B13" at bounding box center [49, 268] width 6 height 6
click at [45, 295] on div "B14 0.9002 Ac" at bounding box center [169, 297] width 291 height 26
click at [50, 292] on label "B14" at bounding box center [58, 296] width 24 height 10
click at [50, 292] on input "B14" at bounding box center [49, 294] width 6 height 6
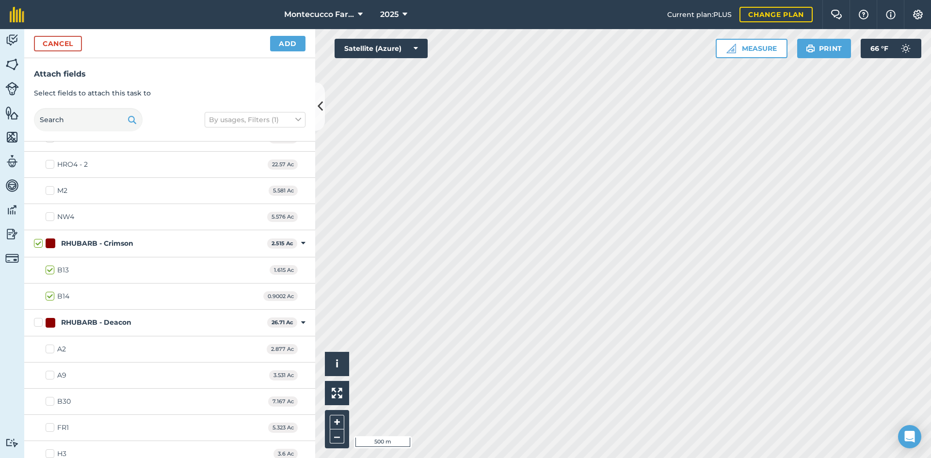
click at [35, 323] on label "RHUBARB - Deacon" at bounding box center [148, 323] width 229 height 10
click at [35, 323] on input "RHUBARB - Deacon" at bounding box center [37, 321] width 6 height 6
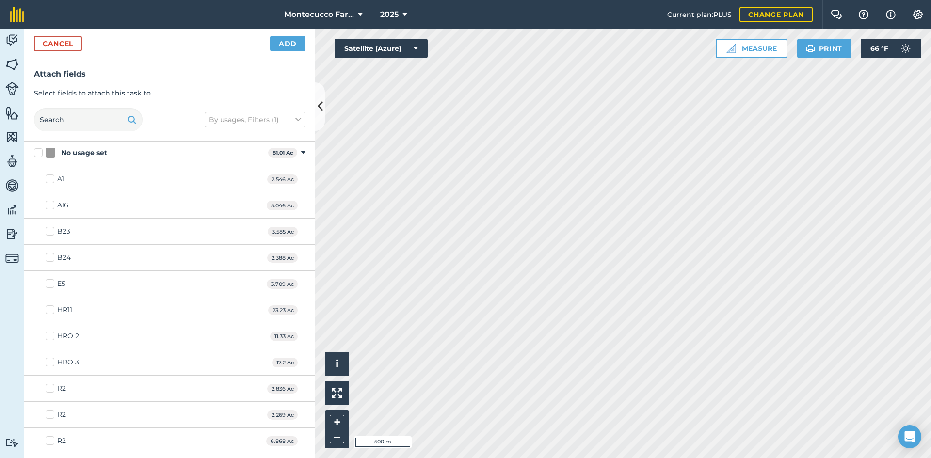
scroll to position [0, 0]
click at [290, 43] on button "Add" at bounding box center [287, 44] width 35 height 16
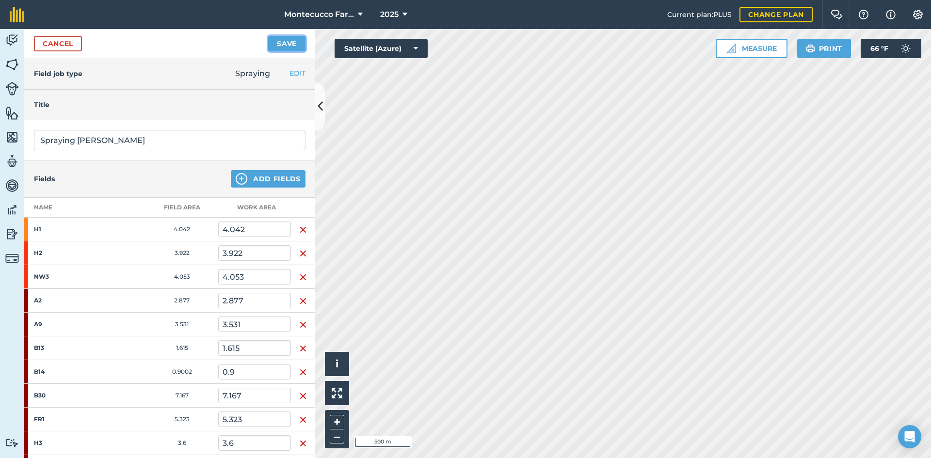
click at [276, 45] on button "Save" at bounding box center [286, 44] width 37 height 16
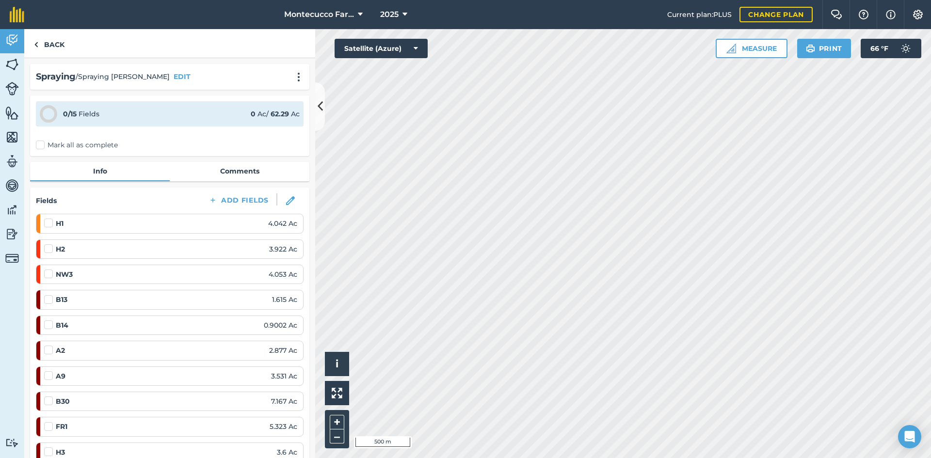
click at [40, 143] on label "Mark all as complete" at bounding box center [77, 145] width 82 height 10
click at [40, 143] on input "Mark all as complete" at bounding box center [39, 143] width 6 height 6
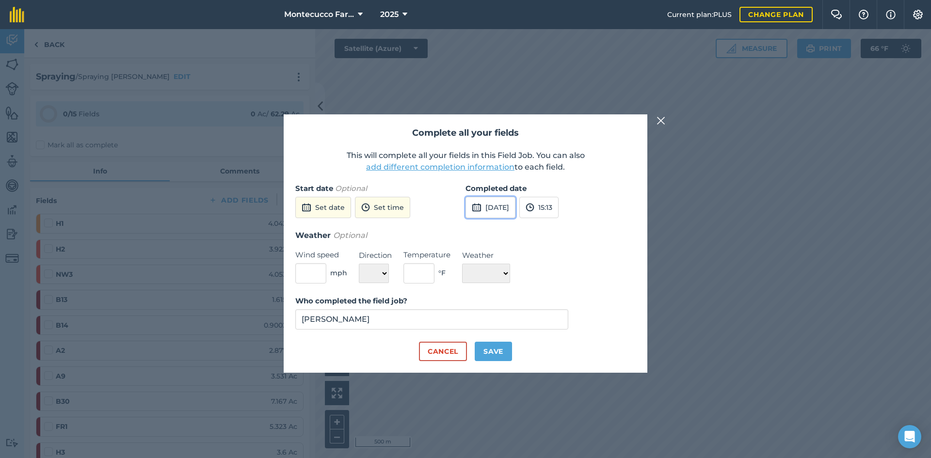
click at [461, 207] on button "[DATE]" at bounding box center [490, 207] width 50 height 21
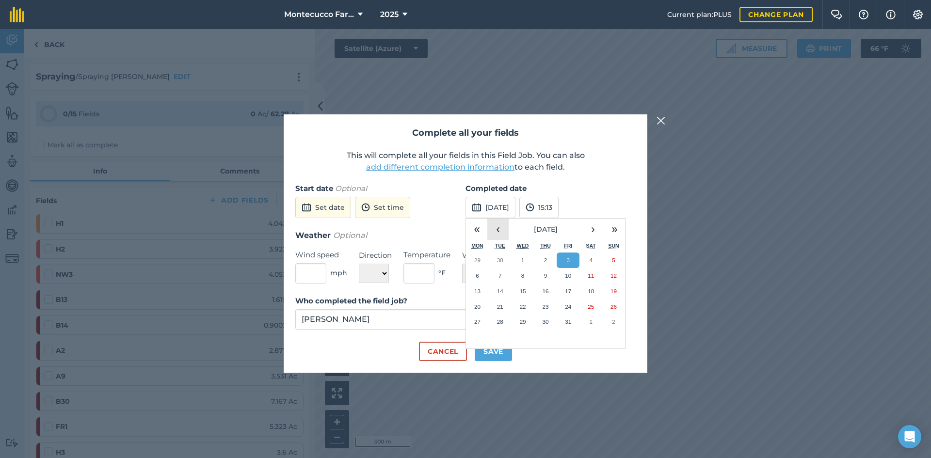
click at [461, 232] on button "‹" at bounding box center [497, 229] width 21 height 21
click at [461, 305] on button "23" at bounding box center [500, 307] width 23 height 16
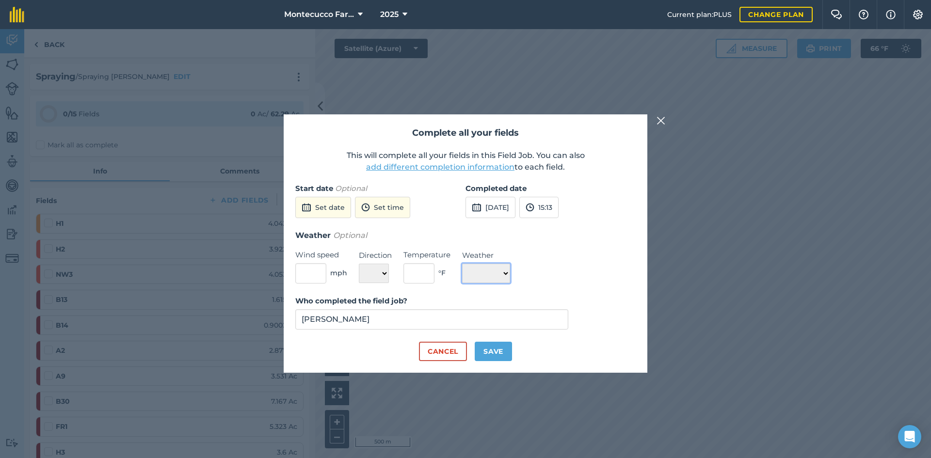
drag, startPoint x: 508, startPoint y: 265, endPoint x: 508, endPoint y: 274, distance: 8.8
click at [461, 265] on select "☀️ Sunny 🌧 Rainy ⛅️ Cloudy 🌨 Snow ❄️ Icy" at bounding box center [486, 273] width 48 height 19
click at [461, 264] on select "☀️ Sunny 🌧 Rainy ⛅️ Cloudy 🌨 Snow ❄️ Icy" at bounding box center [486, 273] width 48 height 19
click at [461, 353] on button "Save" at bounding box center [493, 351] width 37 height 19
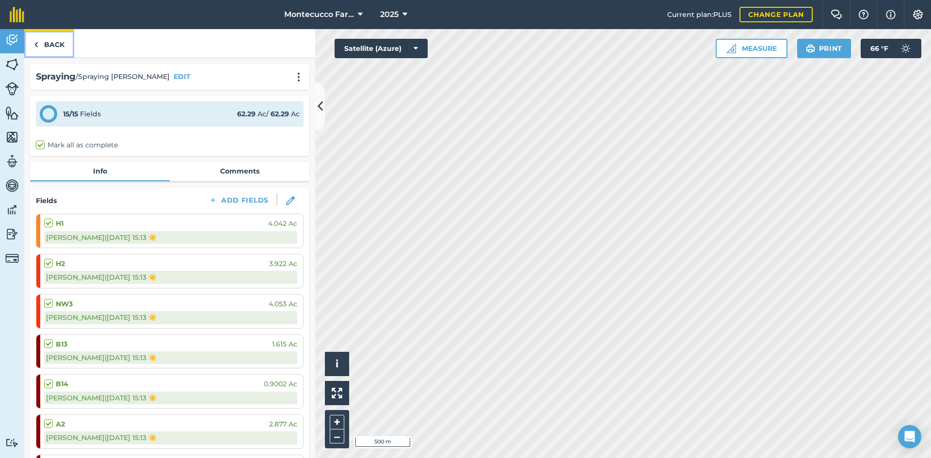
click at [53, 51] on link "Back" at bounding box center [49, 43] width 50 height 29
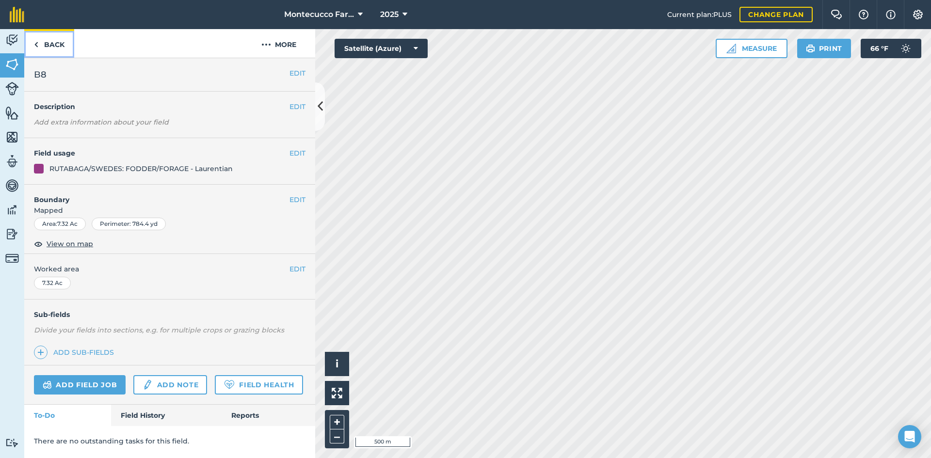
click at [53, 51] on link "Back" at bounding box center [49, 43] width 50 height 29
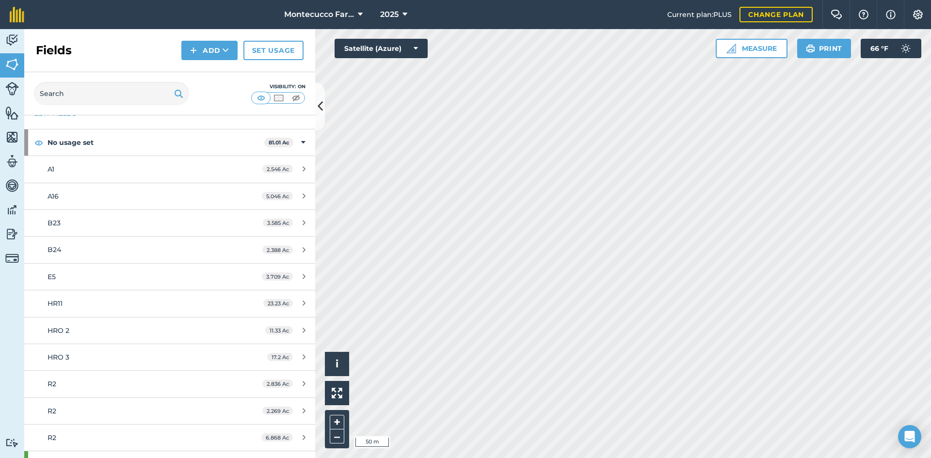
scroll to position [48, 0]
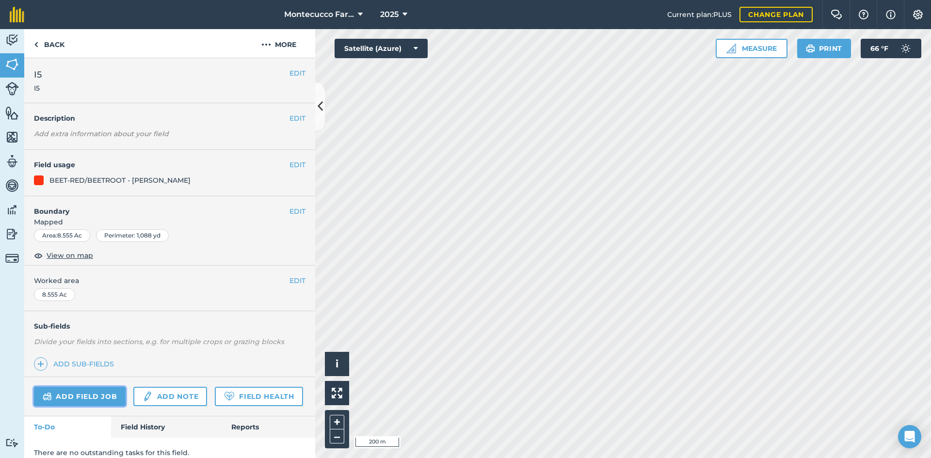
click at [91, 394] on link "Add field job" at bounding box center [80, 396] width 92 height 19
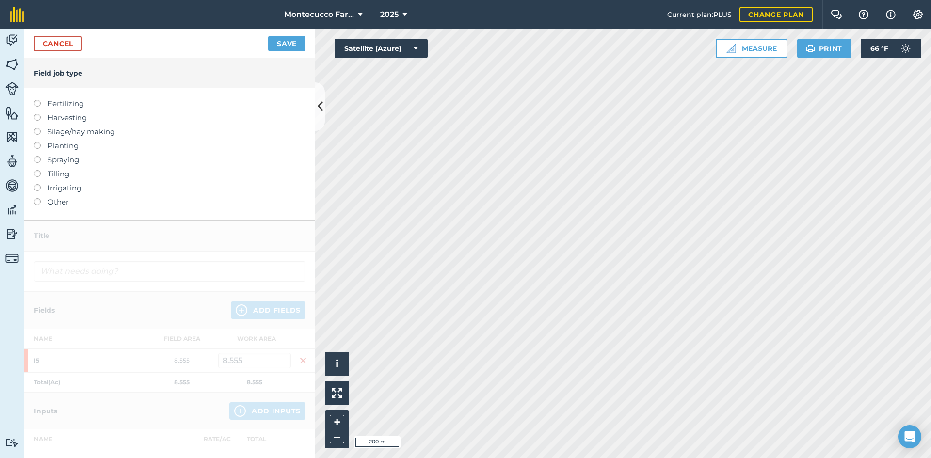
click at [36, 142] on label at bounding box center [41, 142] width 14 height 0
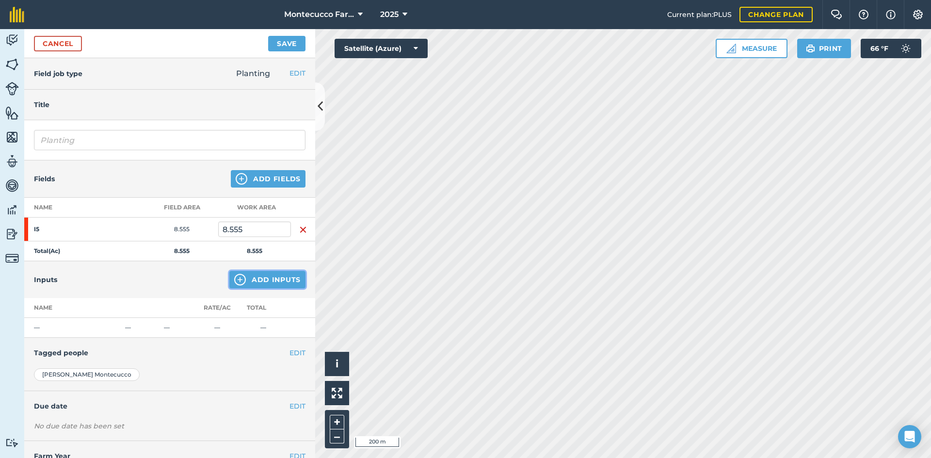
click at [288, 280] on button "Add Inputs" at bounding box center [267, 279] width 76 height 17
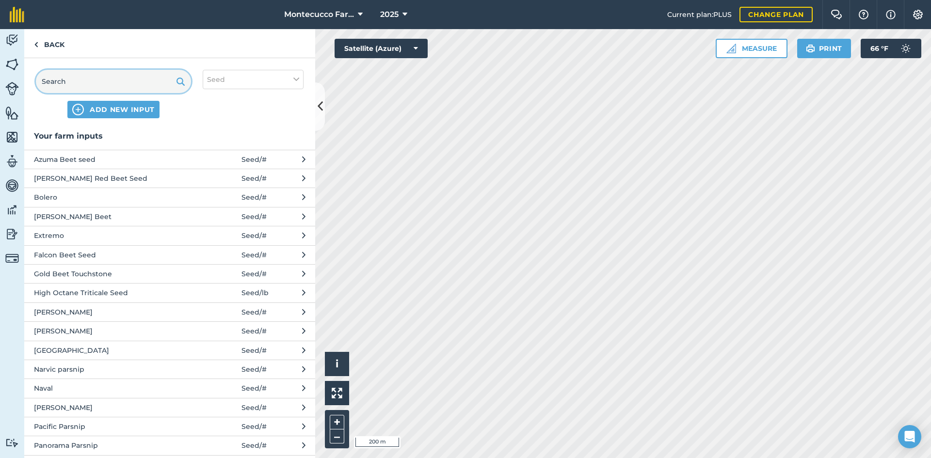
click at [66, 80] on input "text" at bounding box center [113, 81] width 155 height 23
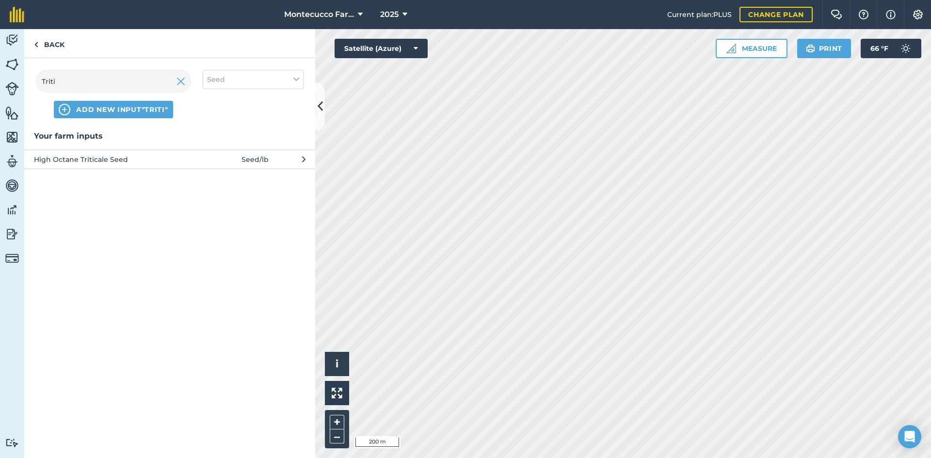
click at [109, 159] on span "High Octane Triticale Seed" at bounding box center [113, 159] width 159 height 11
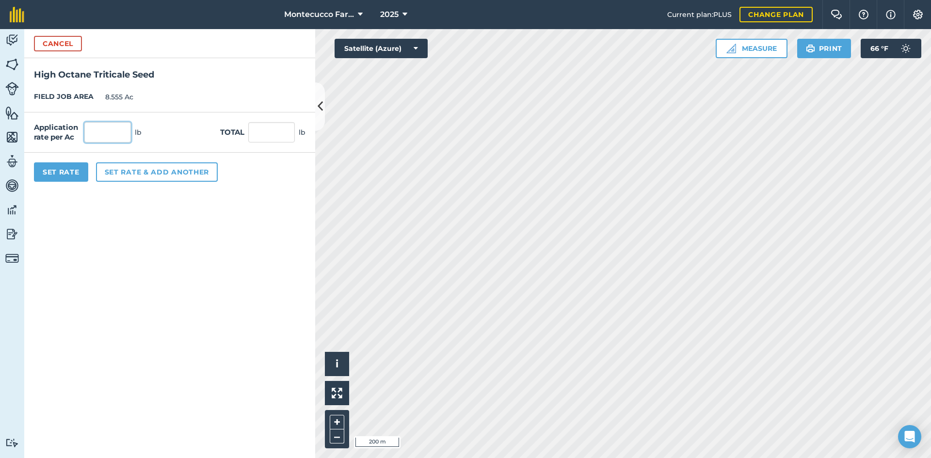
click at [104, 135] on input "text" at bounding box center [107, 132] width 47 height 20
click at [51, 171] on button "Set Rate" at bounding box center [61, 171] width 54 height 19
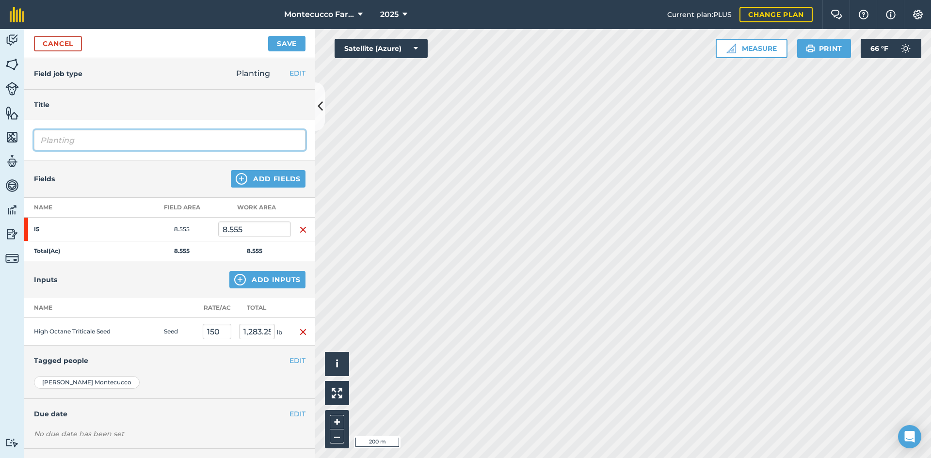
click at [103, 141] on input "Planting" at bounding box center [169, 140] width 271 height 20
click at [278, 174] on button "Add Fields" at bounding box center [268, 178] width 75 height 17
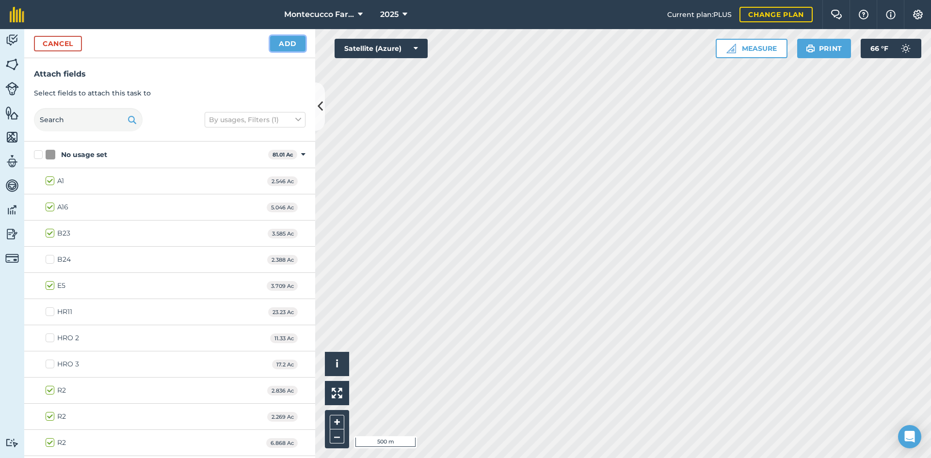
click at [295, 39] on button "Add" at bounding box center [287, 44] width 35 height 16
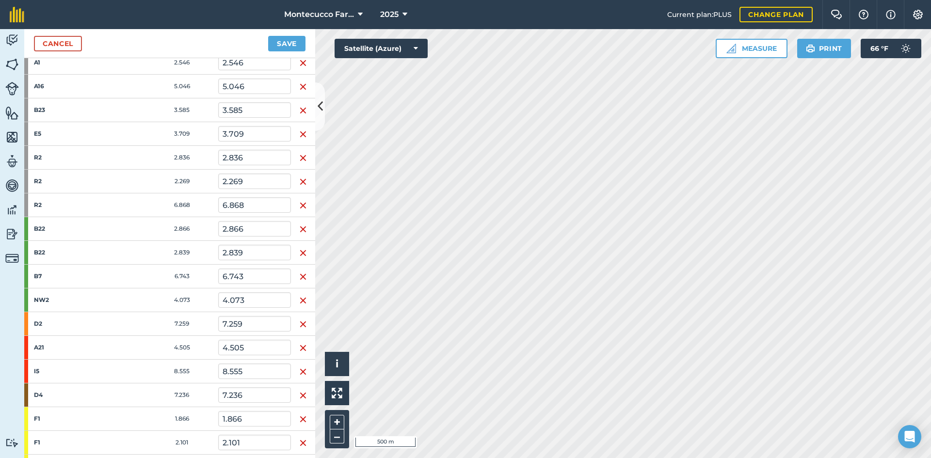
scroll to position [48, 0]
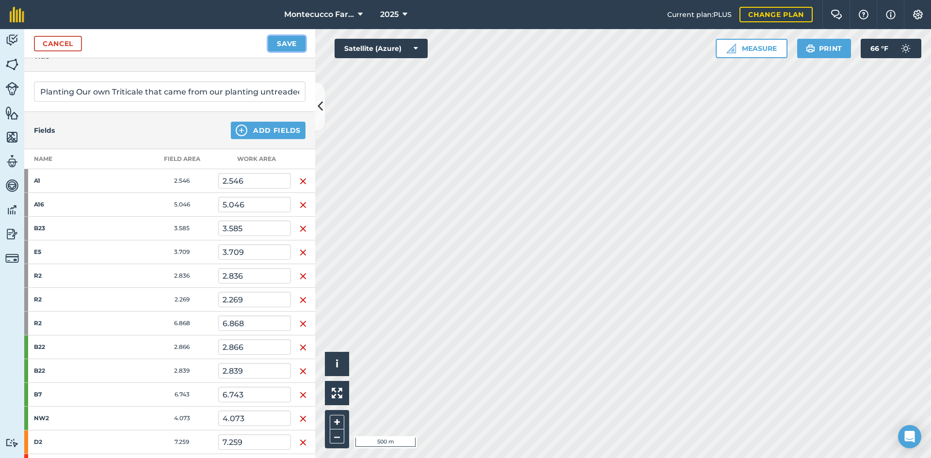
click at [287, 45] on button "Save" at bounding box center [286, 44] width 37 height 16
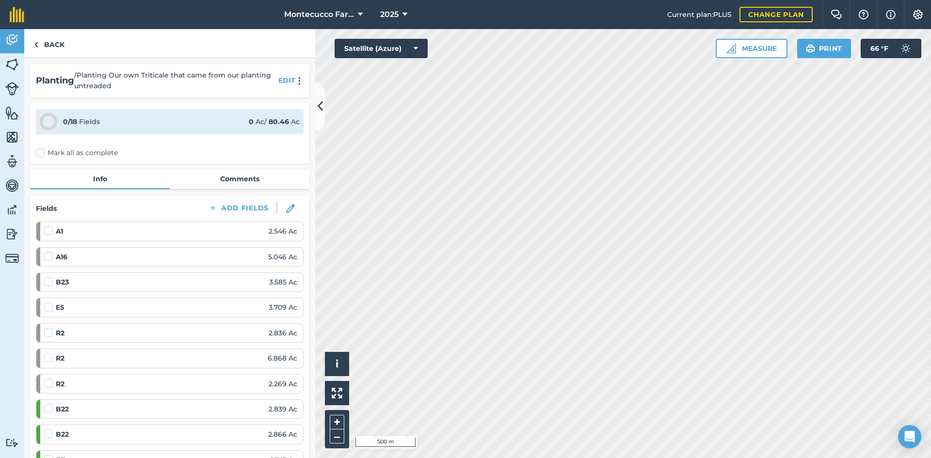
click at [40, 153] on label "Mark all as complete" at bounding box center [77, 153] width 82 height 10
click at [40, 153] on input "Mark all as complete" at bounding box center [39, 151] width 6 height 6
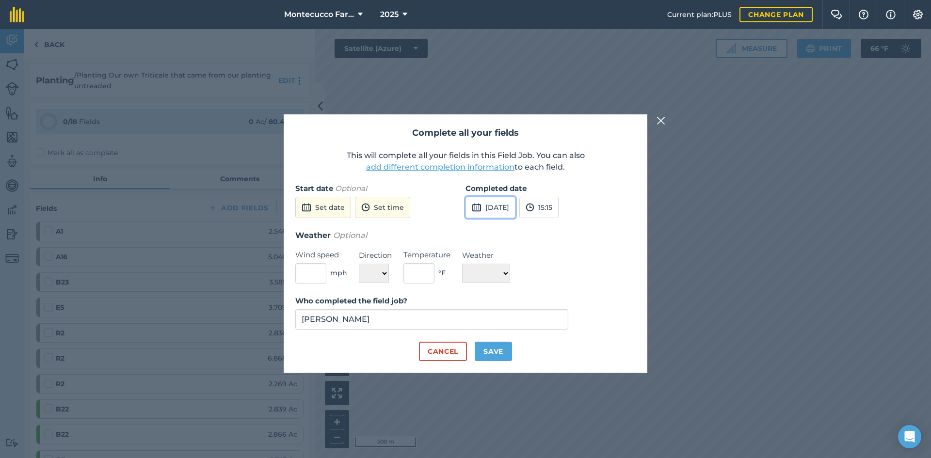
click at [461, 207] on button "[DATE]" at bounding box center [490, 207] width 50 height 21
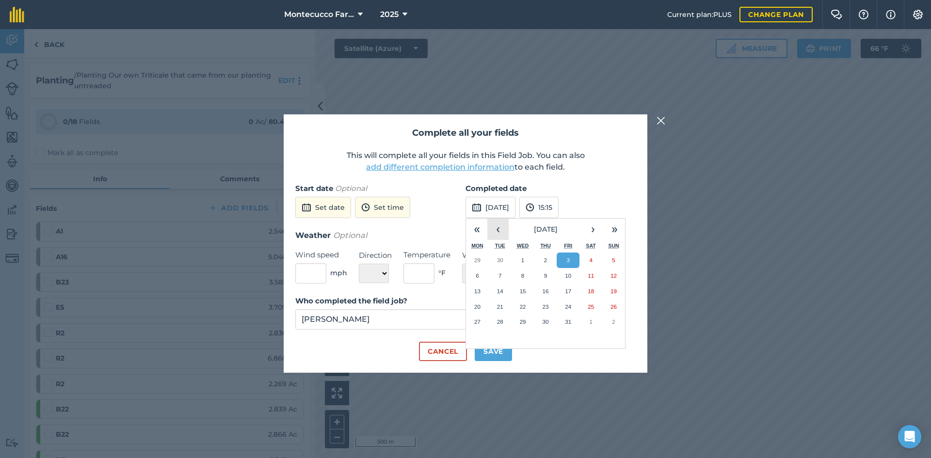
click at [461, 234] on button "‹" at bounding box center [497, 229] width 21 height 21
click at [461, 308] on abbr "26" at bounding box center [568, 306] width 6 height 6
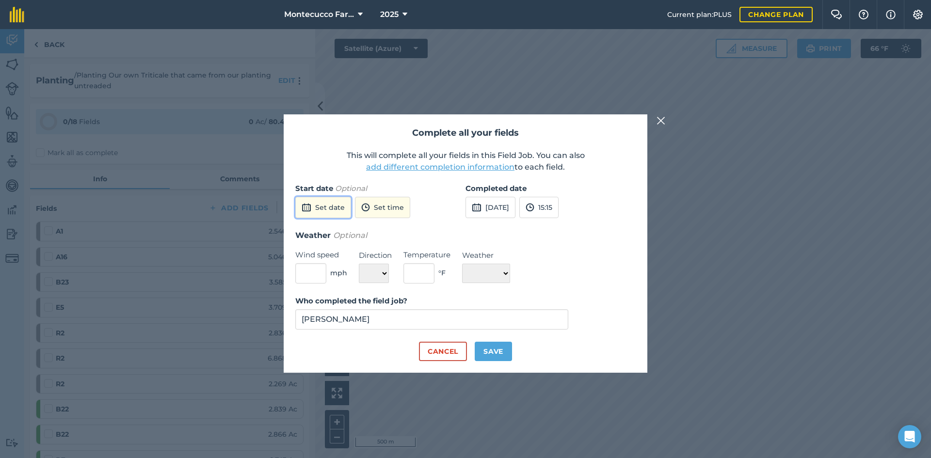
click at [335, 212] on button "Set date" at bounding box center [323, 207] width 56 height 21
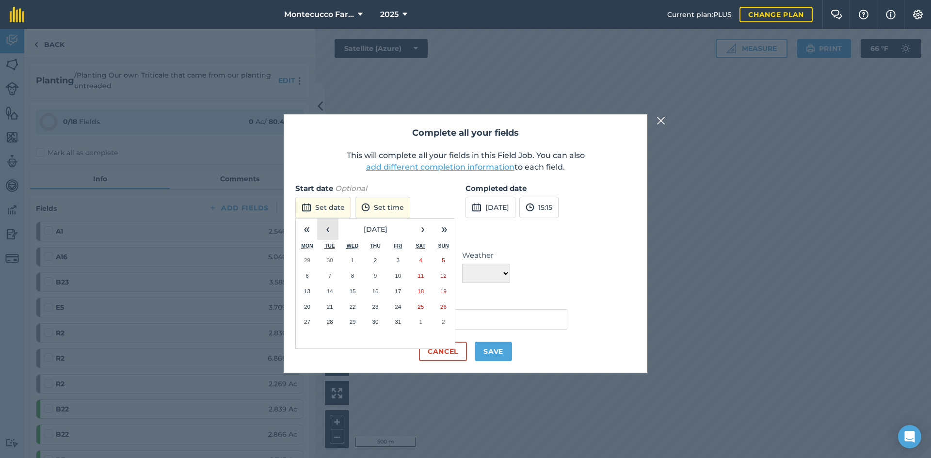
click at [327, 232] on button "‹" at bounding box center [327, 229] width 21 height 21
click at [307, 306] on abbr "22" at bounding box center [307, 306] width 6 height 6
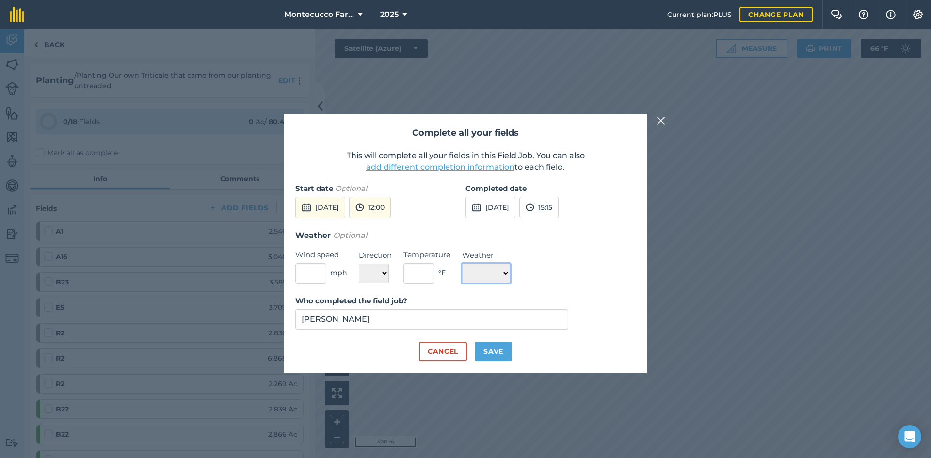
click at [461, 268] on select "☀️ Sunny 🌧 Rainy ⛅️ Cloudy 🌨 Snow ❄️ Icy" at bounding box center [486, 273] width 48 height 19
click at [461, 264] on select "☀️ Sunny 🌧 Rainy ⛅️ Cloudy 🌨 Snow ❄️ Icy" at bounding box center [486, 273] width 48 height 19
click at [461, 209] on button "[DATE]" at bounding box center [490, 207] width 50 height 21
click at [461, 322] on abbr "29" at bounding box center [477, 321] width 6 height 6
click at [461, 353] on button "Save" at bounding box center [493, 351] width 37 height 19
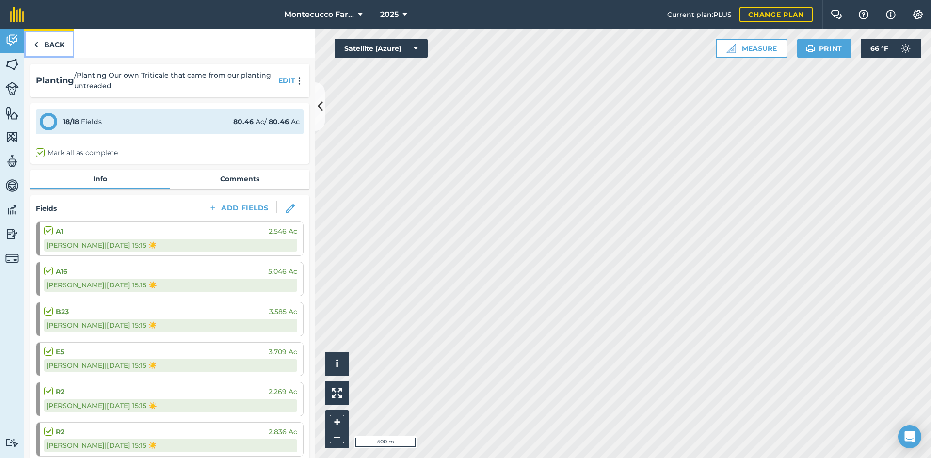
click at [55, 44] on link "Back" at bounding box center [49, 43] width 50 height 29
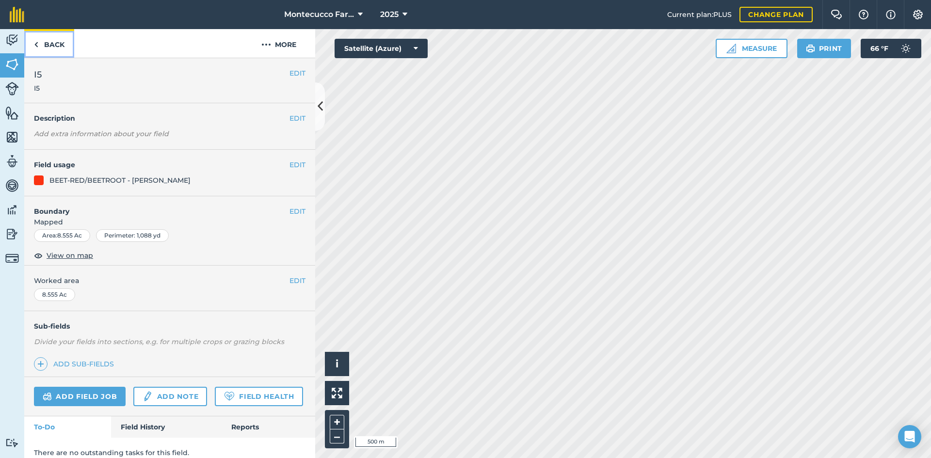
click at [53, 45] on link "Back" at bounding box center [49, 43] width 50 height 29
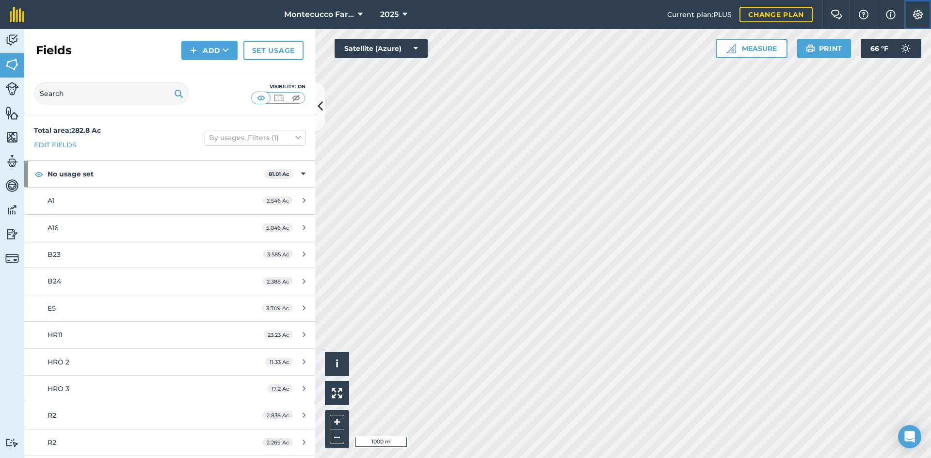
click at [461, 13] on img at bounding box center [918, 15] width 12 height 10
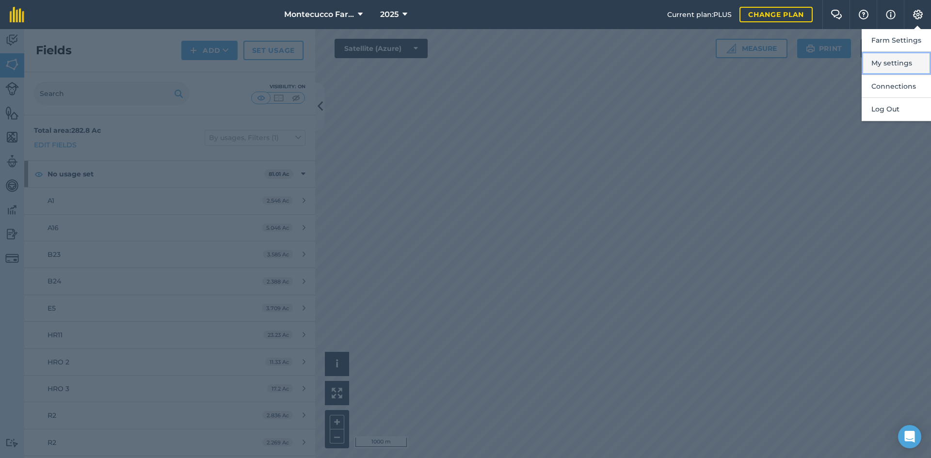
click at [461, 61] on button "My settings" at bounding box center [895, 63] width 69 height 23
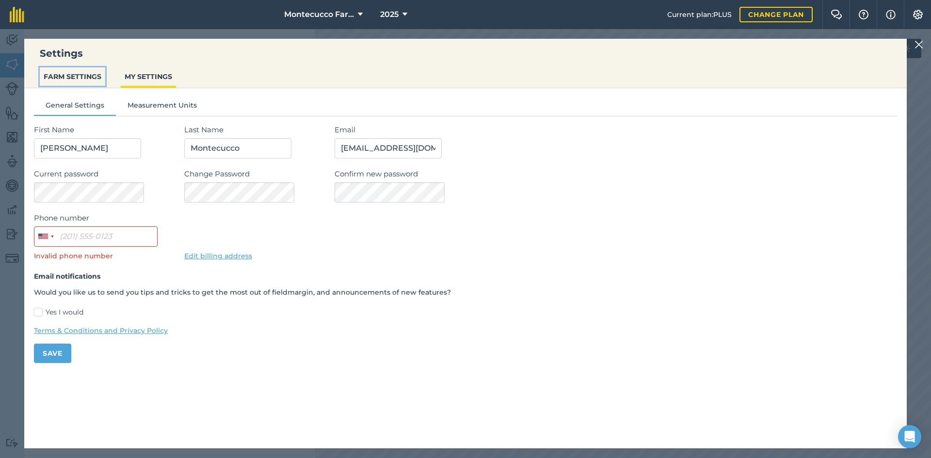
click at [76, 75] on button "FARM SETTINGS" at bounding box center [72, 76] width 65 height 18
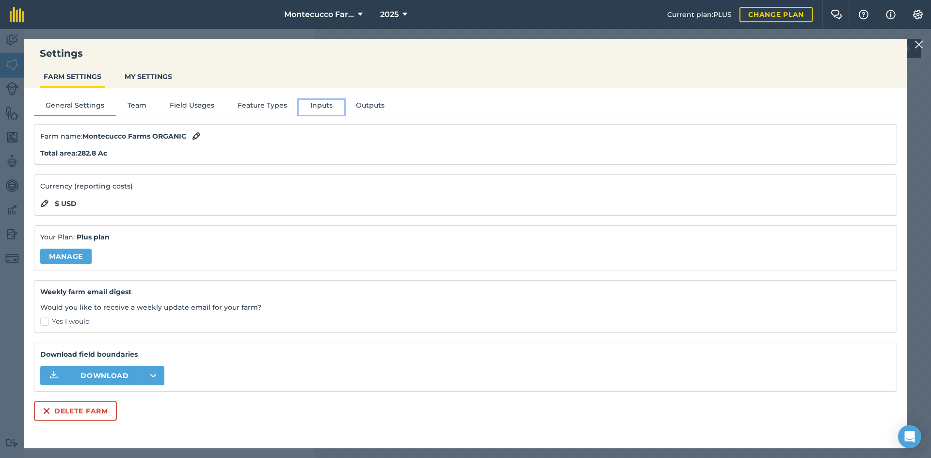
click at [325, 108] on button "Inputs" at bounding box center [322, 107] width 46 height 15
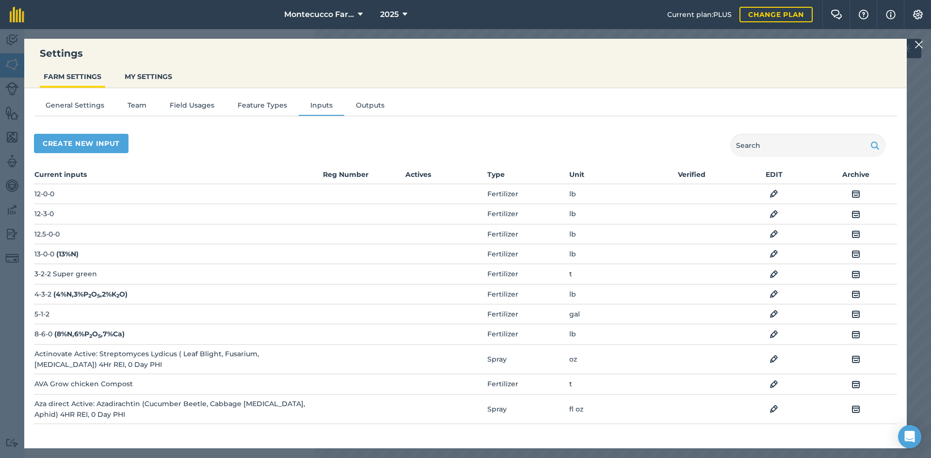
click at [461, 43] on img at bounding box center [918, 45] width 9 height 12
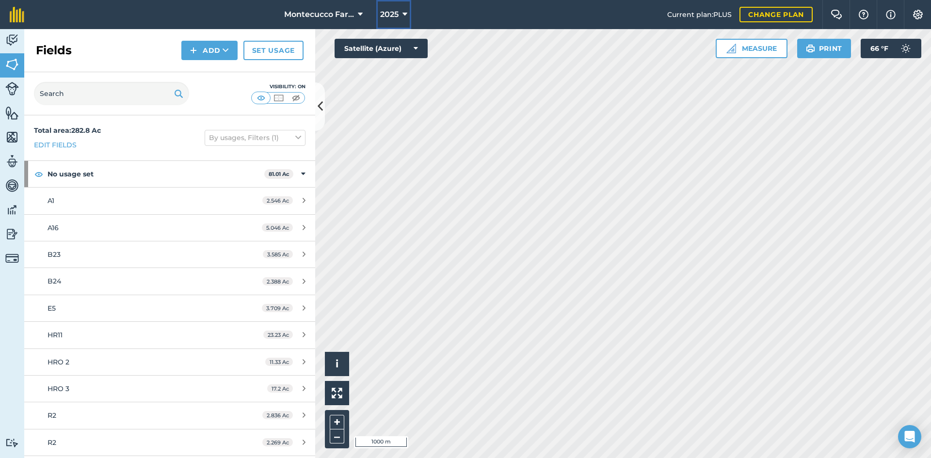
click at [398, 13] on button "2025" at bounding box center [393, 14] width 35 height 29
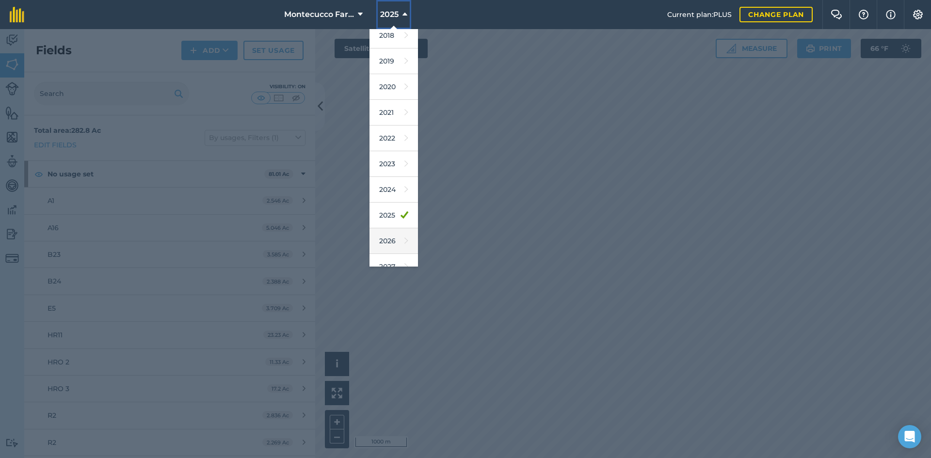
scroll to position [45, 0]
click at [385, 226] on link "2026" at bounding box center [393, 228] width 48 height 26
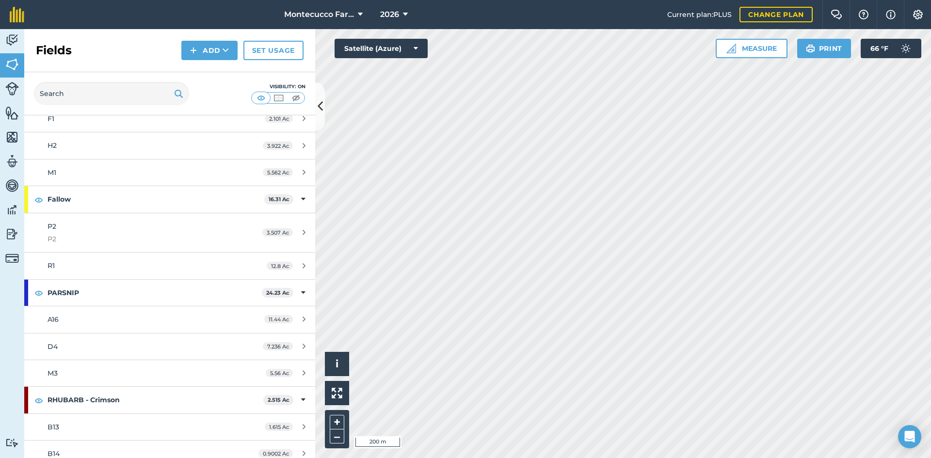
scroll to position [969, 0]
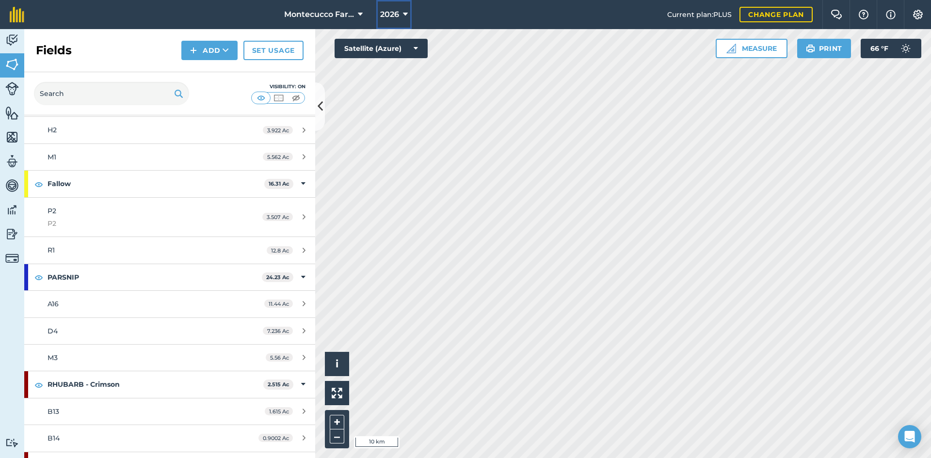
click at [386, 7] on button "2026" at bounding box center [393, 14] width 35 height 29
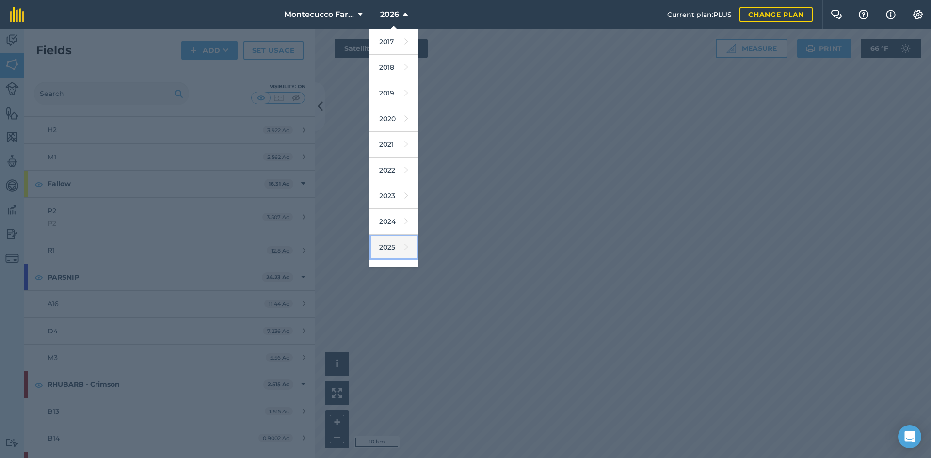
click at [400, 250] on link "2025" at bounding box center [393, 248] width 48 height 26
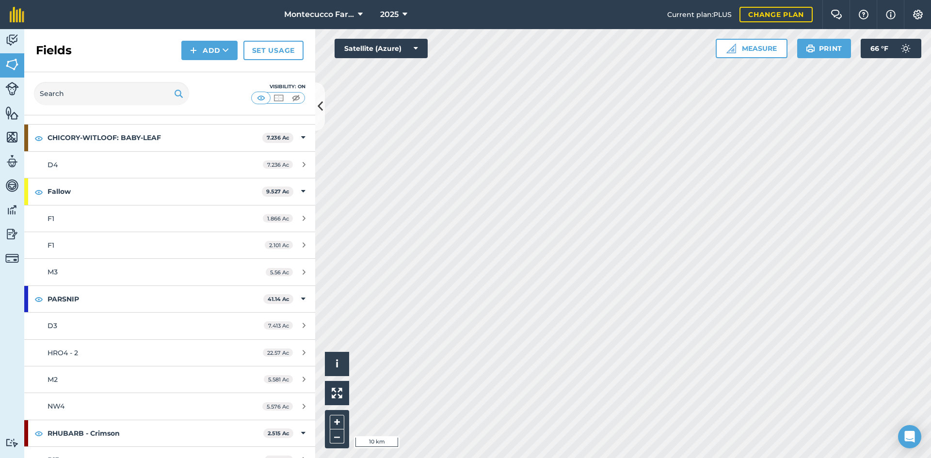
scroll to position [965, 0]
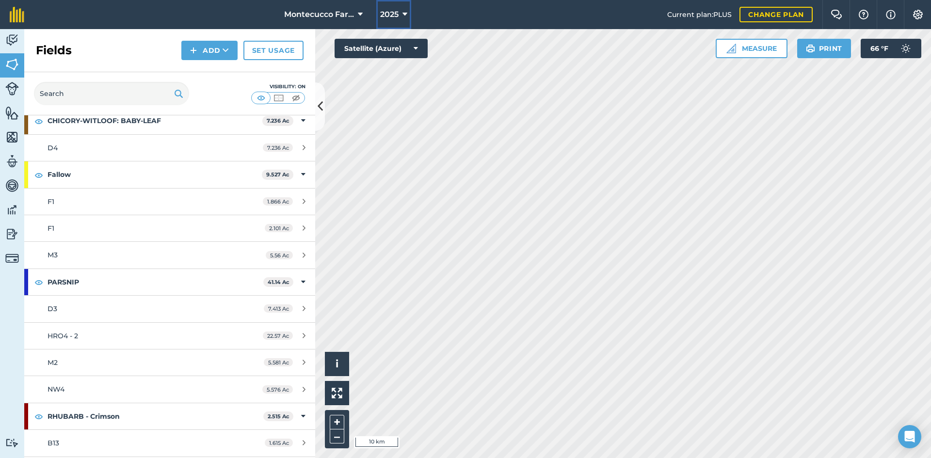
click at [386, 11] on span "2025" at bounding box center [389, 15] width 18 height 12
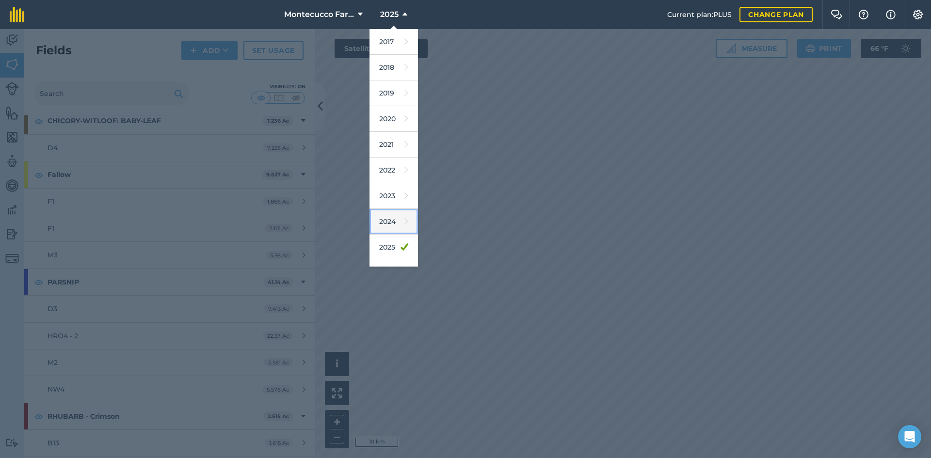
click at [386, 224] on link "2024" at bounding box center [393, 222] width 48 height 26
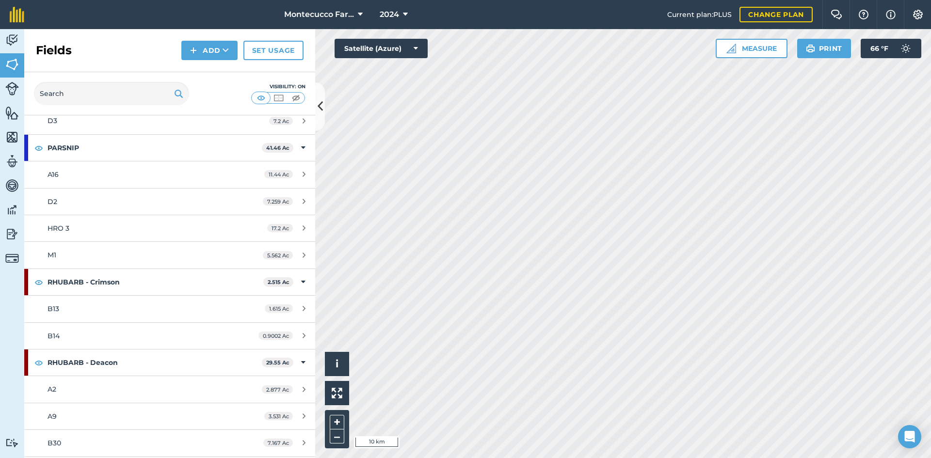
scroll to position [938, 0]
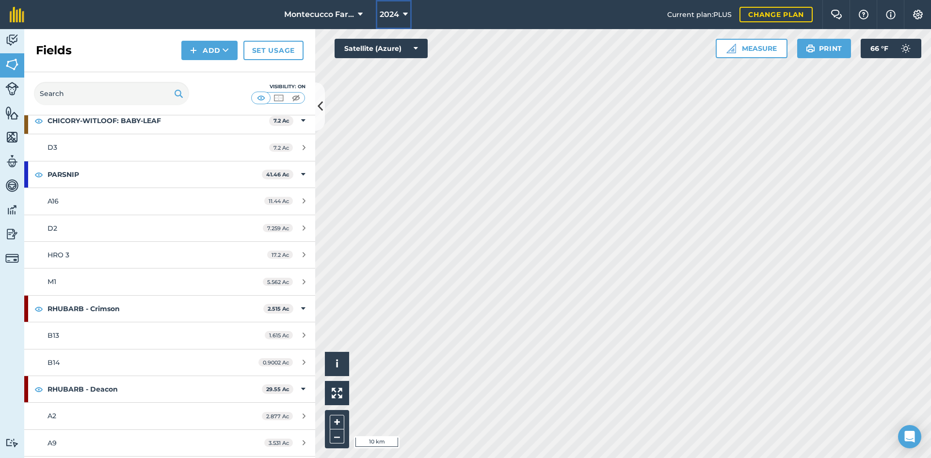
click at [401, 17] on button "2024" at bounding box center [394, 14] width 36 height 29
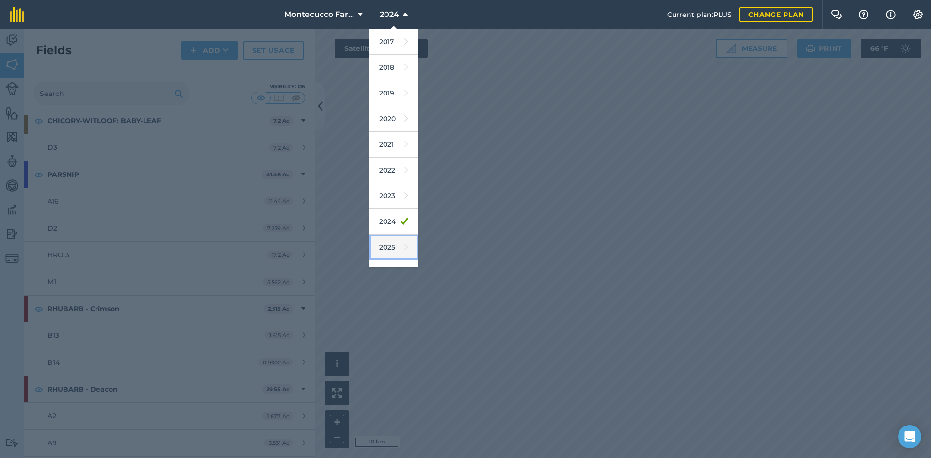
click at [385, 253] on link "2025" at bounding box center [393, 248] width 48 height 26
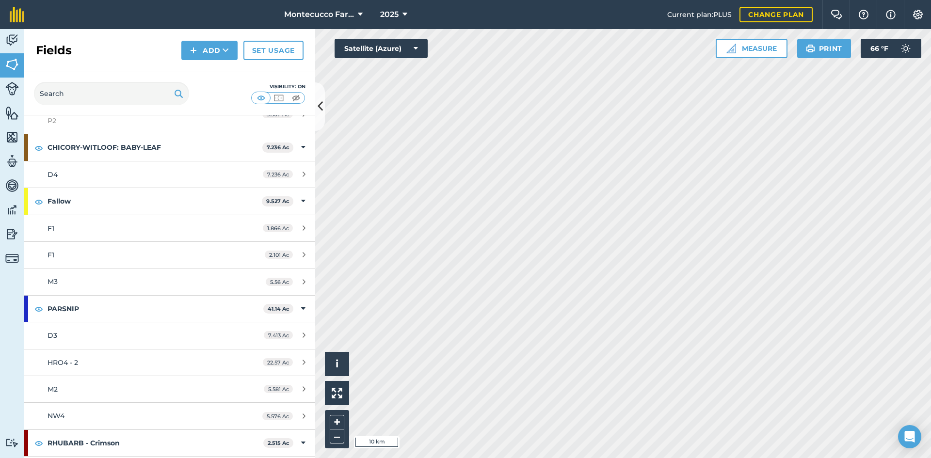
scroll to position [965, 0]
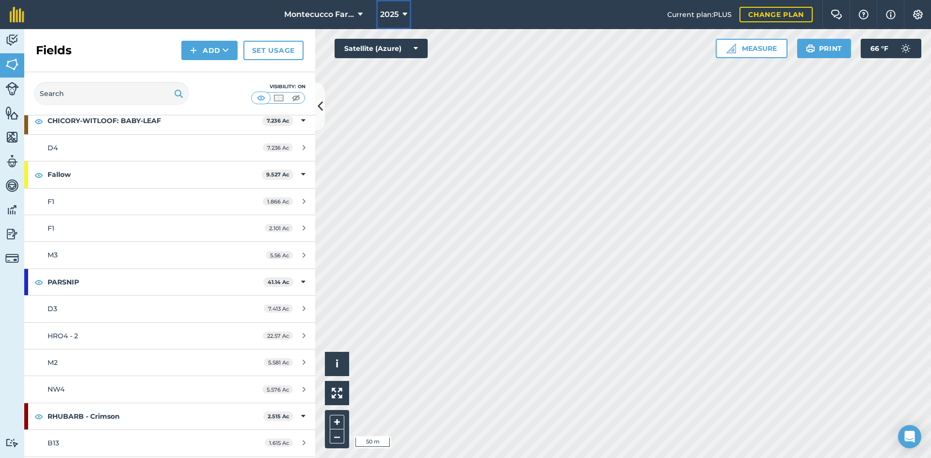
click at [398, 22] on button "2025" at bounding box center [393, 14] width 35 height 29
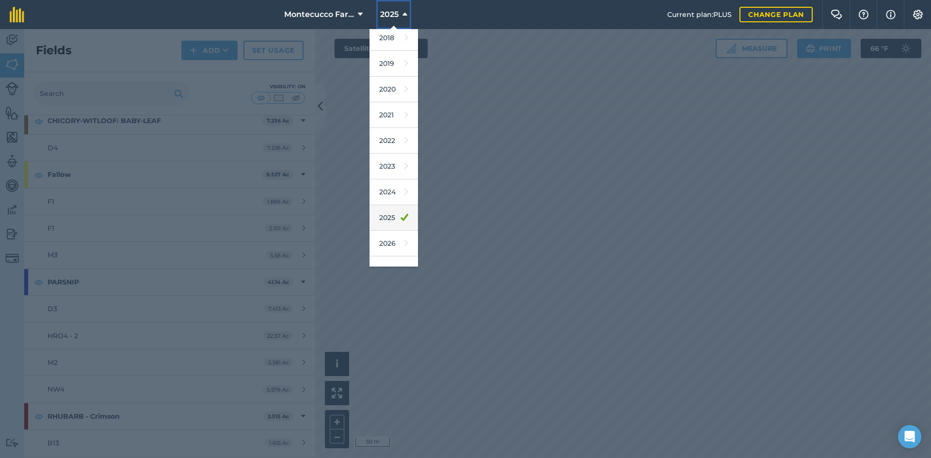
scroll to position [45, 0]
click at [395, 232] on link "2026" at bounding box center [393, 228] width 48 height 26
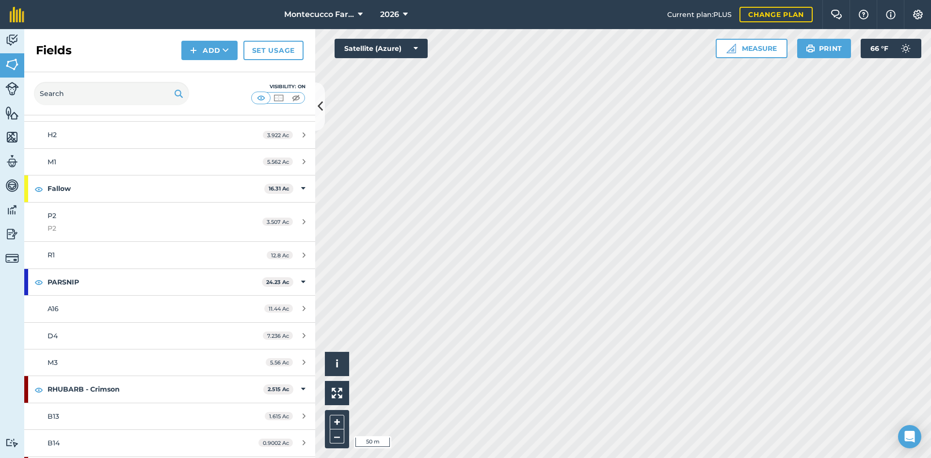
scroll to position [979, 0]
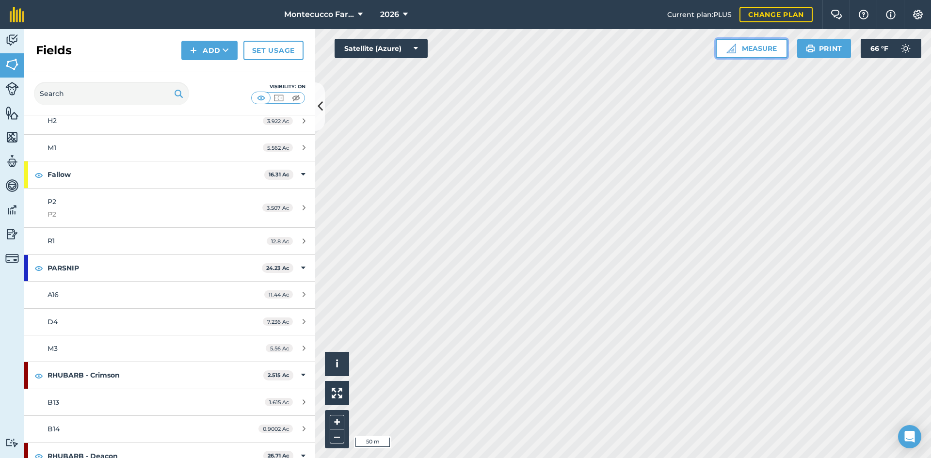
click at [461, 45] on button "Measure" at bounding box center [751, 48] width 72 height 19
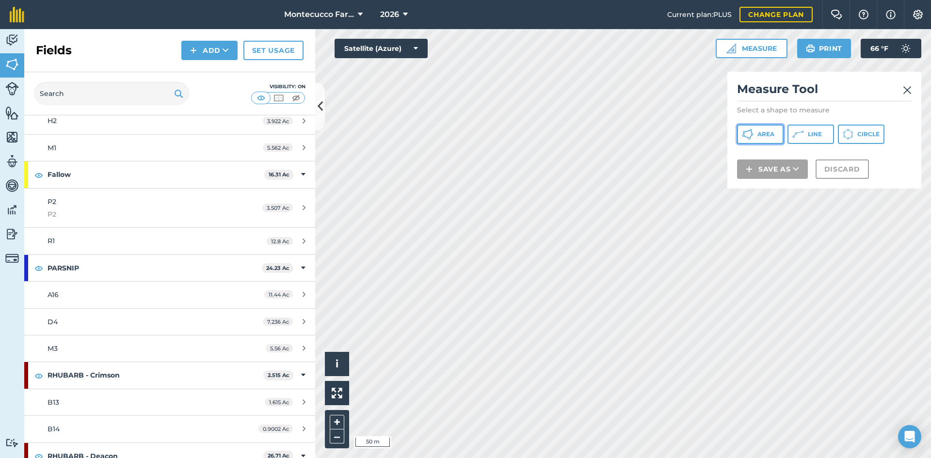
click at [461, 136] on span "Area" at bounding box center [765, 134] width 17 height 8
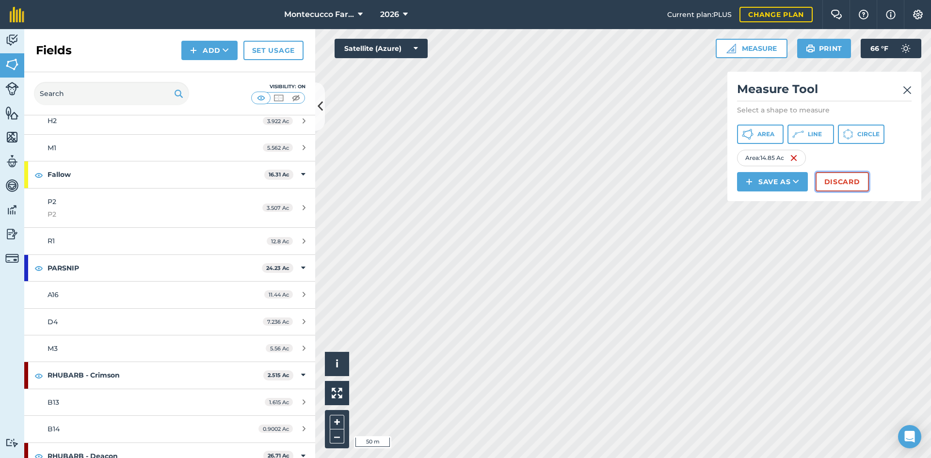
click at [461, 178] on button "Discard" at bounding box center [841, 181] width 53 height 19
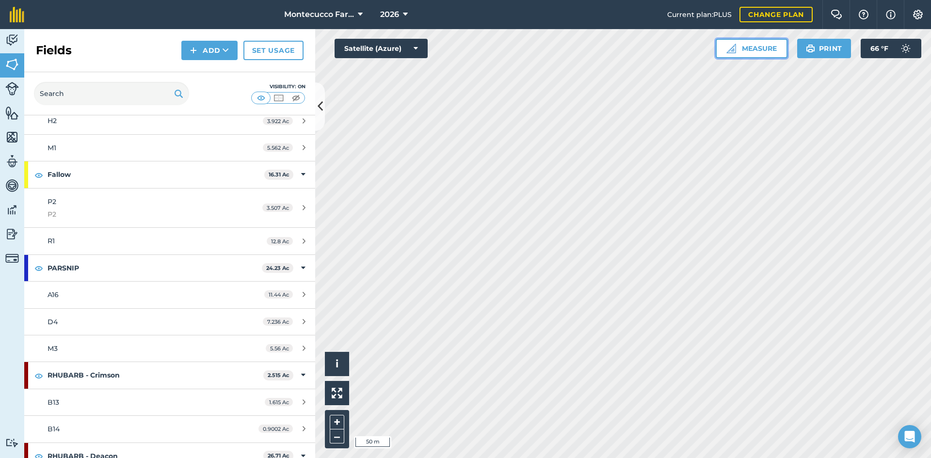
click at [461, 51] on button "Measure" at bounding box center [751, 48] width 72 height 19
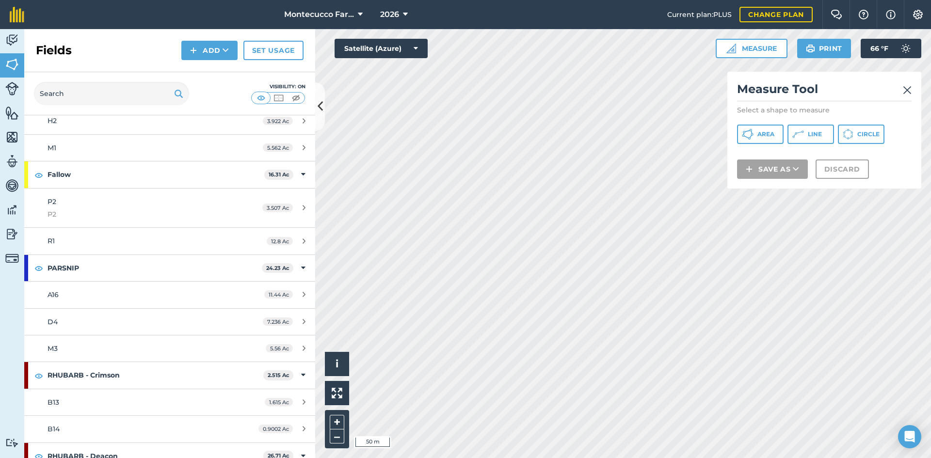
click at [461, 91] on img at bounding box center [907, 90] width 9 height 12
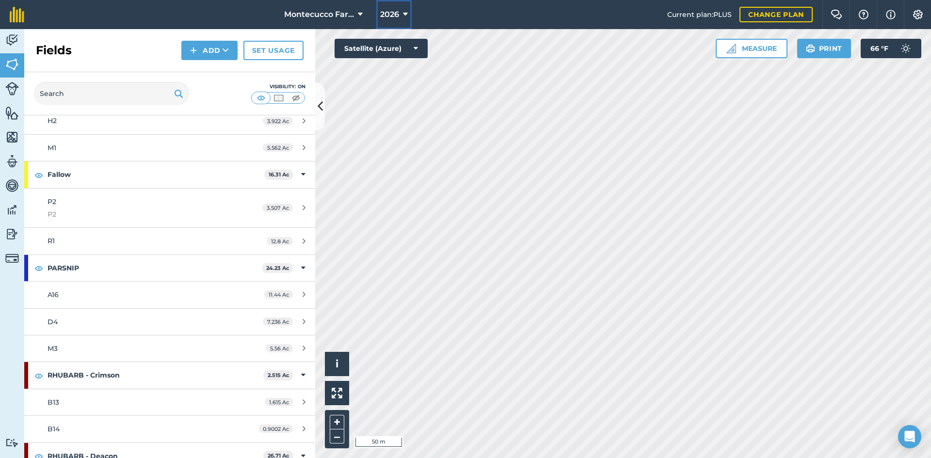
click at [391, 13] on span "2026" at bounding box center [389, 15] width 19 height 12
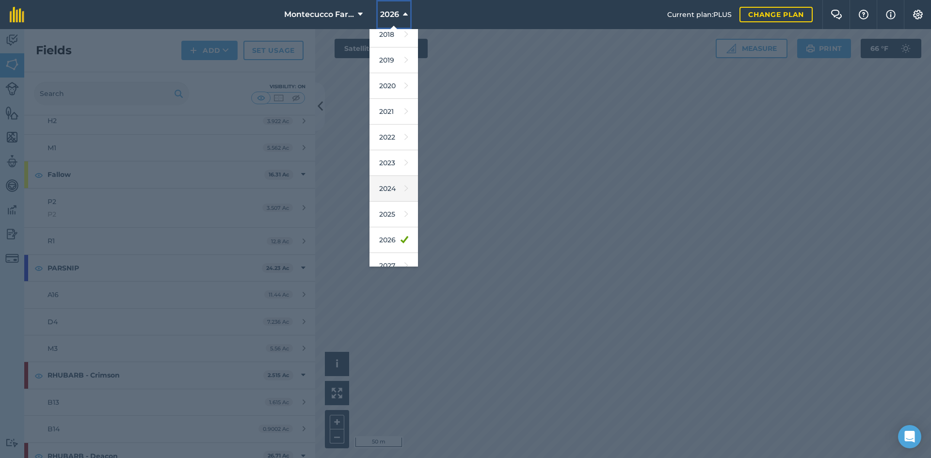
scroll to position [45, 0]
click at [391, 323] on div at bounding box center [465, 243] width 931 height 429
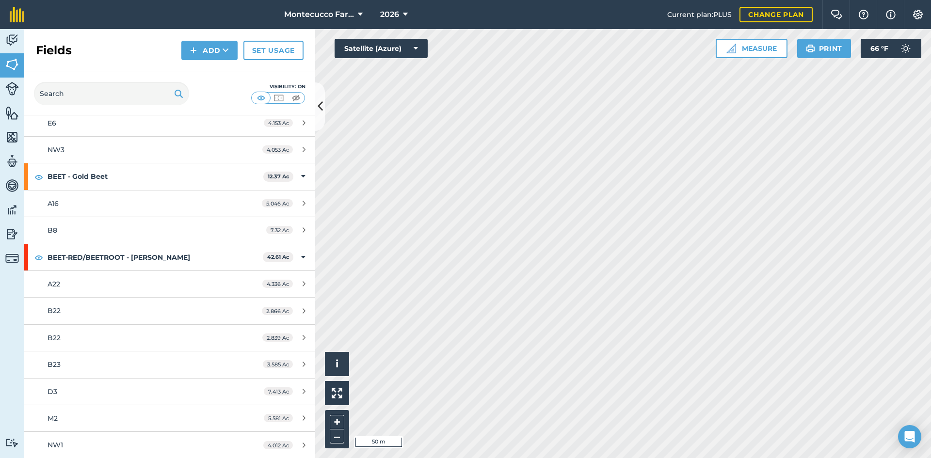
scroll to position [488, 0]
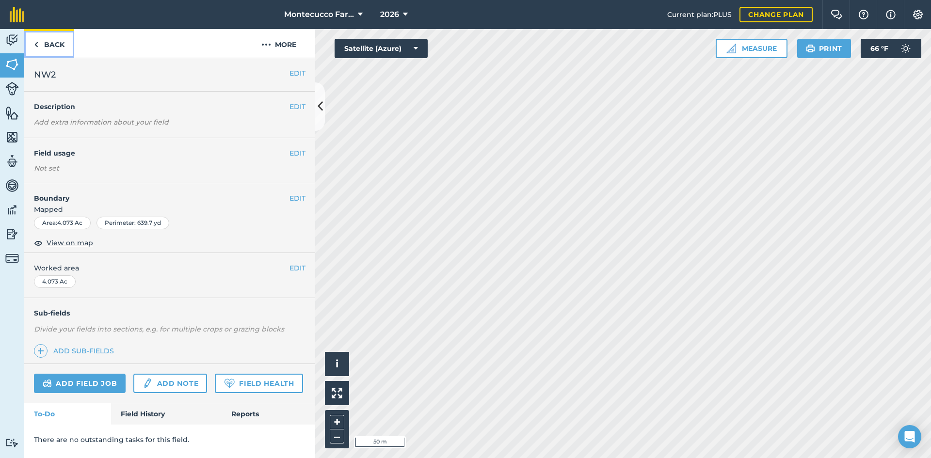
click at [48, 46] on link "Back" at bounding box center [49, 43] width 50 height 29
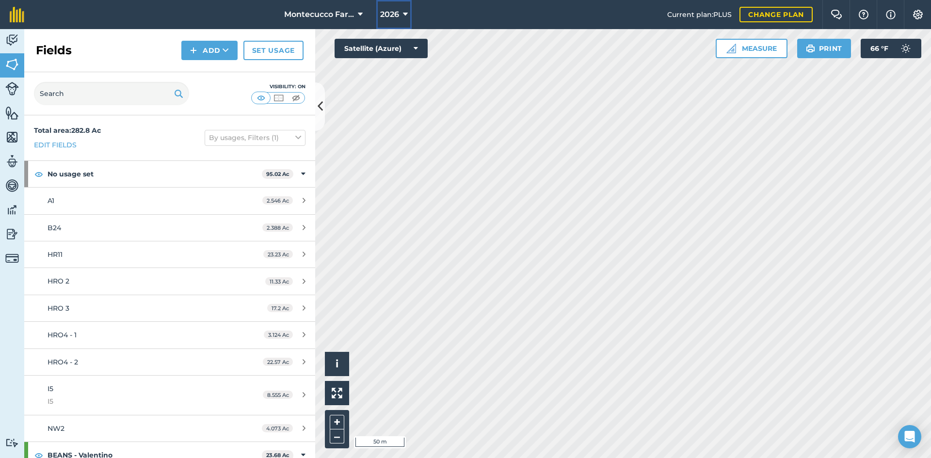
click at [407, 11] on button "2026" at bounding box center [393, 14] width 35 height 29
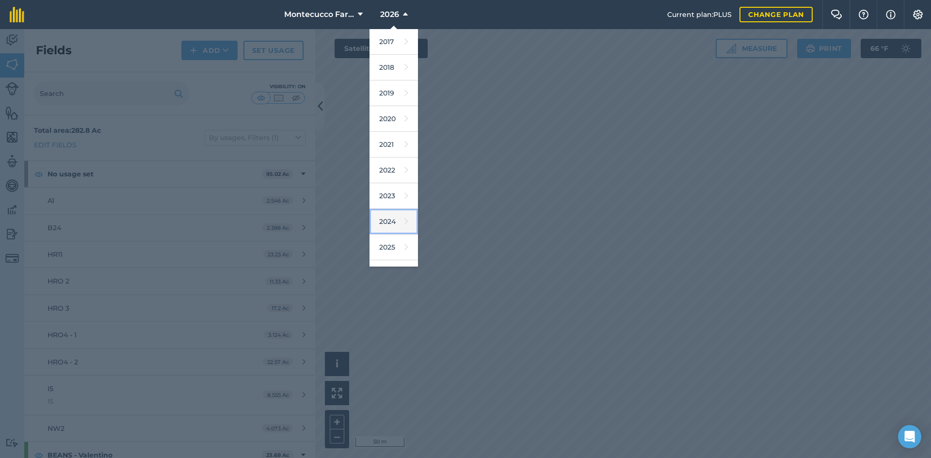
click at [403, 219] on link "2024" at bounding box center [393, 222] width 48 height 26
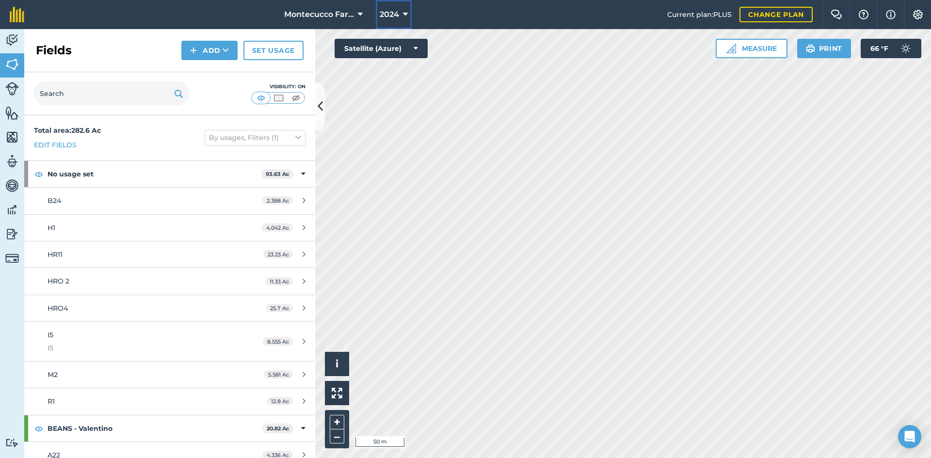
click at [393, 17] on span "2024" at bounding box center [389, 15] width 19 height 12
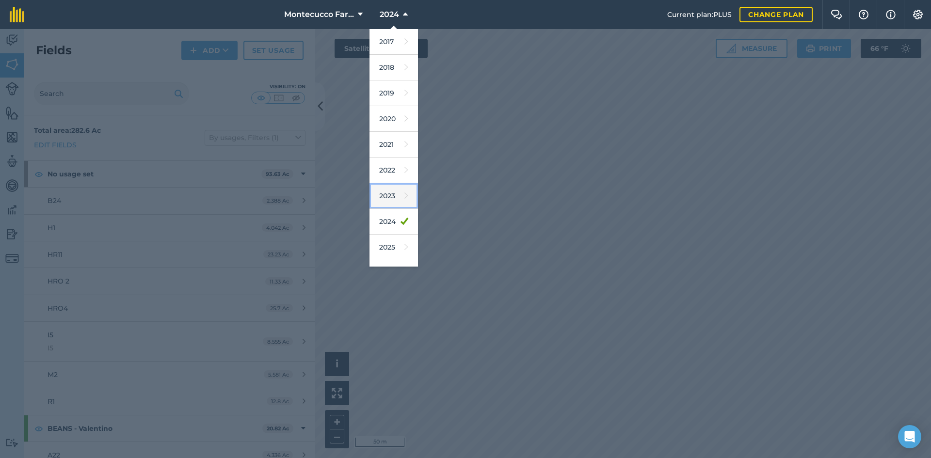
click at [391, 201] on link "2023" at bounding box center [393, 196] width 48 height 26
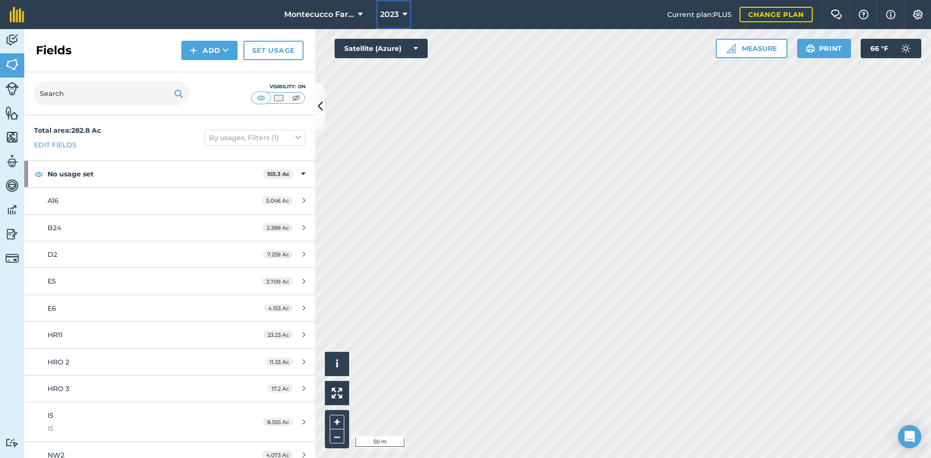
click at [396, 12] on span "2023" at bounding box center [389, 15] width 18 height 12
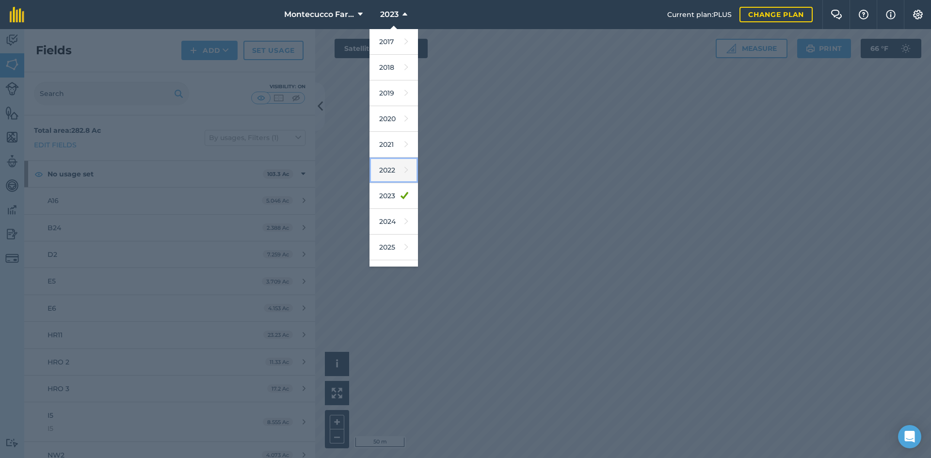
click at [394, 174] on link "2022" at bounding box center [393, 171] width 48 height 26
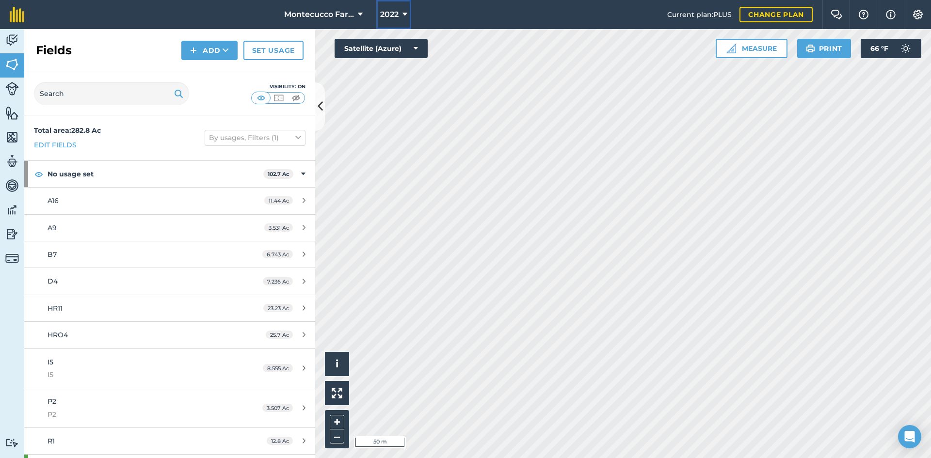
click at [396, 17] on span "2022" at bounding box center [389, 15] width 18 height 12
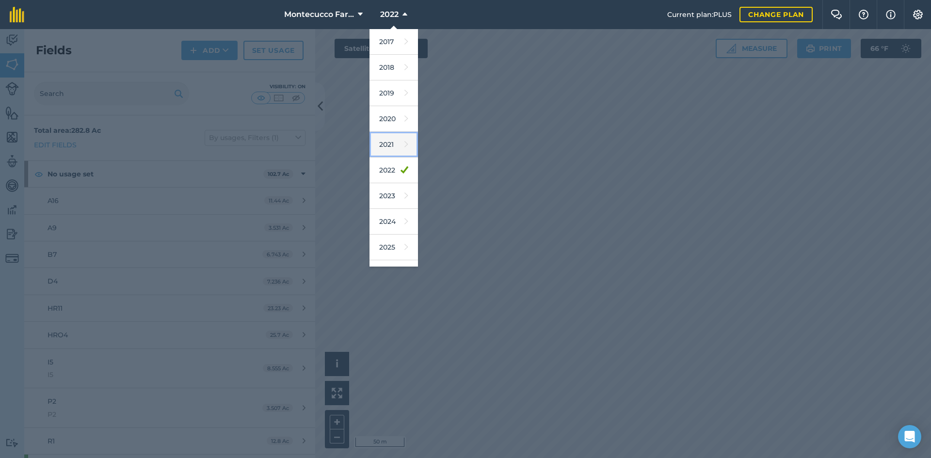
click at [392, 149] on link "2021" at bounding box center [393, 145] width 48 height 26
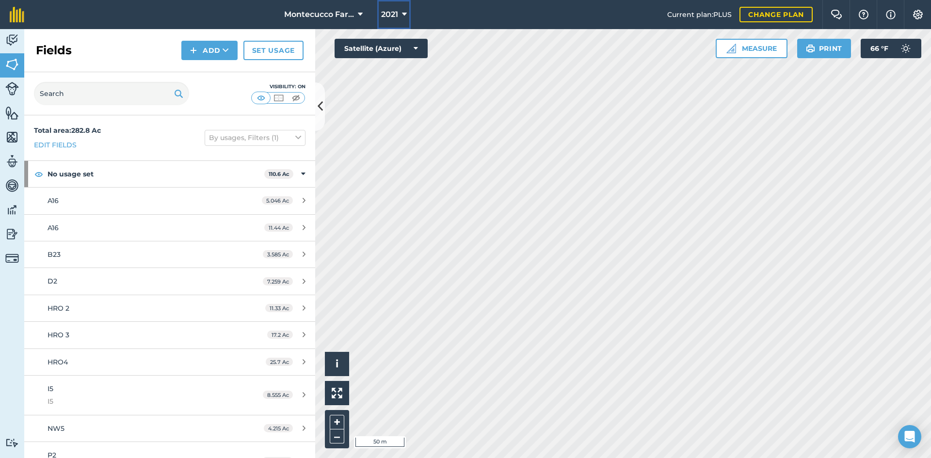
click at [399, 20] on button "2021" at bounding box center [393, 14] width 33 height 29
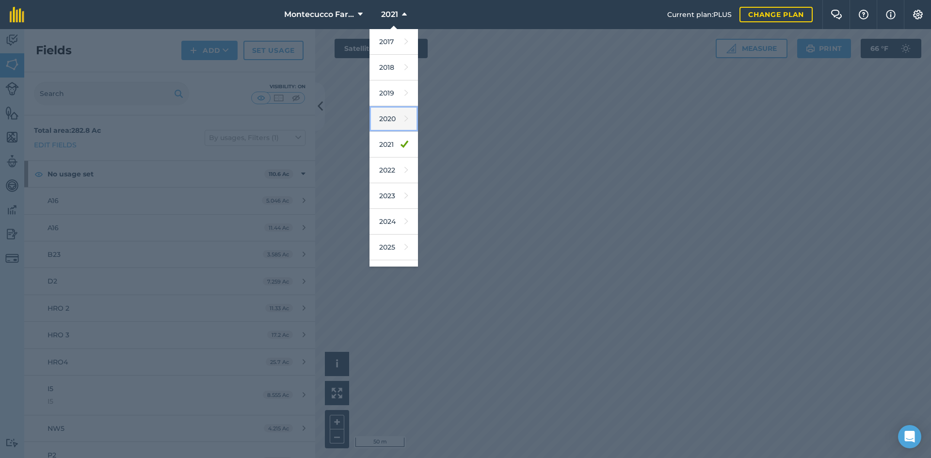
click at [388, 119] on link "2020" at bounding box center [393, 119] width 48 height 26
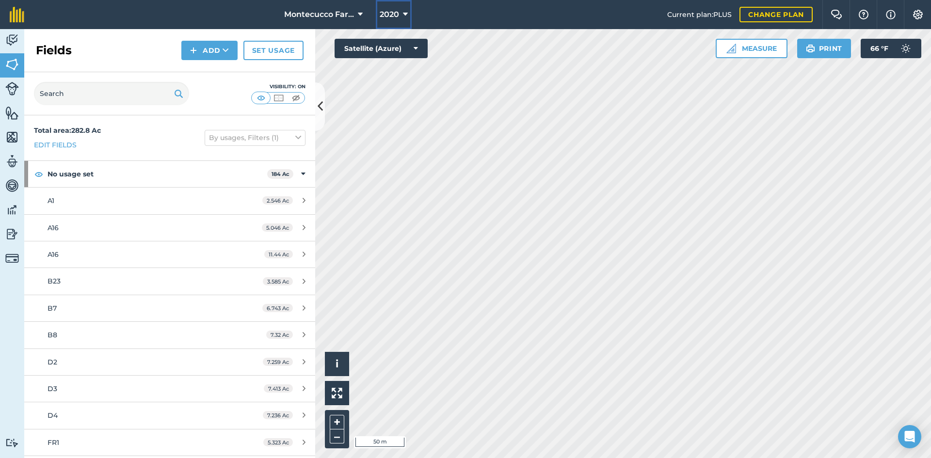
click at [405, 14] on icon at bounding box center [405, 15] width 5 height 12
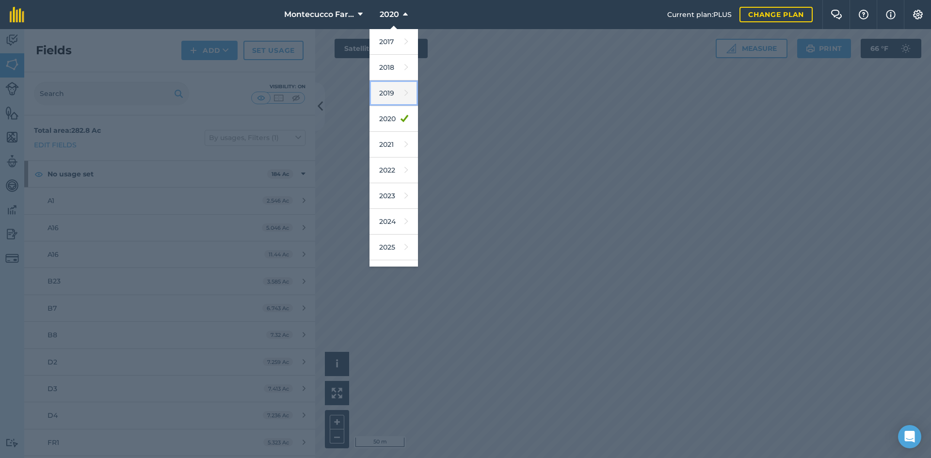
click at [390, 99] on link "2019" at bounding box center [393, 93] width 48 height 26
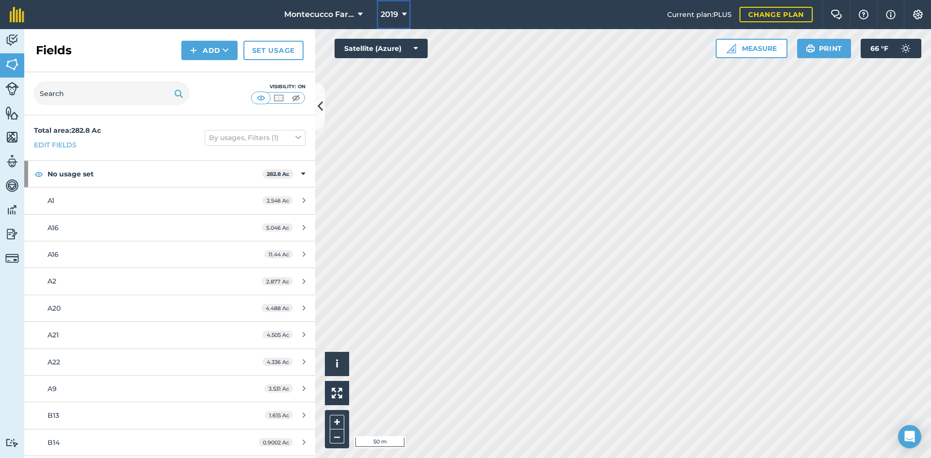
click at [385, 18] on span "2019" at bounding box center [389, 15] width 17 height 12
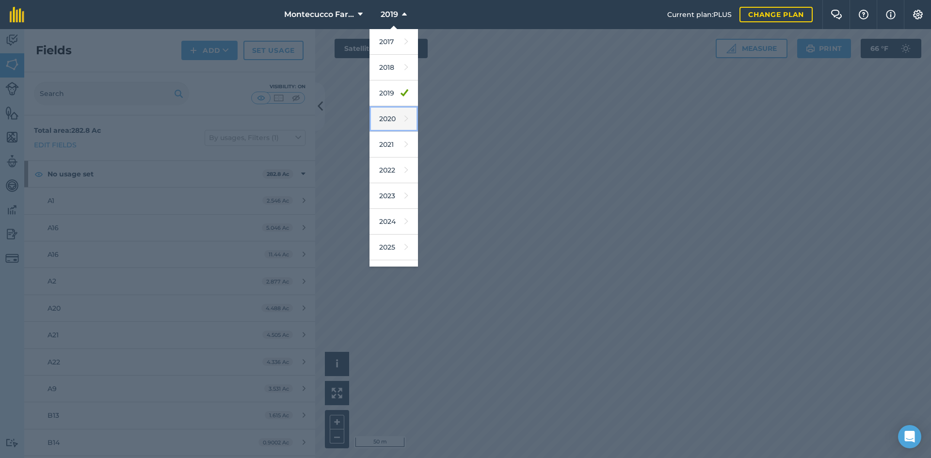
click at [403, 122] on link "2020" at bounding box center [393, 119] width 48 height 26
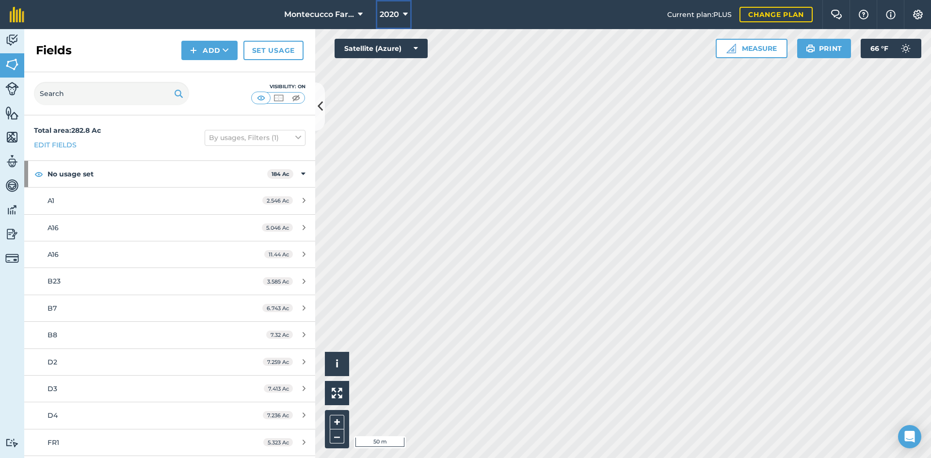
click at [397, 16] on span "2020" at bounding box center [389, 15] width 19 height 12
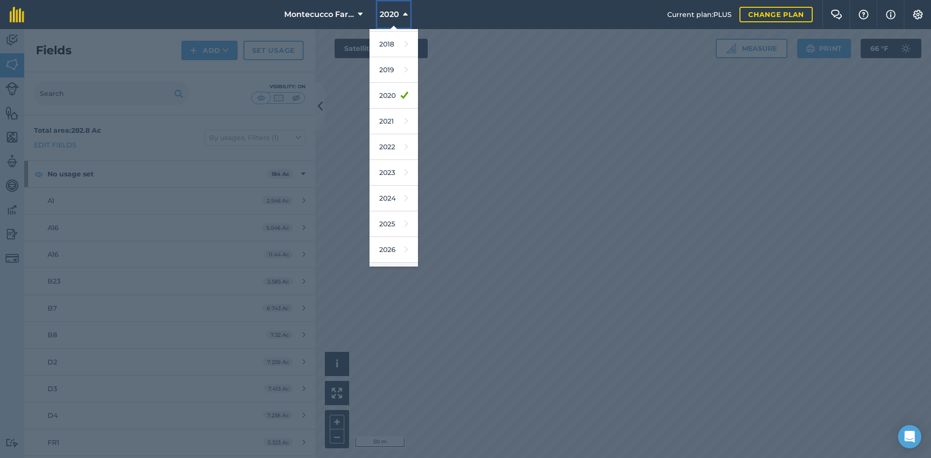
scroll to position [45, 0]
click at [390, 229] on link "2026" at bounding box center [393, 228] width 48 height 26
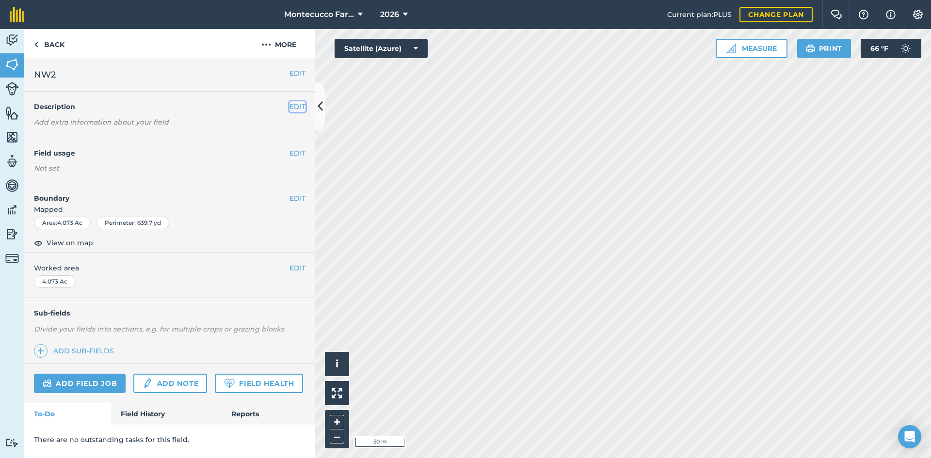
click at [300, 106] on button "EDIT" at bounding box center [297, 106] width 16 height 11
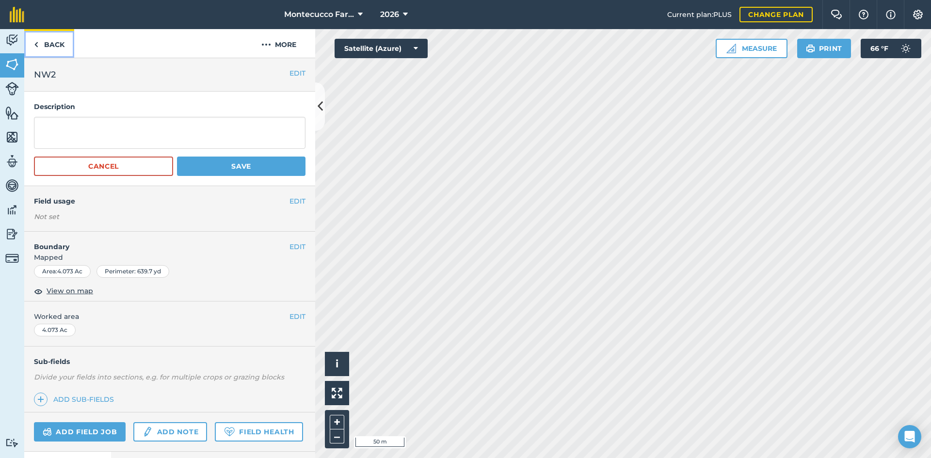
click at [41, 50] on link "Back" at bounding box center [49, 43] width 50 height 29
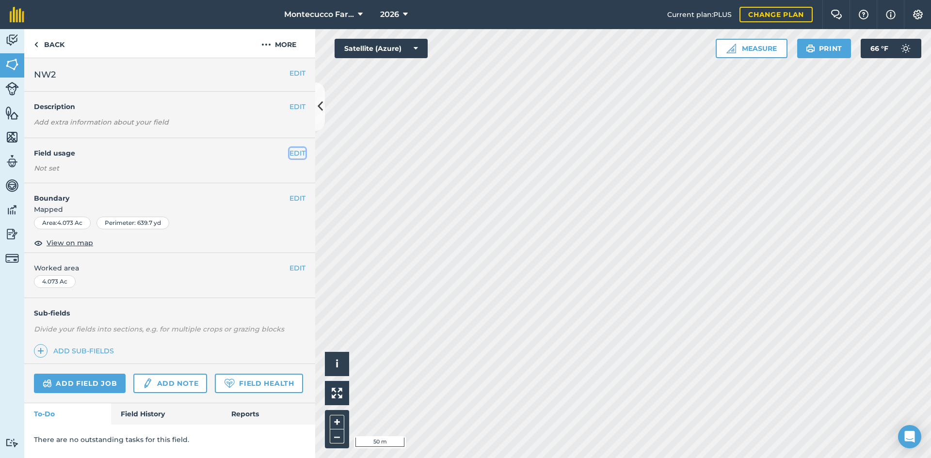
click at [298, 149] on button "EDIT" at bounding box center [297, 153] width 16 height 11
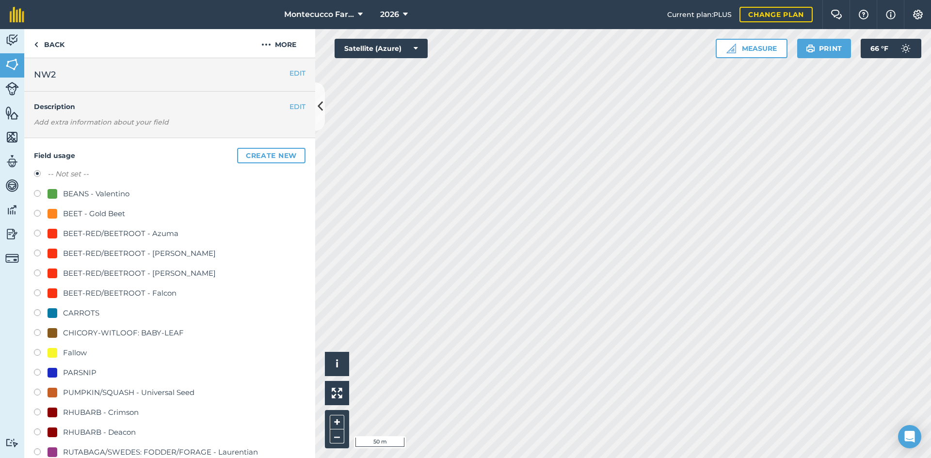
click at [36, 373] on label at bounding box center [41, 374] width 14 height 10
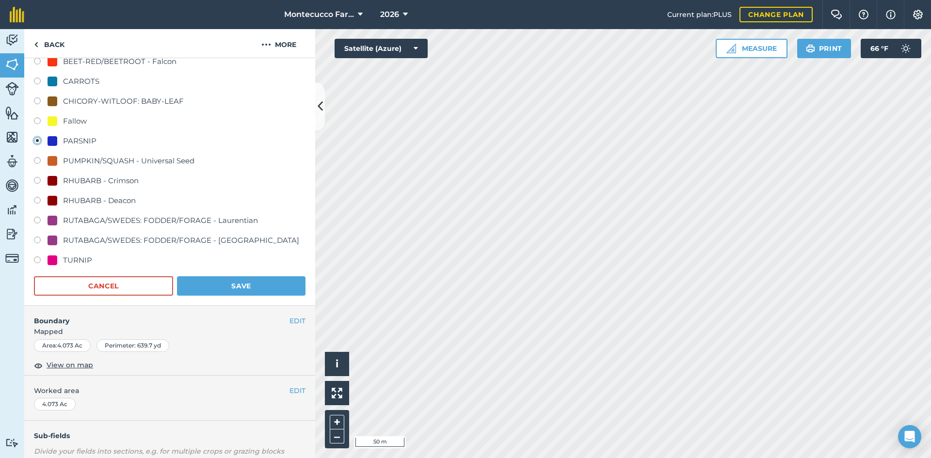
scroll to position [242, 0]
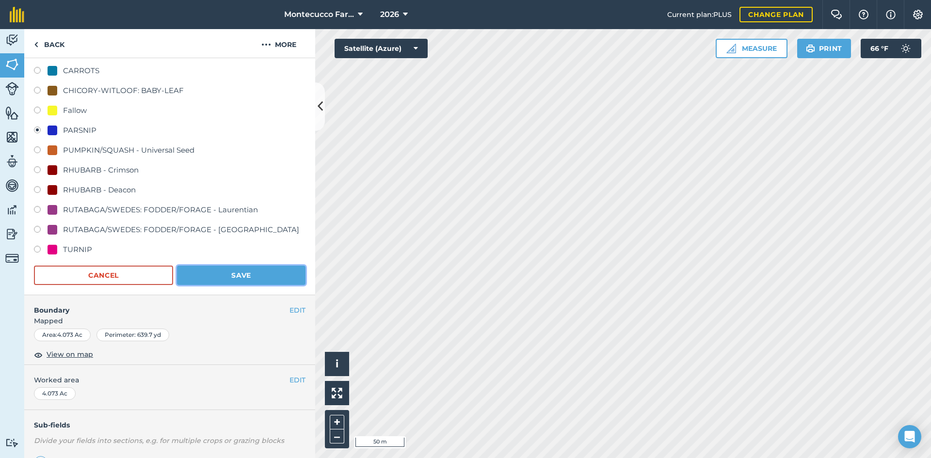
click at [232, 276] on button "Save" at bounding box center [241, 275] width 128 height 19
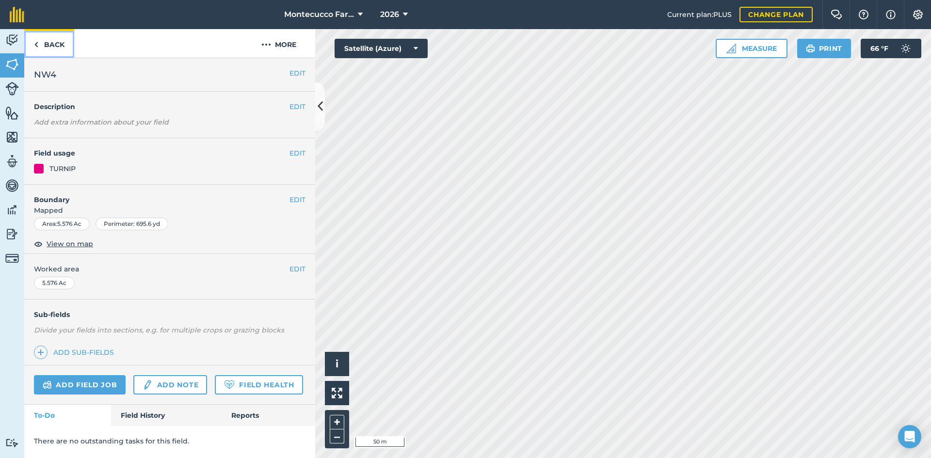
click at [66, 46] on link "Back" at bounding box center [49, 43] width 50 height 29
click at [57, 44] on link "Back" at bounding box center [49, 43] width 50 height 29
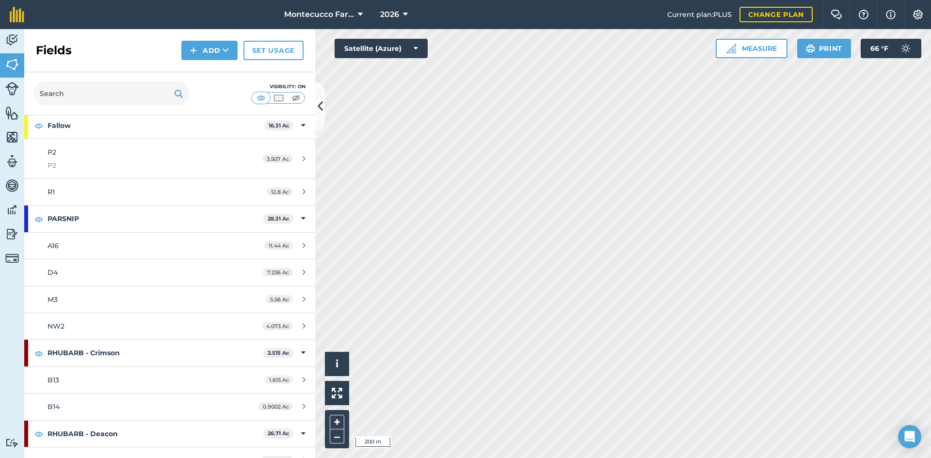
scroll to position [1018, 0]
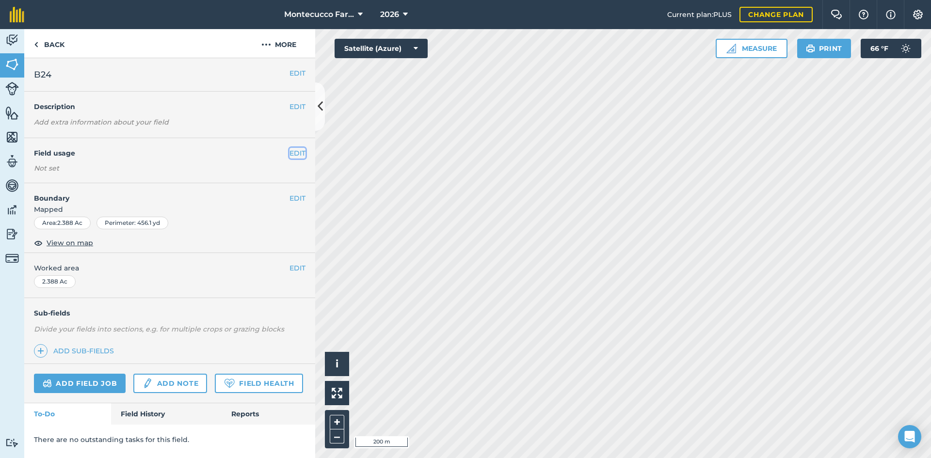
click at [294, 154] on button "EDIT" at bounding box center [297, 153] width 16 height 11
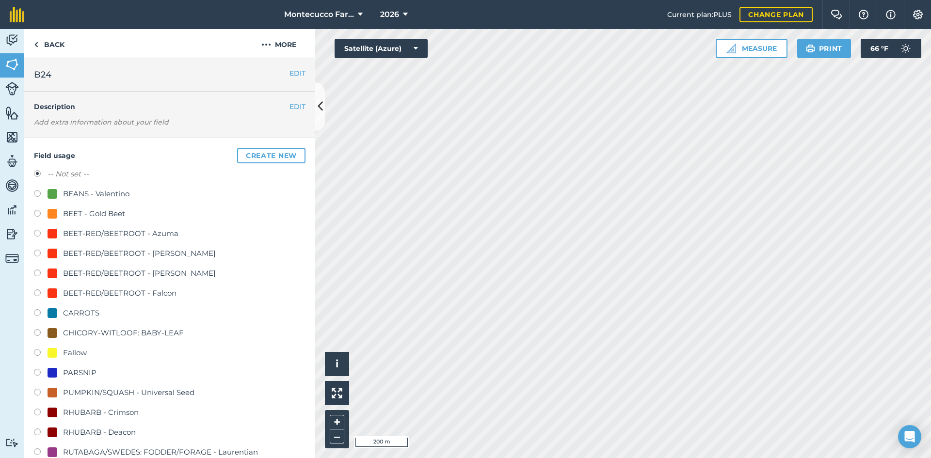
click at [37, 214] on label at bounding box center [41, 215] width 14 height 10
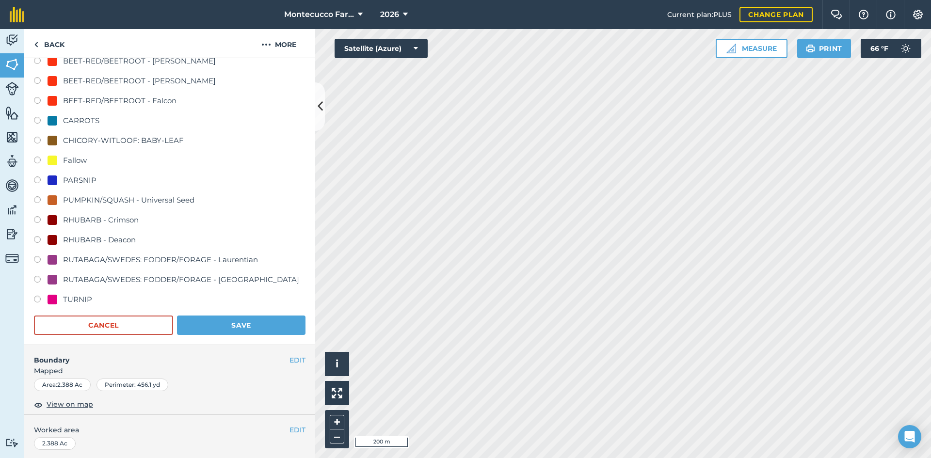
scroll to position [194, 0]
click at [235, 321] on button "Save" at bounding box center [241, 323] width 128 height 19
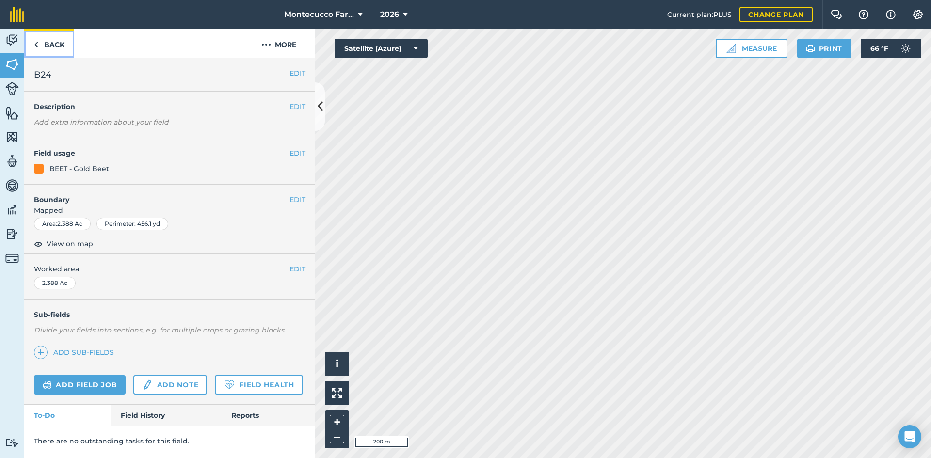
click at [47, 49] on link "Back" at bounding box center [49, 43] width 50 height 29
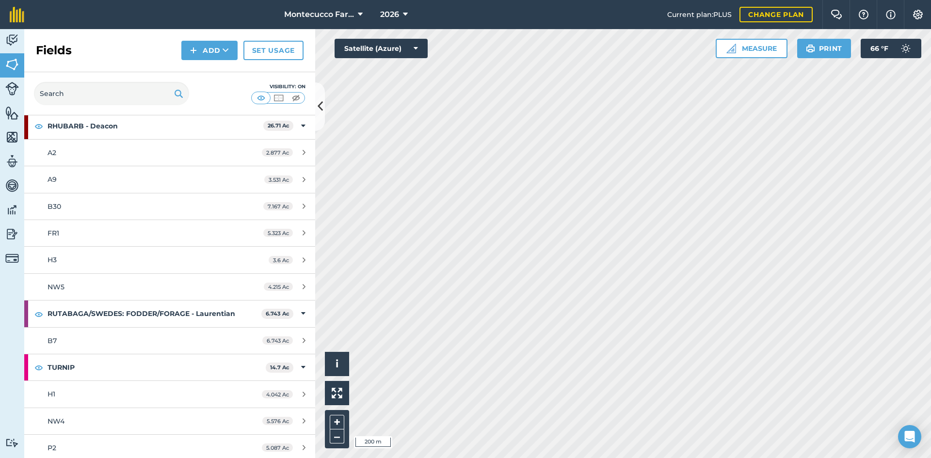
scroll to position [1312, 0]
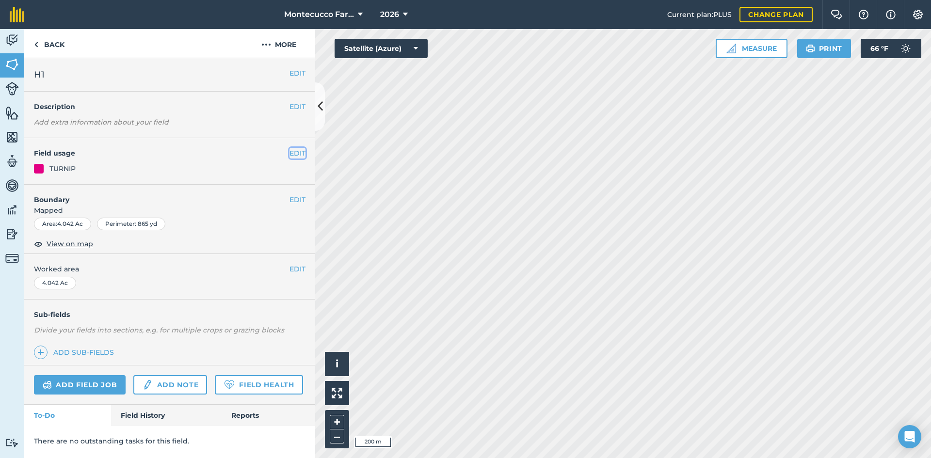
click at [295, 152] on button "EDIT" at bounding box center [297, 153] width 16 height 11
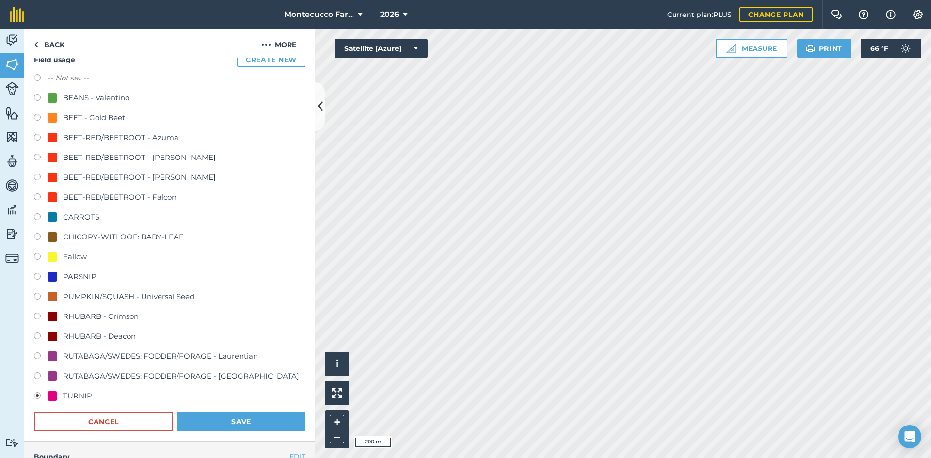
scroll to position [97, 0]
click at [38, 357] on label at bounding box center [41, 356] width 14 height 10
click at [213, 427] on button "Save" at bounding box center [241, 420] width 128 height 19
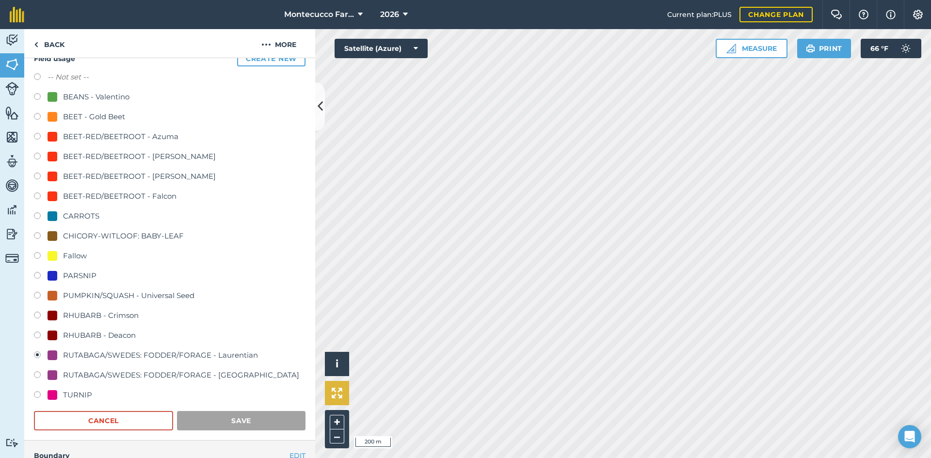
scroll to position [0, 0]
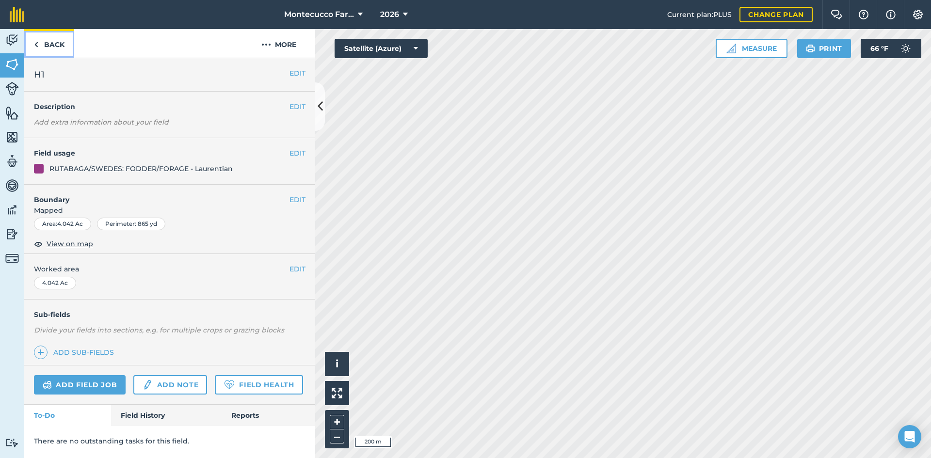
click at [58, 47] on link "Back" at bounding box center [49, 43] width 50 height 29
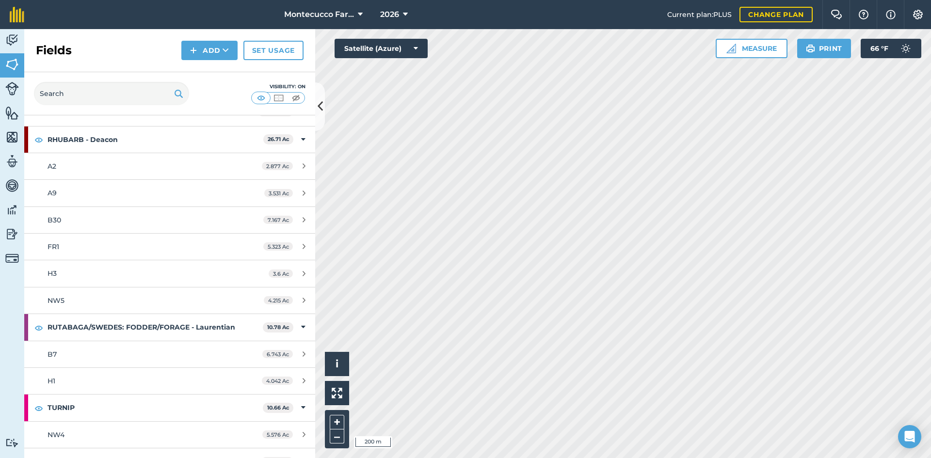
scroll to position [1312, 0]
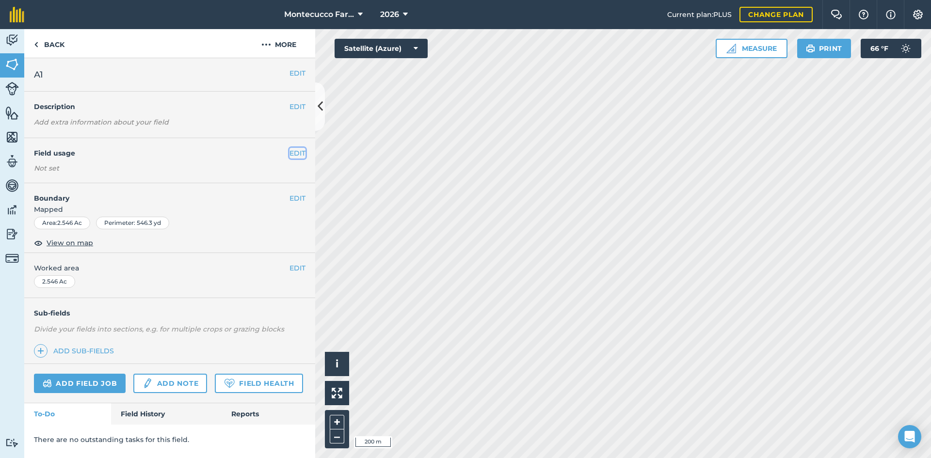
click at [301, 154] on button "EDIT" at bounding box center [297, 153] width 16 height 11
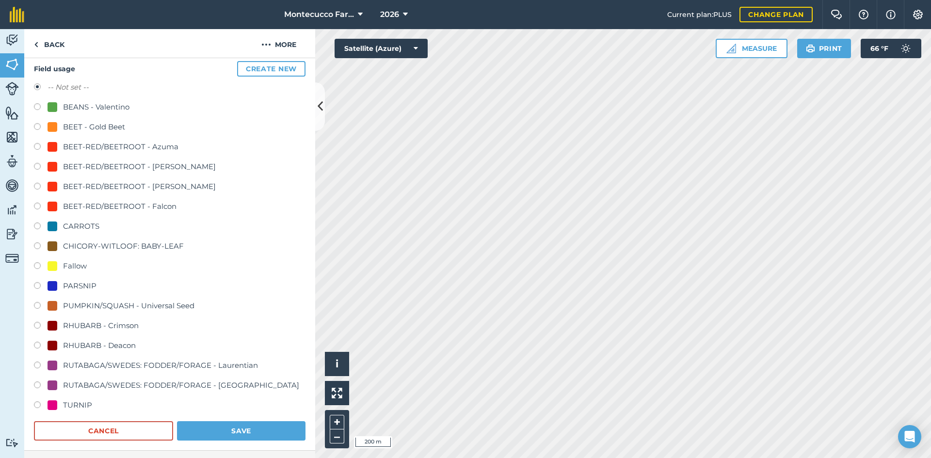
scroll to position [97, 0]
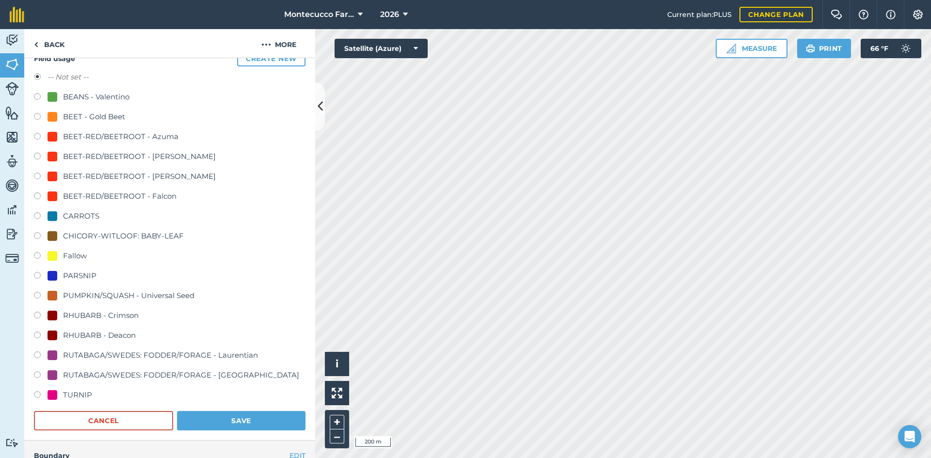
click at [37, 352] on label at bounding box center [41, 356] width 14 height 10
click at [184, 424] on button "Save" at bounding box center [241, 420] width 128 height 19
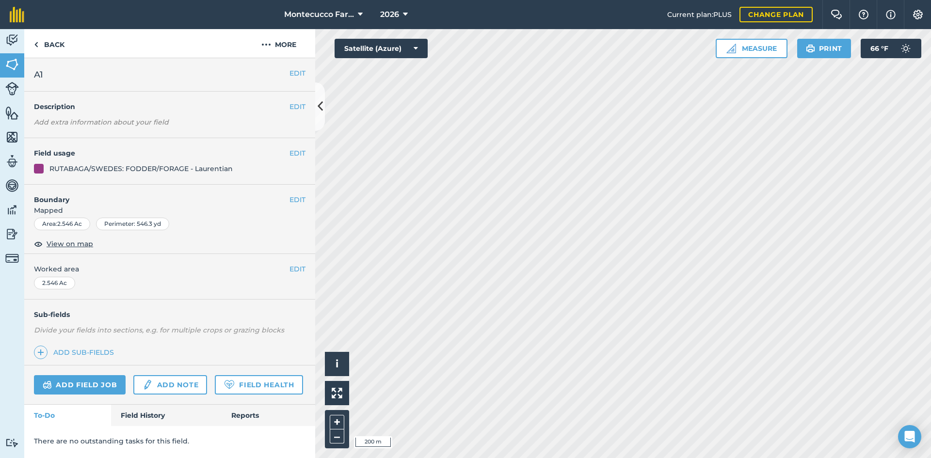
scroll to position [0, 0]
click at [56, 50] on link "Back" at bounding box center [49, 43] width 50 height 29
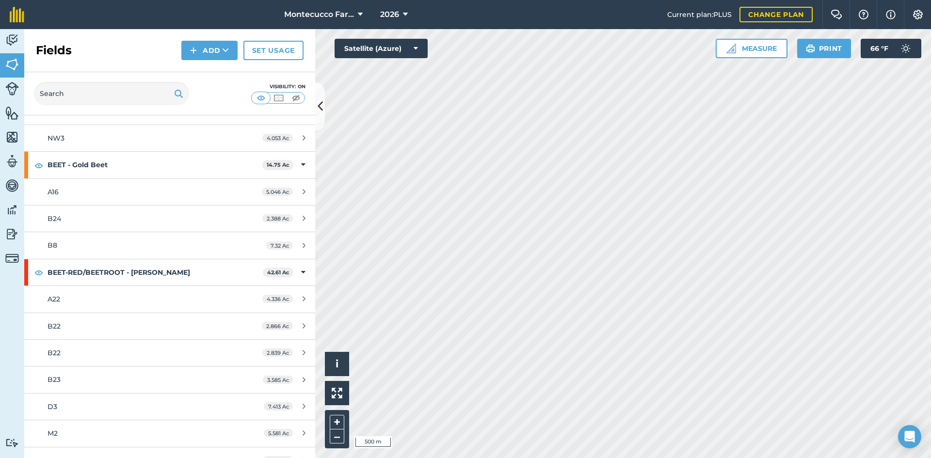
scroll to position [388, 0]
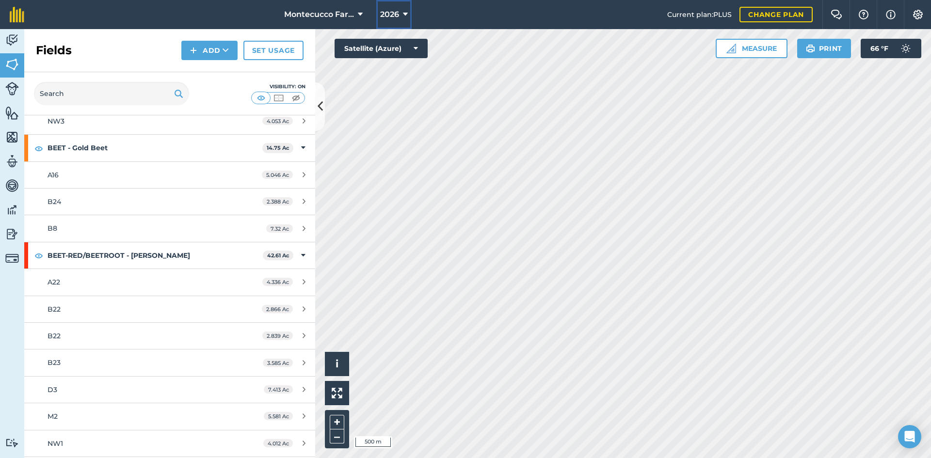
click at [380, 14] on span "2026" at bounding box center [389, 15] width 19 height 12
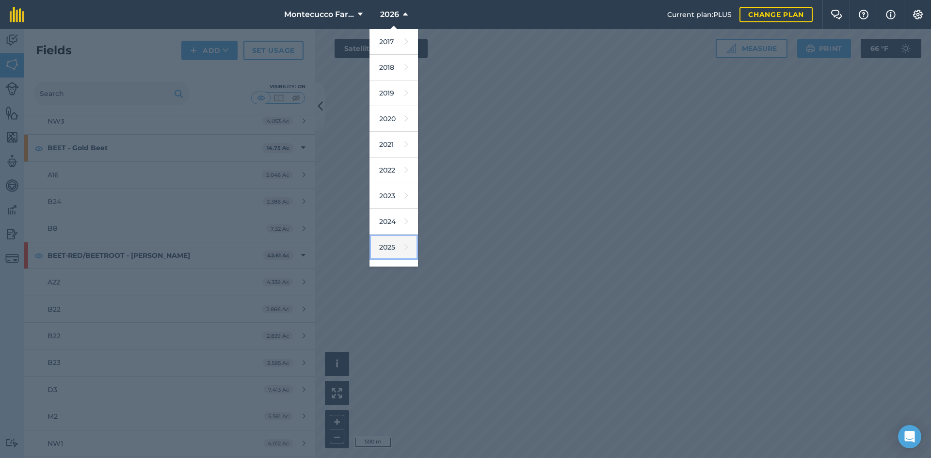
click at [392, 244] on link "2025" at bounding box center [393, 248] width 48 height 26
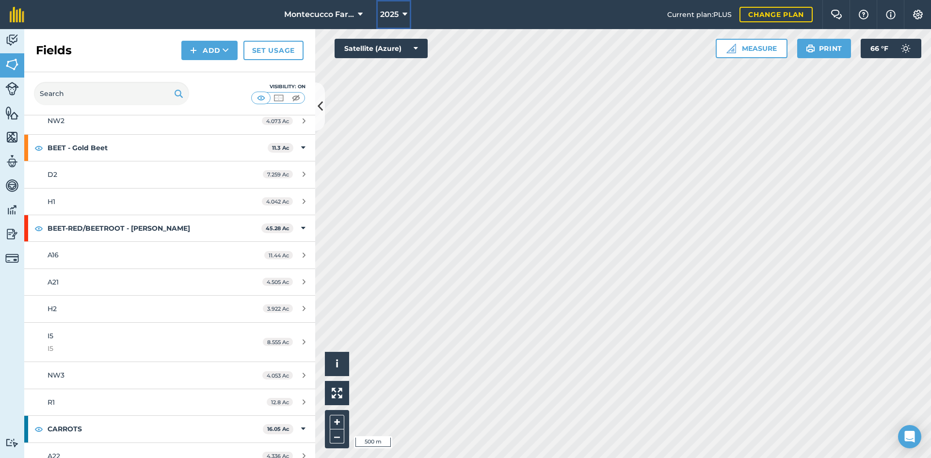
click at [403, 16] on icon at bounding box center [404, 15] width 5 height 12
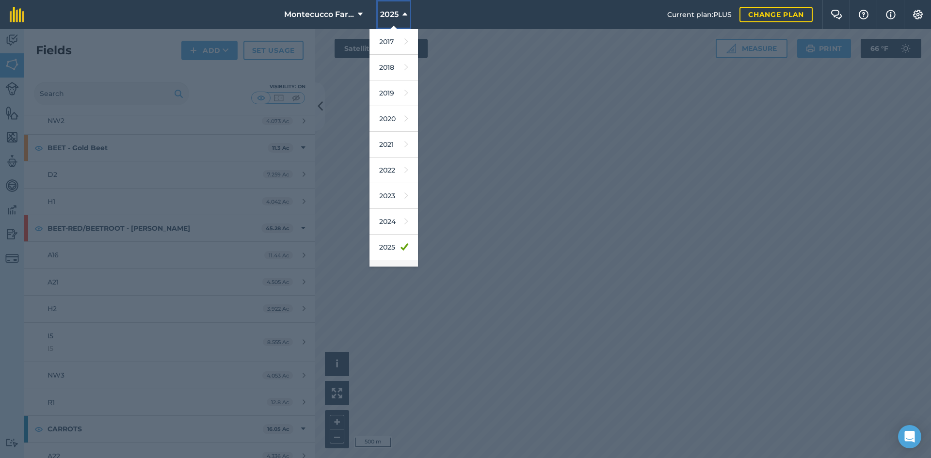
scroll to position [45, 0]
click at [393, 223] on link "2026" at bounding box center [393, 228] width 48 height 26
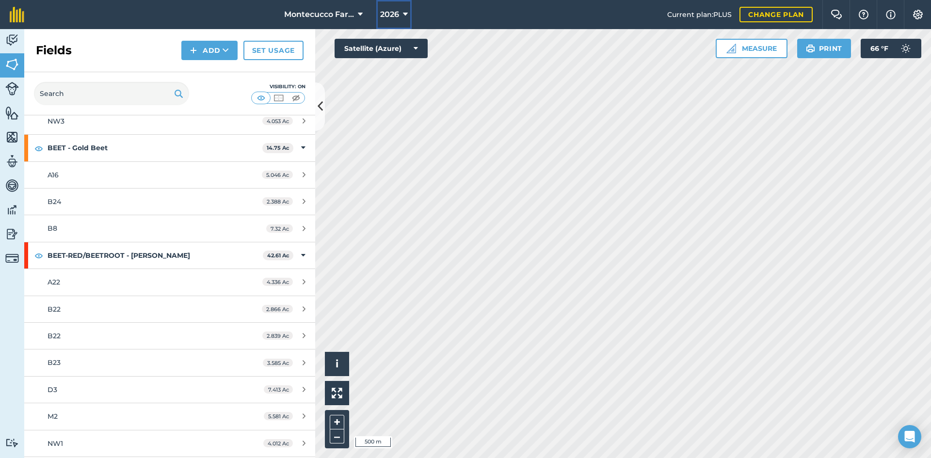
click at [401, 20] on button "2026" at bounding box center [393, 14] width 35 height 29
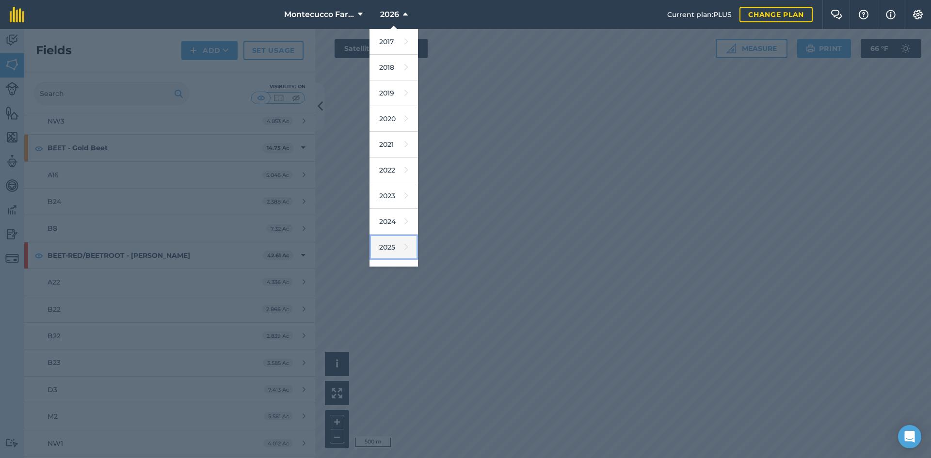
click at [391, 245] on link "2025" at bounding box center [393, 248] width 48 height 26
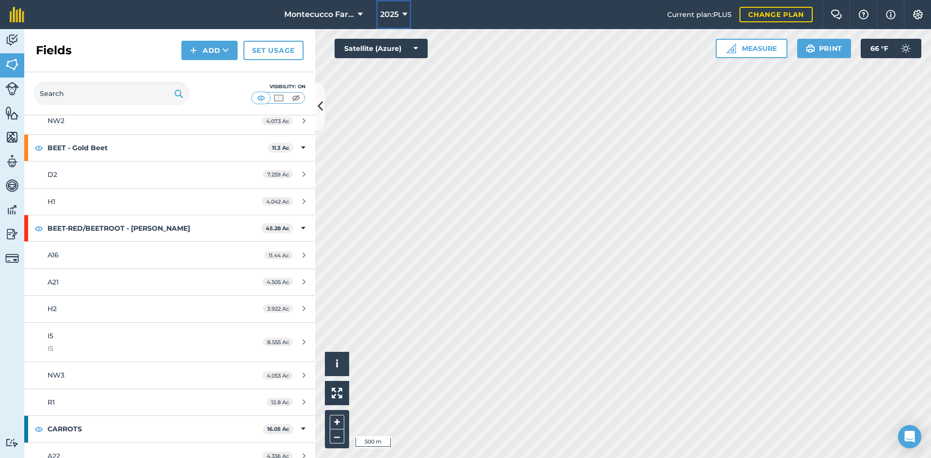
click at [398, 17] on span "2025" at bounding box center [389, 15] width 18 height 12
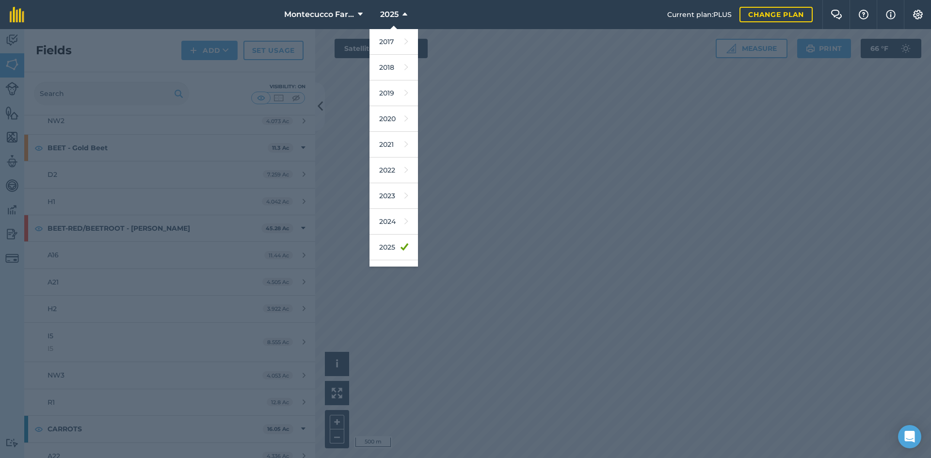
click at [461, 200] on div at bounding box center [465, 243] width 931 height 429
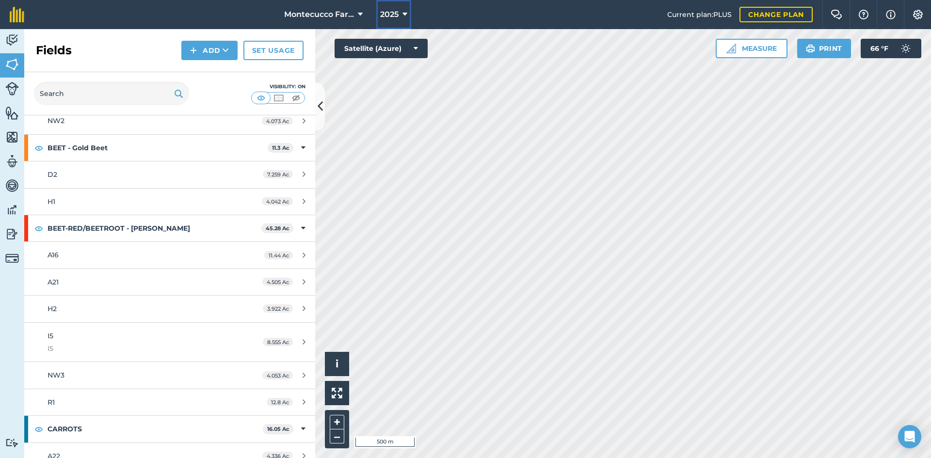
click at [388, 11] on span "2025" at bounding box center [389, 15] width 18 height 12
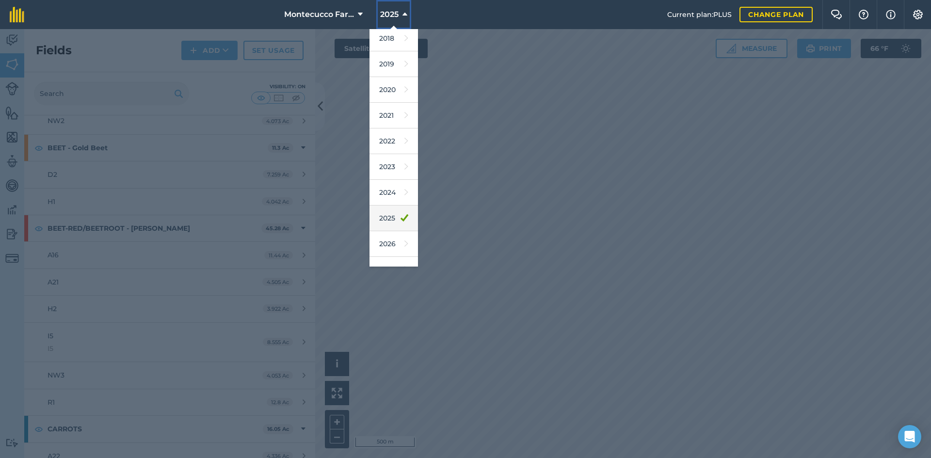
scroll to position [45, 0]
click at [392, 224] on link "2026" at bounding box center [393, 228] width 48 height 26
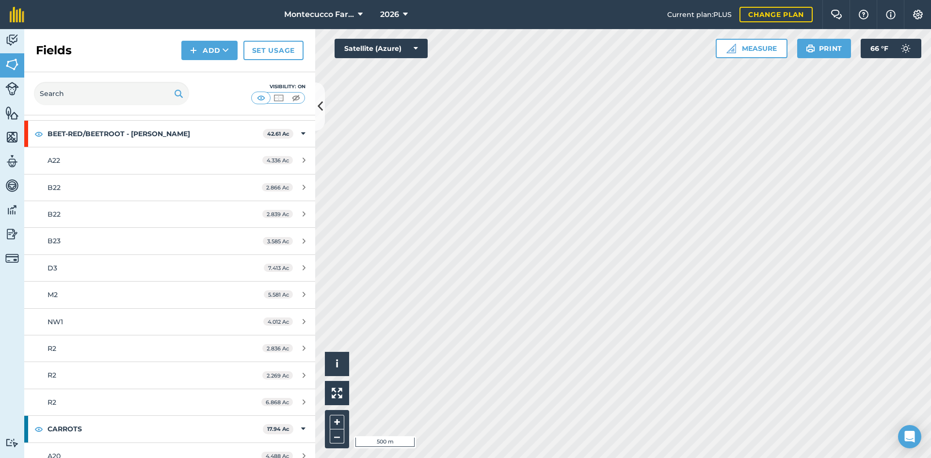
scroll to position [388, 0]
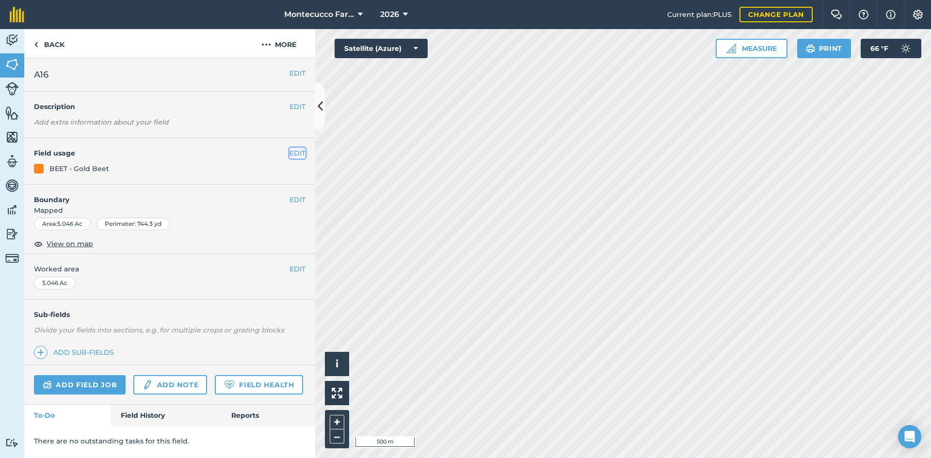
click at [297, 152] on button "EDIT" at bounding box center [297, 153] width 16 height 11
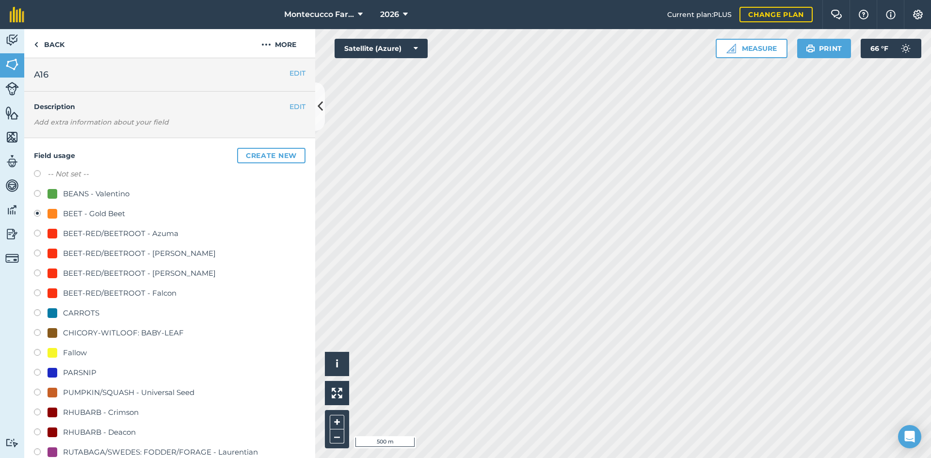
click at [36, 173] on label at bounding box center [41, 175] width 14 height 10
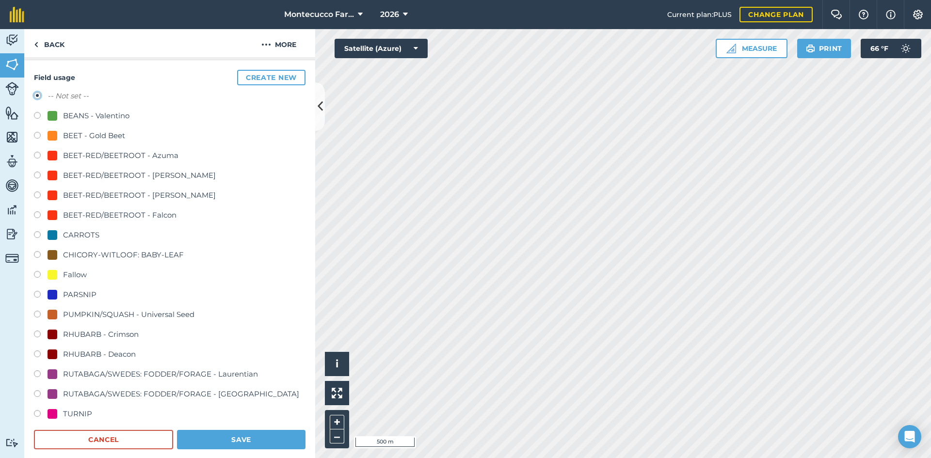
scroll to position [194, 0]
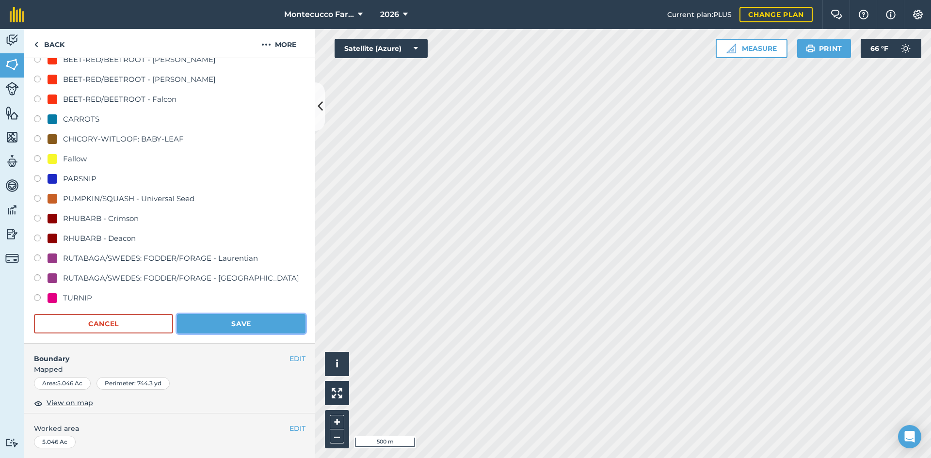
click at [284, 319] on button "Save" at bounding box center [241, 323] width 128 height 19
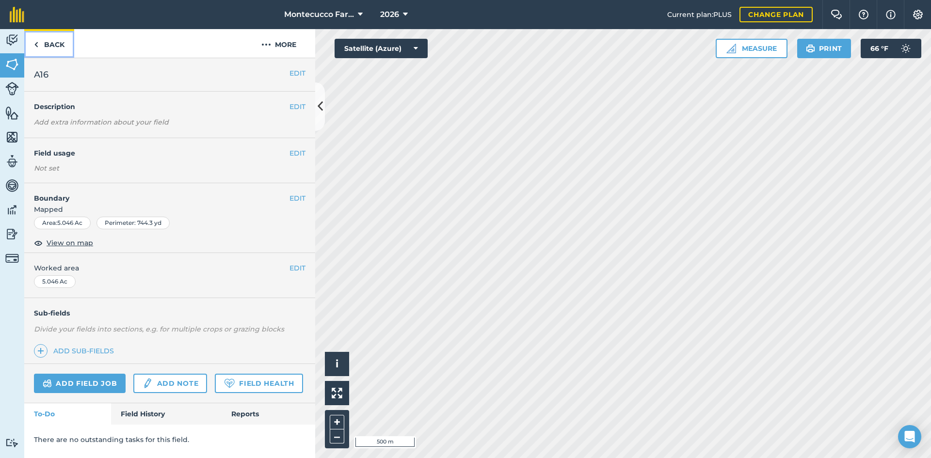
click at [43, 48] on link "Back" at bounding box center [49, 43] width 50 height 29
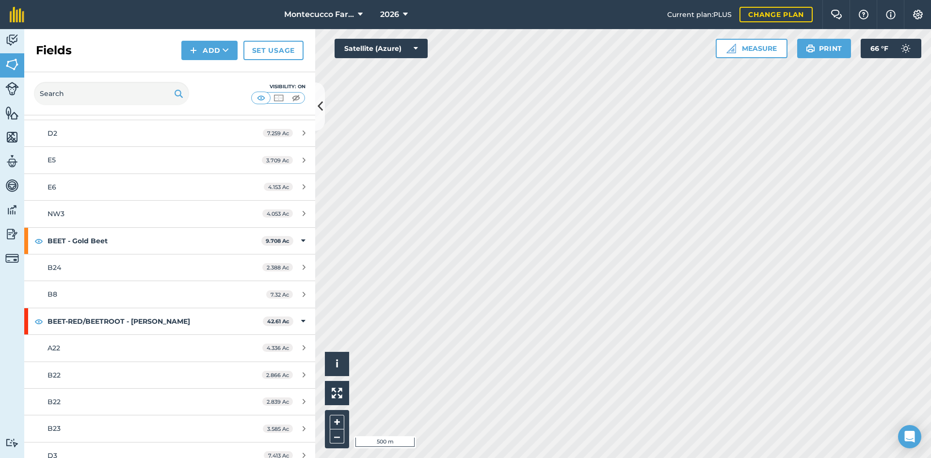
scroll to position [339, 0]
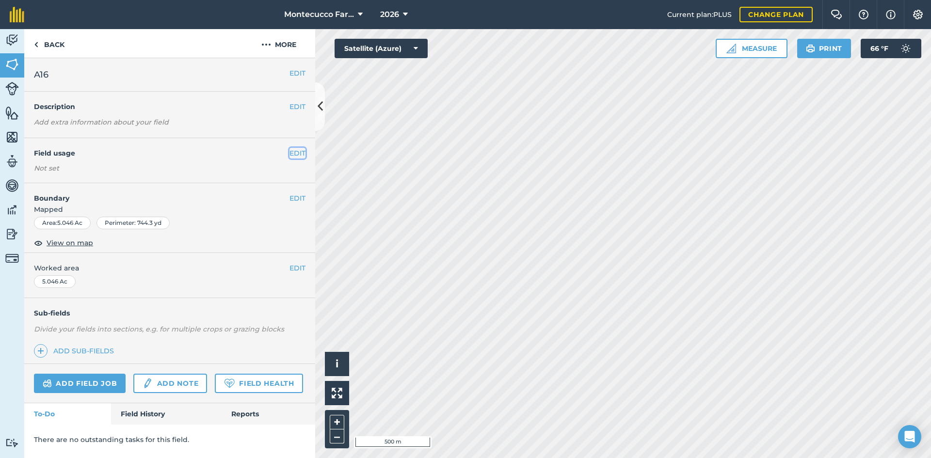
click at [293, 153] on button "EDIT" at bounding box center [297, 153] width 16 height 11
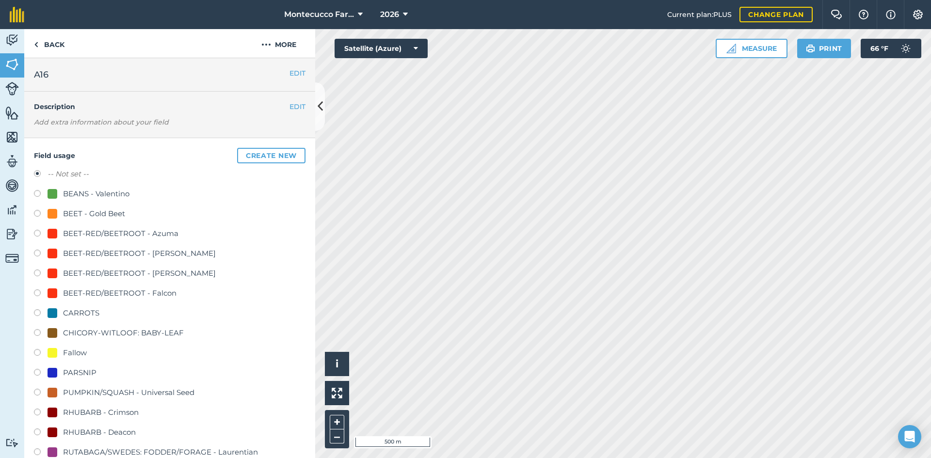
click at [36, 213] on label at bounding box center [41, 215] width 14 height 10
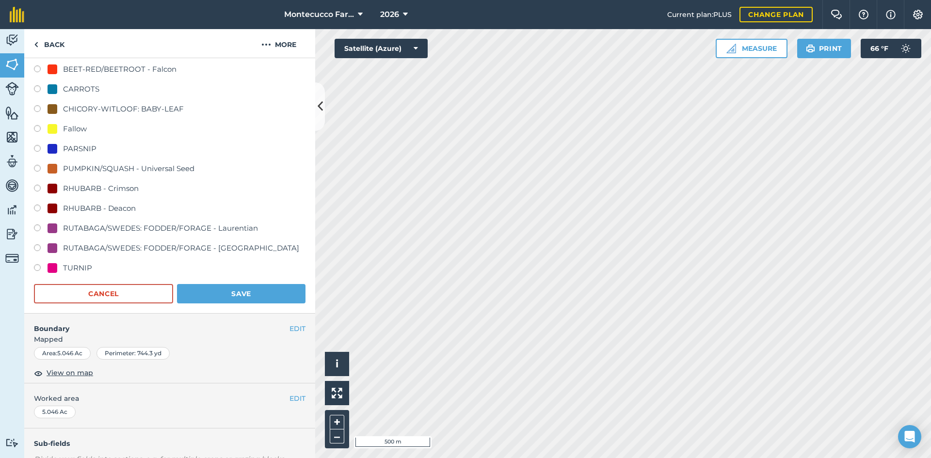
scroll to position [242, 0]
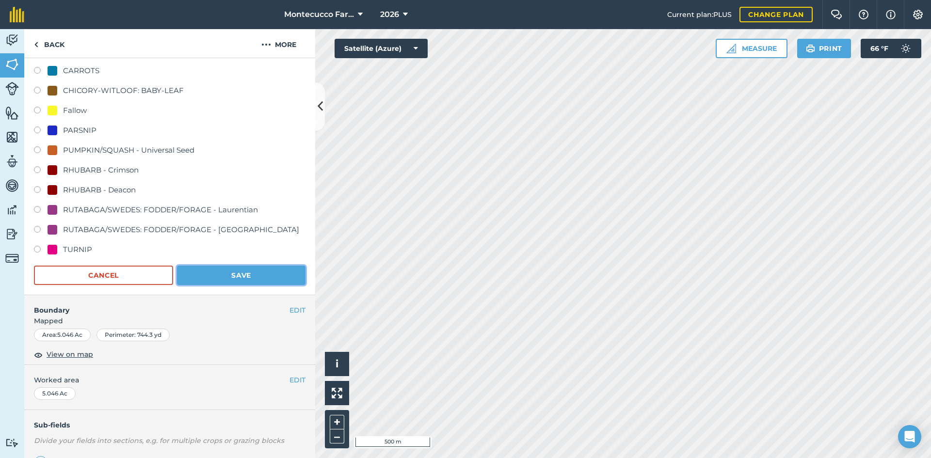
click at [240, 272] on button "Save" at bounding box center [241, 275] width 128 height 19
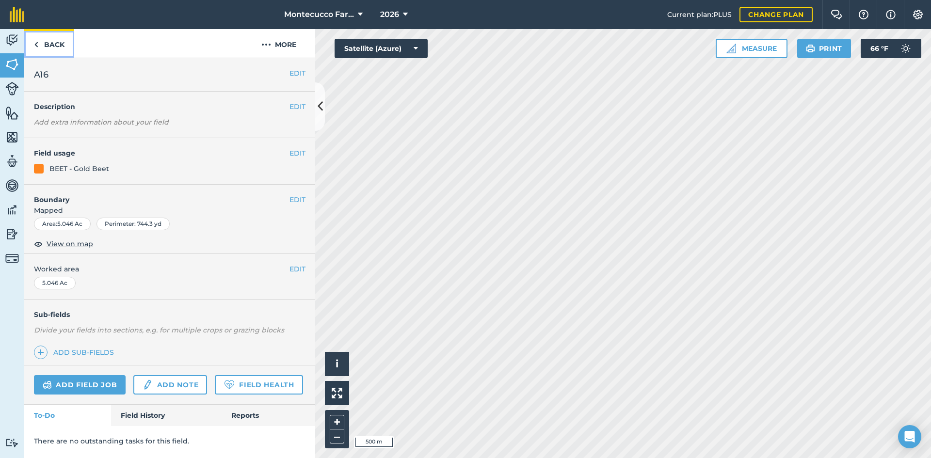
click at [50, 49] on link "Back" at bounding box center [49, 43] width 50 height 29
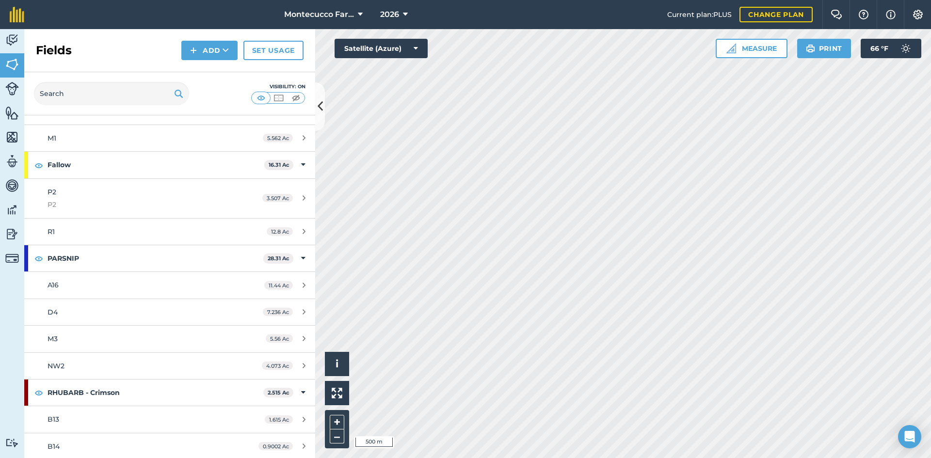
scroll to position [969, 0]
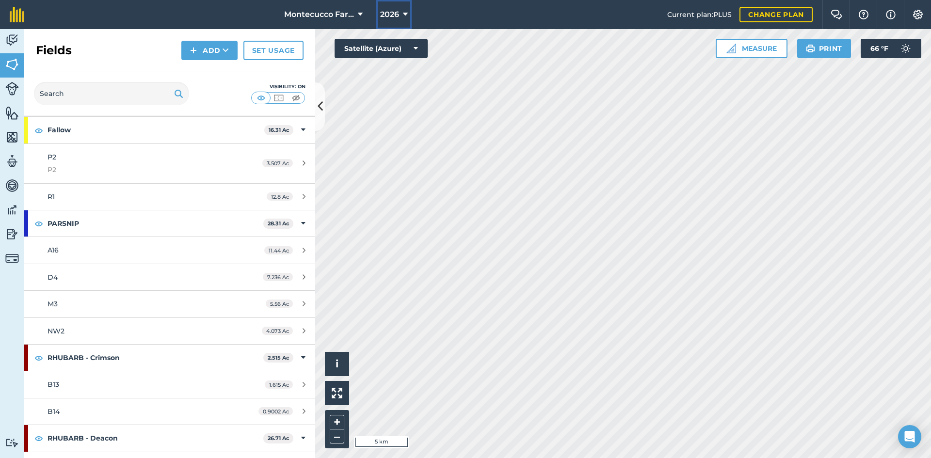
click at [393, 14] on span "2026" at bounding box center [389, 15] width 19 height 12
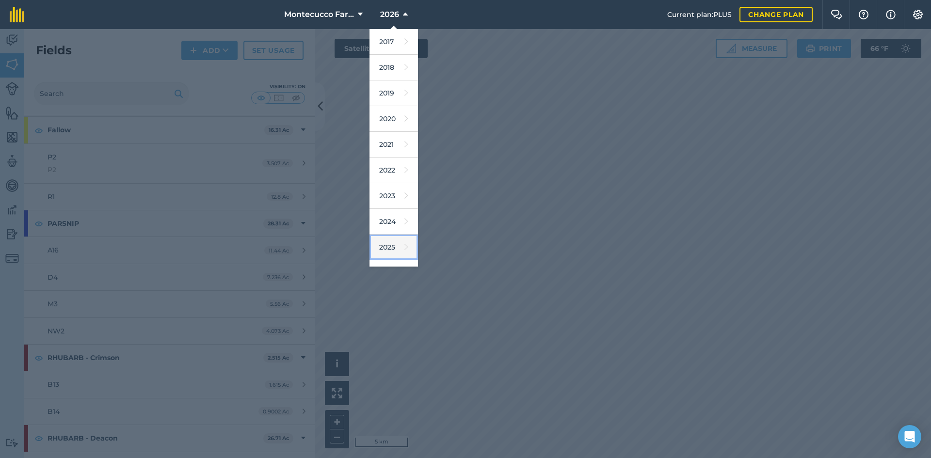
click at [391, 245] on link "2025" at bounding box center [393, 248] width 48 height 26
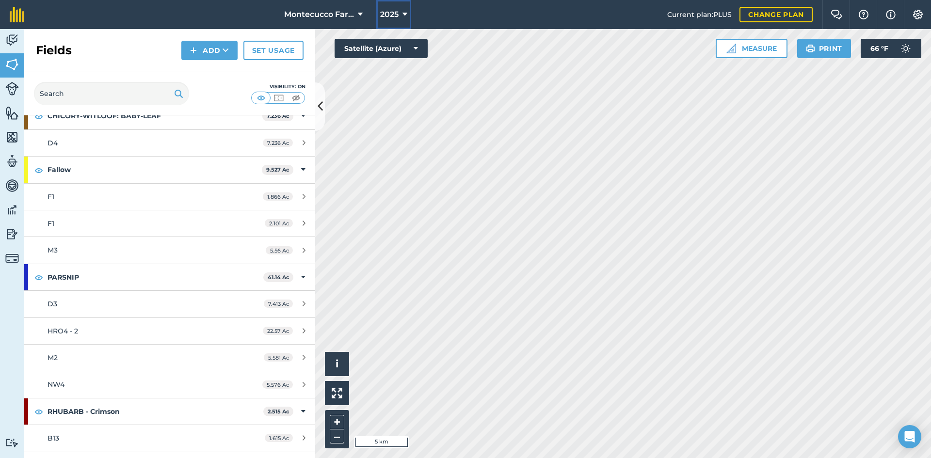
click at [383, 14] on span "2025" at bounding box center [389, 15] width 18 height 12
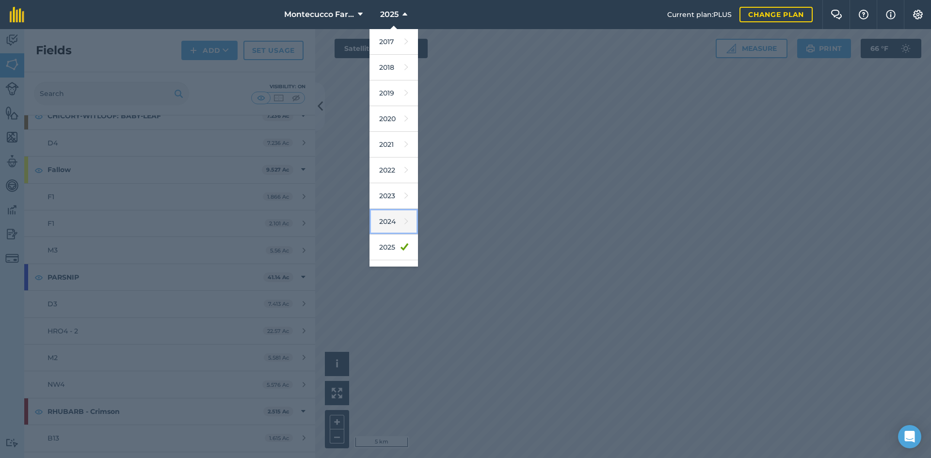
click at [389, 228] on link "2024" at bounding box center [393, 222] width 48 height 26
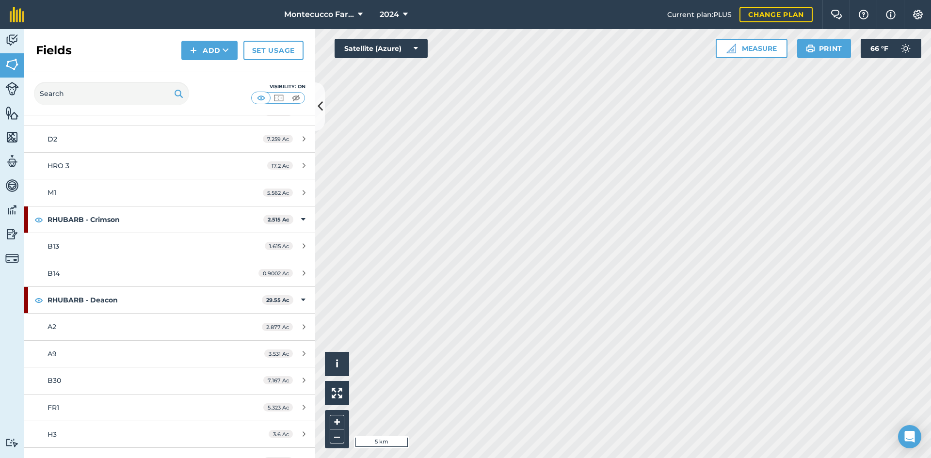
scroll to position [863, 0]
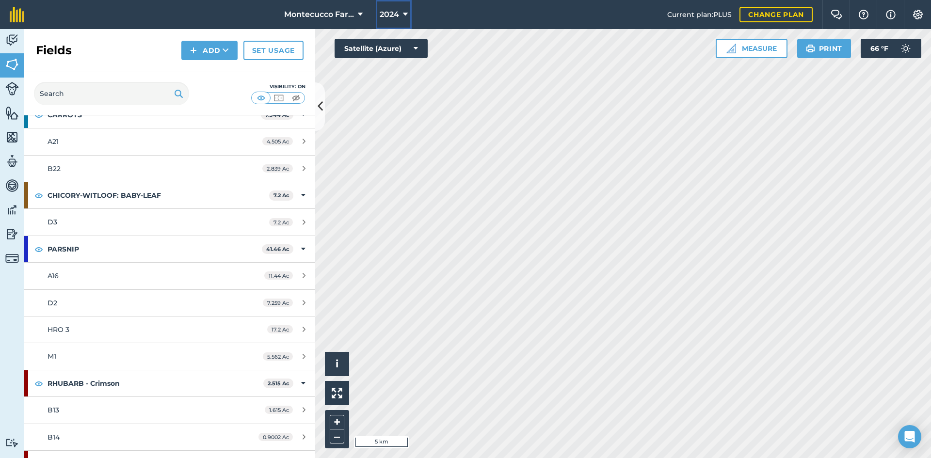
click at [404, 19] on icon at bounding box center [405, 15] width 5 height 12
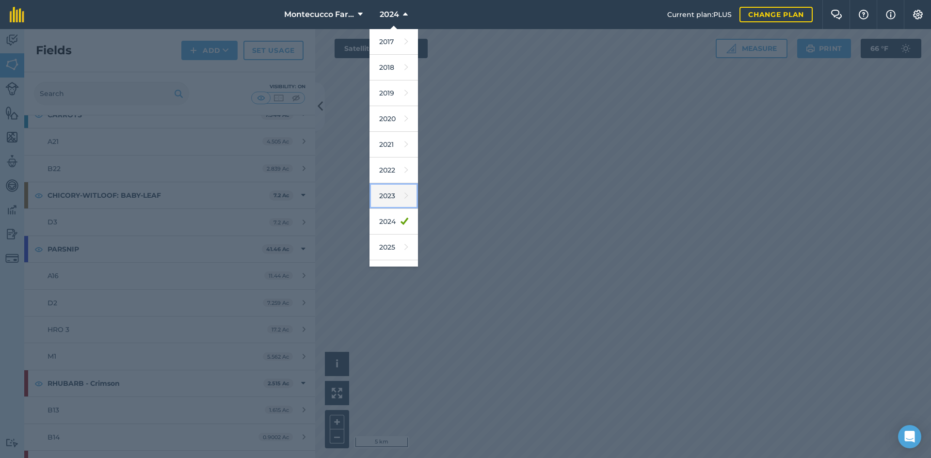
click at [395, 197] on link "2023" at bounding box center [393, 196] width 48 height 26
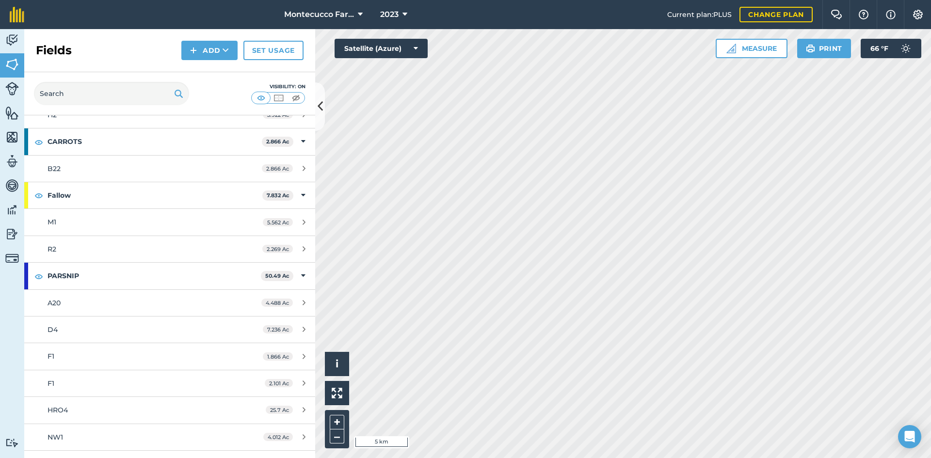
scroll to position [890, 0]
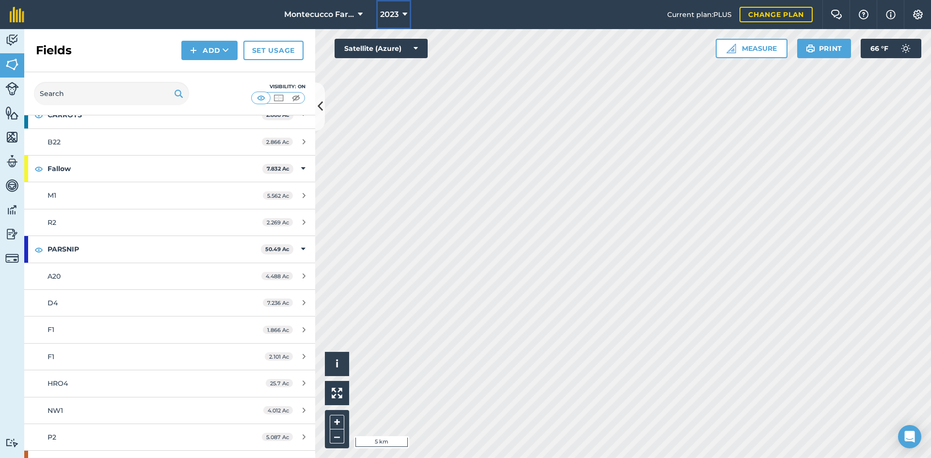
click at [391, 15] on span "2023" at bounding box center [389, 15] width 18 height 12
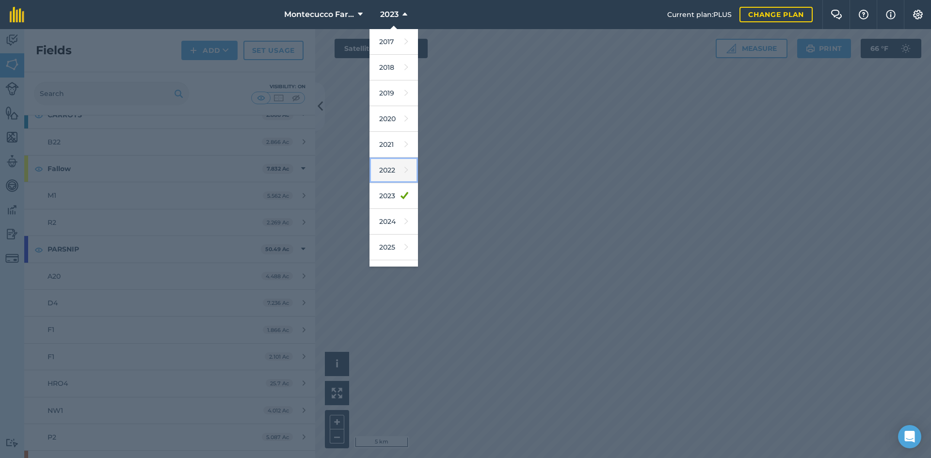
click at [386, 171] on link "2022" at bounding box center [393, 171] width 48 height 26
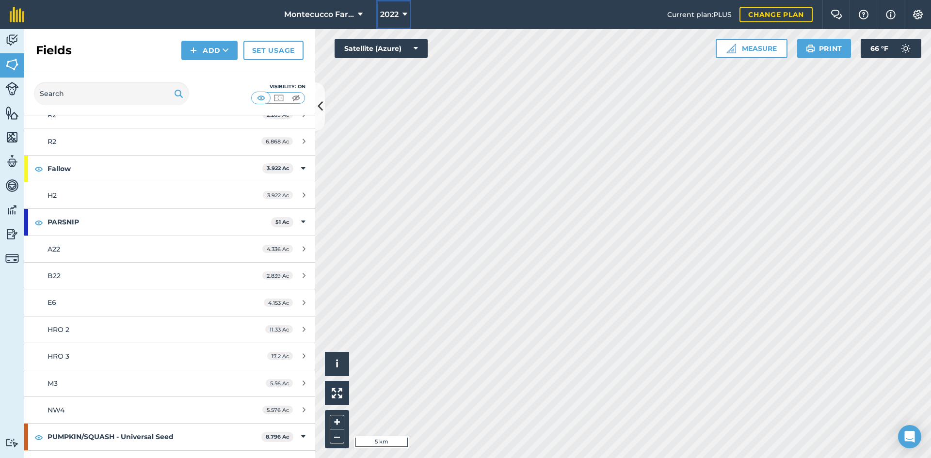
click at [388, 15] on span "2022" at bounding box center [389, 15] width 18 height 12
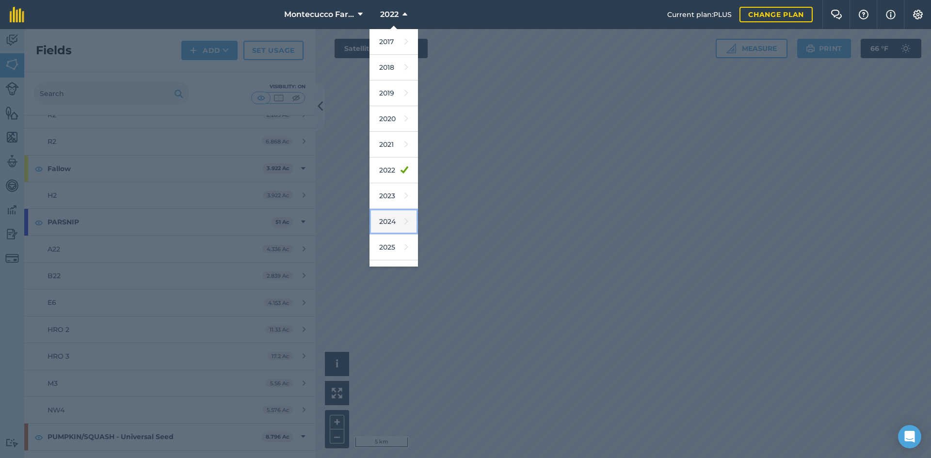
click at [388, 226] on link "2024" at bounding box center [393, 222] width 48 height 26
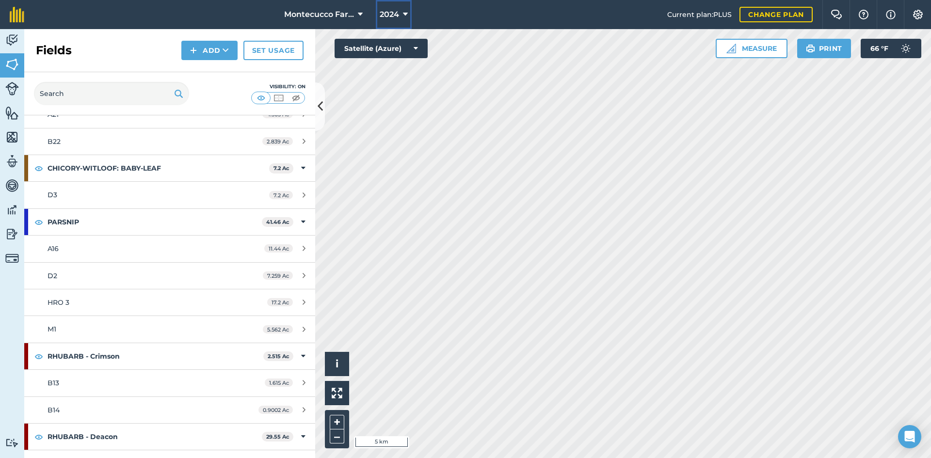
click at [386, 15] on span "2024" at bounding box center [389, 15] width 19 height 12
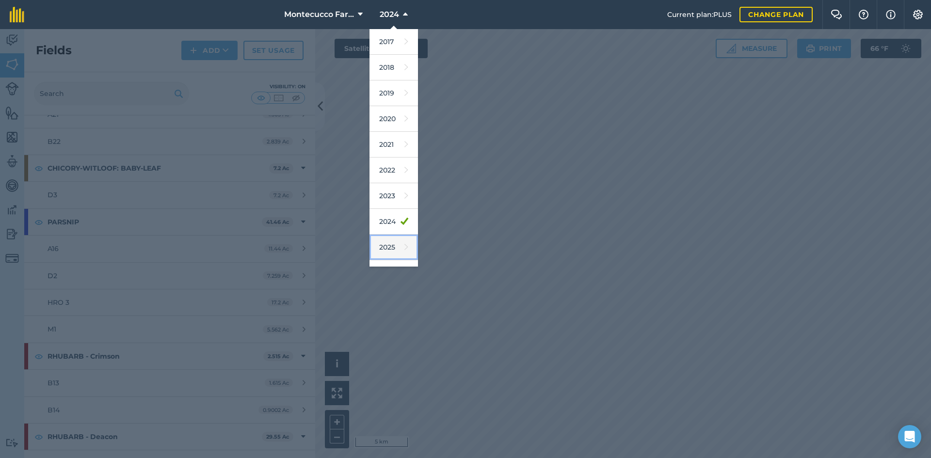
click at [380, 248] on link "2025" at bounding box center [393, 248] width 48 height 26
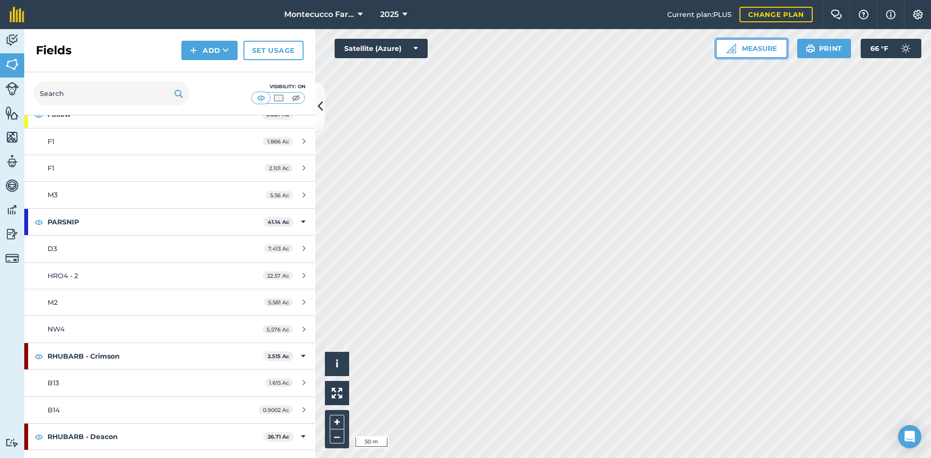
click at [461, 49] on button "Measure" at bounding box center [751, 48] width 72 height 19
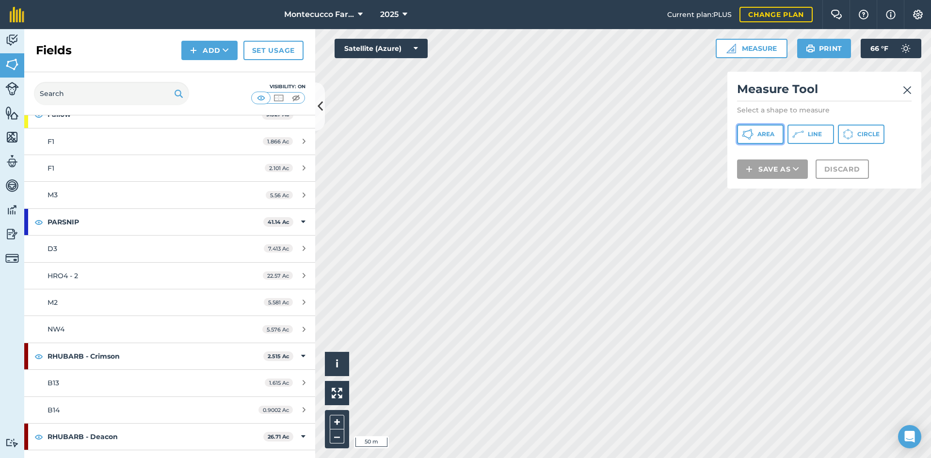
click at [461, 136] on span "Area" at bounding box center [765, 134] width 17 height 8
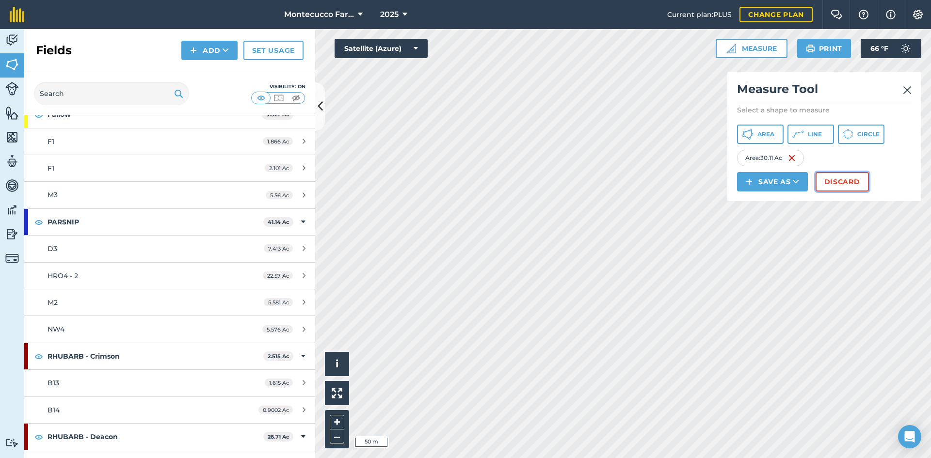
click at [461, 184] on button "Discard" at bounding box center [841, 181] width 53 height 19
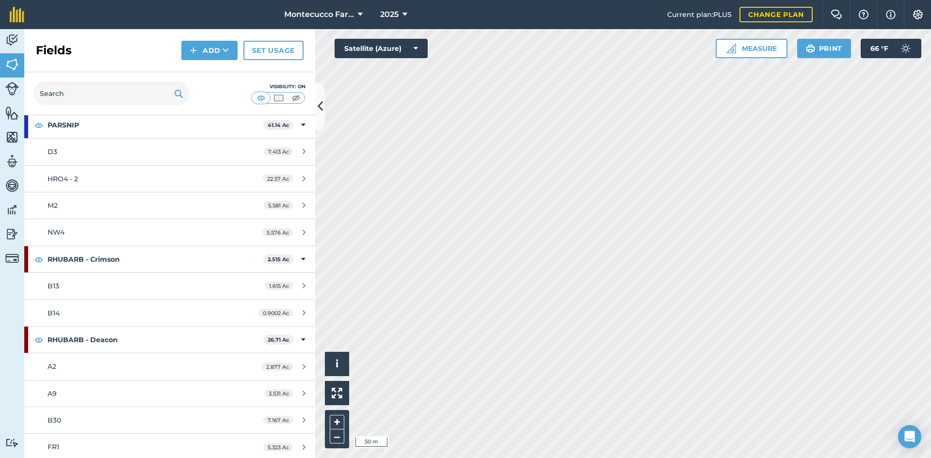
scroll to position [976, 0]
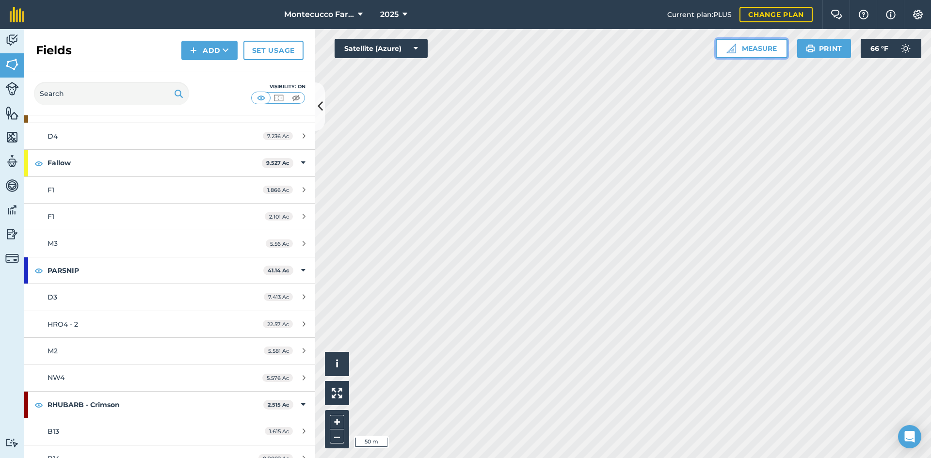
click at [461, 50] on button "Measure" at bounding box center [751, 48] width 72 height 19
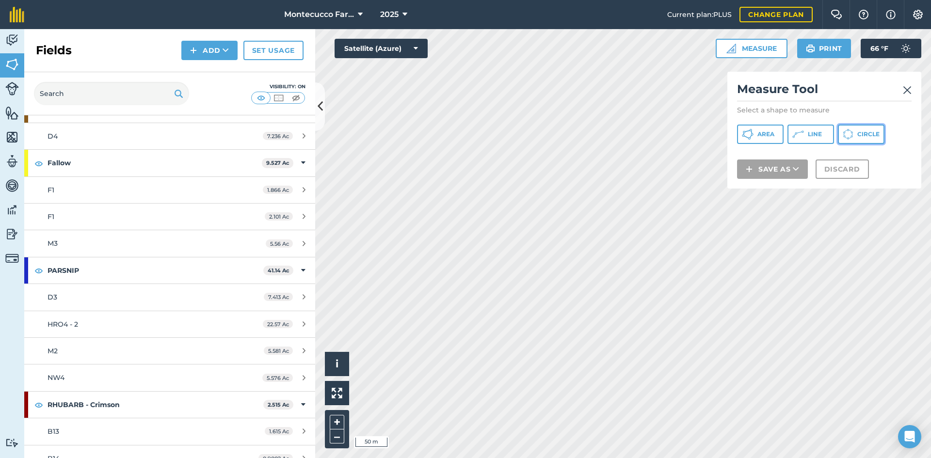
click at [461, 141] on button "Circle" at bounding box center [861, 134] width 47 height 19
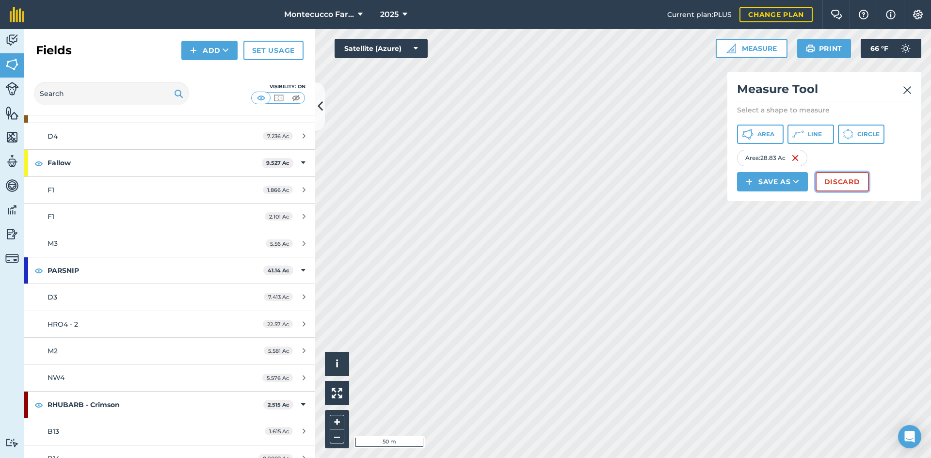
click at [461, 183] on button "Discard" at bounding box center [841, 181] width 53 height 19
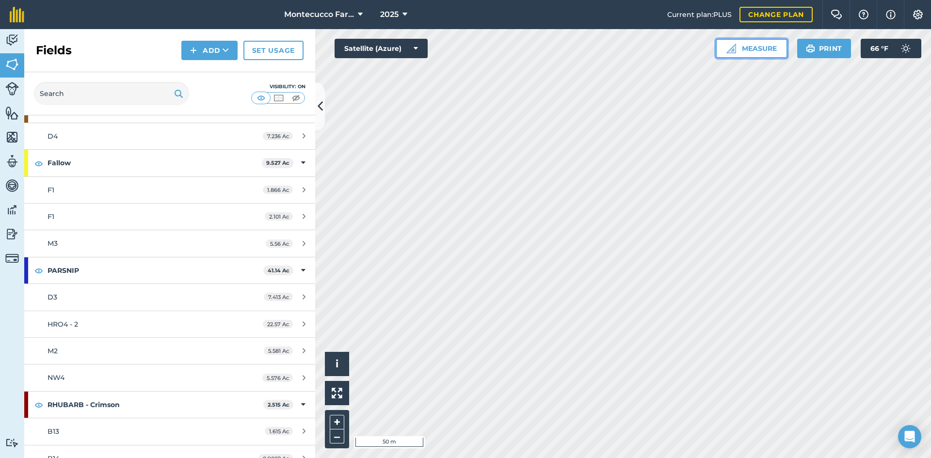
click at [461, 44] on button "Measure" at bounding box center [751, 48] width 72 height 19
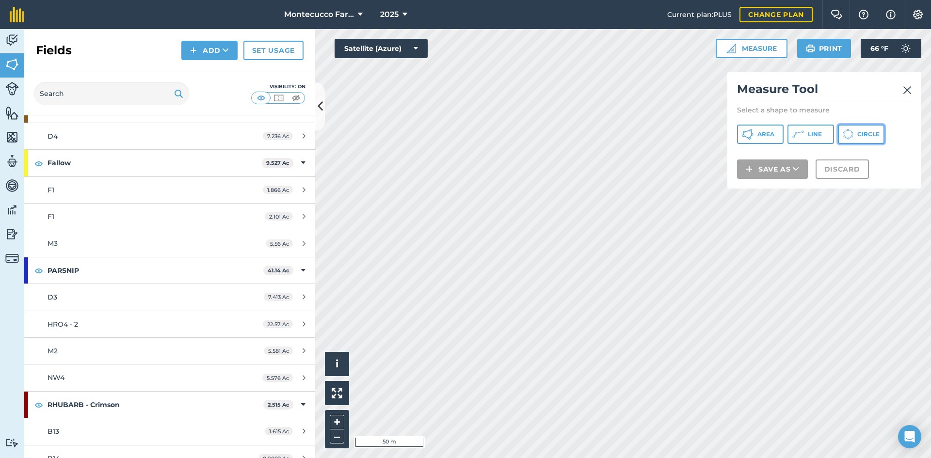
click at [461, 134] on button "Circle" at bounding box center [861, 134] width 47 height 19
click at [461, 447] on html "Montecucco Farms ORGANIC 2025 Current plan : PLUS Change plan Farm Chat Help In…" at bounding box center [465, 229] width 931 height 458
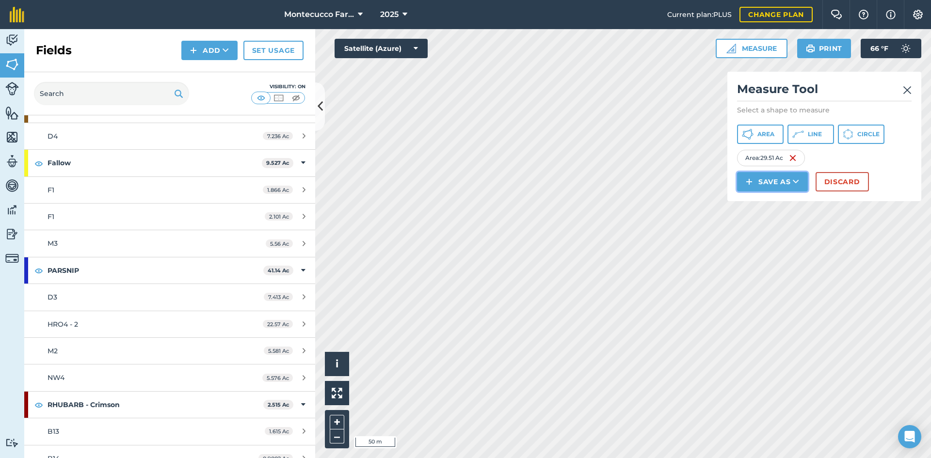
click at [461, 182] on button "Save as" at bounding box center [772, 181] width 71 height 19
click at [461, 206] on link "Field" at bounding box center [772, 203] width 68 height 21
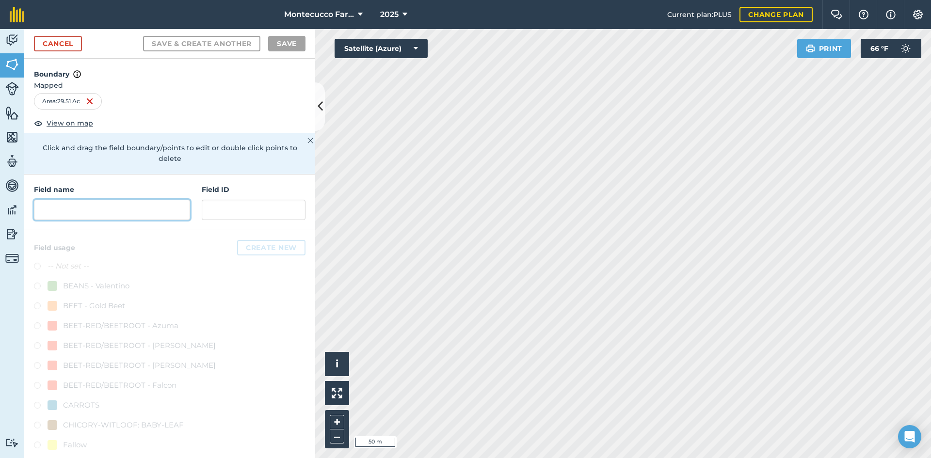
click at [63, 211] on input "text" at bounding box center [112, 210] width 156 height 20
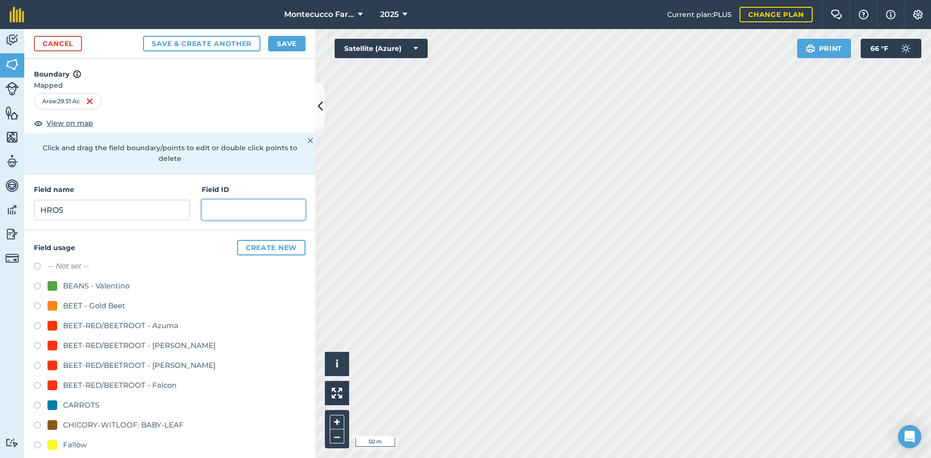
click at [214, 211] on input "text" at bounding box center [254, 210] width 104 height 20
click at [284, 47] on button "Save" at bounding box center [286, 44] width 37 height 16
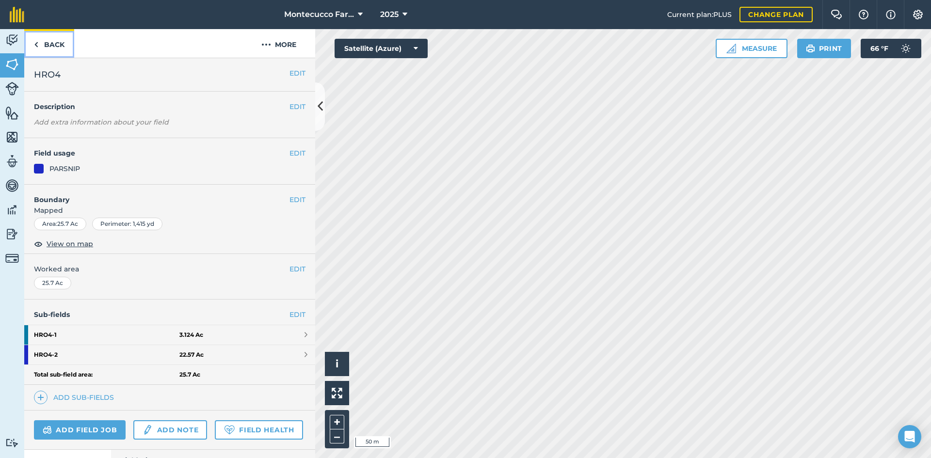
click at [43, 41] on link "Back" at bounding box center [49, 43] width 50 height 29
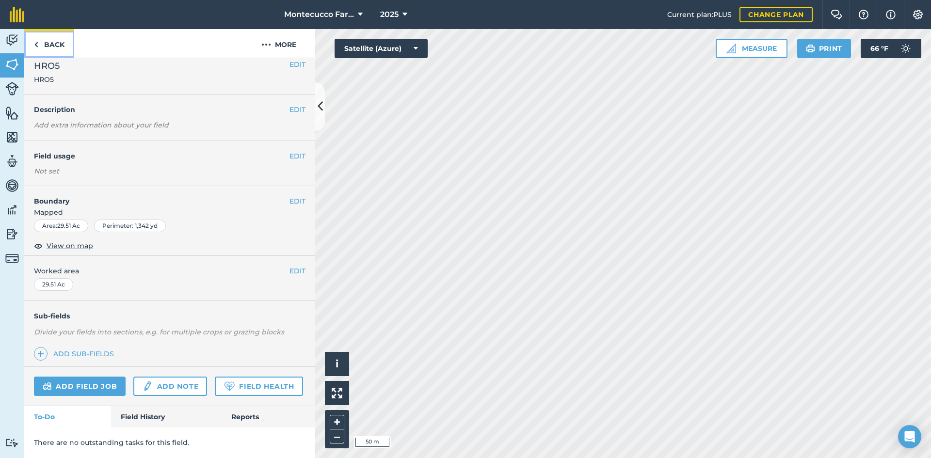
scroll to position [36, 0]
click at [43, 43] on link "Back" at bounding box center [49, 43] width 50 height 29
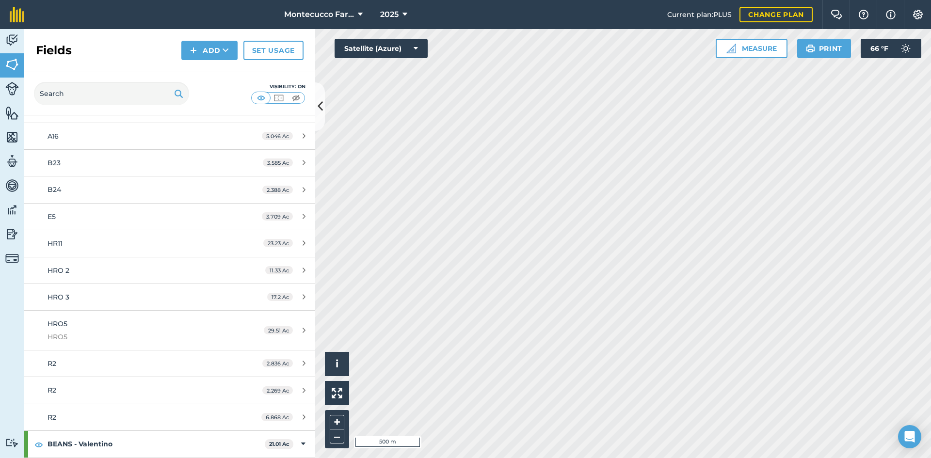
scroll to position [194, 0]
